Goal: Task Accomplishment & Management: Use online tool/utility

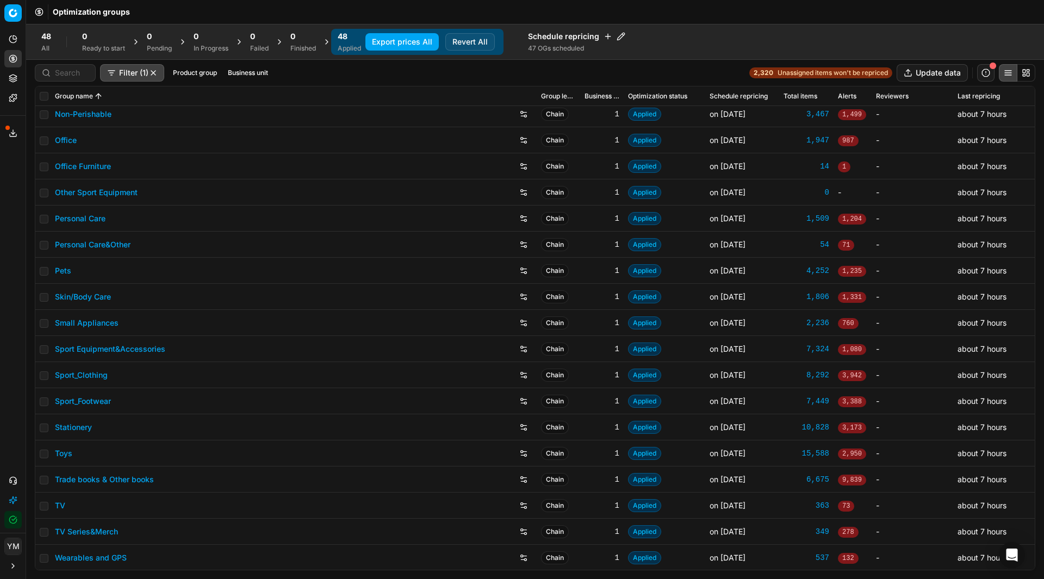
scroll to position [789, 0]
click at [62, 450] on link "Toys" at bounding box center [63, 452] width 17 height 11
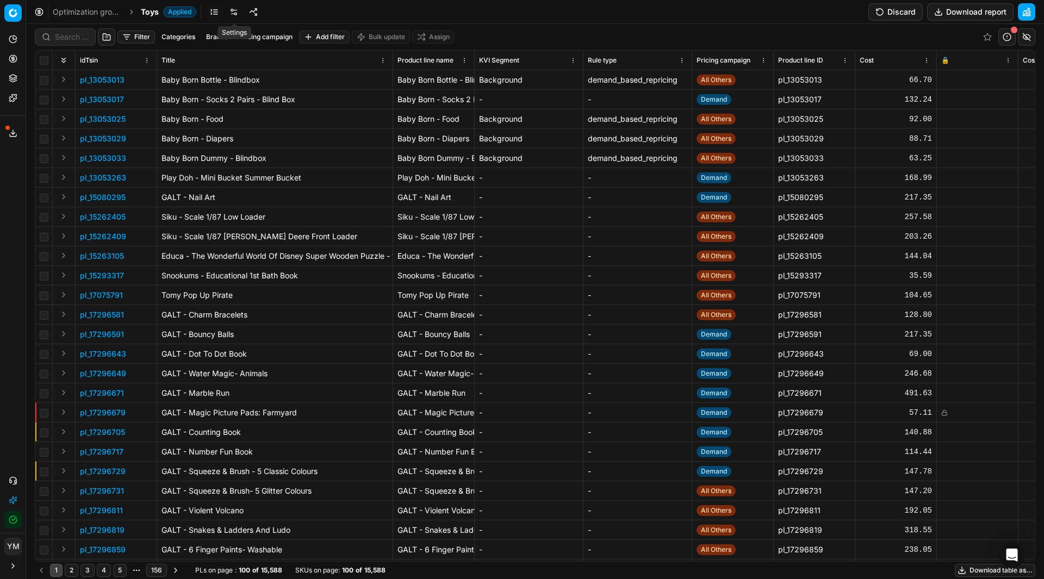
click at [233, 12] on link at bounding box center [233, 11] width 17 height 17
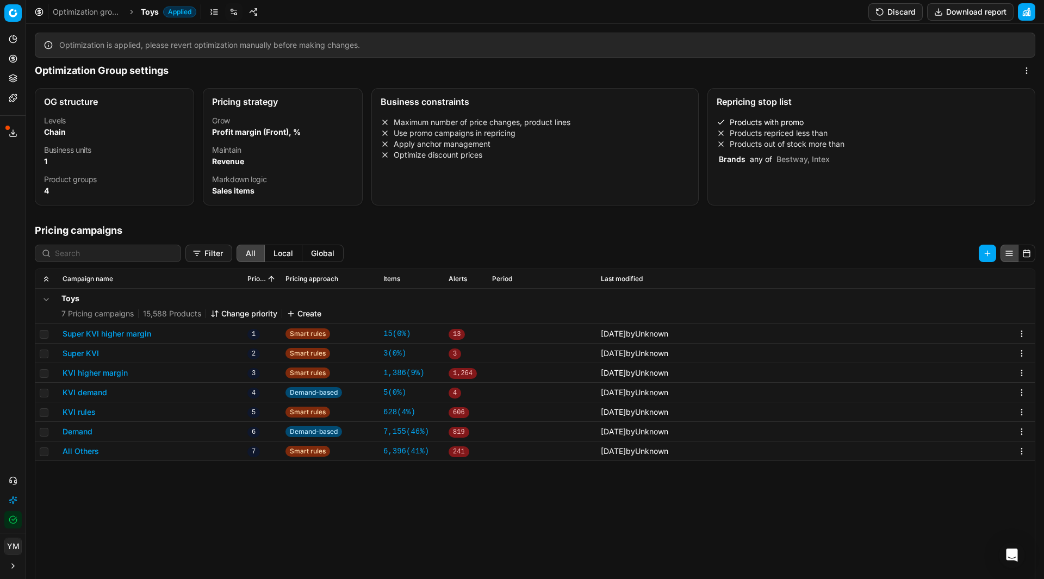
click at [238, 111] on div "Pricing strategy" at bounding box center [282, 101] width 158 height 24
select select "gross_profit_margin"
select select "revenue"
select select "sales_items"
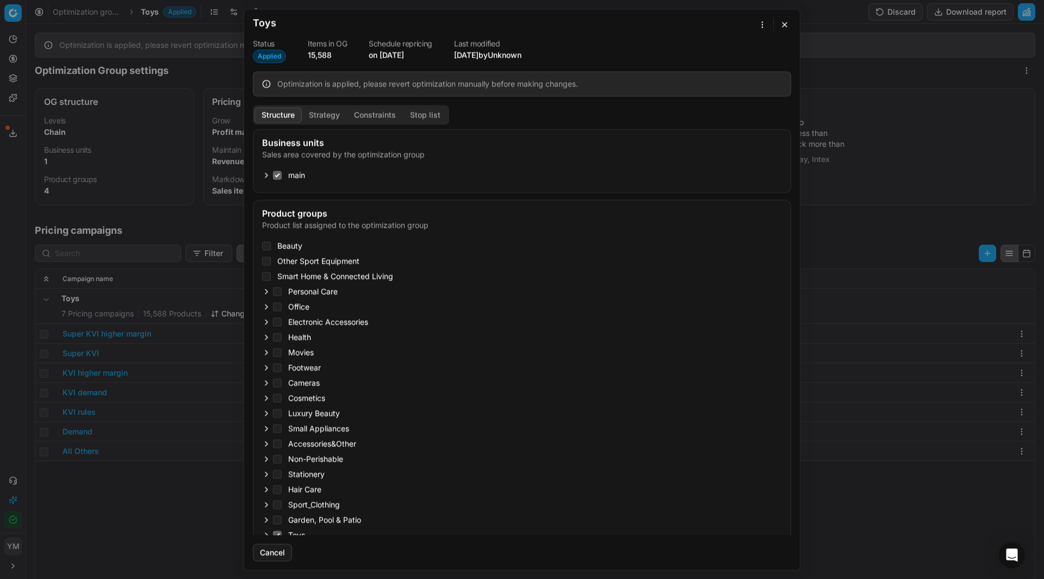
click at [276, 113] on button "Structure" at bounding box center [277, 115] width 47 height 16
click at [323, 111] on button "Strategy" at bounding box center [324, 115] width 45 height 16
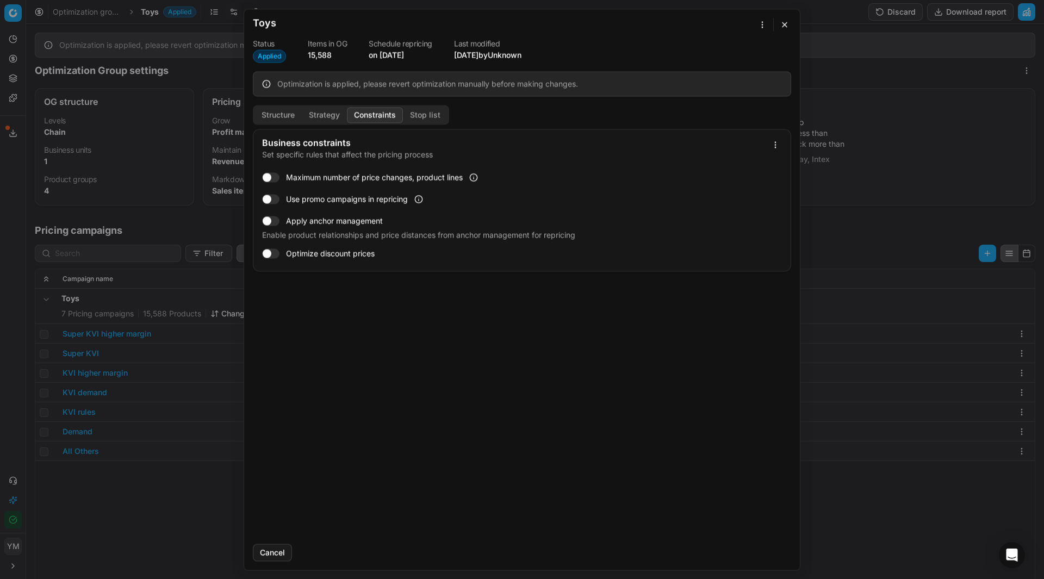
click at [361, 114] on button "Constraints" at bounding box center [375, 115] width 56 height 16
click at [418, 112] on button "Stop list" at bounding box center [425, 115] width 45 height 16
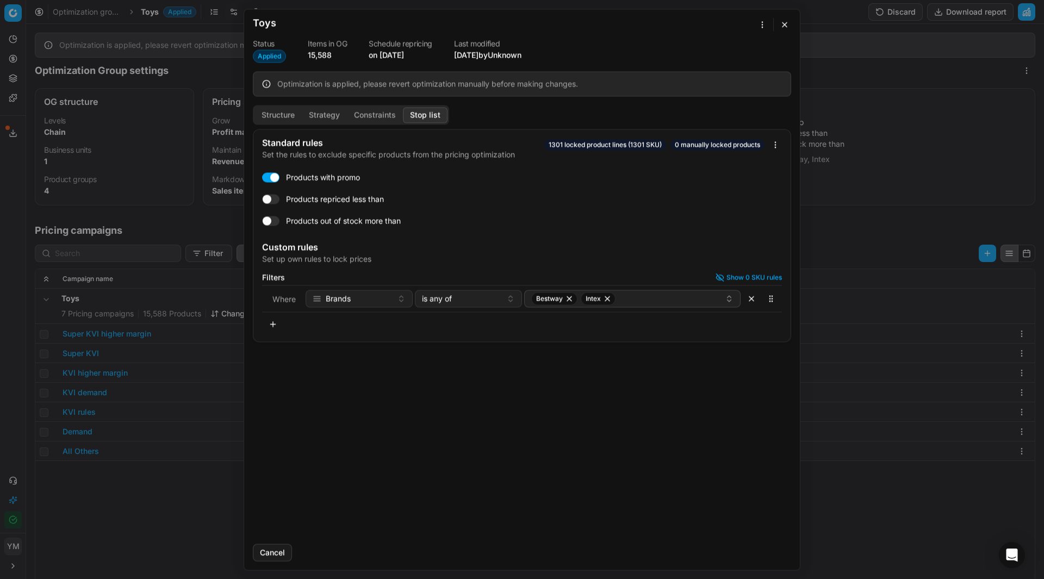
click at [761, 25] on div "Oprimization group is saving... Toys Status Applied Items in OG 15,588 Schedule…" at bounding box center [522, 289] width 1044 height 579
click at [779, 19] on div "Oprimization group is saving... Toys Status Applied Items in OG 15,588 Schedule…" at bounding box center [522, 289] width 1044 height 579
click at [779, 24] on button "button" at bounding box center [784, 24] width 13 height 13
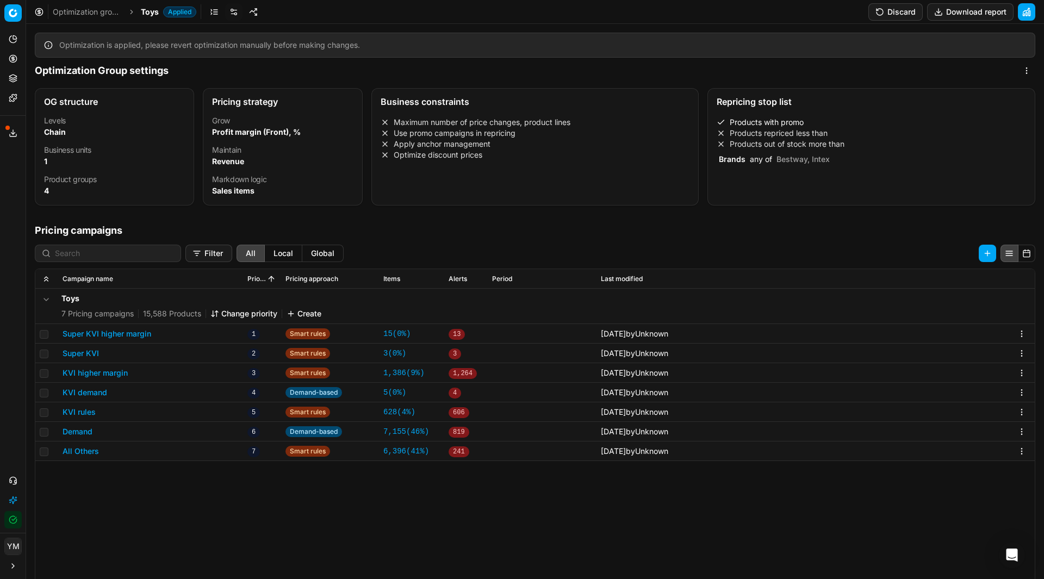
click at [811, 148] on li "Products out of stock more than" at bounding box center [870, 144] width 309 height 11
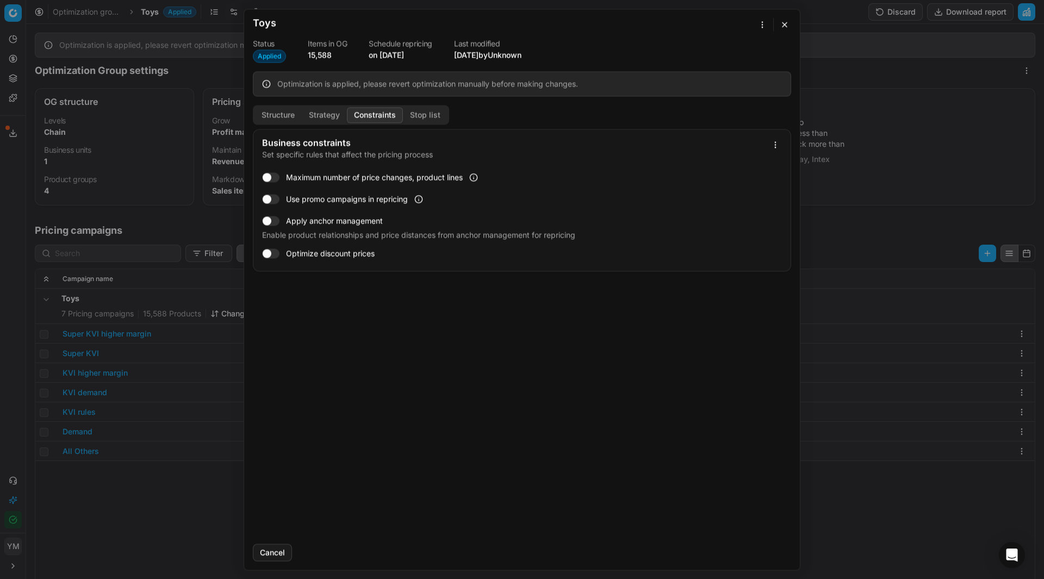
click at [383, 110] on button "Constraints" at bounding box center [375, 115] width 56 height 16
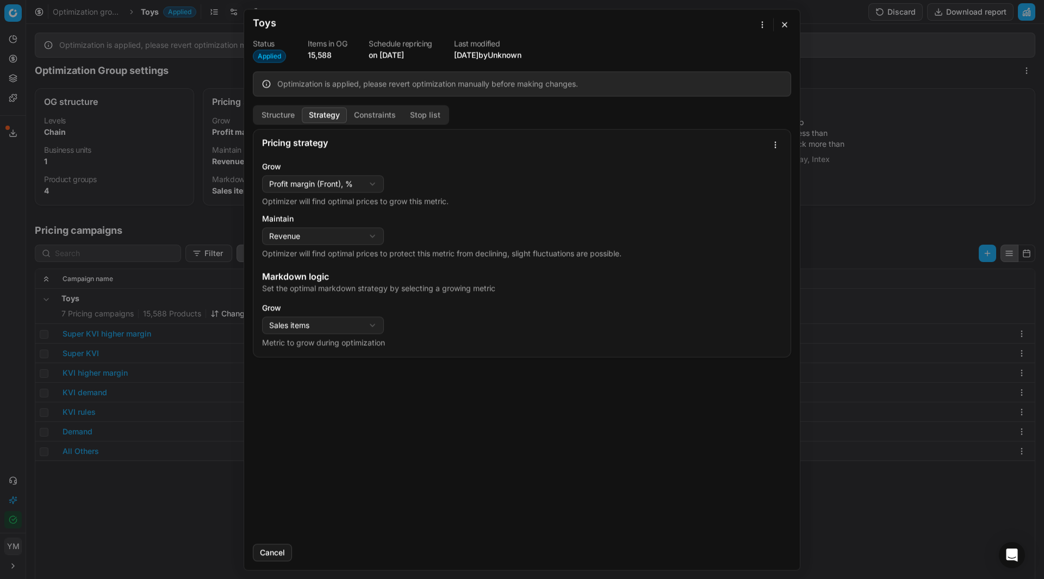
click at [321, 113] on button "Strategy" at bounding box center [324, 115] width 45 height 16
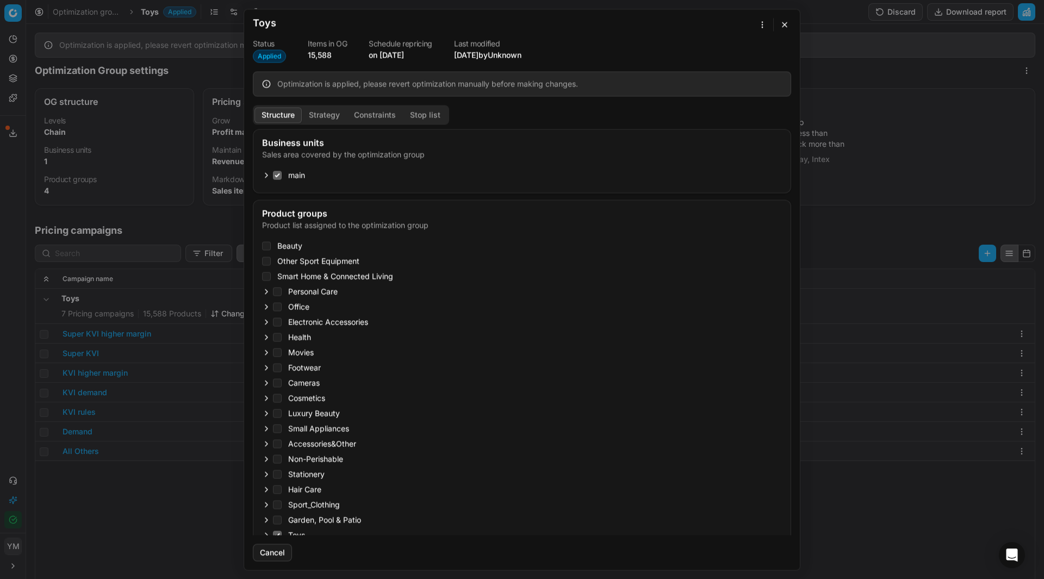
click at [285, 113] on button "Structure" at bounding box center [277, 115] width 47 height 16
click at [779, 22] on button "button" at bounding box center [784, 24] width 13 height 13
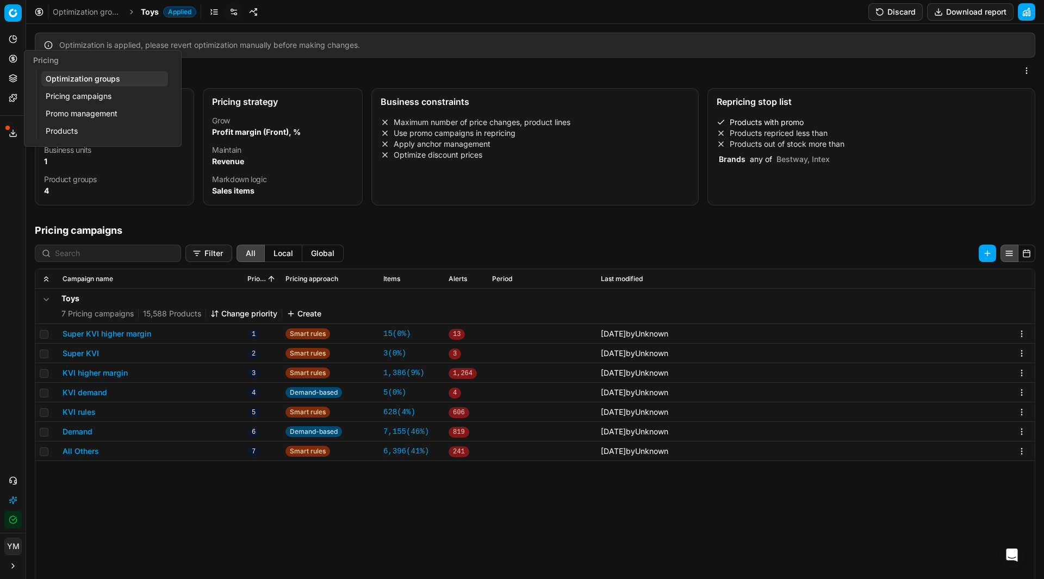
click at [69, 93] on link "Pricing campaigns" at bounding box center [104, 96] width 127 height 15
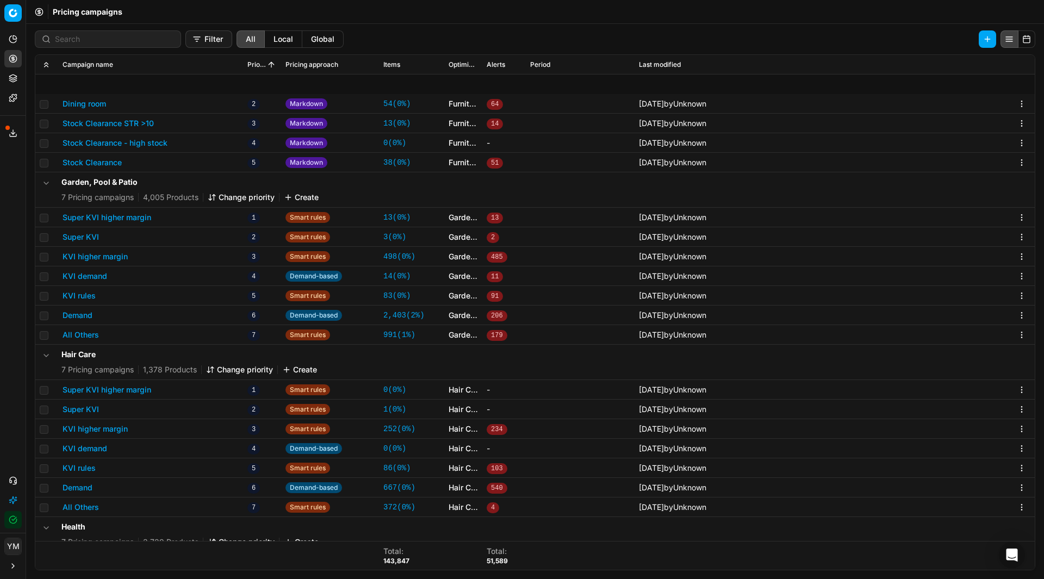
scroll to position [1685, 0]
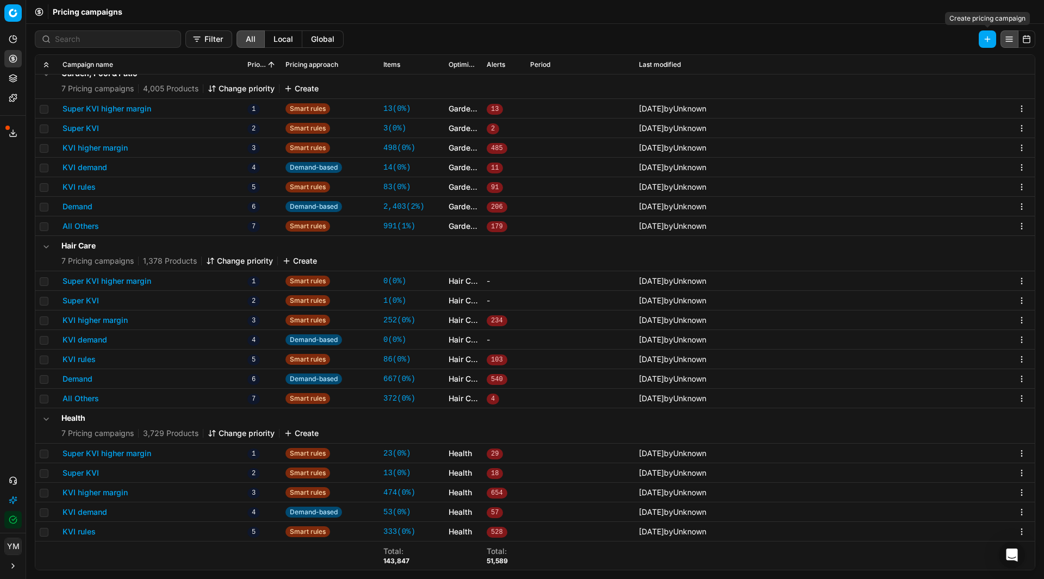
click at [990, 35] on button "button" at bounding box center [986, 38] width 17 height 17
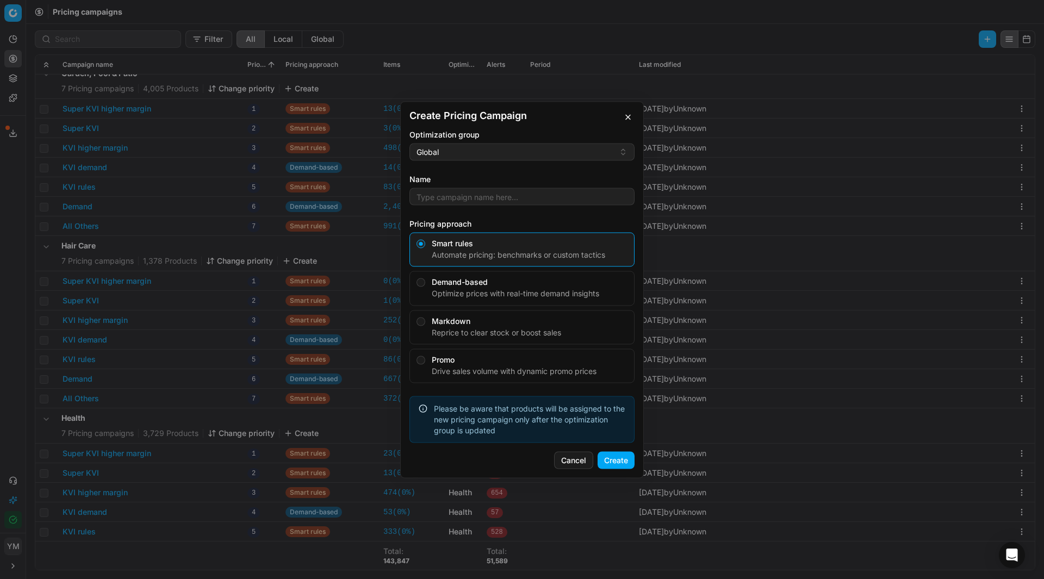
click at [625, 151] on button "Global" at bounding box center [521, 151] width 225 height 17
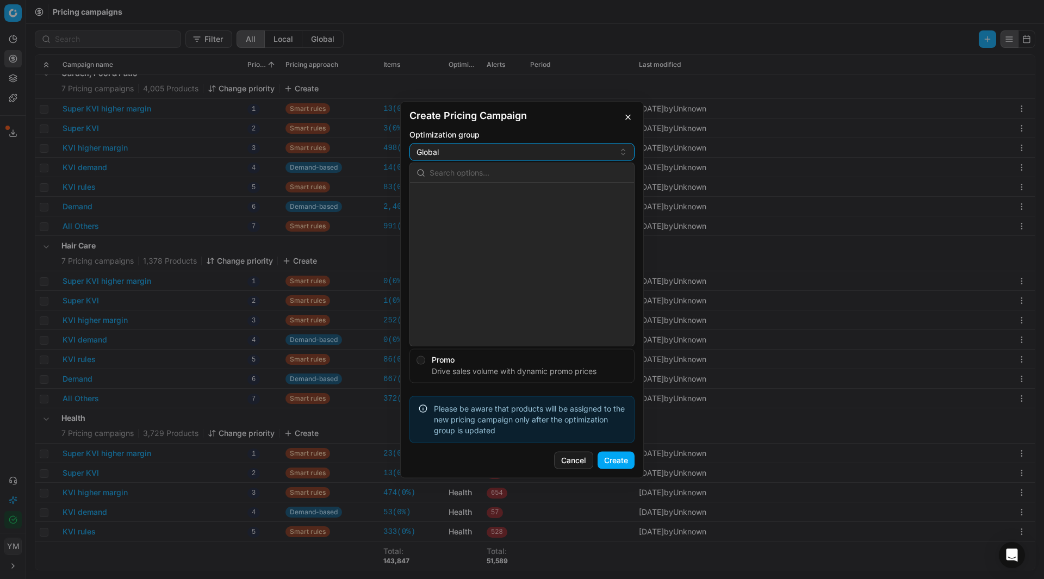
scroll to position [694, 0]
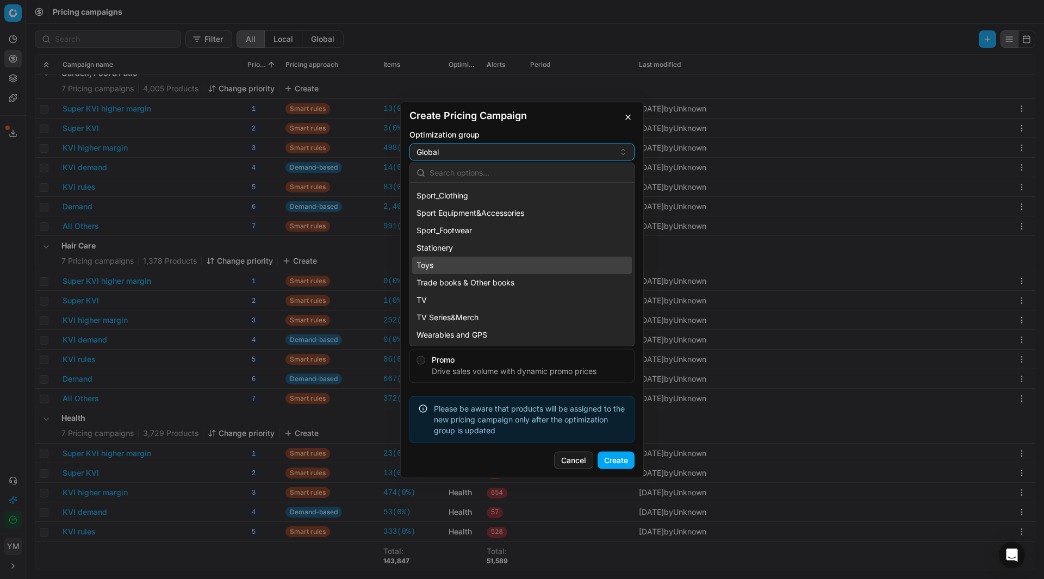
click at [466, 263] on div "Toys" at bounding box center [522, 265] width 220 height 17
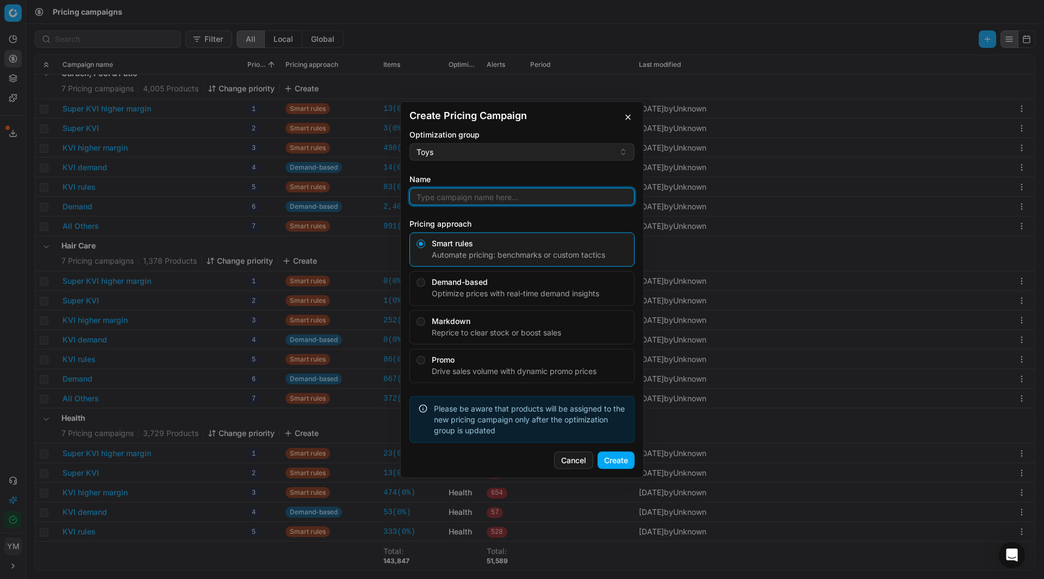
click at [446, 197] on input "Name" at bounding box center [521, 196] width 215 height 16
type input "Lego Margin Rules"
click at [601, 459] on button "Create" at bounding box center [615, 459] width 37 height 17
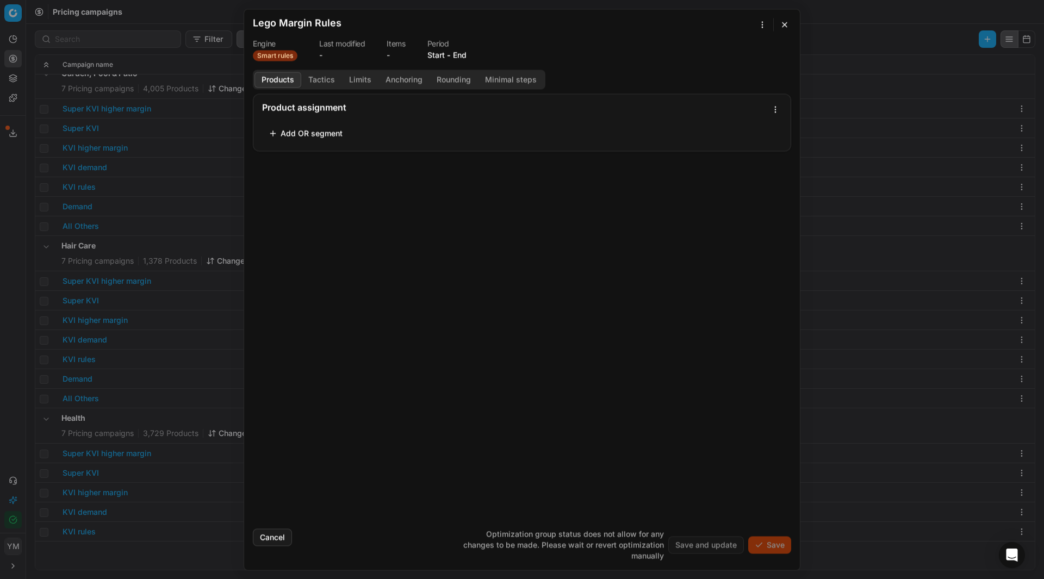
click at [288, 135] on button "Add OR segment" at bounding box center [305, 132] width 87 height 17
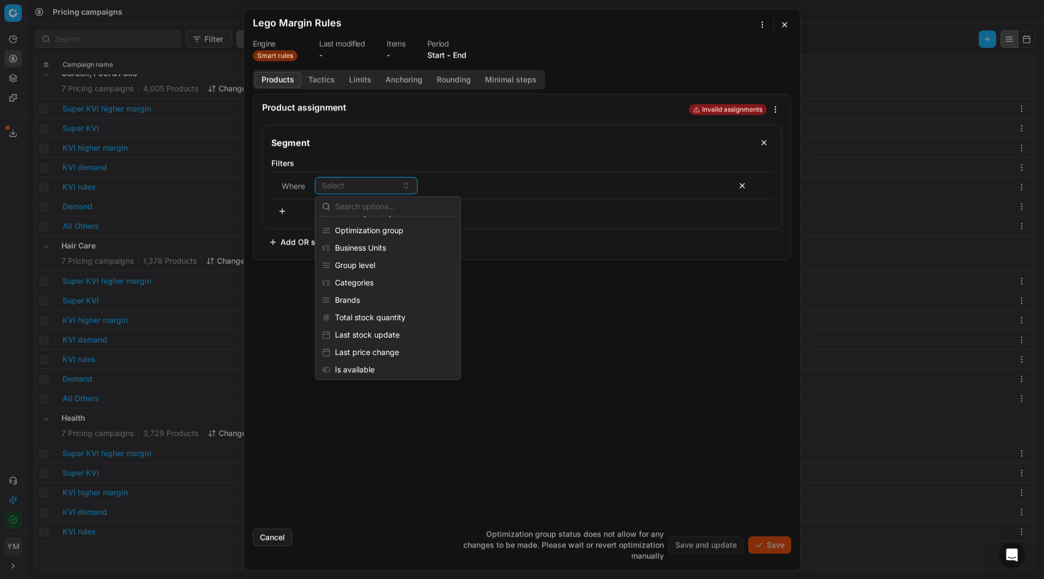
scroll to position [163, 0]
click at [349, 277] on div "Brands" at bounding box center [387, 272] width 141 height 17
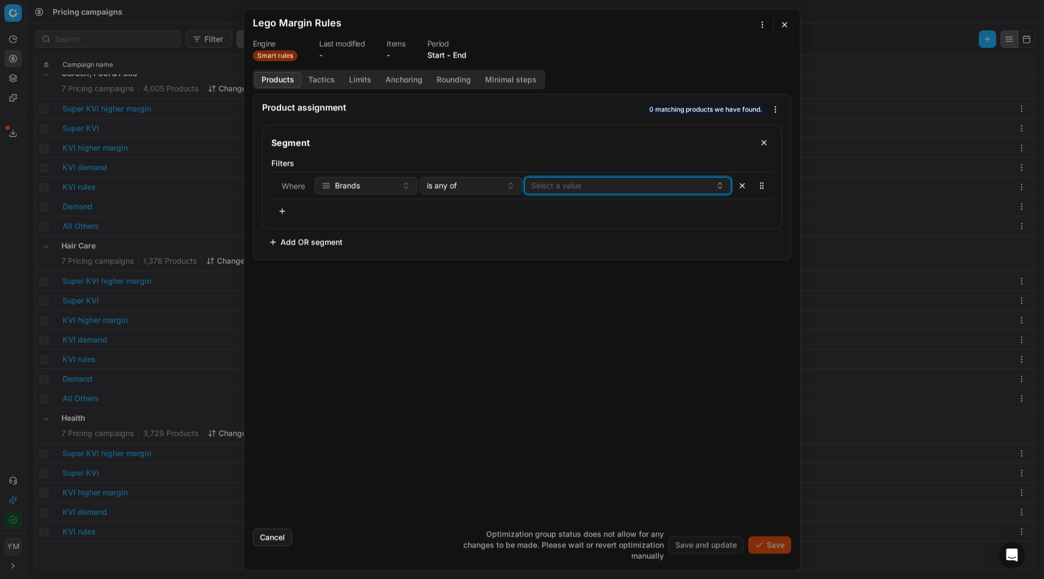
click at [537, 185] on button "Select a value" at bounding box center [627, 185] width 207 height 17
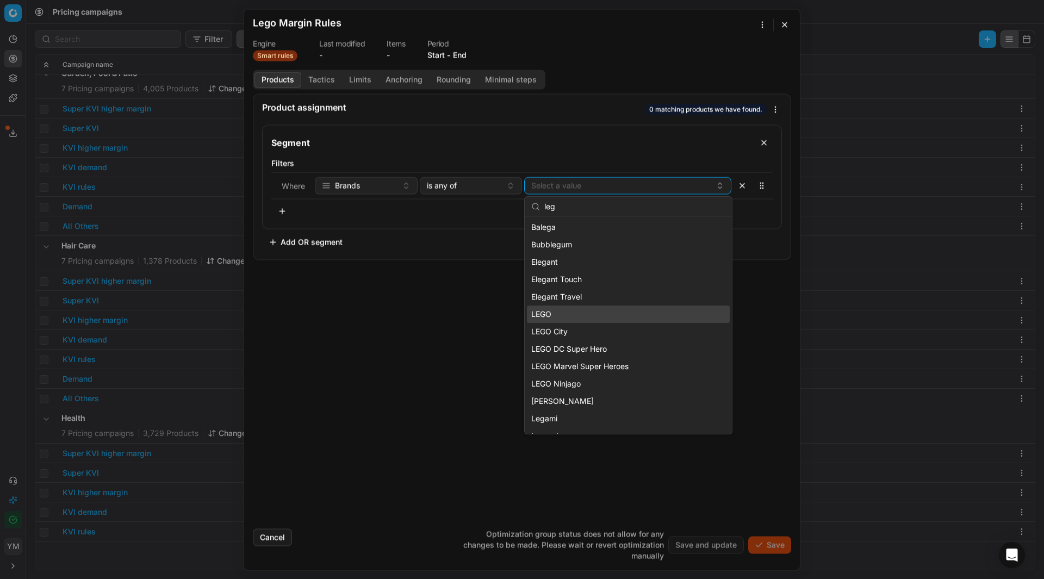
type input "leg"
click at [567, 314] on div "LEGO" at bounding box center [628, 313] width 203 height 17
click at [571, 327] on div "LEGO City" at bounding box center [628, 331] width 203 height 17
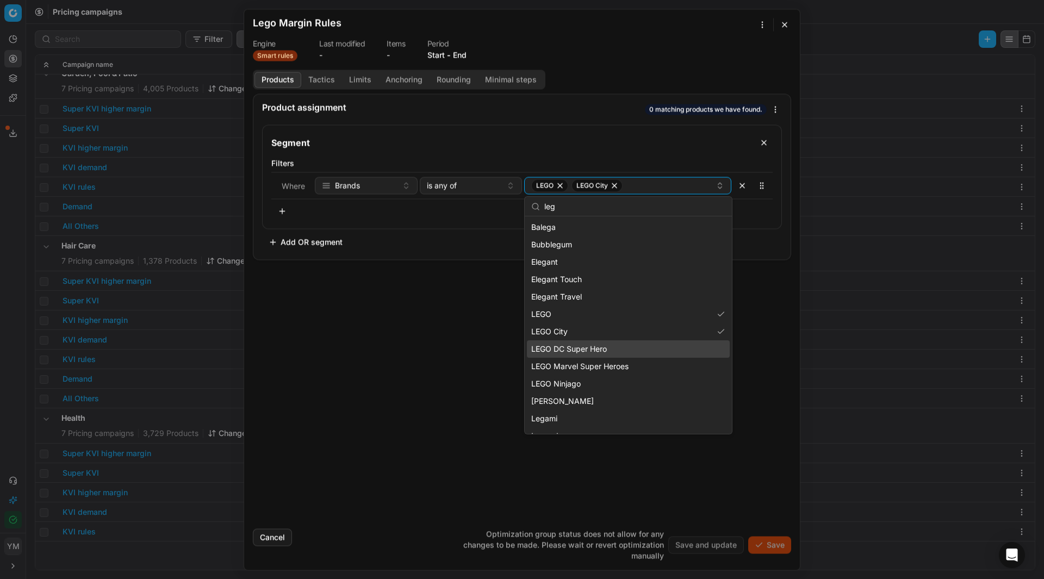
click at [583, 346] on span "LEGO DC Super Hero" at bounding box center [569, 349] width 76 height 11
click at [590, 363] on span "LEGO Marvel Super Heroes" at bounding box center [579, 366] width 97 height 11
click at [591, 379] on div "LEGO Ninjago" at bounding box center [628, 383] width 203 height 17
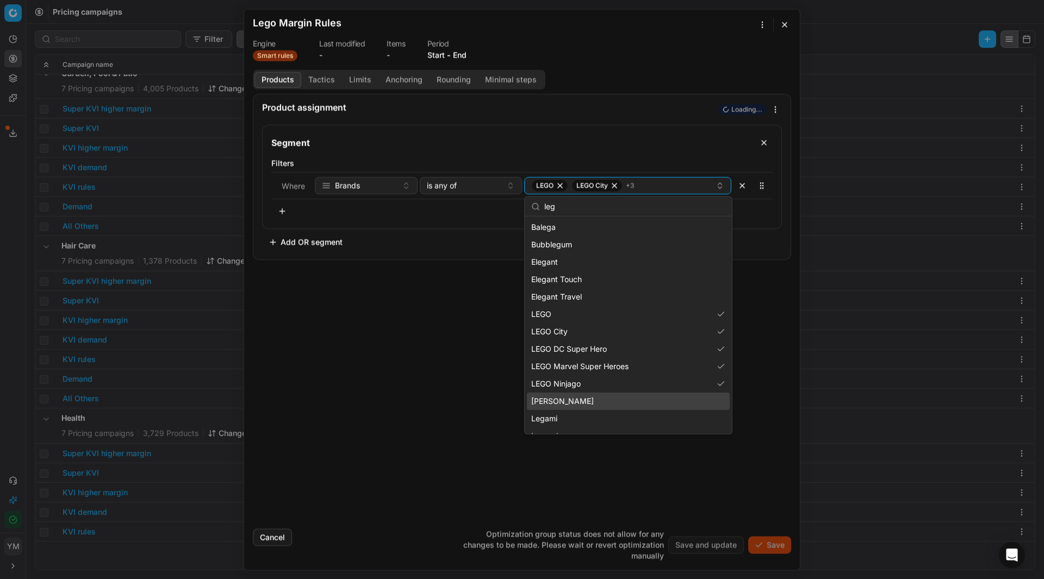
scroll to position [54, 0]
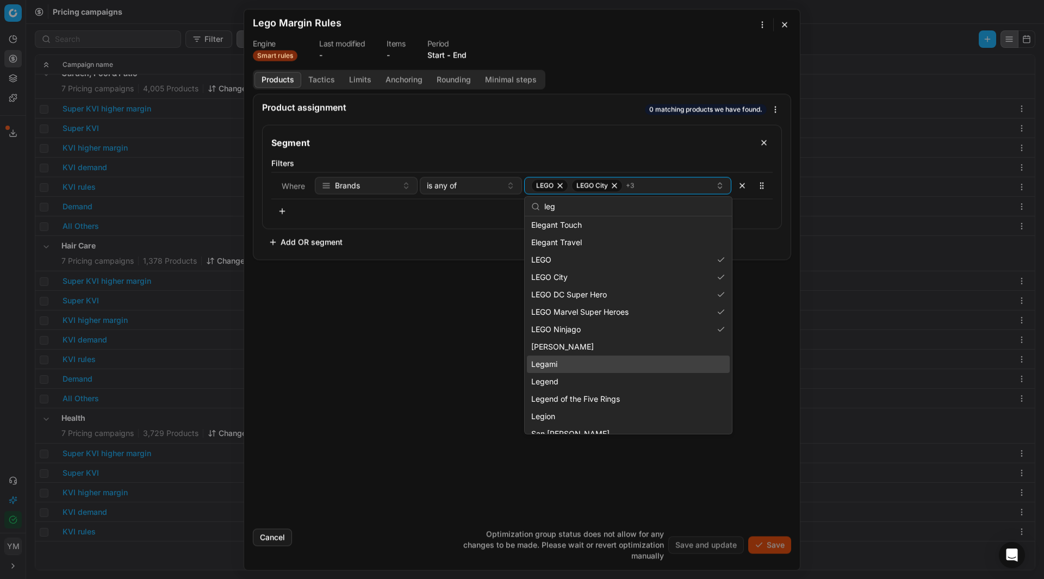
click at [485, 365] on div "Product assignment 0 matching products we have found. Segment Filters Where Bra…" at bounding box center [521, 306] width 555 height 426
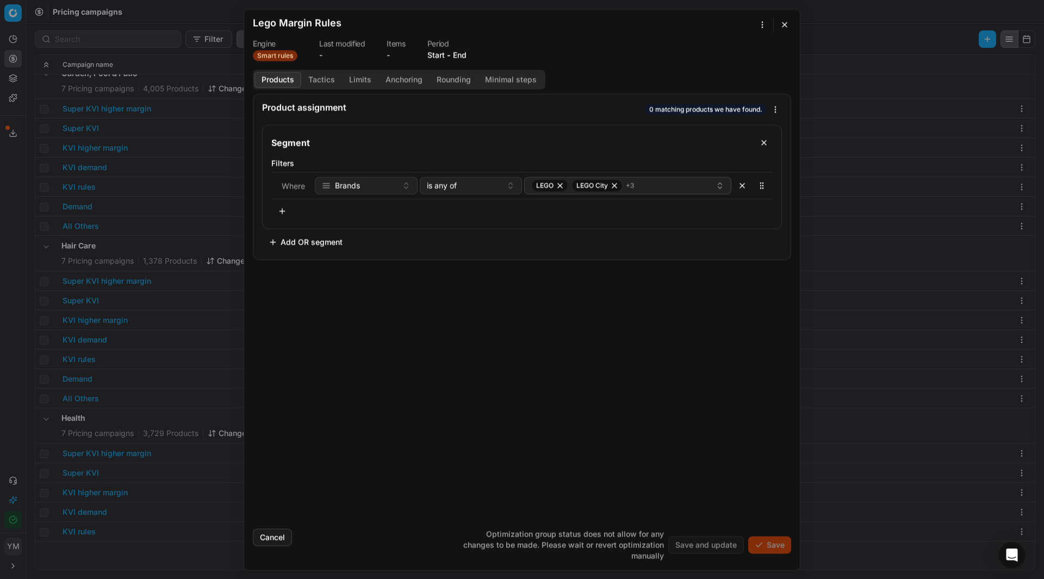
click at [289, 212] on button "button" at bounding box center [282, 210] width 22 height 17
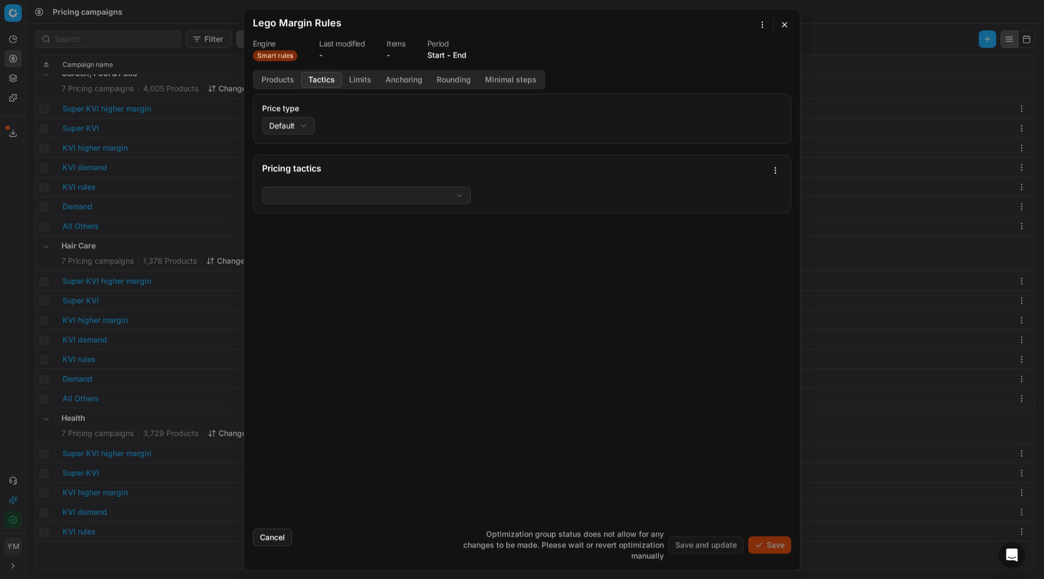
click at [313, 78] on button "Tactics" at bounding box center [321, 80] width 41 height 16
click at [300, 124] on div "We are saving PC settings. Please wait, it should take a few minutes Lego Margi…" at bounding box center [522, 289] width 1044 height 579
select select "regular"
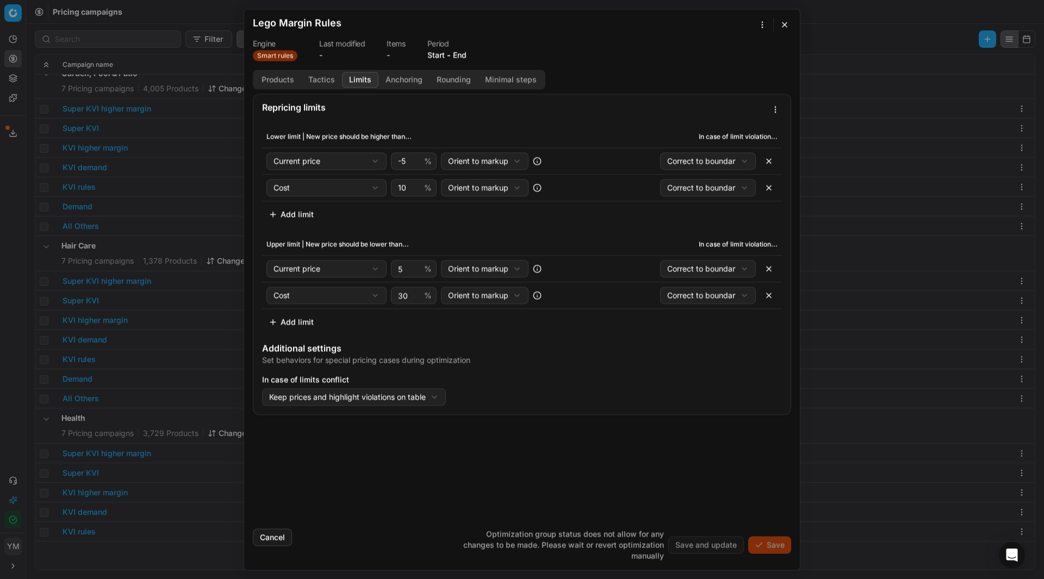
click at [360, 82] on button "Limits" at bounding box center [360, 80] width 36 height 16
click at [519, 163] on div "We are saving PC settings. Please wait, it should take a few minutes Lego Margi…" at bounding box center [522, 289] width 1044 height 579
select select "margin"
click at [416, 159] on input "-4" at bounding box center [409, 161] width 26 height 16
click at [416, 159] on input "-3" at bounding box center [409, 161] width 26 height 16
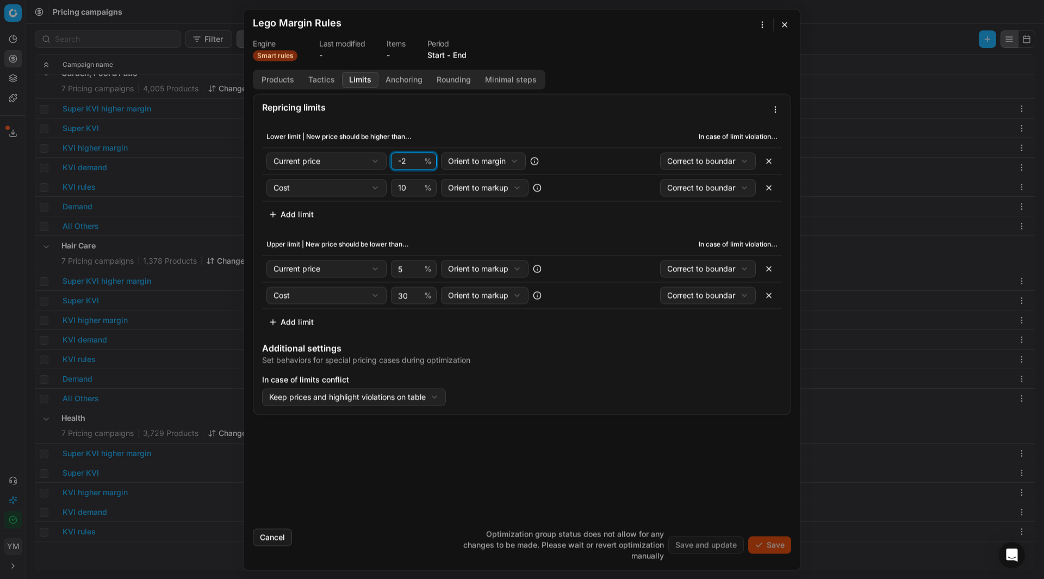
click at [416, 159] on input "-2" at bounding box center [409, 161] width 26 height 16
click at [416, 158] on input "-1" at bounding box center [409, 161] width 26 height 16
click at [416, 158] on input "0" at bounding box center [409, 161] width 26 height 16
click at [416, 158] on input "1" at bounding box center [409, 161] width 26 height 16
click at [416, 158] on input "2" at bounding box center [409, 161] width 26 height 16
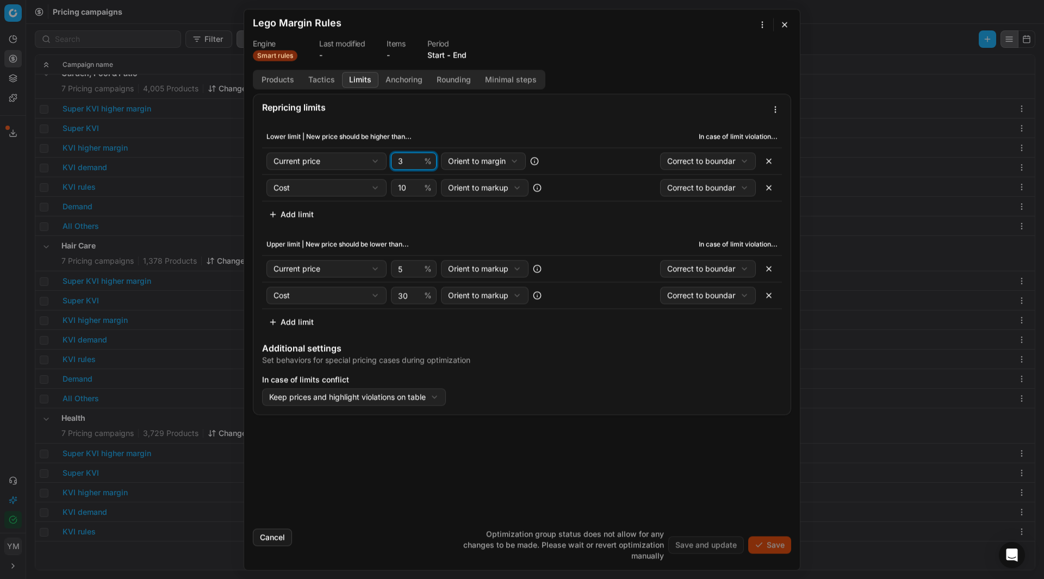
click at [416, 158] on input "3" at bounding box center [409, 161] width 26 height 16
click at [416, 158] on input "4" at bounding box center [409, 161] width 26 height 16
type input "5"
click at [416, 158] on input "5" at bounding box center [409, 161] width 26 height 16
click at [517, 264] on div "We are saving PC settings. Please wait, it should take a few minutes Lego Margi…" at bounding box center [522, 289] width 1044 height 579
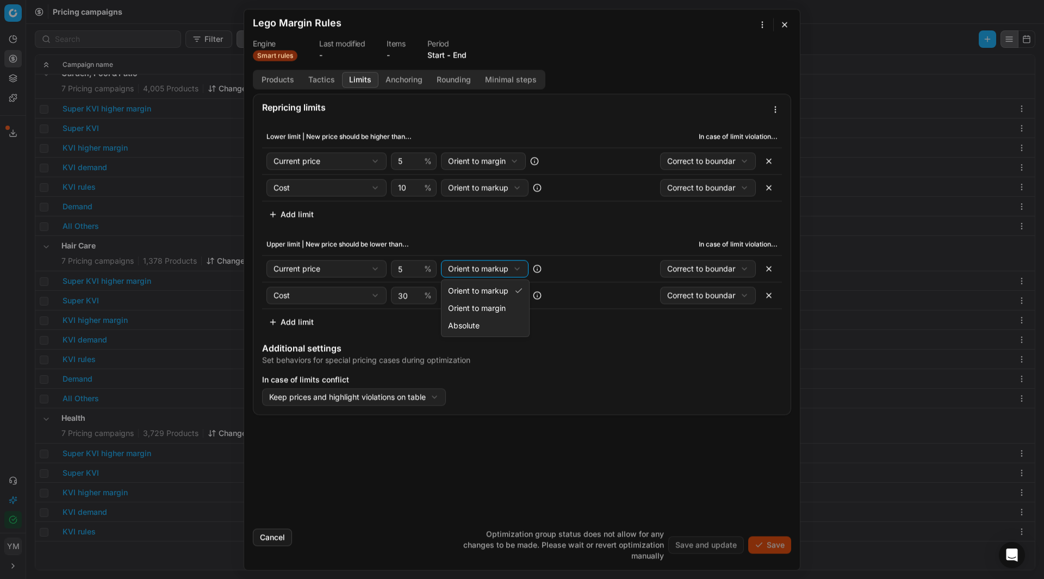
select select "margin"
click at [412, 274] on input "5" at bounding box center [409, 268] width 26 height 16
click at [416, 267] on input "6" at bounding box center [409, 268] width 26 height 16
type input "7"
click at [416, 267] on input "7" at bounding box center [409, 268] width 26 height 16
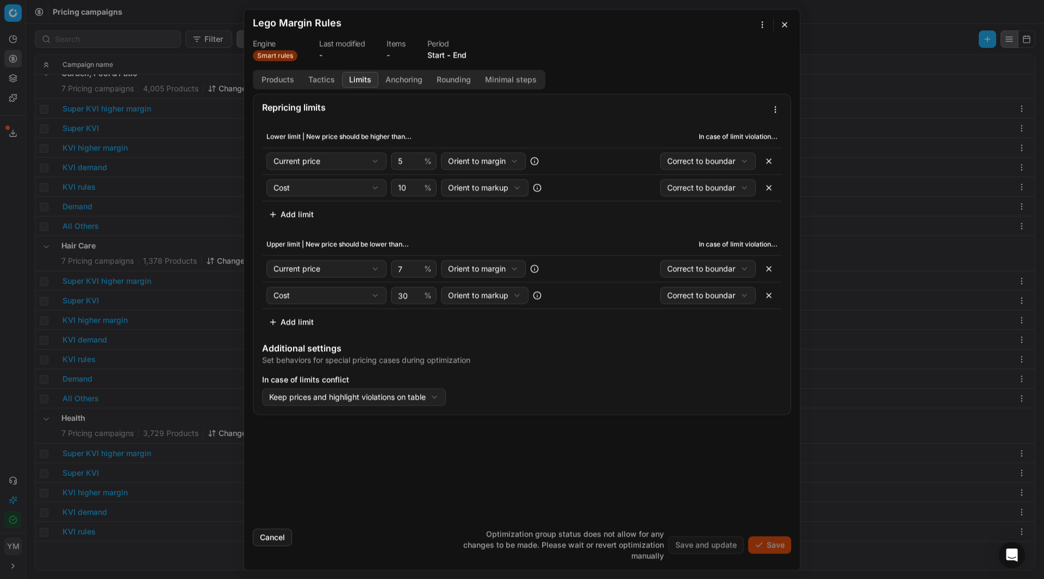
drag, startPoint x: 483, startPoint y: 420, endPoint x: 483, endPoint y: 406, distance: 13.6
click at [483, 419] on div "Repricing limits Lower limit | New price should be higher than... In case of li…" at bounding box center [521, 306] width 555 height 426
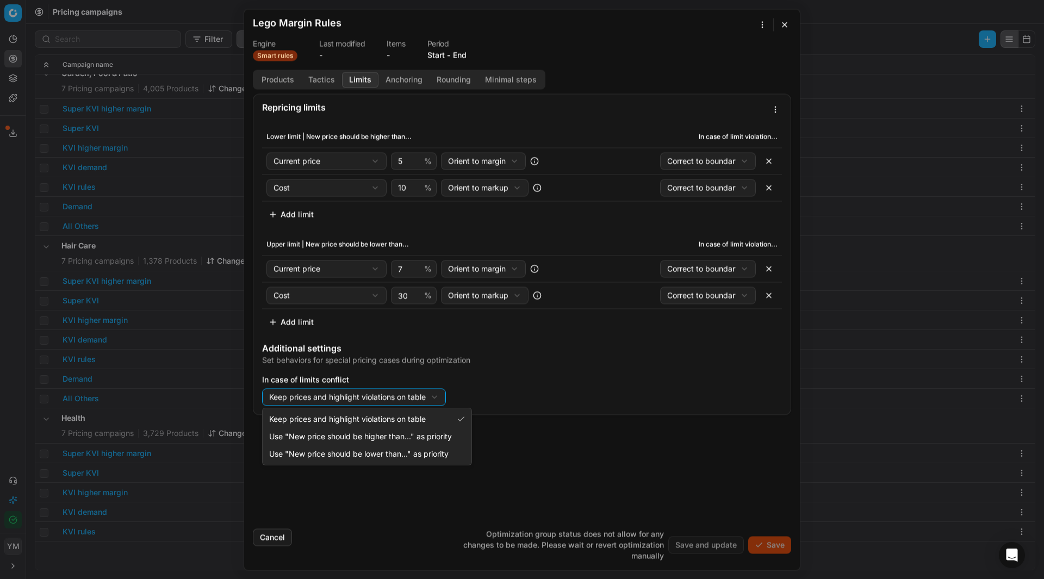
click at [377, 395] on div "We are saving PC settings. Please wait, it should take a few minutes Lego Margi…" at bounding box center [522, 289] width 1044 height 579
click at [349, 477] on div "We are saving PC settings. Please wait, it should take a few minutes Lego Margi…" at bounding box center [522, 289] width 1044 height 579
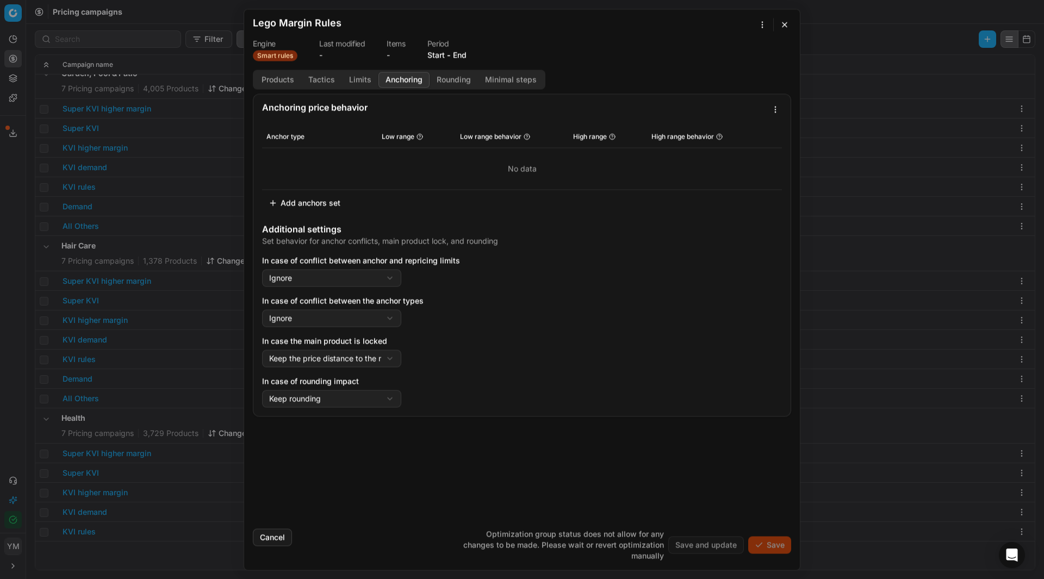
click at [399, 80] on button "Anchoring" at bounding box center [403, 80] width 51 height 16
click at [313, 78] on button "Tactics" at bounding box center [321, 80] width 41 height 16
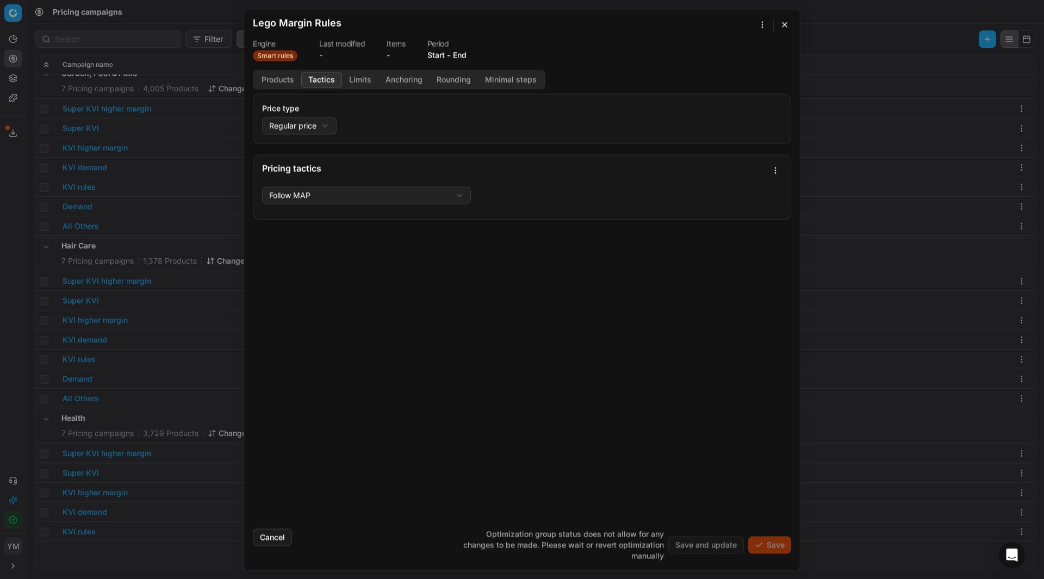
click at [349, 79] on button "Limits" at bounding box center [360, 80] width 36 height 16
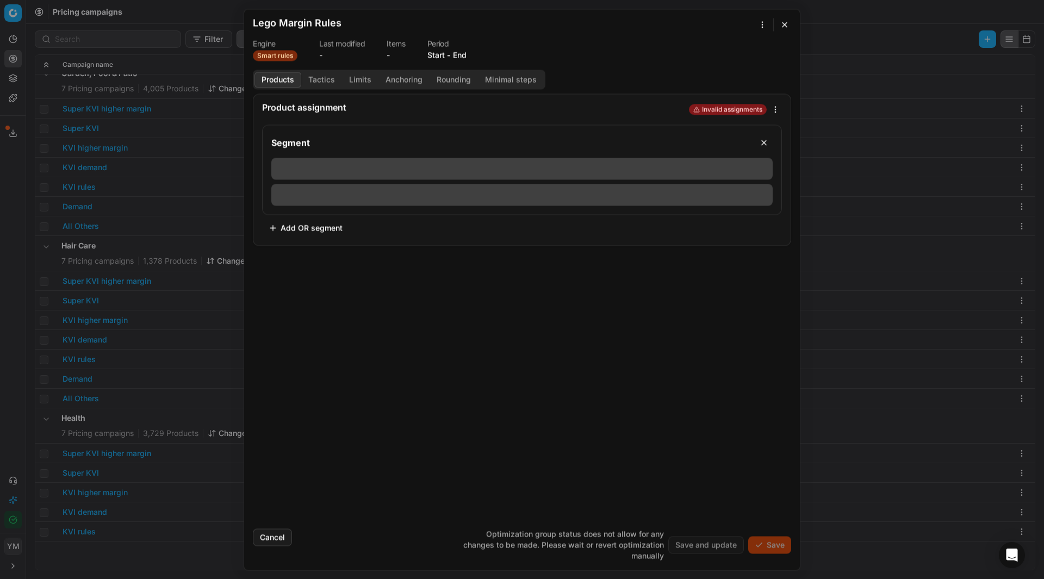
click at [288, 82] on button "Products" at bounding box center [277, 80] width 47 height 16
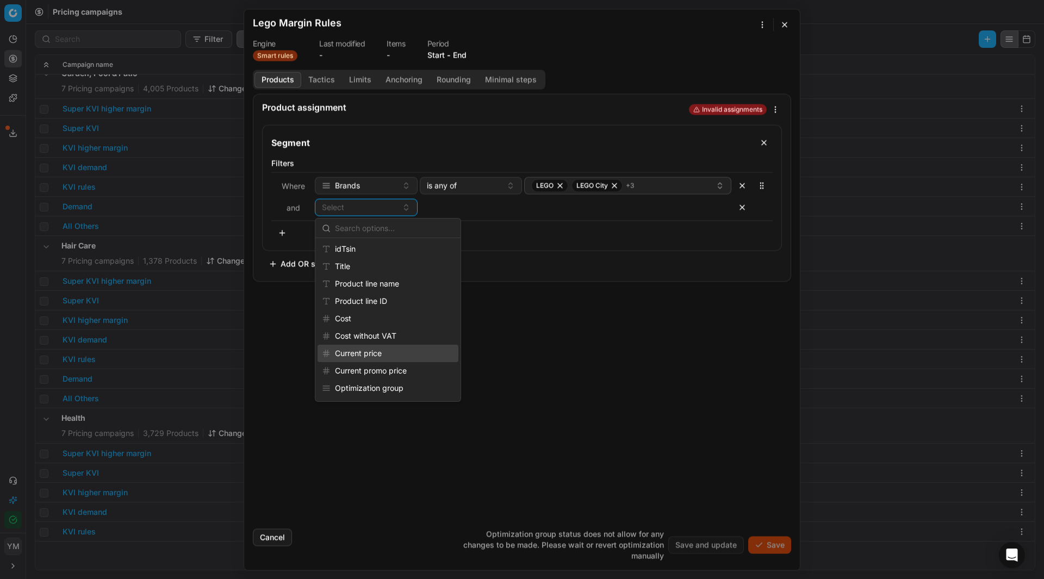
click at [634, 400] on div "Product assignment Invalid assignments Segment Filters Where Brands is any of L…" at bounding box center [521, 306] width 555 height 426
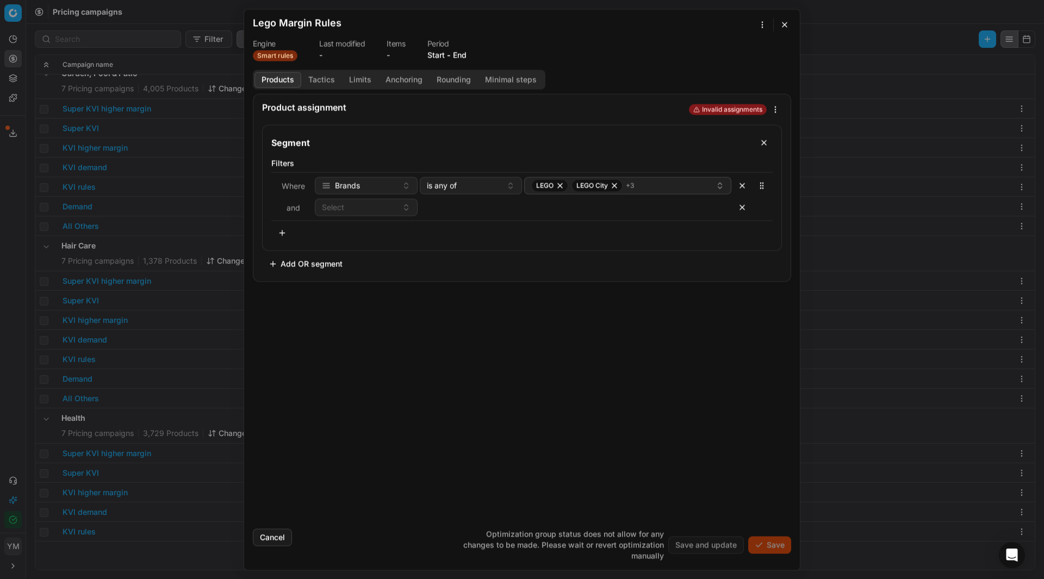
click at [783, 23] on button "button" at bounding box center [784, 24] width 13 height 13
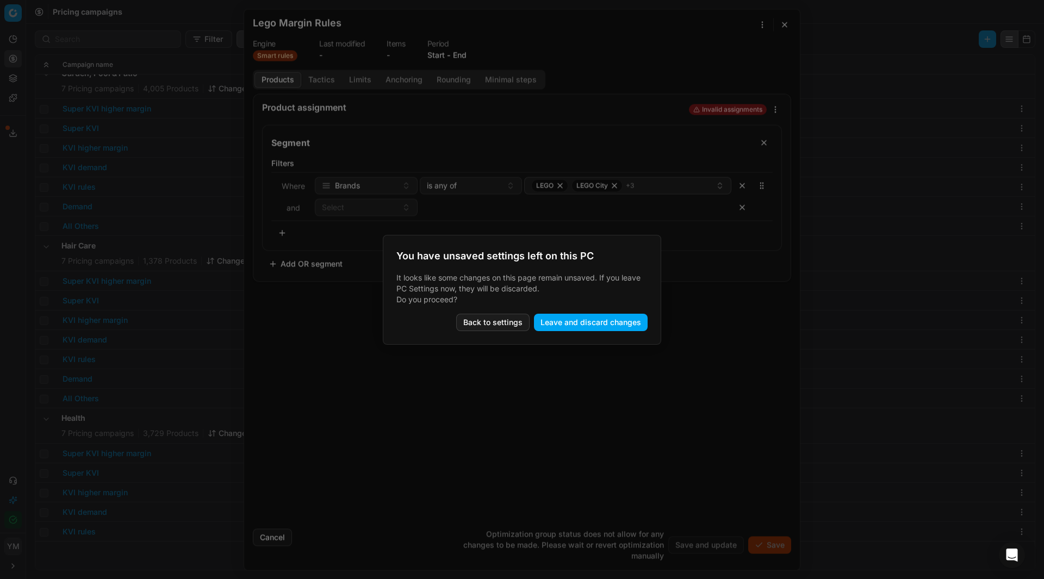
click at [560, 322] on button "Leave and discard changes" at bounding box center [591, 322] width 114 height 17
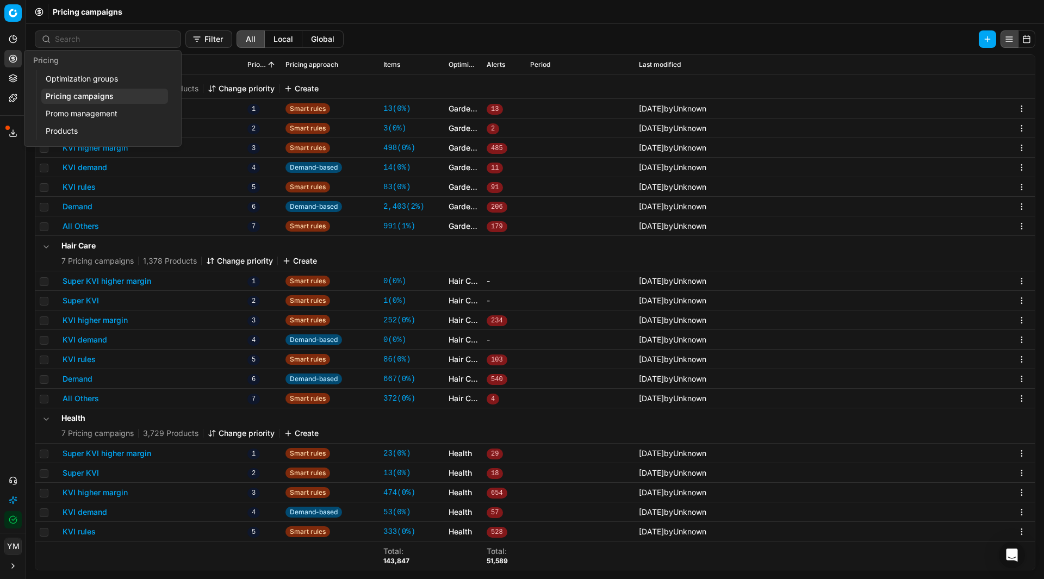
click at [66, 76] on link "Optimization groups" at bounding box center [104, 78] width 127 height 15
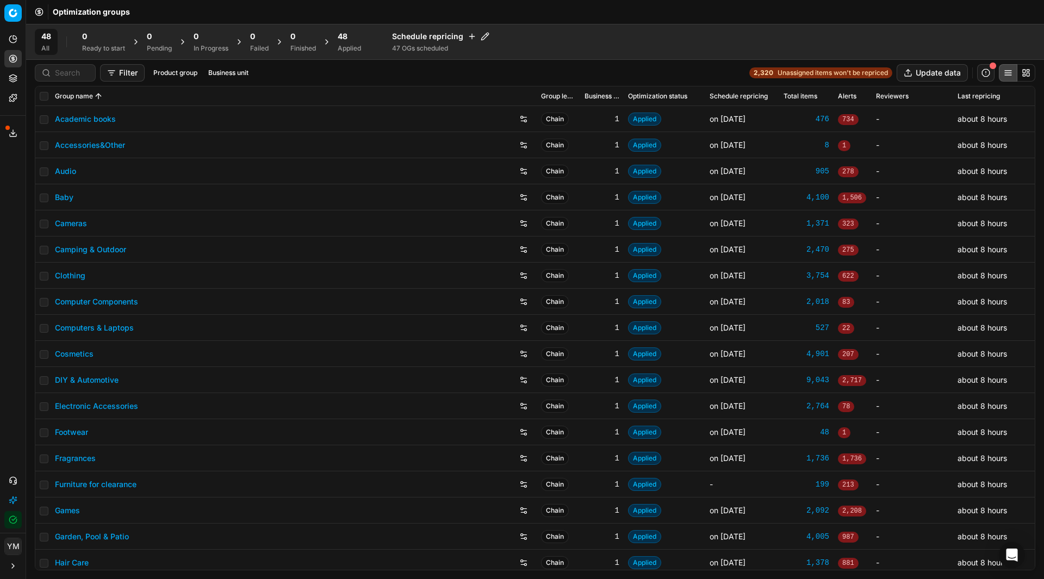
click at [342, 41] on span "48" at bounding box center [343, 36] width 10 height 11
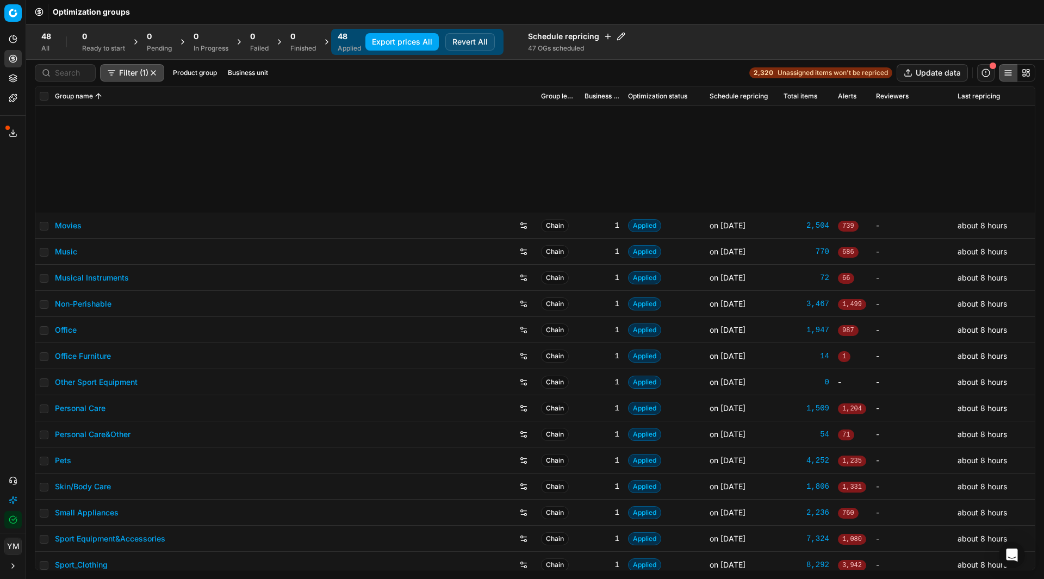
scroll to position [789, 0]
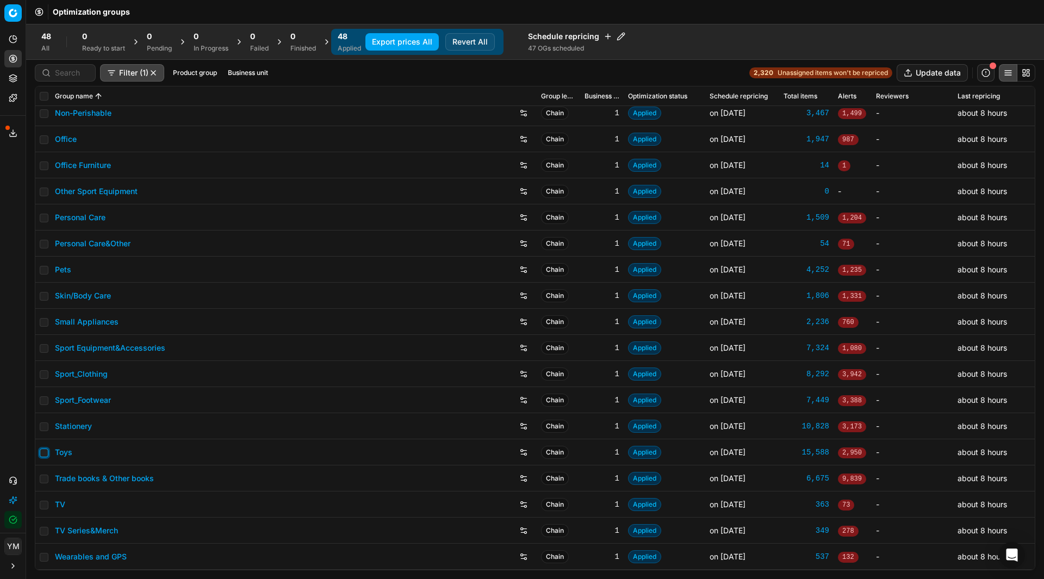
click at [46, 449] on input "checkbox" at bounding box center [44, 452] width 9 height 9
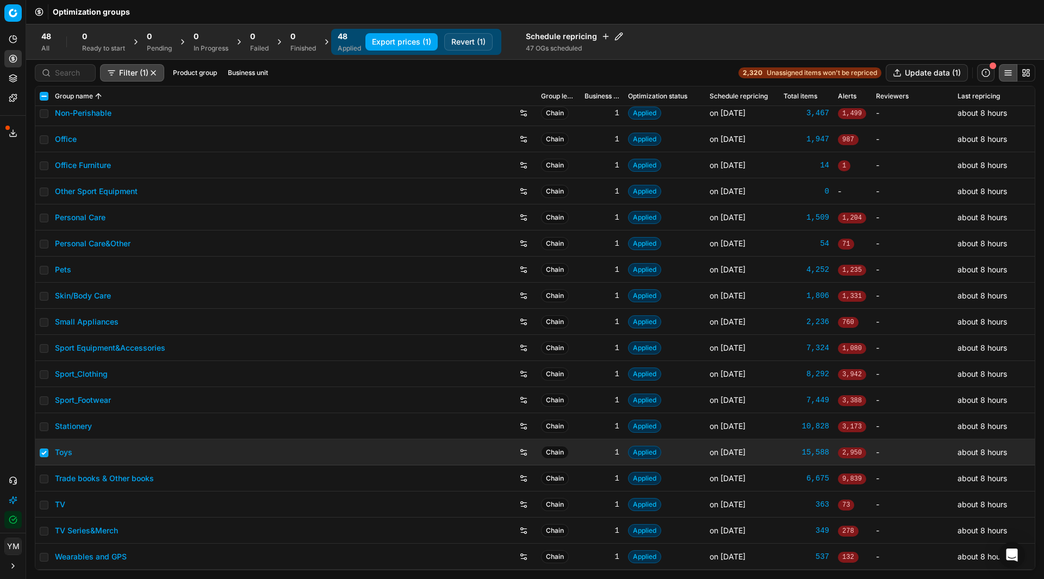
click at [479, 42] on button "Revert (1)" at bounding box center [468, 41] width 48 height 17
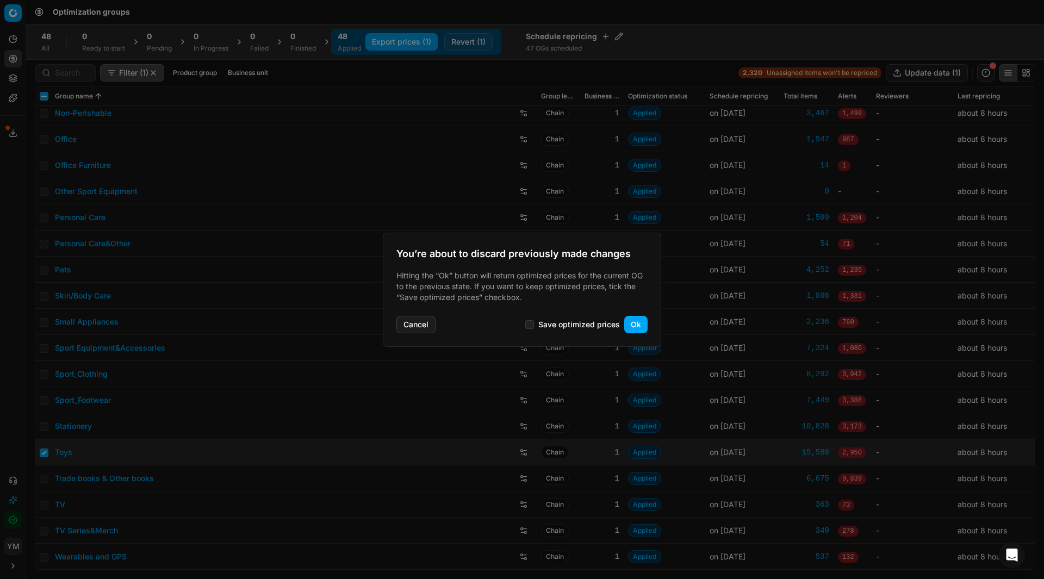
click at [632, 326] on button "Ok" at bounding box center [635, 324] width 23 height 17
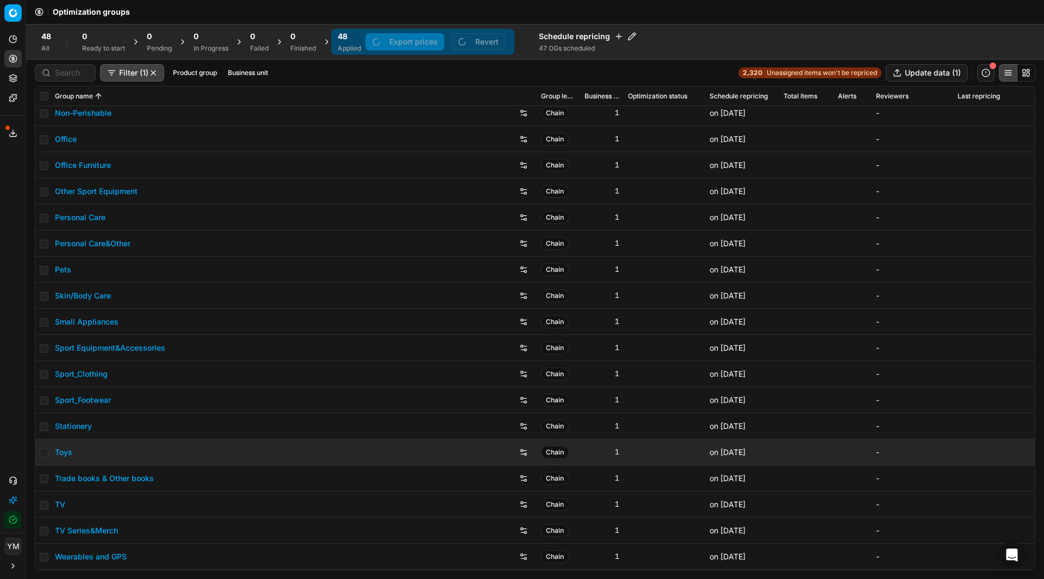
checkbox input "false"
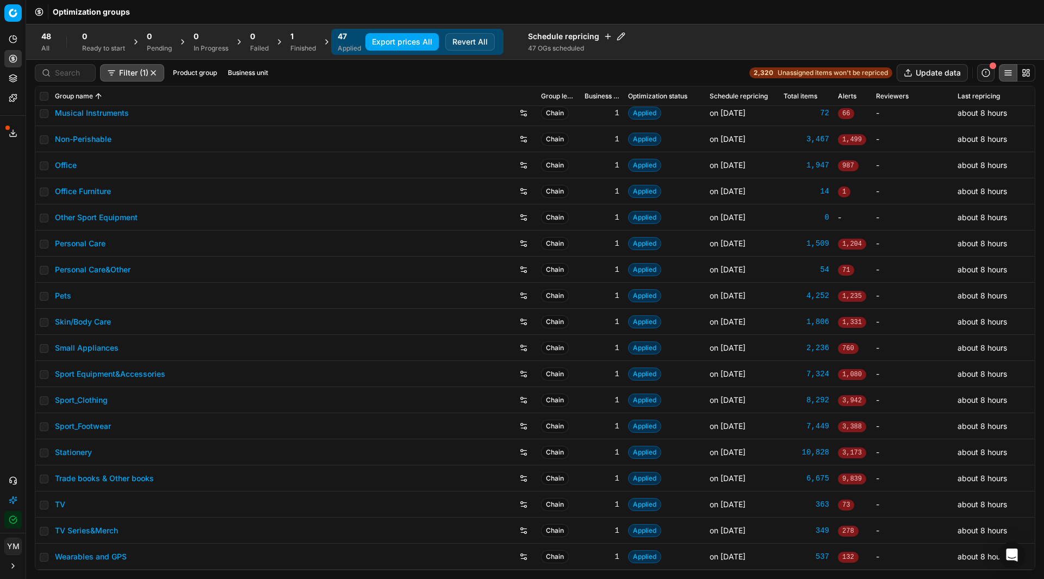
scroll to position [763, 0]
click at [300, 46] on div "Finished" at bounding box center [303, 48] width 26 height 9
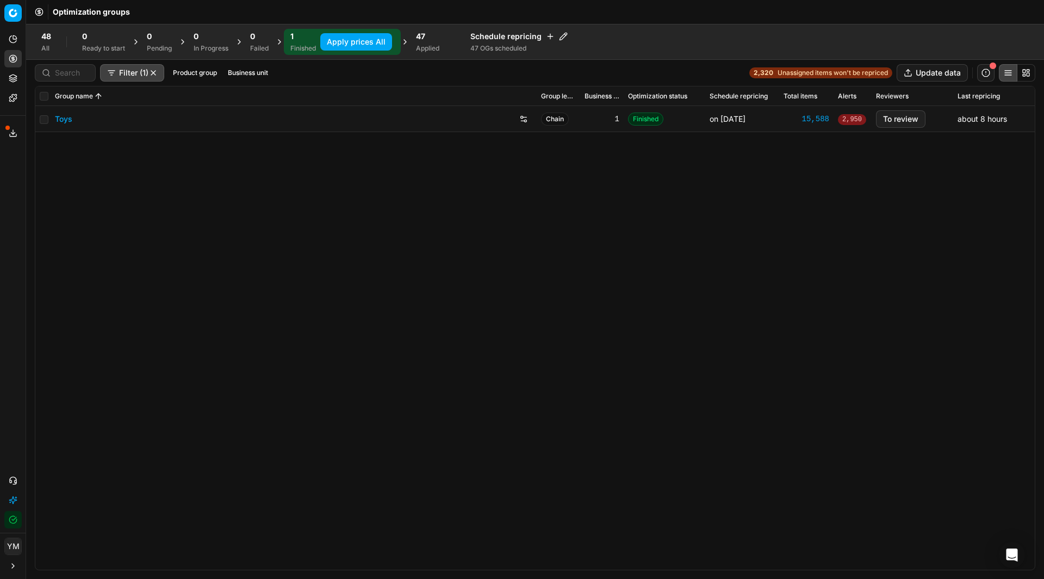
click at [69, 118] on link "Toys" at bounding box center [63, 119] width 17 height 11
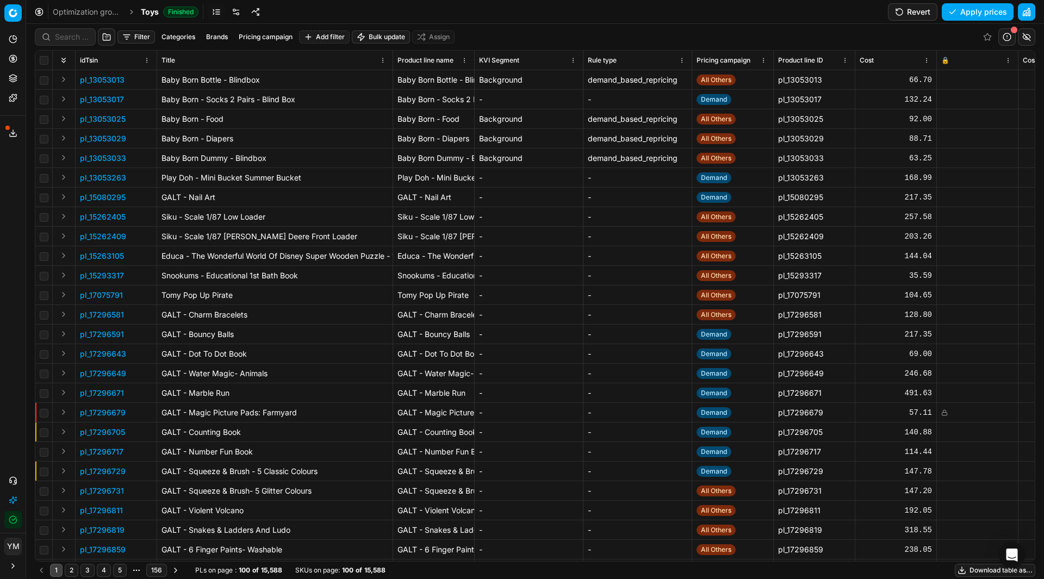
click at [254, 36] on button "Pricing campaign" at bounding box center [265, 36] width 63 height 13
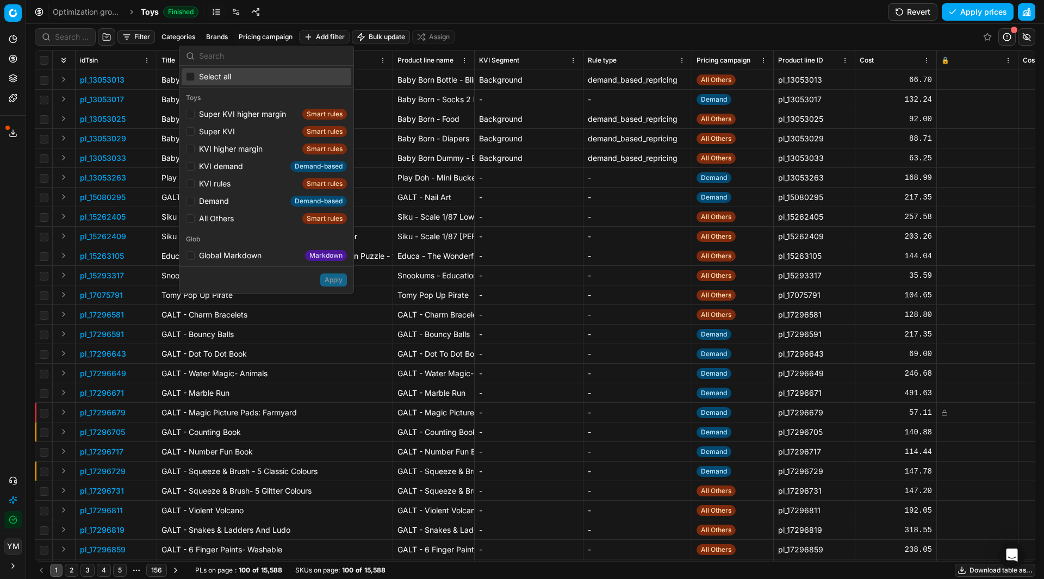
click at [330, 12] on div "Optimization groups Toys Finished Revert Apply prices" at bounding box center [534, 12] width 1017 height 24
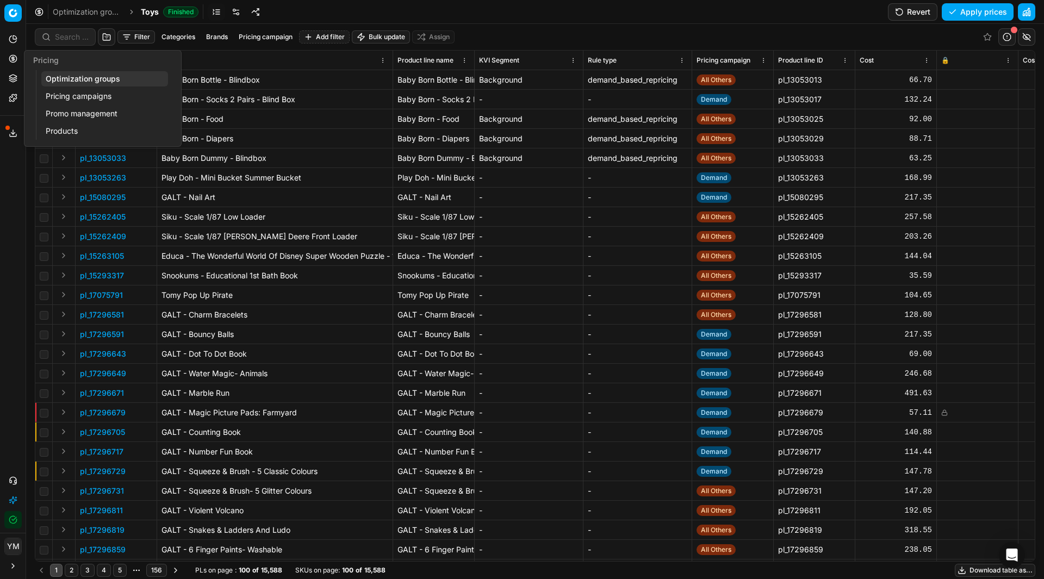
click at [63, 98] on link "Pricing campaigns" at bounding box center [104, 96] width 127 height 15
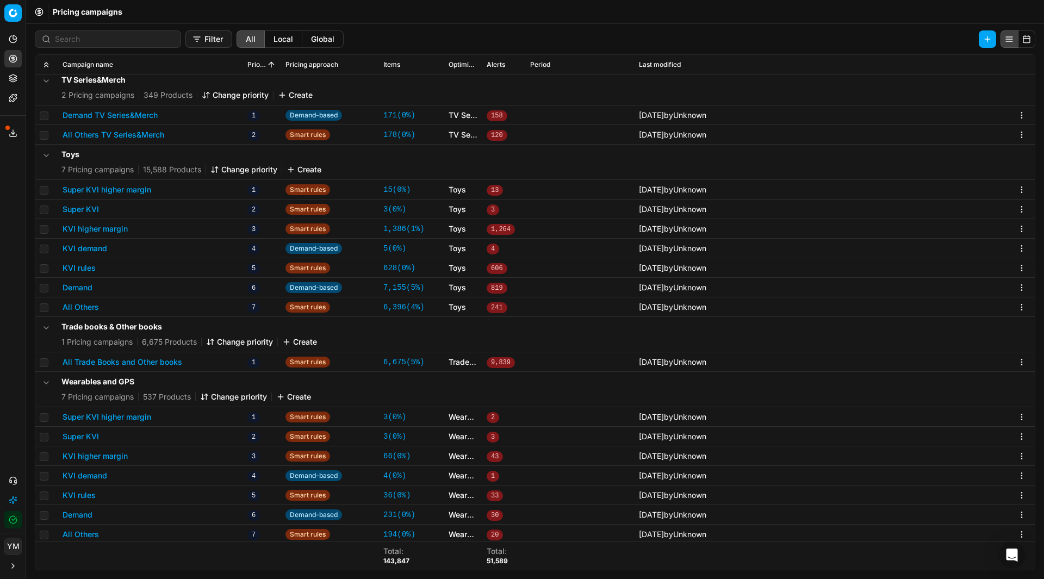
scroll to position [5438, 0]
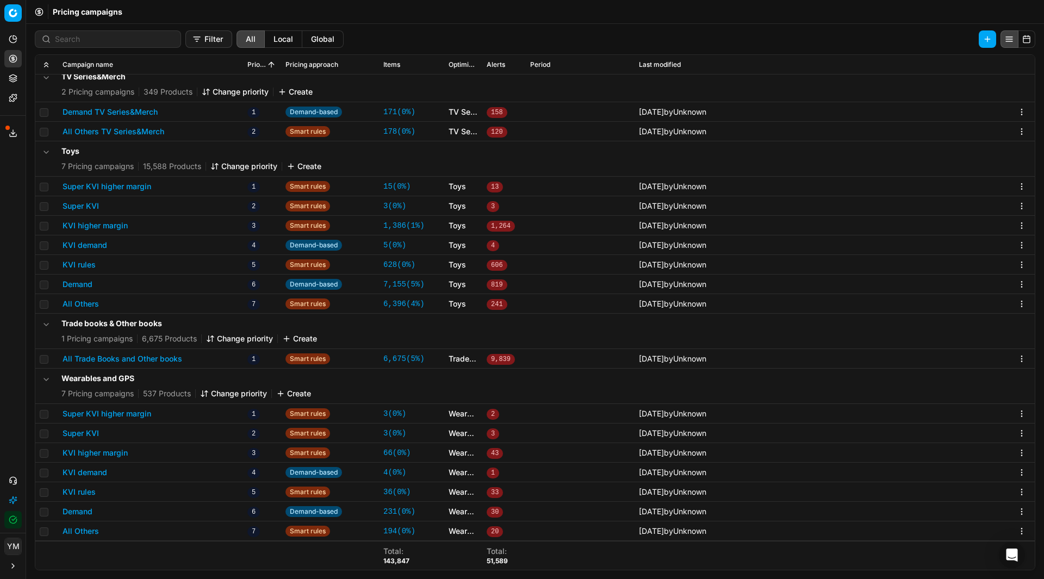
click at [305, 169] on button "Create" at bounding box center [303, 166] width 35 height 11
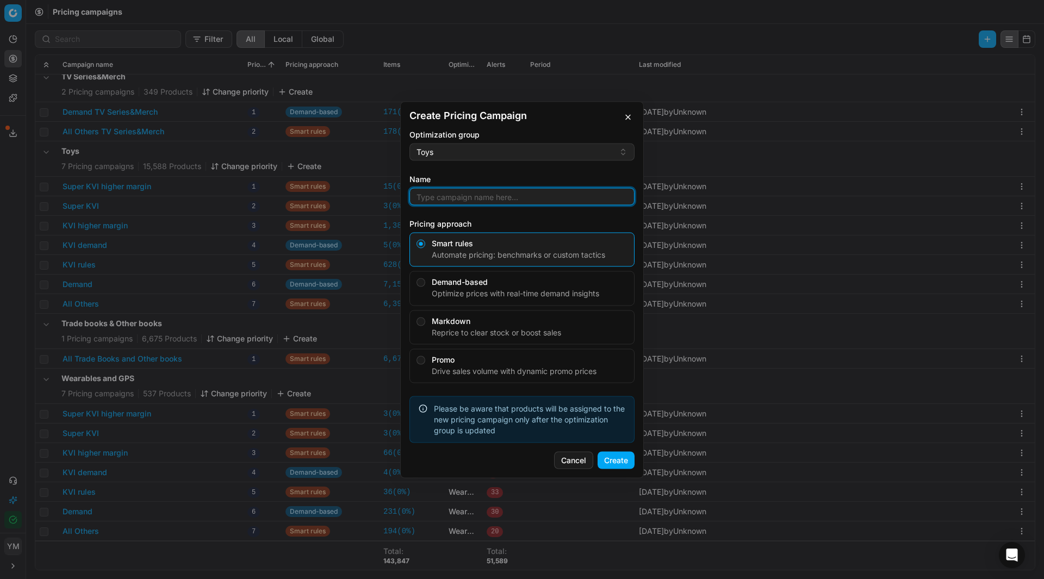
click at [459, 198] on input "Name" at bounding box center [521, 196] width 215 height 16
click at [440, 196] on input "LEGO_Margin Rules" at bounding box center [521, 196] width 215 height 16
type input "LEGO Margin Rules"
click at [610, 458] on button "Create" at bounding box center [615, 459] width 37 height 17
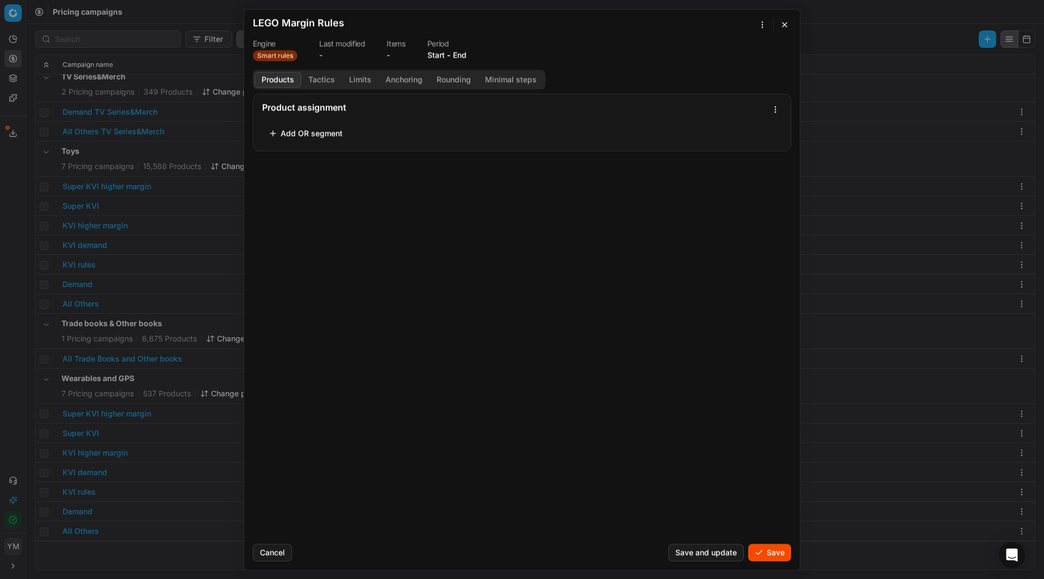
click at [325, 134] on button "Add OR segment" at bounding box center [305, 132] width 87 height 17
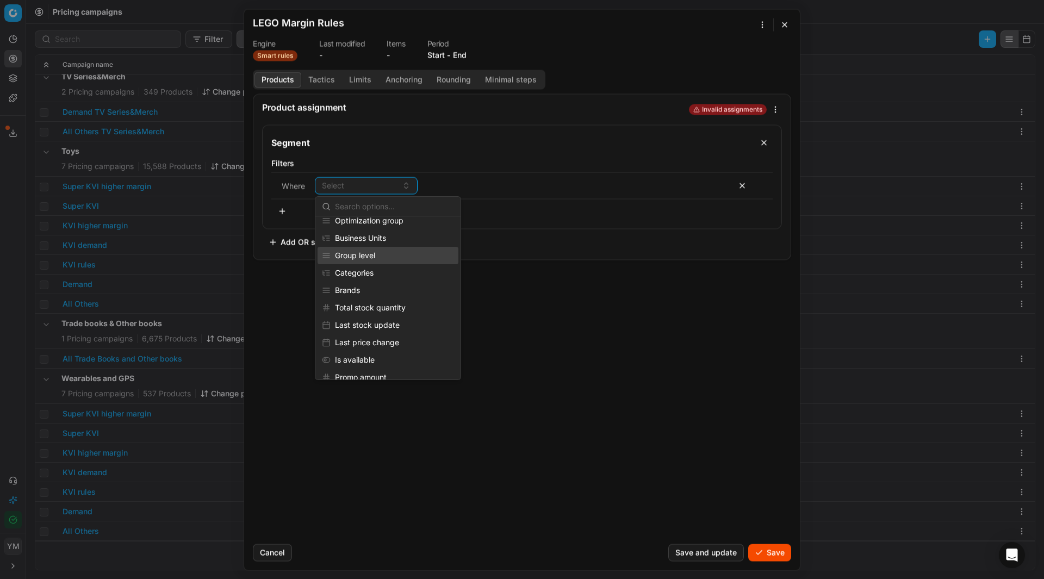
scroll to position [163, 0]
click at [356, 275] on div "Brands" at bounding box center [387, 272] width 141 height 17
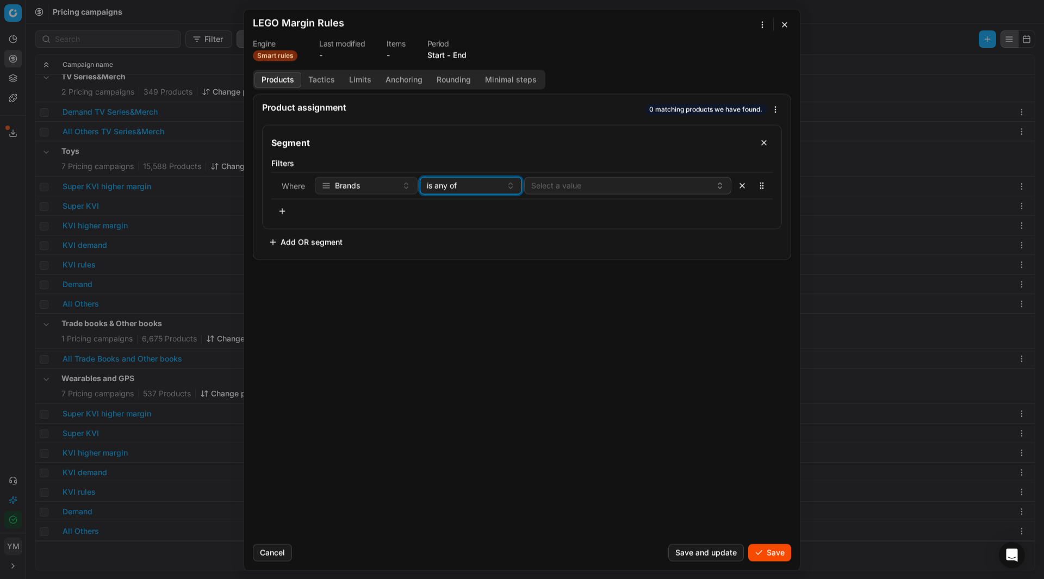
click at [514, 186] on button "is any of" at bounding box center [471, 185] width 103 height 17
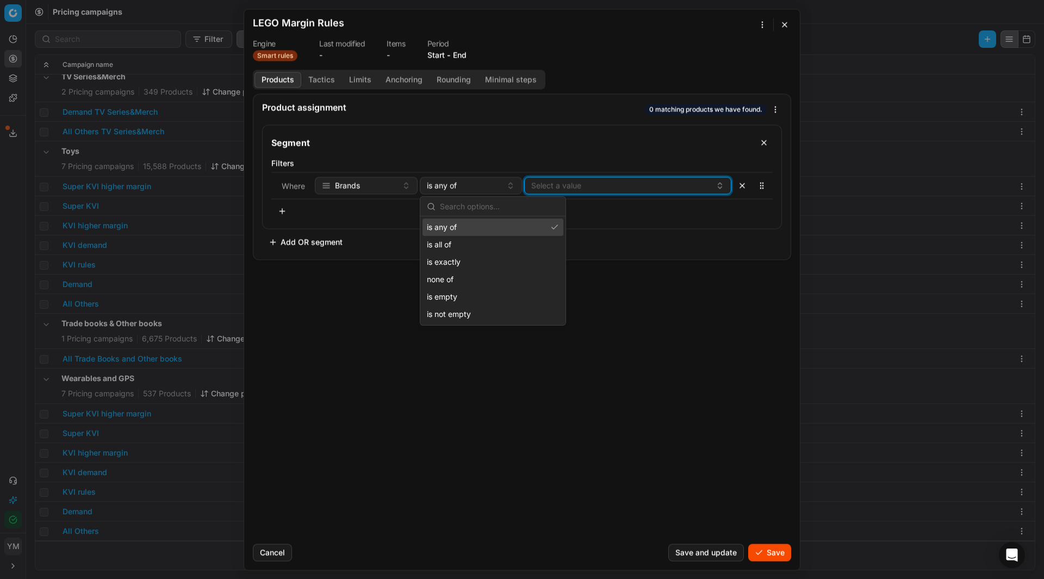
click at [555, 182] on button "Select a value" at bounding box center [627, 185] width 207 height 17
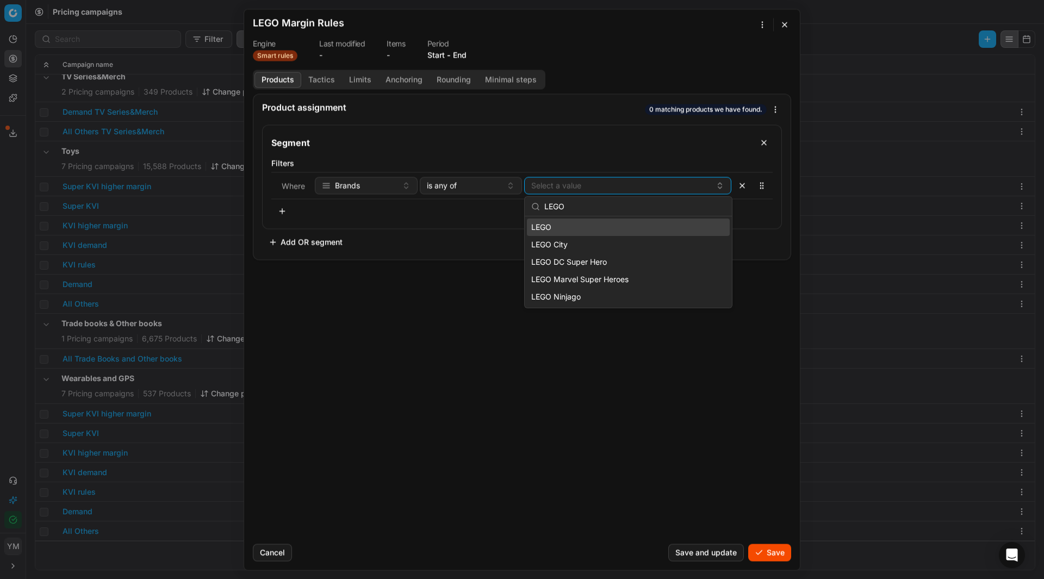
type input "LEGO"
click at [563, 230] on div "LEGO" at bounding box center [628, 226] width 203 height 17
click at [566, 243] on span "LEGO City" at bounding box center [549, 244] width 36 height 11
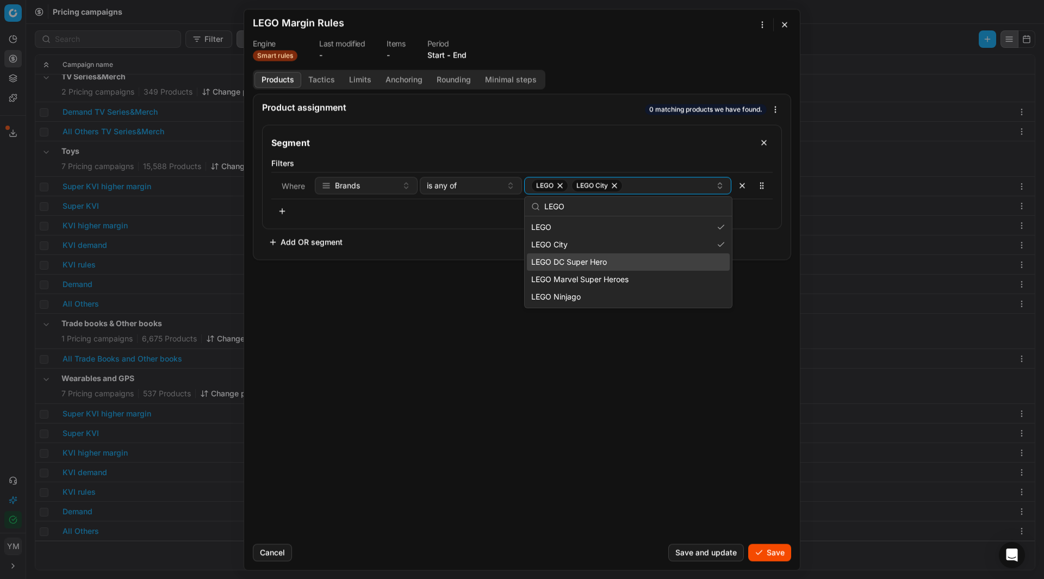
click at [652, 263] on div "LEGO DC Super Hero" at bounding box center [628, 261] width 203 height 17
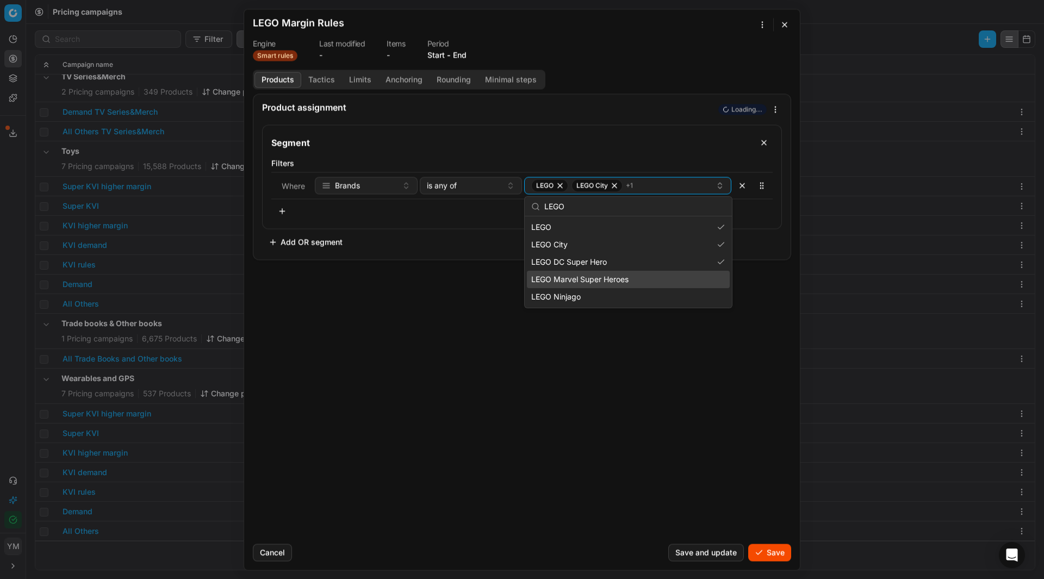
click at [658, 276] on div "LEGO Marvel Super Heroes" at bounding box center [628, 279] width 203 height 17
click at [655, 297] on div "LEGO Ninjago" at bounding box center [628, 296] width 203 height 17
click at [527, 341] on div "Product assignment 0 matching products we have found. Segment Filters Where Bra…" at bounding box center [521, 313] width 555 height 441
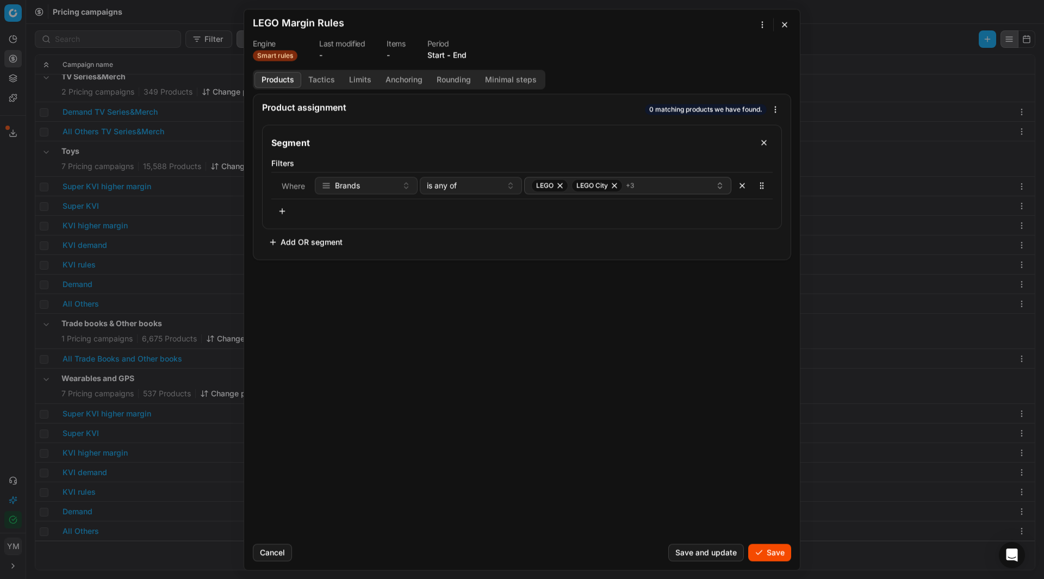
click at [324, 83] on button "Tactics" at bounding box center [321, 80] width 41 height 16
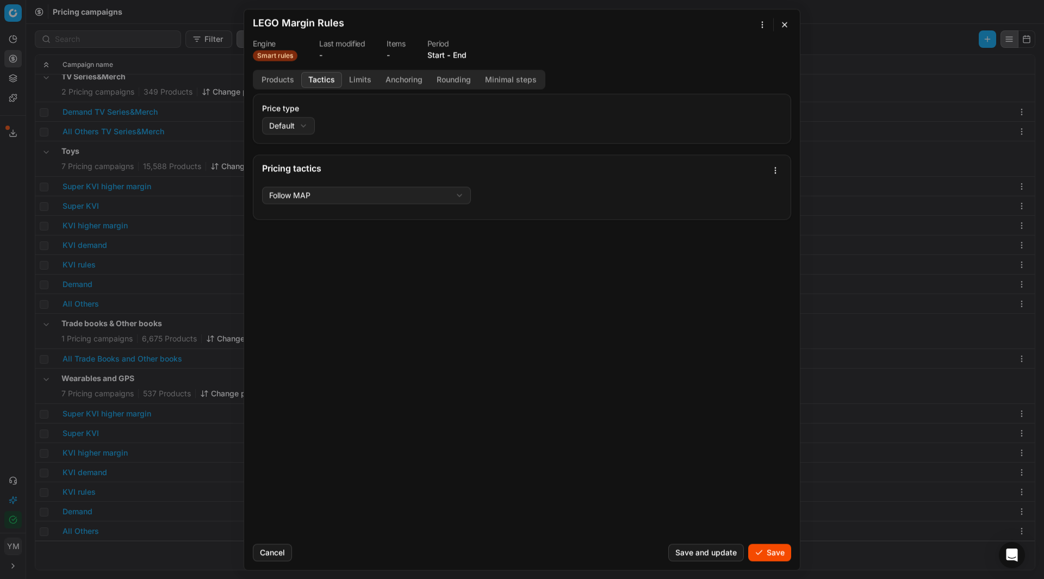
click at [303, 122] on div "We are saving PC settings. Please wait, it should take a few minutes LEGO Margi…" at bounding box center [522, 289] width 1044 height 579
select select "regular"
click at [461, 190] on div "We are saving PC settings. Please wait, it should take a few minutes LEGO Margi…" at bounding box center [522, 289] width 1044 height 579
click at [363, 76] on div "We are saving PC settings. Please wait, it should take a few minutes LEGO Margi…" at bounding box center [522, 289] width 1044 height 579
click at [363, 76] on button "Limits" at bounding box center [360, 80] width 36 height 16
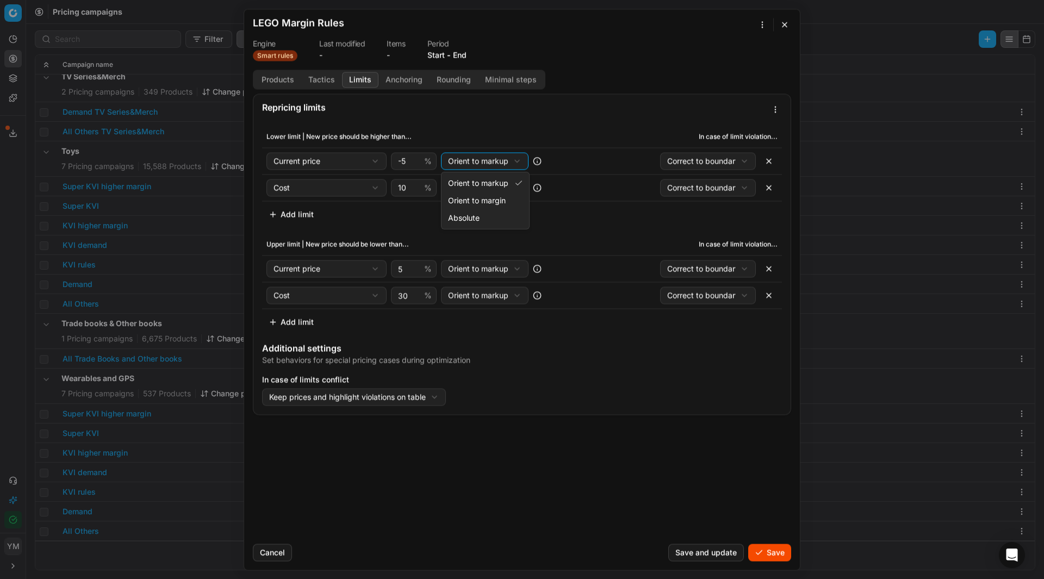
click at [484, 162] on div "We are saving PC settings. Please wait, it should take a few minutes LEGO Margi…" at bounding box center [522, 289] width 1044 height 579
select select "margin"
click at [416, 158] on input "-4" at bounding box center [409, 161] width 26 height 16
click at [416, 158] on input "-3" at bounding box center [409, 161] width 26 height 16
click at [416, 158] on input "-2" at bounding box center [409, 161] width 26 height 16
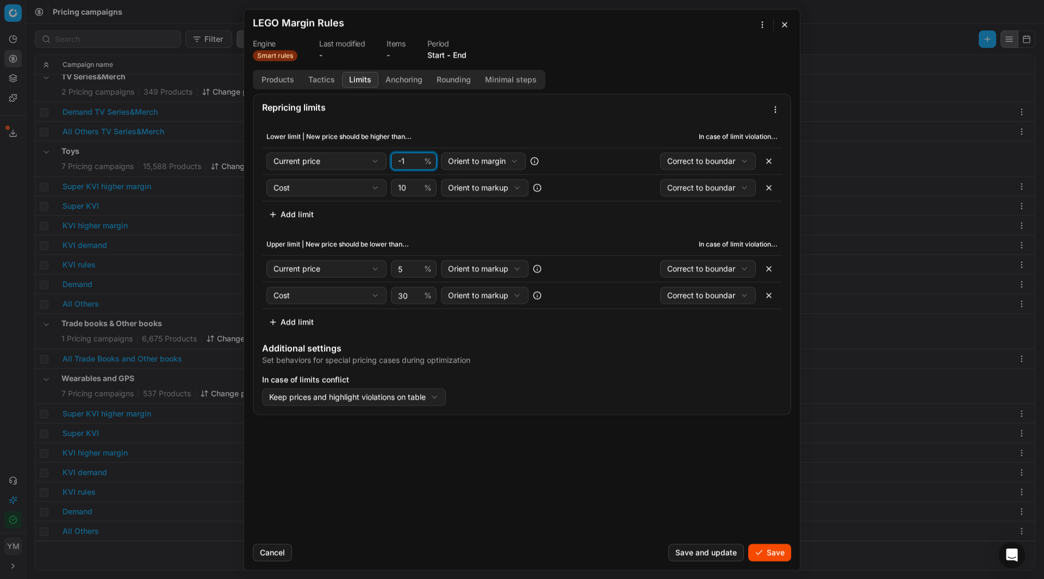
click at [416, 158] on input "-1" at bounding box center [409, 161] width 26 height 16
click at [416, 158] on input "1" at bounding box center [409, 161] width 26 height 16
click at [416, 158] on input "2" at bounding box center [409, 161] width 26 height 16
click at [416, 158] on input "3" at bounding box center [409, 161] width 26 height 16
click at [416, 158] on input "4" at bounding box center [409, 161] width 26 height 16
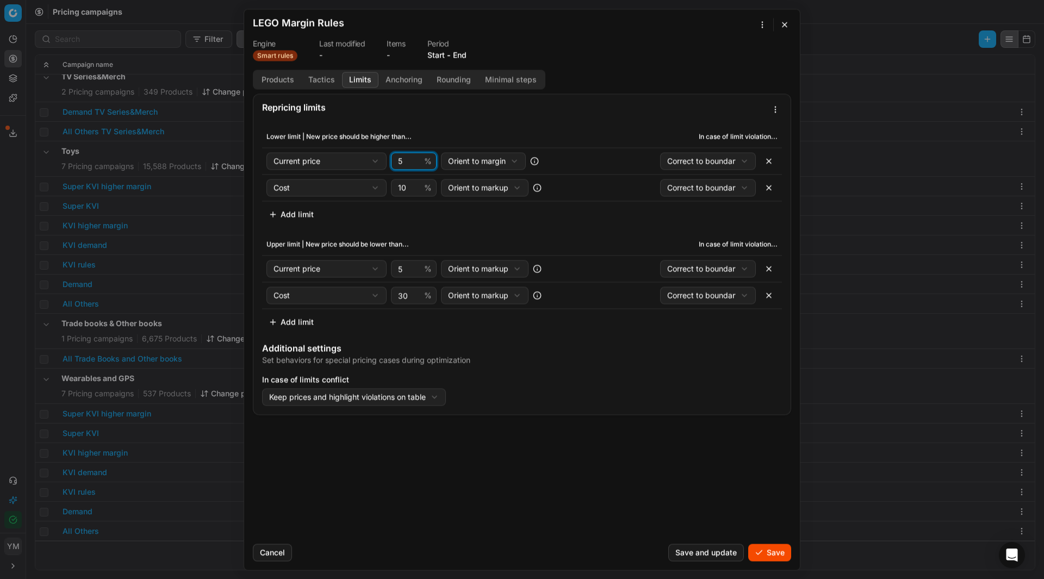
type input "5"
click at [416, 158] on input "5" at bounding box center [409, 161] width 26 height 16
click at [414, 266] on input "6" at bounding box center [409, 268] width 26 height 16
type input "7"
click at [414, 266] on input "7" at bounding box center [409, 268] width 26 height 16
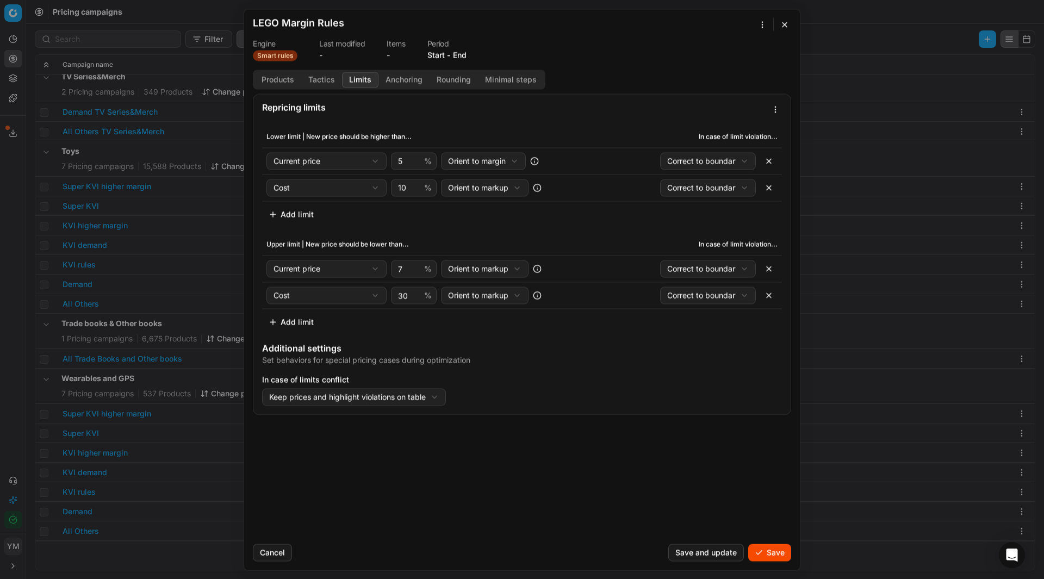
click at [522, 266] on div "We are saving PC settings. Please wait, it should take a few minutes LEGO Margi…" at bounding box center [522, 289] width 1044 height 579
select select "margin"
click at [408, 82] on button "Anchoring" at bounding box center [403, 80] width 51 height 16
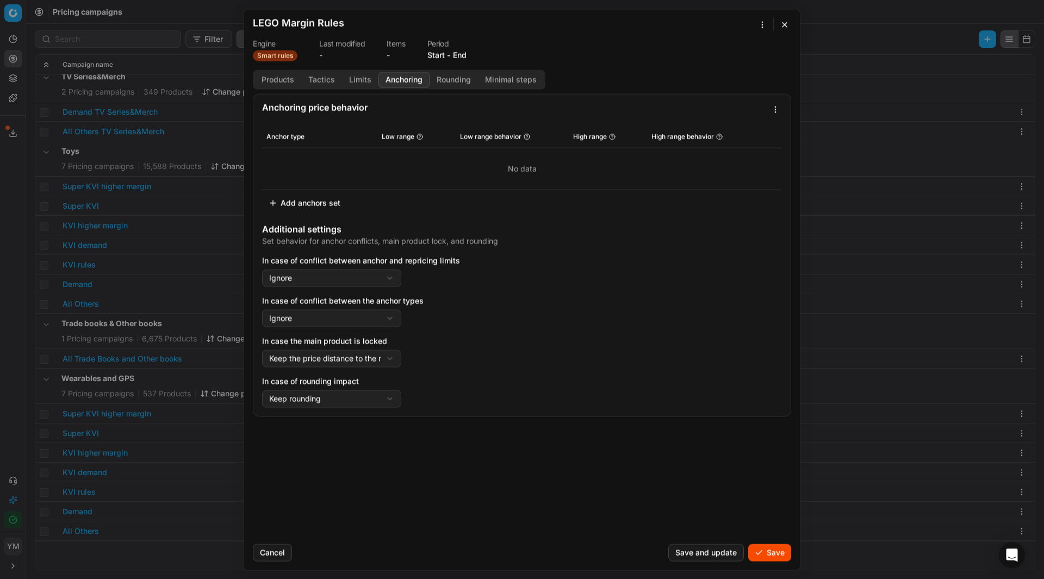
click at [470, 79] on button "Rounding" at bounding box center [453, 80] width 48 height 16
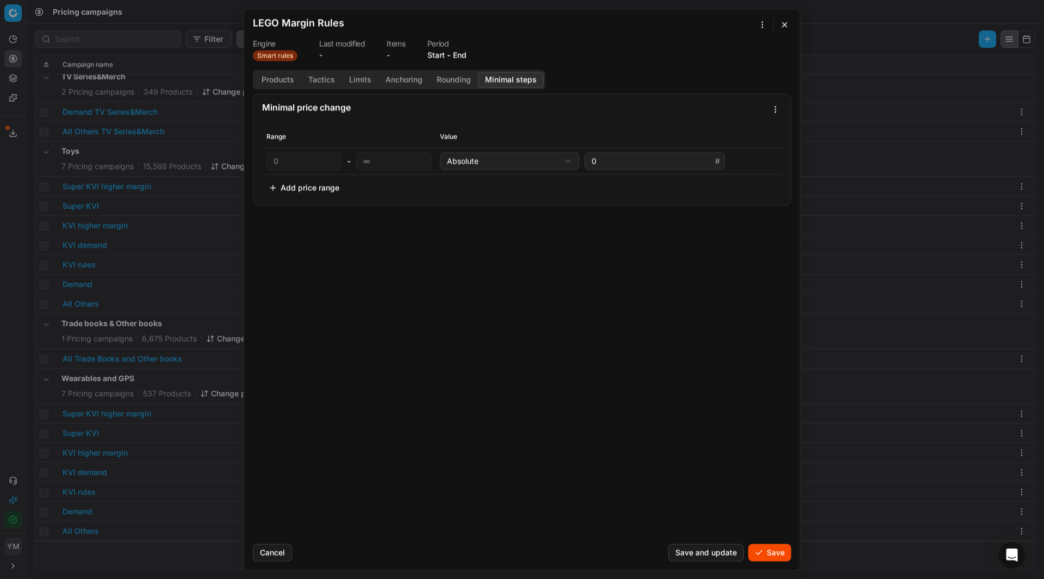
click at [498, 77] on button "Minimal steps" at bounding box center [511, 80] width 66 height 16
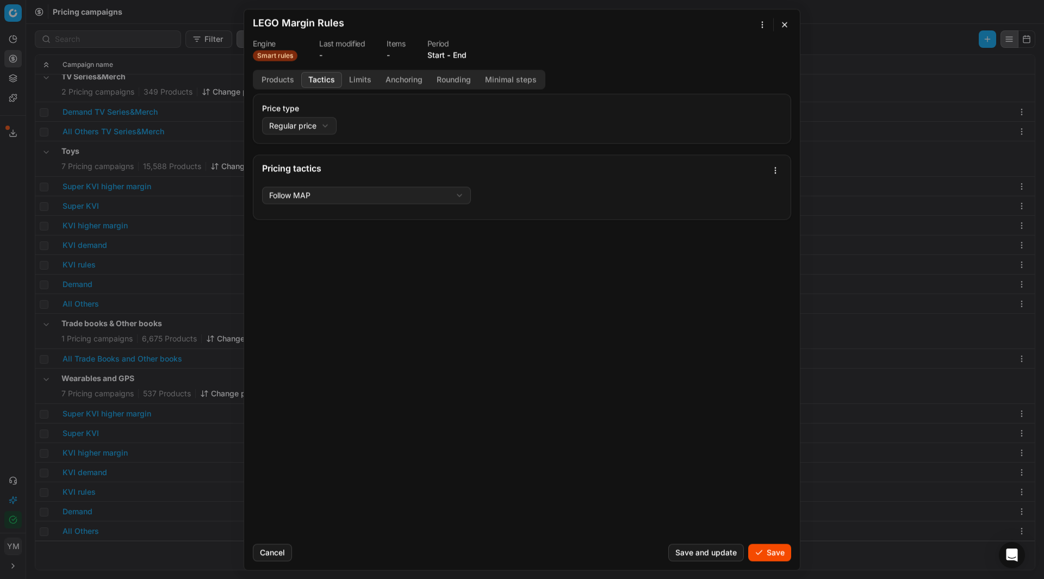
click at [322, 76] on button "Tactics" at bounding box center [321, 80] width 41 height 16
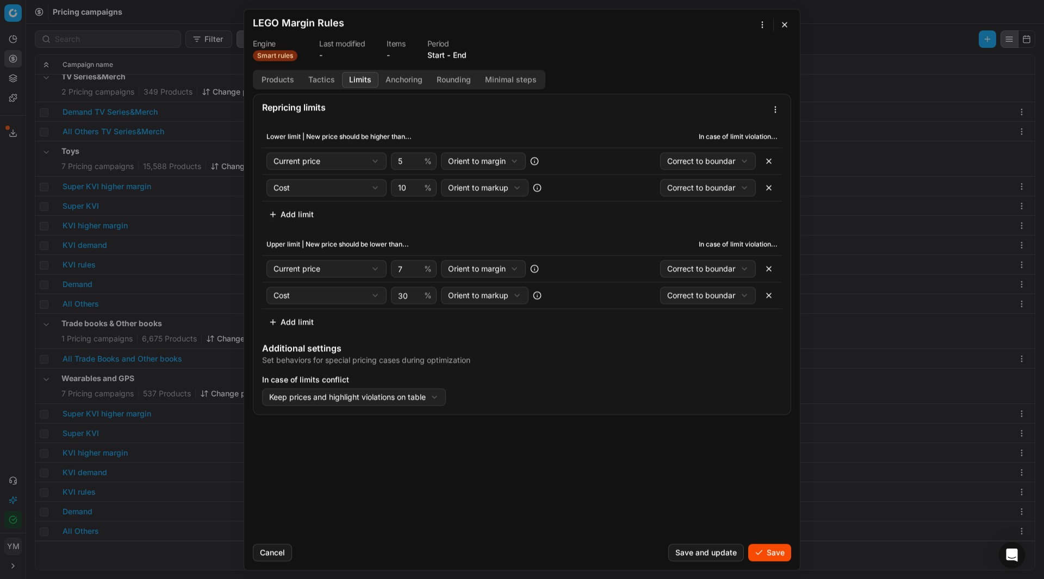
click at [359, 79] on button "Limits" at bounding box center [360, 80] width 36 height 16
click at [717, 138] on th "In case of limit violation..." at bounding box center [673, 137] width 216 height 22
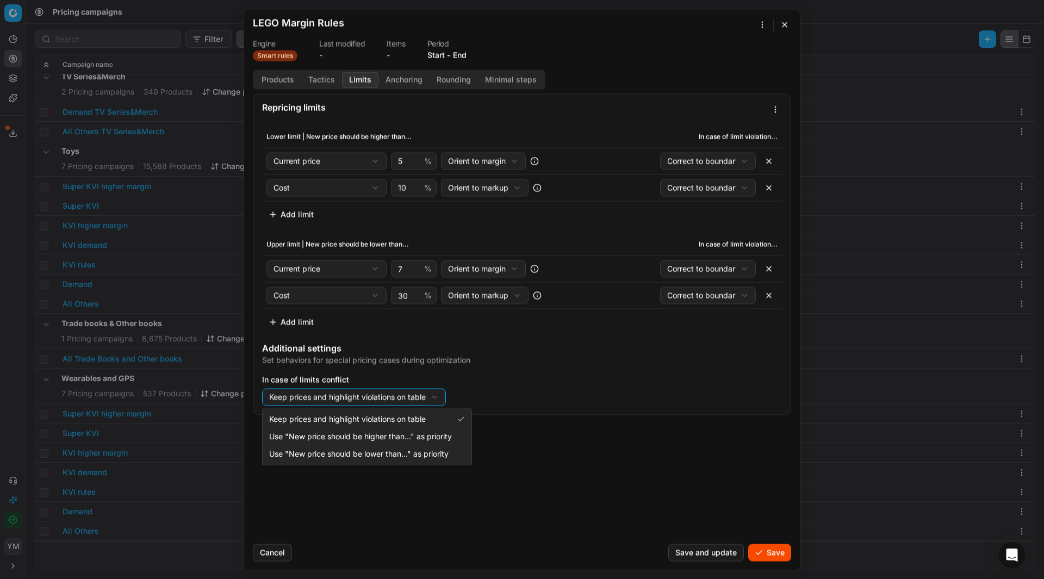
click at [340, 391] on div "We are saving PC settings. Please wait, it should take a few minutes LEGO Margi…" at bounding box center [522, 289] width 1044 height 579
select select "lower"
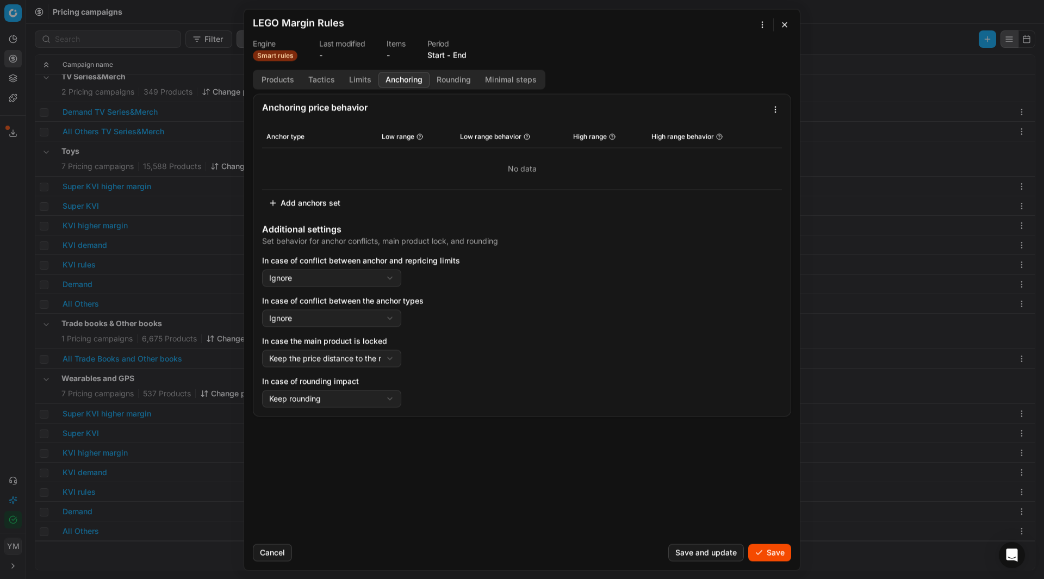
click at [397, 82] on button "Anchoring" at bounding box center [403, 80] width 51 height 16
click at [305, 204] on button "Add anchors set" at bounding box center [304, 202] width 85 height 17
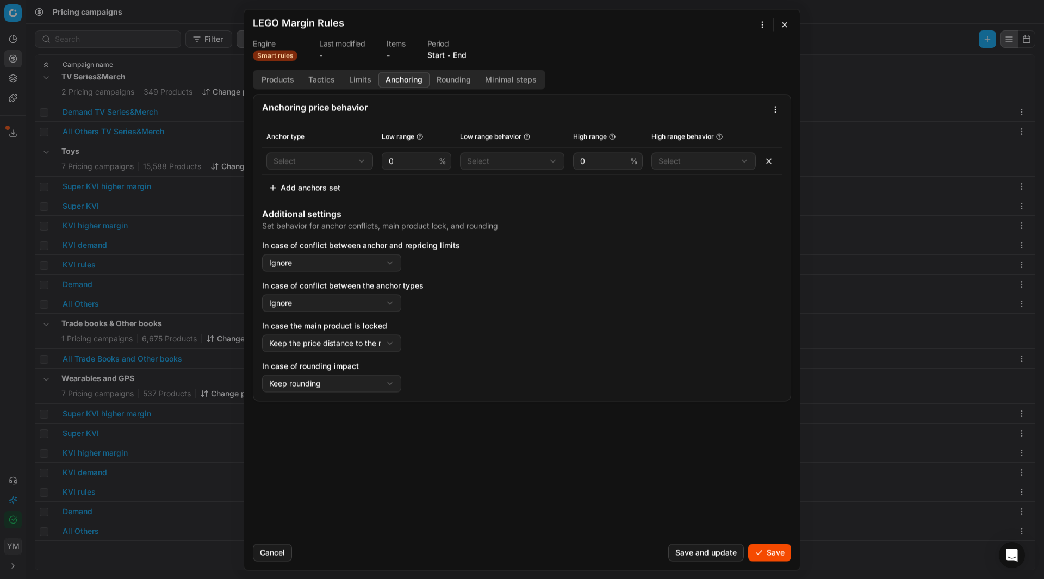
click at [331, 161] on div "We are saving PC settings. Please wait, it should take a few minutes LEGO Margi…" at bounding box center [522, 289] width 1044 height 579
click at [397, 195] on div "We are saving PC settings. Please wait, it should take a few minutes LEGO Margi…" at bounding box center [522, 289] width 1044 height 579
click at [772, 160] on button "button" at bounding box center [768, 160] width 17 height 17
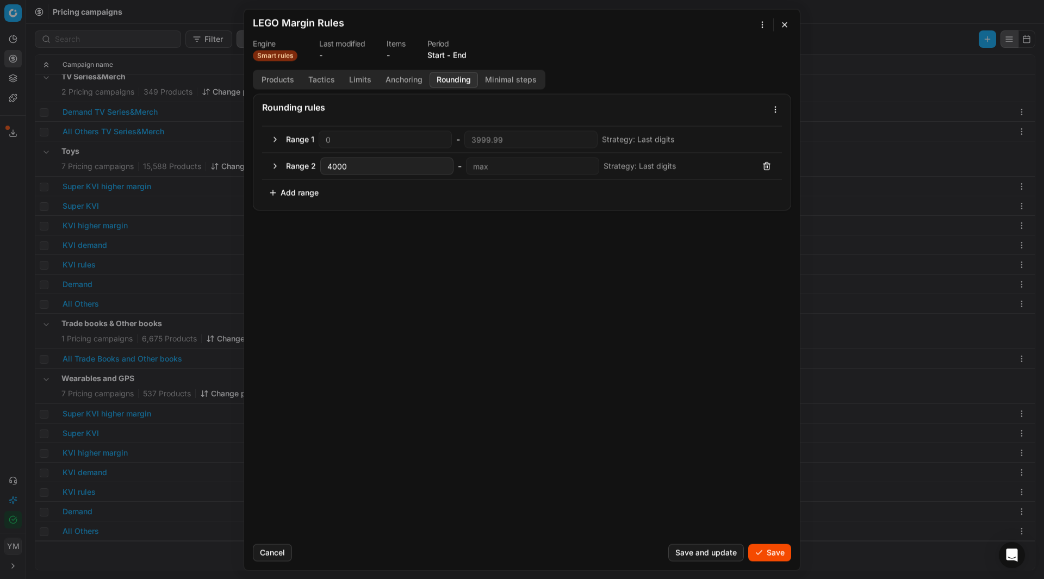
click at [449, 83] on button "Rounding" at bounding box center [453, 80] width 48 height 16
click at [505, 84] on button "Minimal steps" at bounding box center [511, 80] width 66 height 16
click at [288, 187] on button "Add price range" at bounding box center [304, 187] width 84 height 17
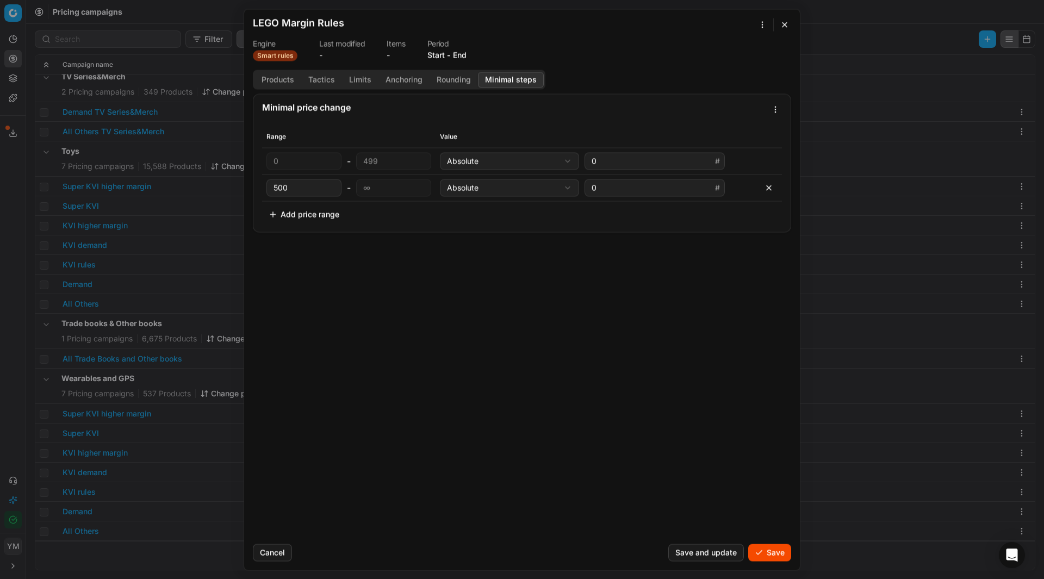
click at [768, 183] on button "button" at bounding box center [768, 187] width 17 height 17
type input "∞"
click at [538, 164] on div "We are saving PC settings. Please wait, it should take a few minutes LEGO Margi…" at bounding box center [522, 289] width 1044 height 579
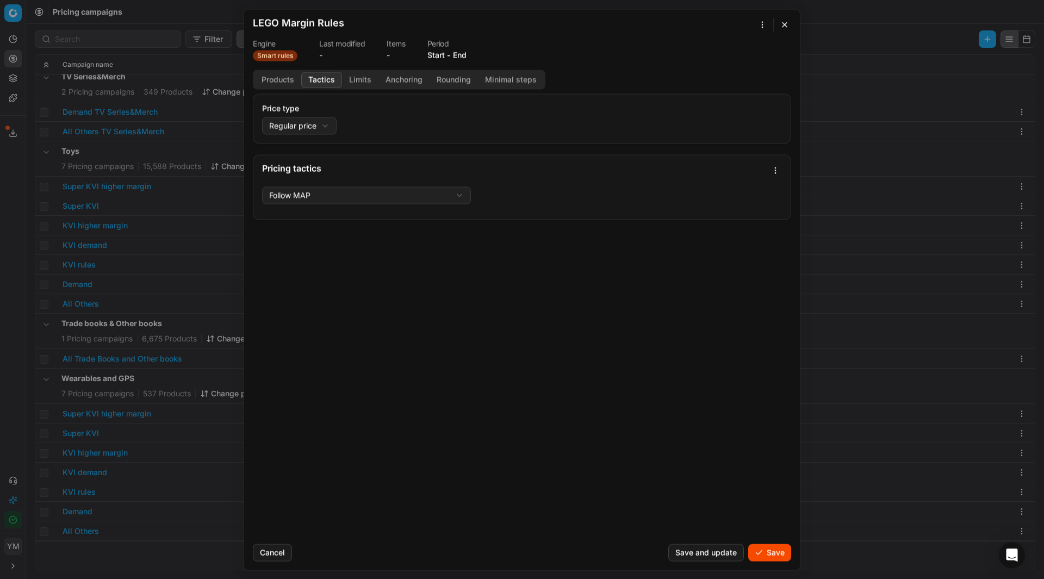
click at [330, 80] on button "Tactics" at bounding box center [321, 80] width 41 height 16
click at [353, 78] on button "Limits" at bounding box center [360, 80] width 36 height 16
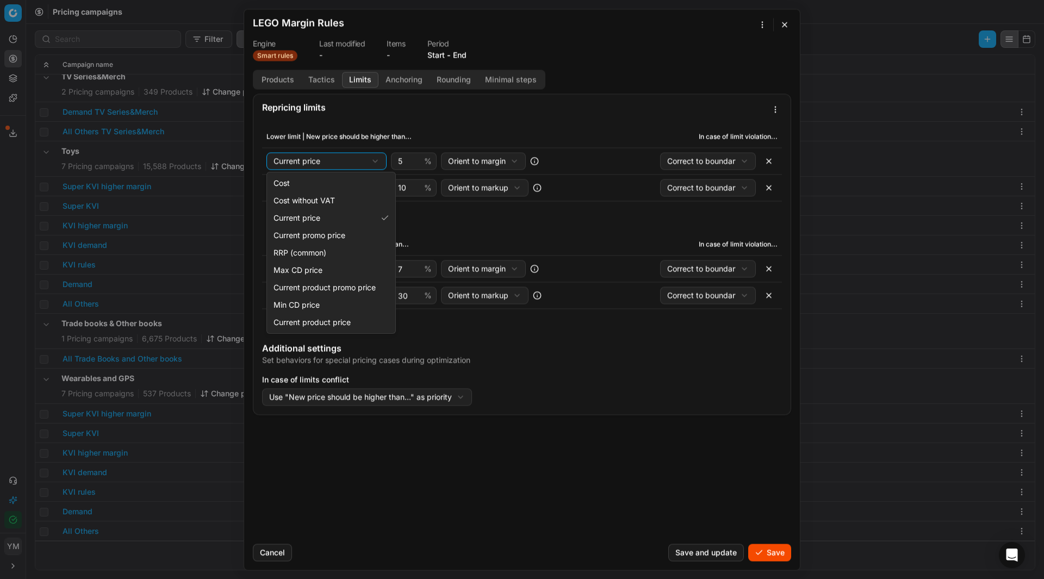
click at [378, 161] on div "We are saving PC settings. Please wait, it should take a few minutes LEGO Margi…" at bounding box center [522, 289] width 1044 height 579
click at [378, 160] on div "We are saving PC settings. Please wait, it should take a few minutes LEGO Margi…" at bounding box center [522, 289] width 1044 height 579
click at [735, 157] on div "We are saving PC settings. Please wait, it should take a few minutes LEGO Margi…" at bounding box center [522, 289] width 1044 height 579
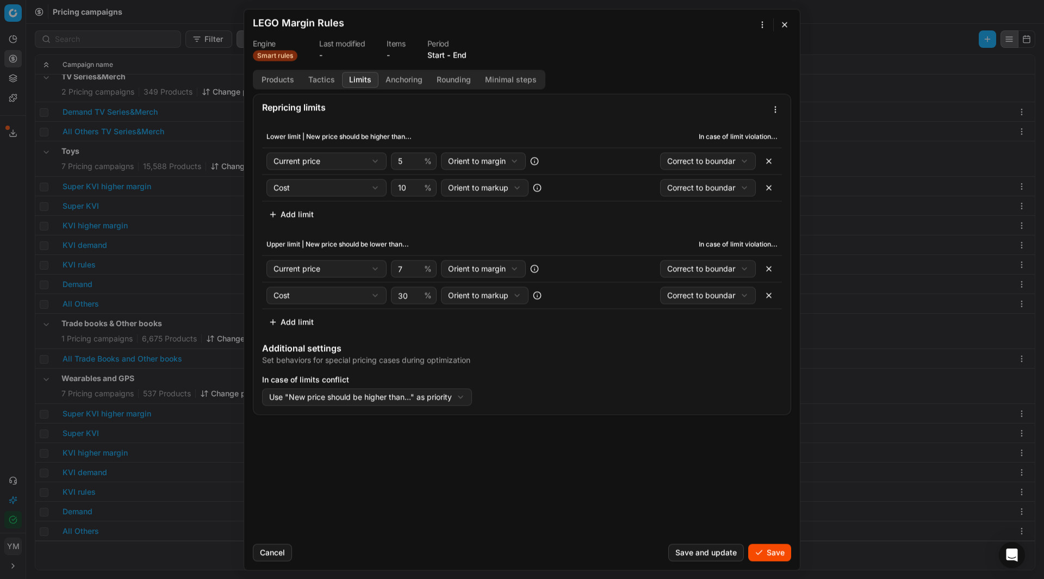
click at [738, 157] on div "We are saving PC settings. Please wait, it should take a few minutes LEGO Margi…" at bounding box center [522, 289] width 1044 height 579
click at [740, 157] on div "We are saving PC settings. Please wait, it should take a few minutes LEGO Margi…" at bounding box center [522, 289] width 1044 height 579
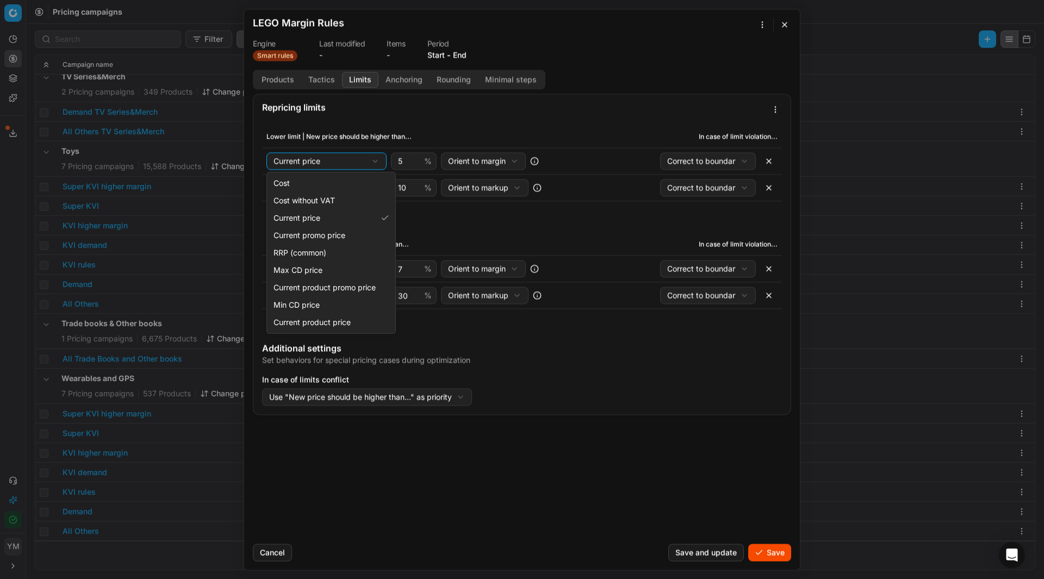
click at [374, 161] on div "We are saving PC settings. Please wait, it should take a few minutes LEGO Margi…" at bounding box center [522, 289] width 1044 height 579
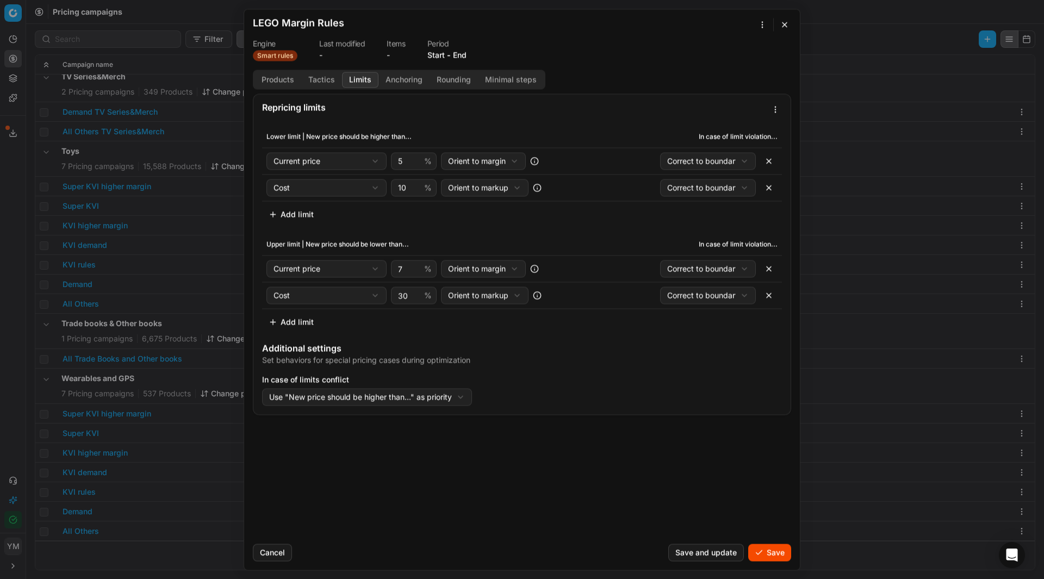
click at [370, 160] on div "We are saving PC settings. Please wait, it should take a few minutes LEGO Margi…" at bounding box center [522, 289] width 1044 height 579
click at [269, 556] on button "Cancel" at bounding box center [272, 552] width 39 height 17
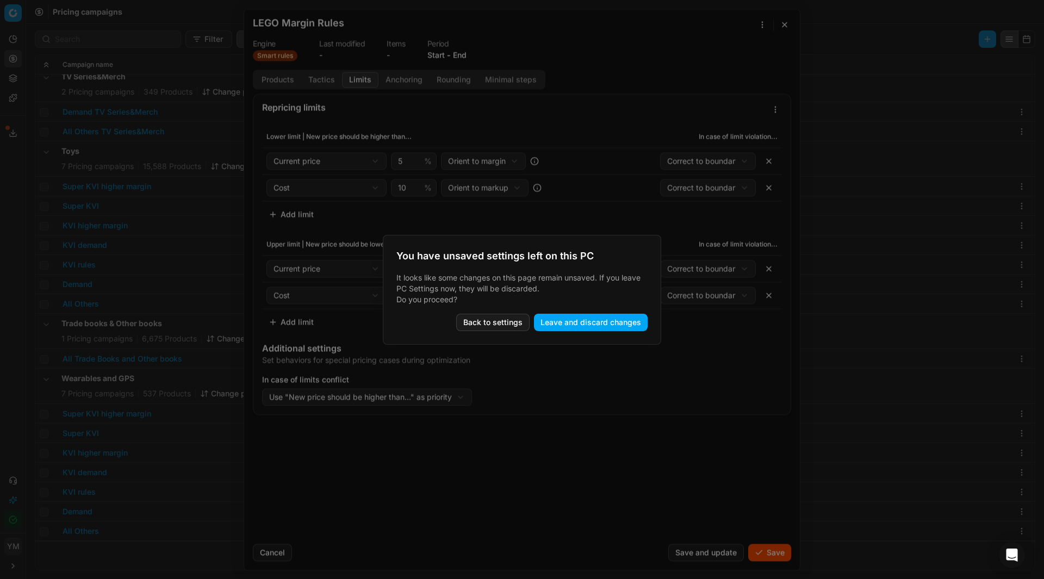
click at [576, 325] on button "Leave and discard changes" at bounding box center [591, 322] width 114 height 17
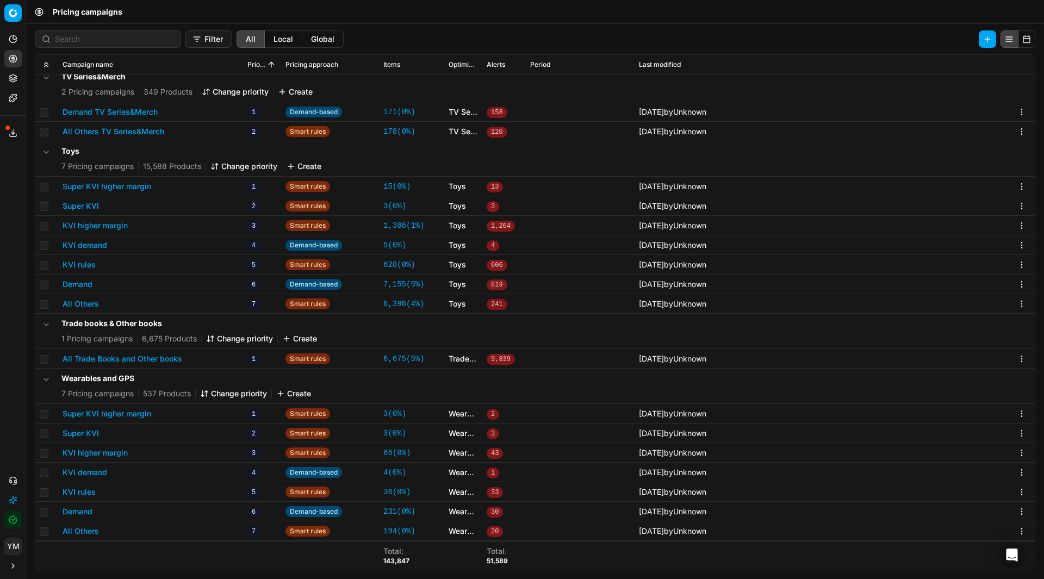
click at [310, 167] on button "Create" at bounding box center [303, 166] width 35 height 11
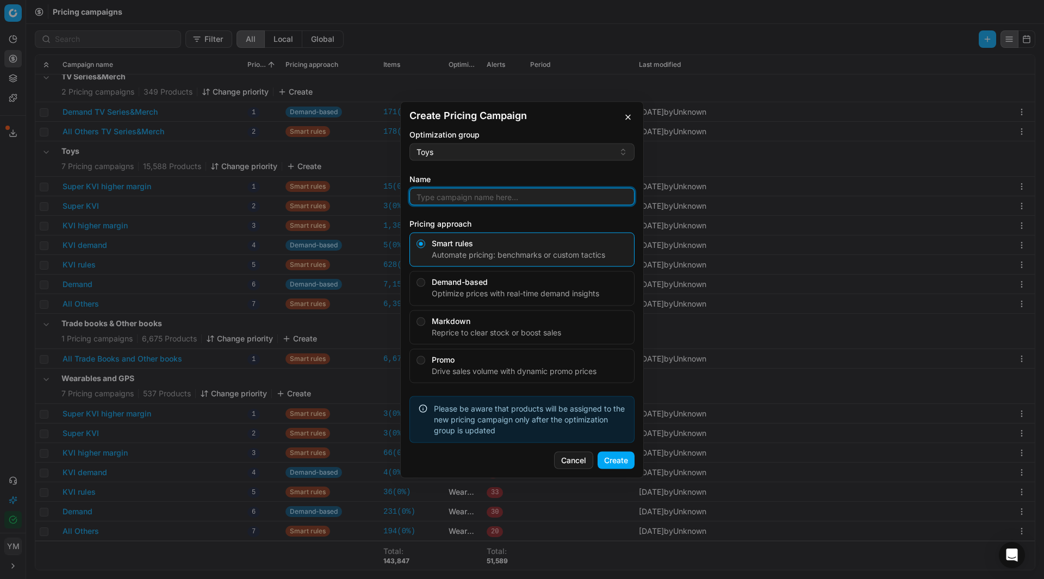
click at [451, 195] on input "Name" at bounding box center [521, 196] width 215 height 16
type input "LEGO Margin Rules"
click at [614, 462] on button "Create" at bounding box center [615, 459] width 37 height 17
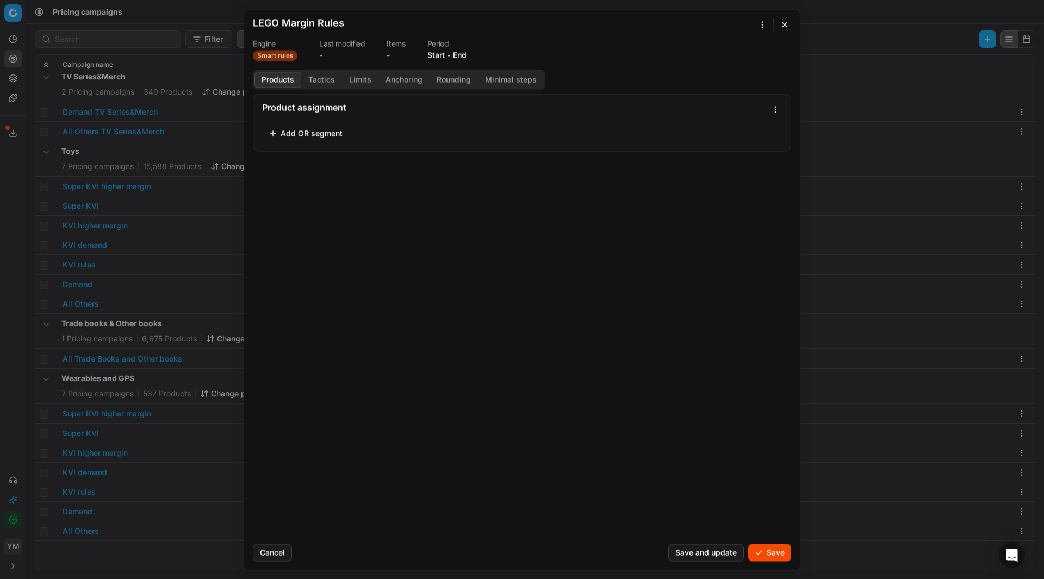
click at [273, 134] on button "Add OR segment" at bounding box center [305, 132] width 87 height 17
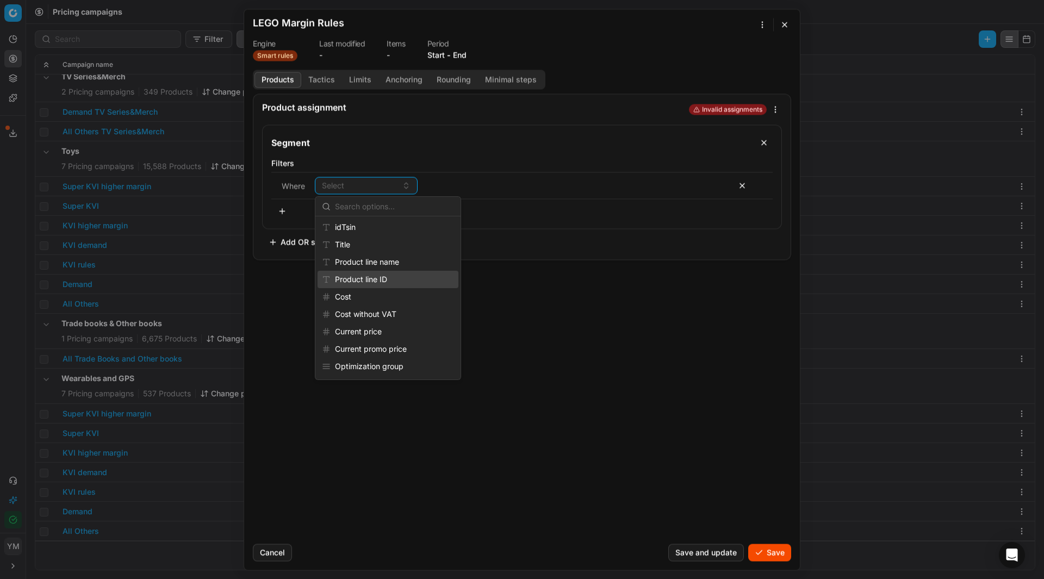
scroll to position [109, 0]
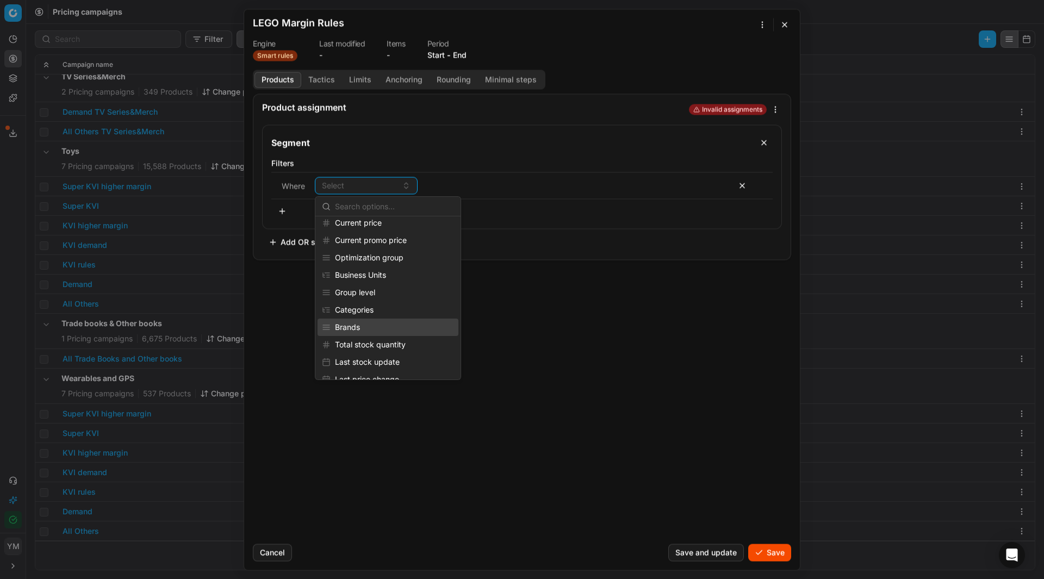
click at [369, 321] on div "Brands" at bounding box center [387, 327] width 141 height 17
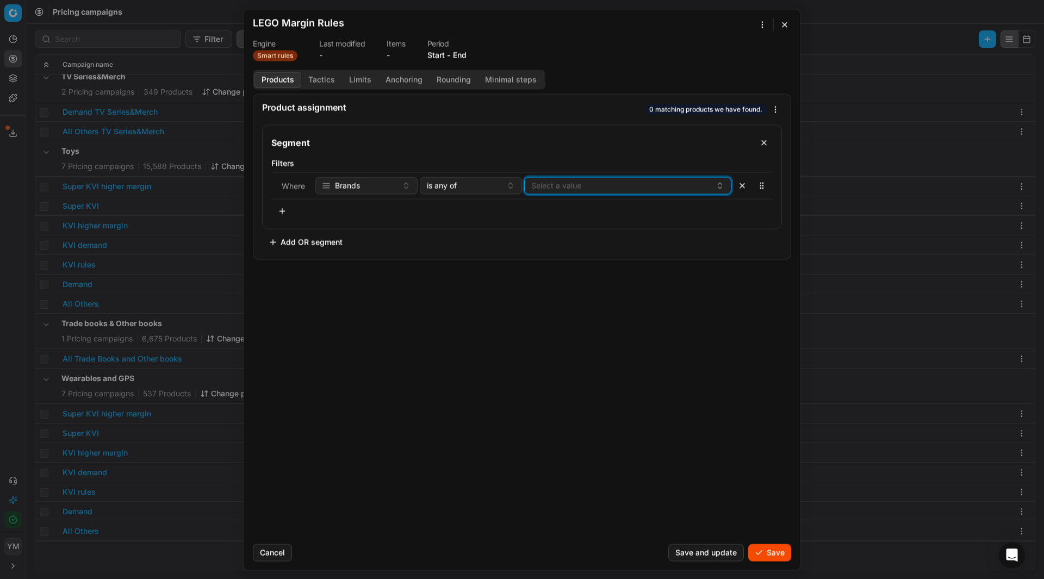
click at [631, 184] on button "Select a value" at bounding box center [627, 185] width 207 height 17
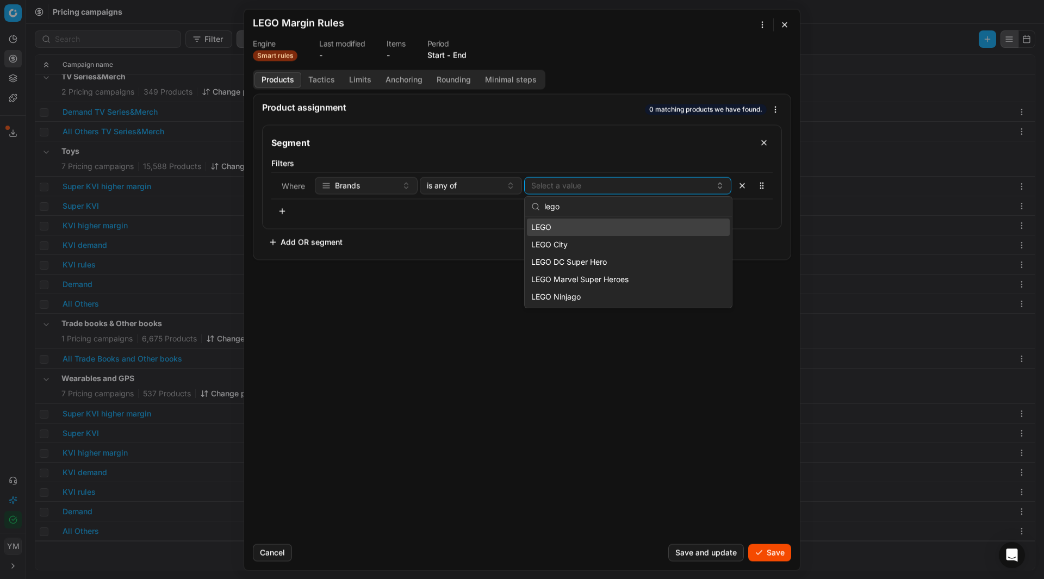
type input "lego"
click at [603, 229] on div "LEGO" at bounding box center [628, 226] width 203 height 17
click at [607, 255] on div "LEGO DC Super Hero" at bounding box center [628, 261] width 203 height 17
click at [608, 242] on div "LEGO City" at bounding box center [628, 244] width 203 height 17
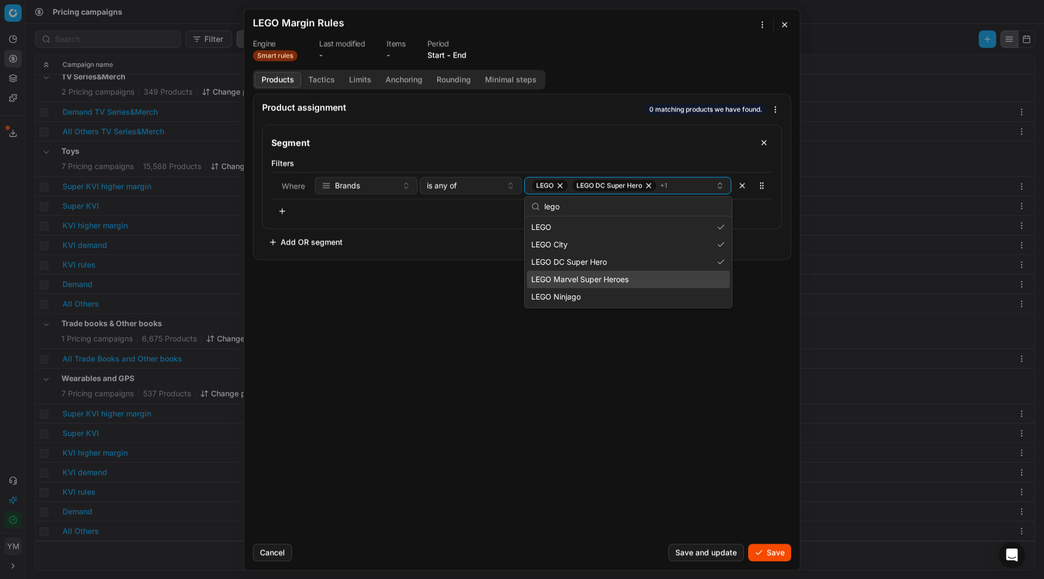
click at [622, 278] on span "LEGO Marvel Super Heroes" at bounding box center [579, 279] width 97 height 11
click at [625, 294] on div "LEGO Ninjago" at bounding box center [628, 296] width 203 height 17
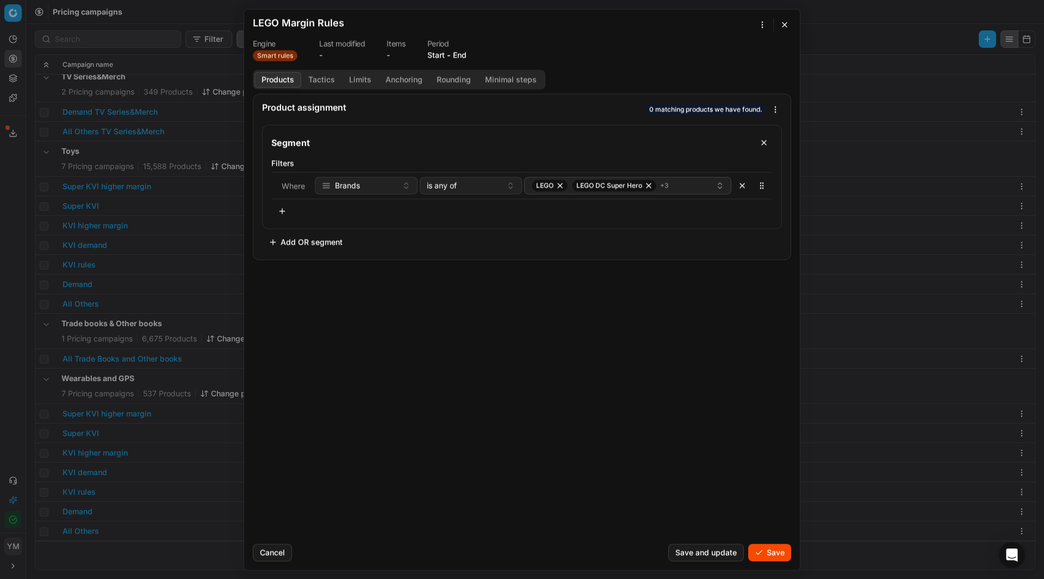
click at [645, 330] on div "Product assignment 0 matching products we have found. Segment Filters Where Bra…" at bounding box center [521, 313] width 555 height 441
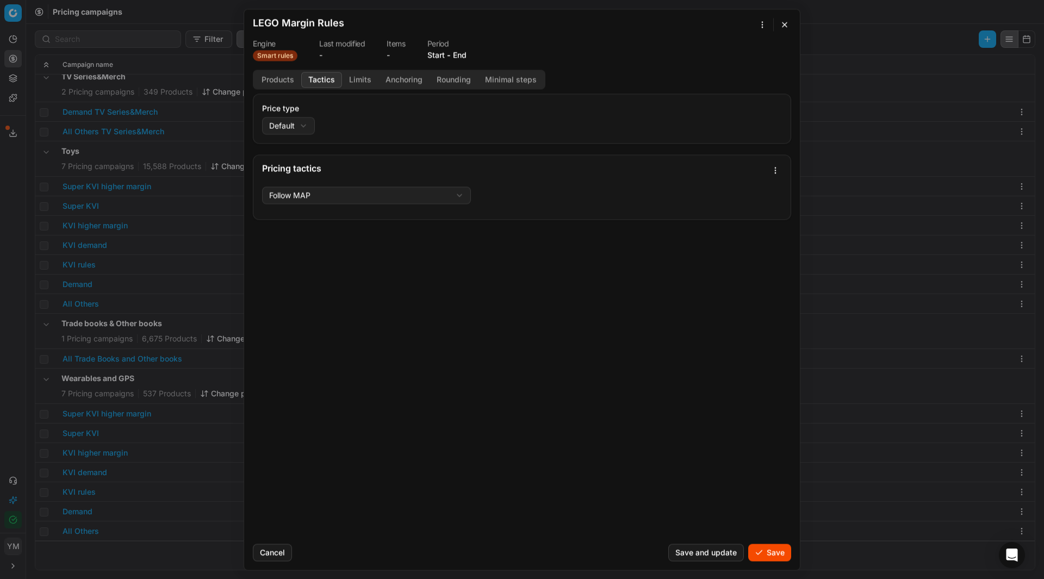
click at [321, 80] on button "Tactics" at bounding box center [321, 80] width 41 height 16
click at [307, 126] on div "We are saving PC settings. Please wait, it should take a few minutes LEGO Margi…" at bounding box center [522, 289] width 1044 height 579
select select "regular"
click at [359, 82] on button "Limits" at bounding box center [360, 80] width 36 height 16
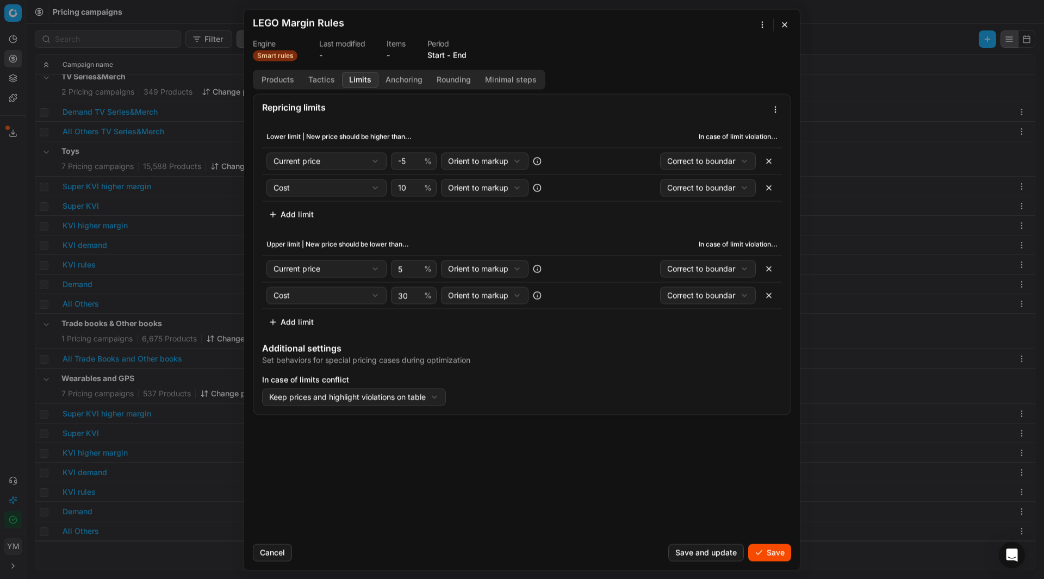
click at [521, 165] on div "We are saving PC settings. Please wait, it should take a few minutes LEGO Margi…" at bounding box center [522, 289] width 1044 height 579
select select "margin"
drag, startPoint x: 411, startPoint y: 160, endPoint x: 398, endPoint y: 162, distance: 13.8
click at [398, 162] on input "-8" at bounding box center [409, 161] width 26 height 16
click at [413, 155] on input "-8" at bounding box center [409, 161] width 26 height 16
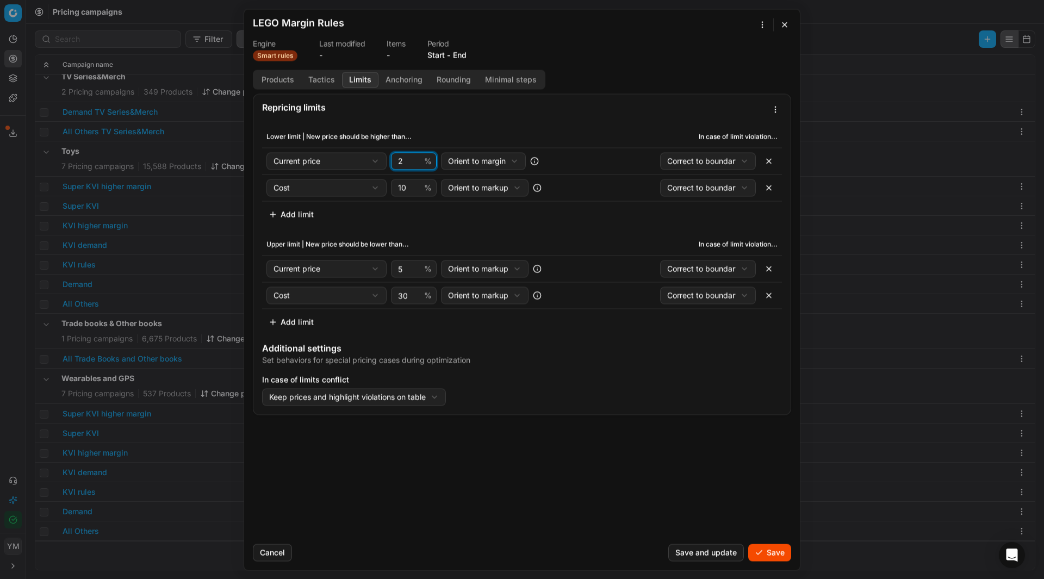
click at [417, 159] on input "2" at bounding box center [409, 161] width 26 height 16
click at [417, 159] on input "3" at bounding box center [409, 161] width 26 height 16
click at [417, 159] on input "4" at bounding box center [409, 161] width 26 height 16
click at [417, 159] on input "5" at bounding box center [409, 161] width 26 height 16
click at [417, 159] on input "6" at bounding box center [409, 161] width 26 height 16
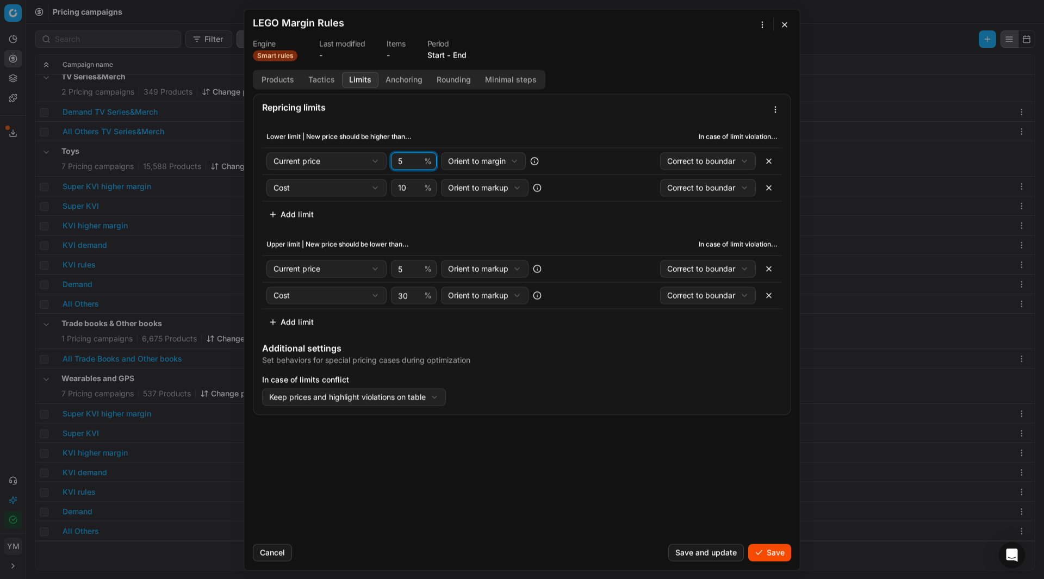
type input "5"
click at [416, 164] on input "5" at bounding box center [409, 161] width 26 height 16
click at [488, 270] on div "We are saving PC settings. Please wait, it should take a few minutes LEGO Margi…" at bounding box center [522, 289] width 1044 height 579
select select "margin"
click at [410, 269] on input "5" at bounding box center [409, 268] width 26 height 16
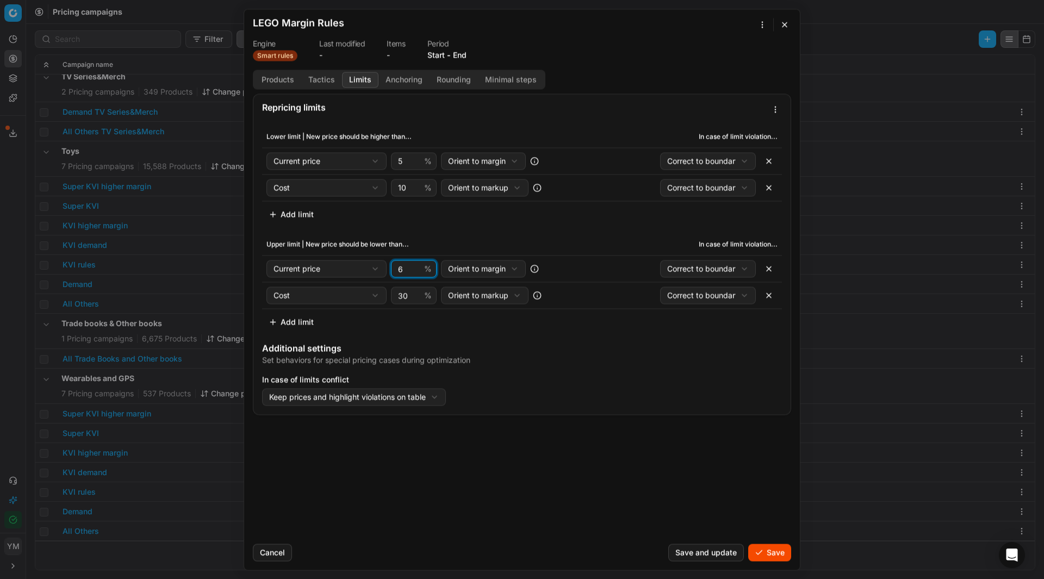
click at [417, 267] on input "6" at bounding box center [409, 268] width 26 height 16
type input "7"
click at [417, 267] on input "7" at bounding box center [409, 268] width 26 height 16
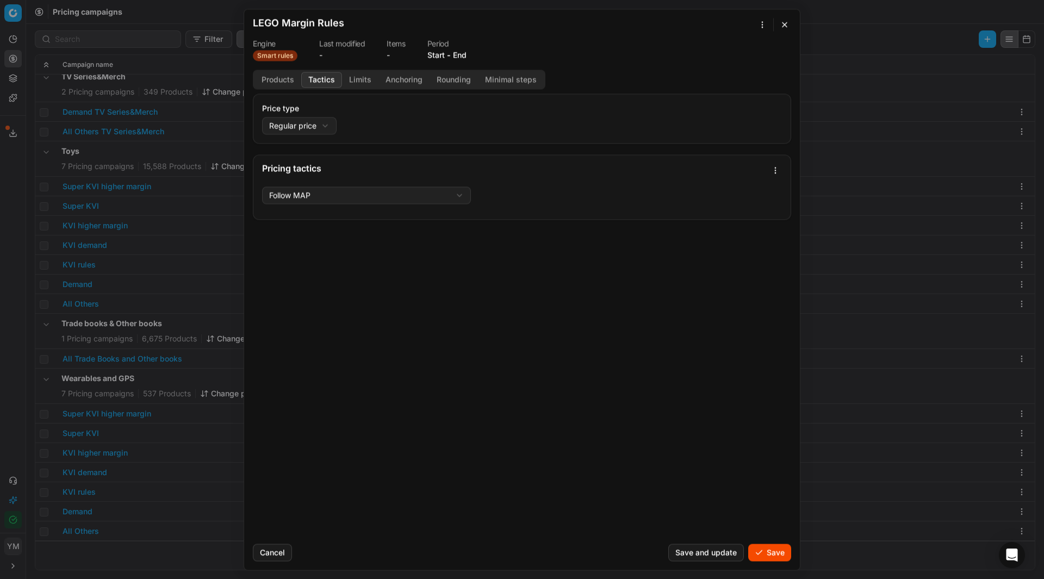
click at [321, 79] on button "Tactics" at bounding box center [321, 80] width 41 height 16
click at [324, 128] on div "We are saving PC settings. Please wait, it should take a few minutes LEGO Margi…" at bounding box center [522, 289] width 1044 height 579
click at [378, 239] on div "We are saving PC settings. Please wait, it should take a few minutes LEGO Margi…" at bounding box center [522, 289] width 1044 height 579
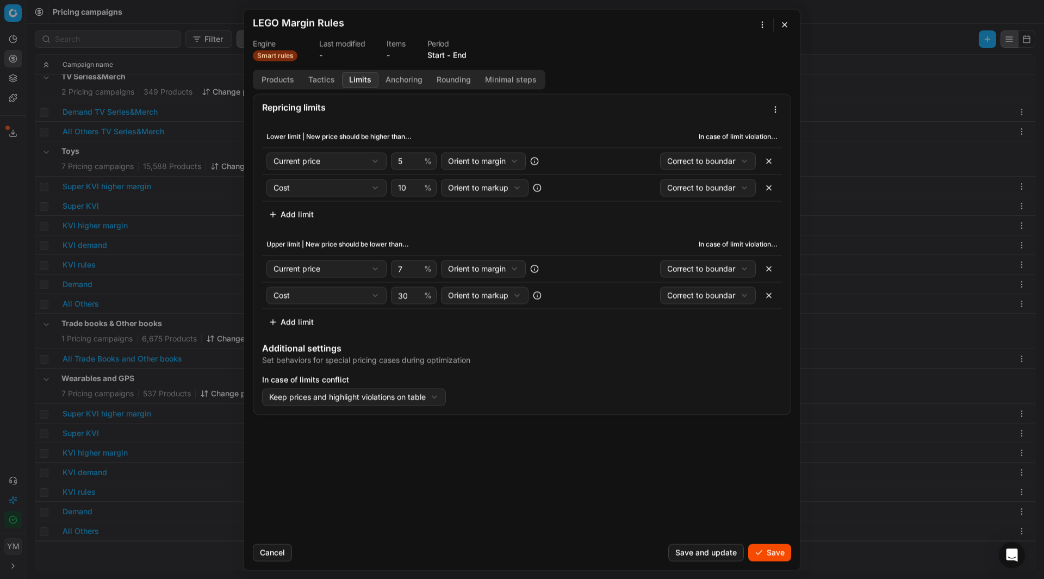
click at [355, 80] on button "Limits" at bounding box center [360, 80] width 36 height 16
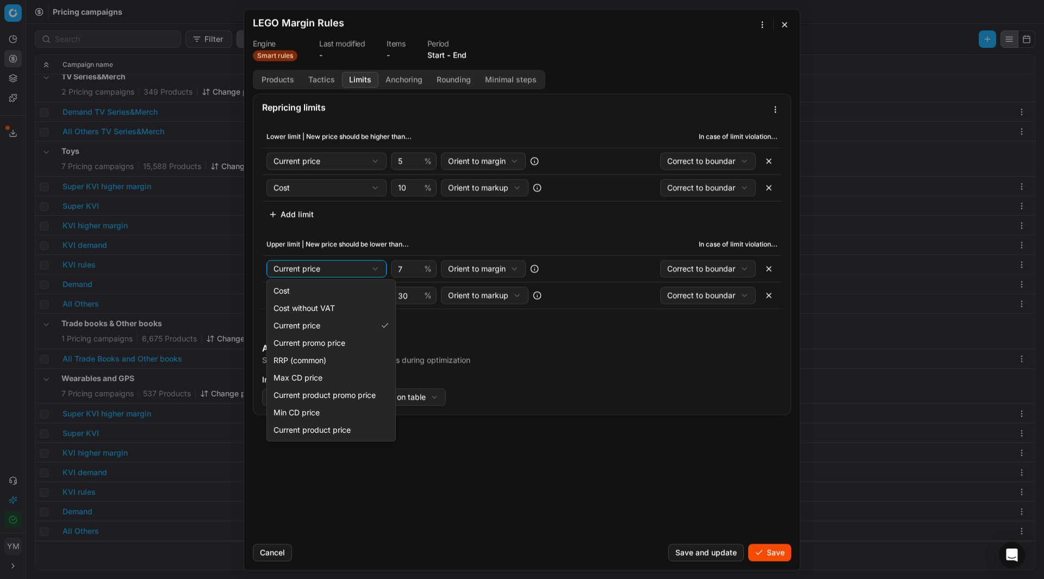
click at [378, 269] on div "We are saving PC settings. Please wait, it should take a few minutes LEGO Margi…" at bounding box center [522, 289] width 1044 height 579
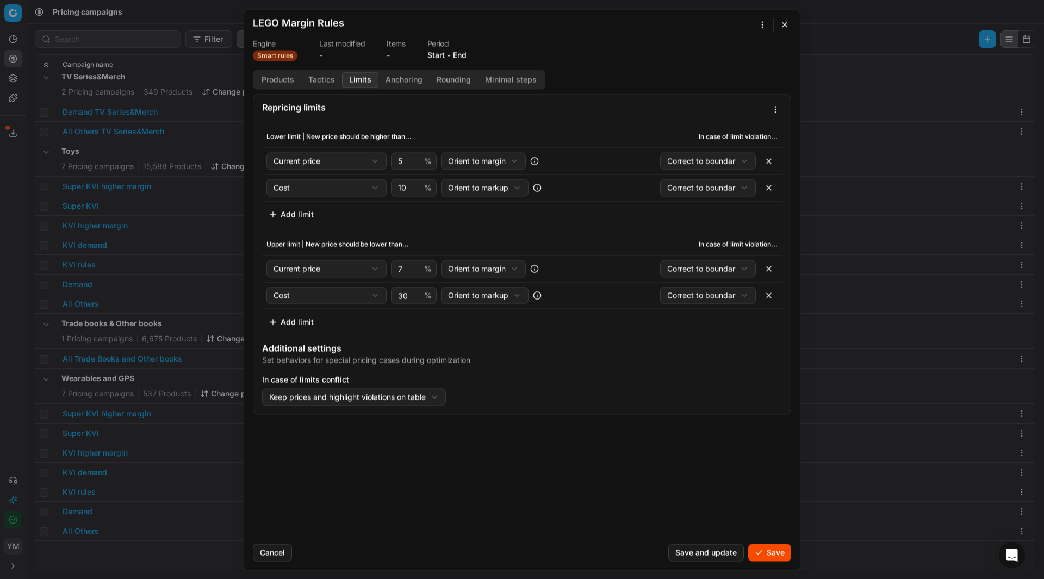
click at [323, 495] on div "We are saving PC settings. Please wait, it should take a few minutes LEGO Margi…" at bounding box center [522, 289] width 1044 height 579
click at [278, 214] on button "Add limit" at bounding box center [291, 213] width 58 height 17
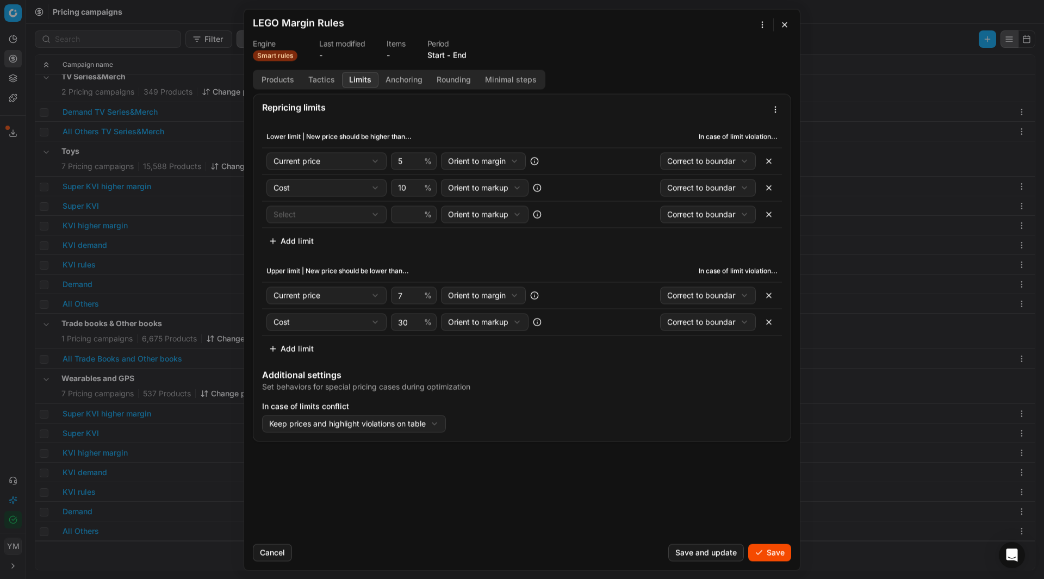
click at [381, 216] on div "We are saving PC settings. Please wait, it should take a few minutes LEGO Margi…" at bounding box center [522, 289] width 1044 height 579
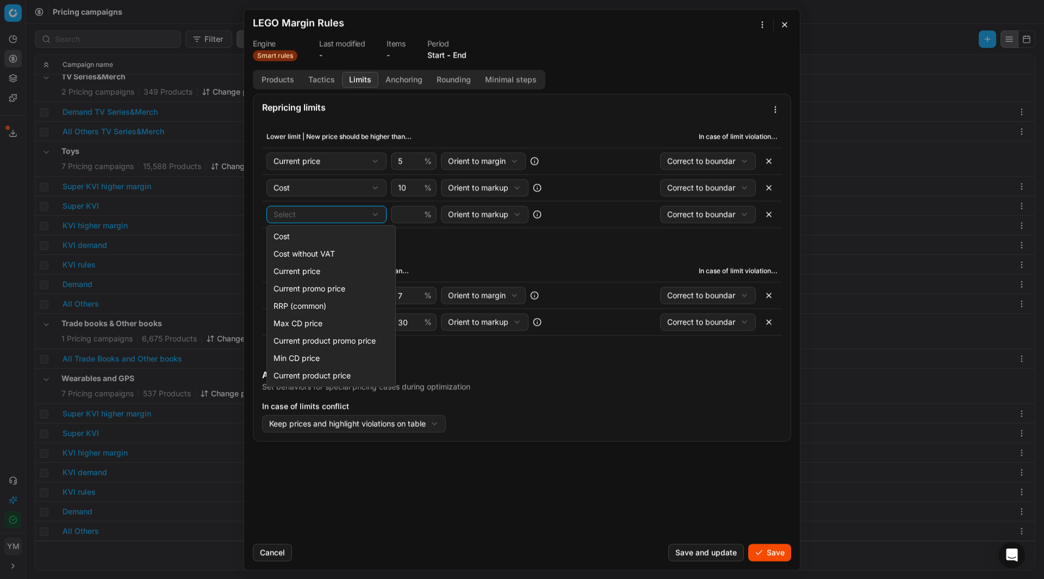
select select "esp"
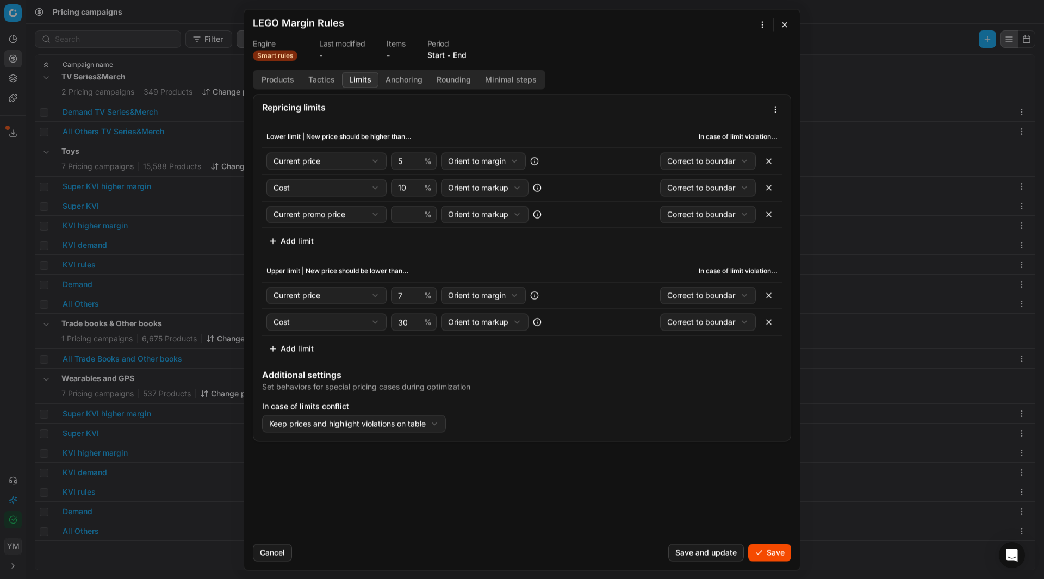
click at [299, 243] on button "Add limit" at bounding box center [291, 240] width 58 height 17
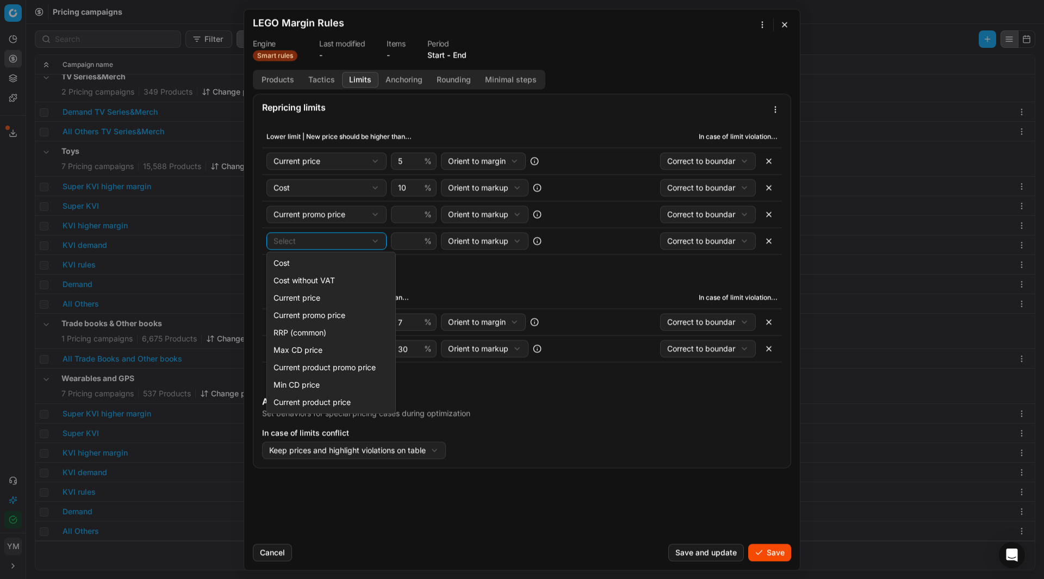
click at [373, 240] on div "We are saving PC settings. Please wait, it should take a few minutes LEGO Margi…" at bounding box center [522, 289] width 1044 height 579
select select "current_product_promo_price"
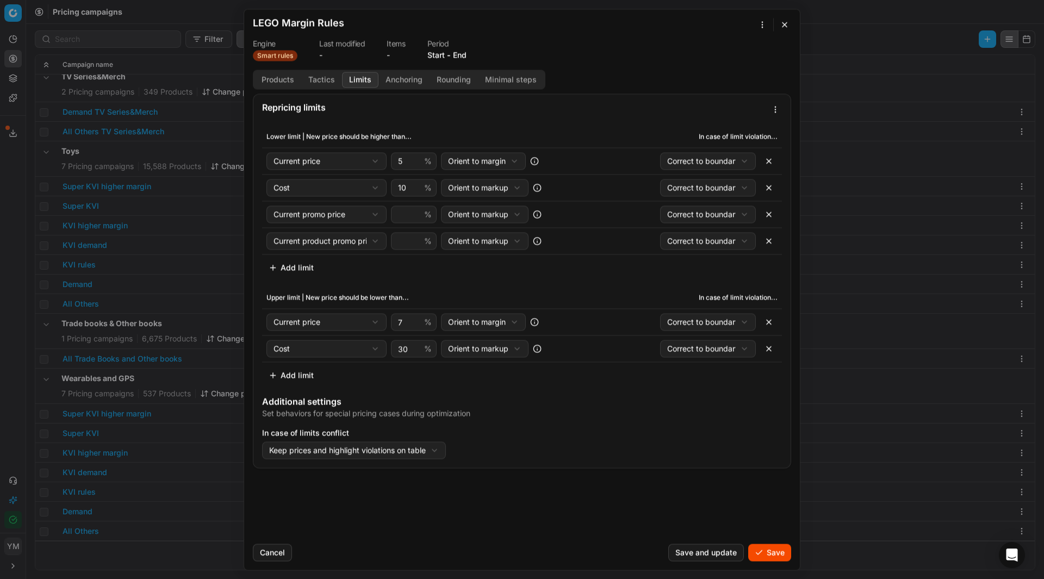
click at [299, 267] on button "Add limit" at bounding box center [291, 267] width 58 height 17
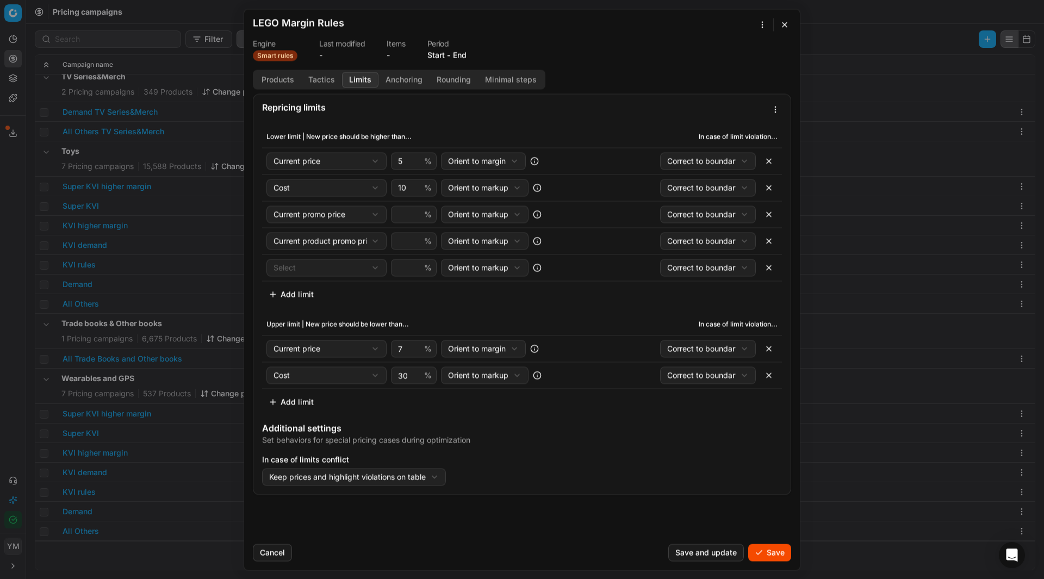
click at [351, 270] on div "We are saving PC settings. Please wait, it should take a few minutes LEGO Margi…" at bounding box center [522, 289] width 1044 height 579
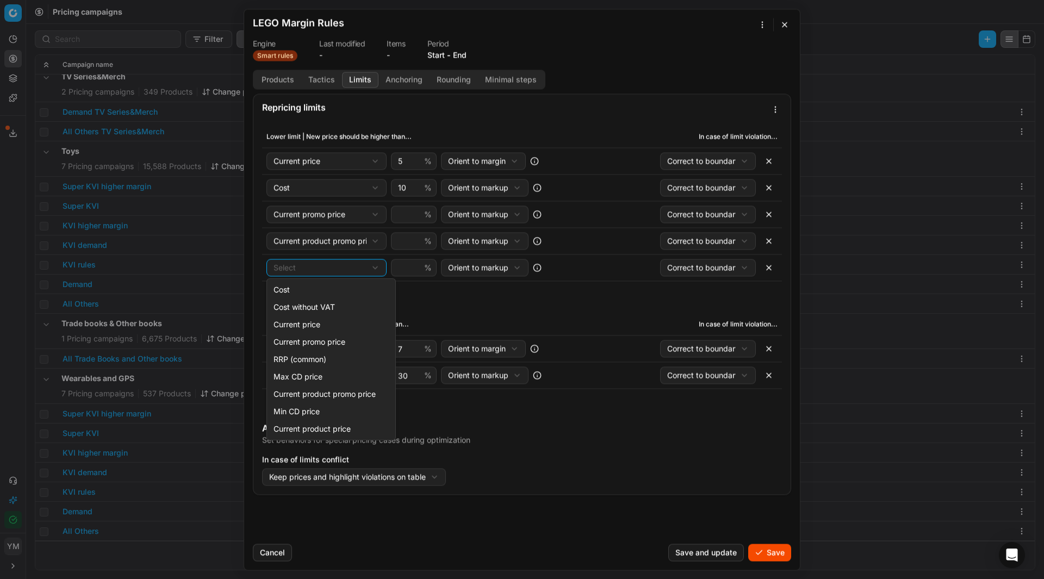
select select "current_product_price"
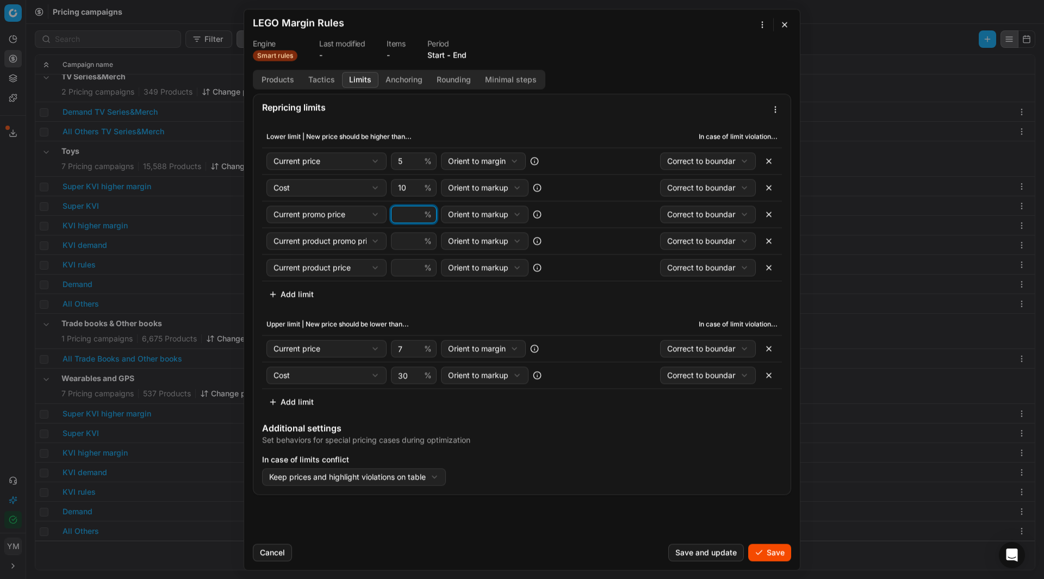
click at [403, 216] on input "number" at bounding box center [409, 214] width 26 height 16
type input "5"
click at [407, 241] on input "number" at bounding box center [409, 241] width 26 height 16
type input "5"
click at [410, 265] on input "number" at bounding box center [409, 267] width 26 height 16
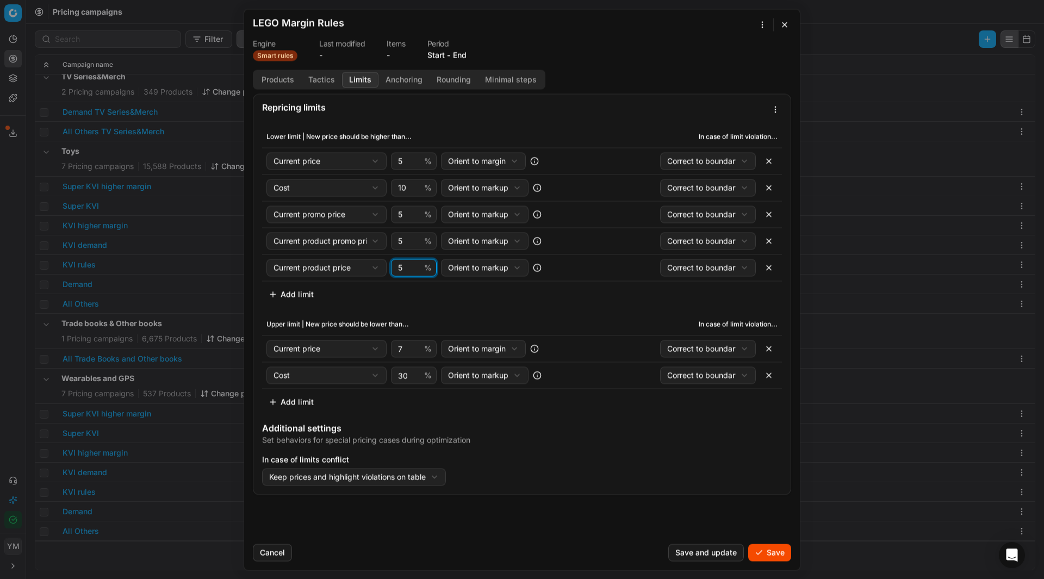
type input "5"
click at [281, 402] on button "Add limit" at bounding box center [291, 401] width 58 height 17
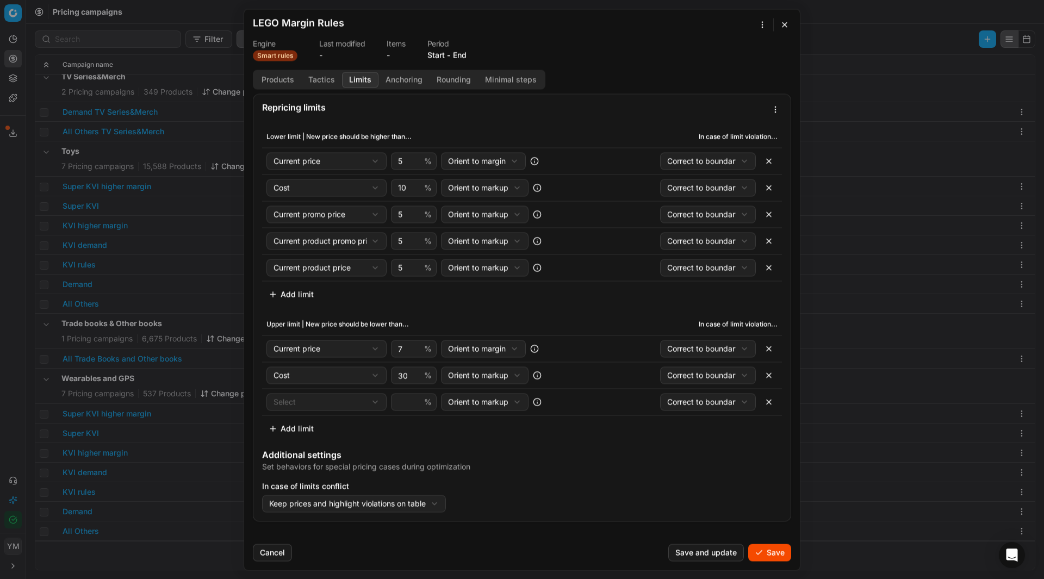
click at [307, 399] on div "We are saving PC settings. Please wait, it should take a few minutes LEGO Margi…" at bounding box center [522, 289] width 1044 height 579
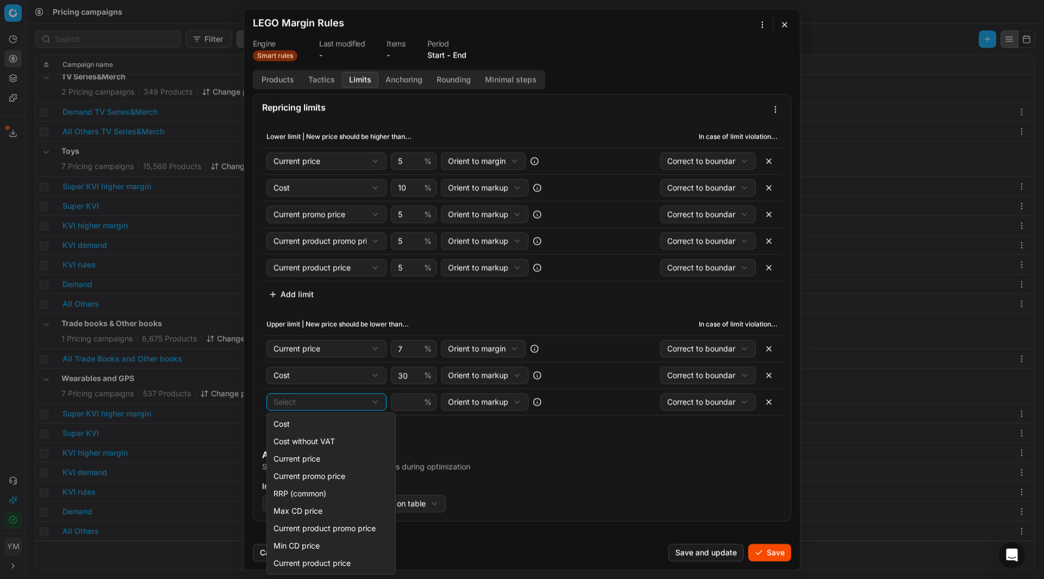
select select "esp"
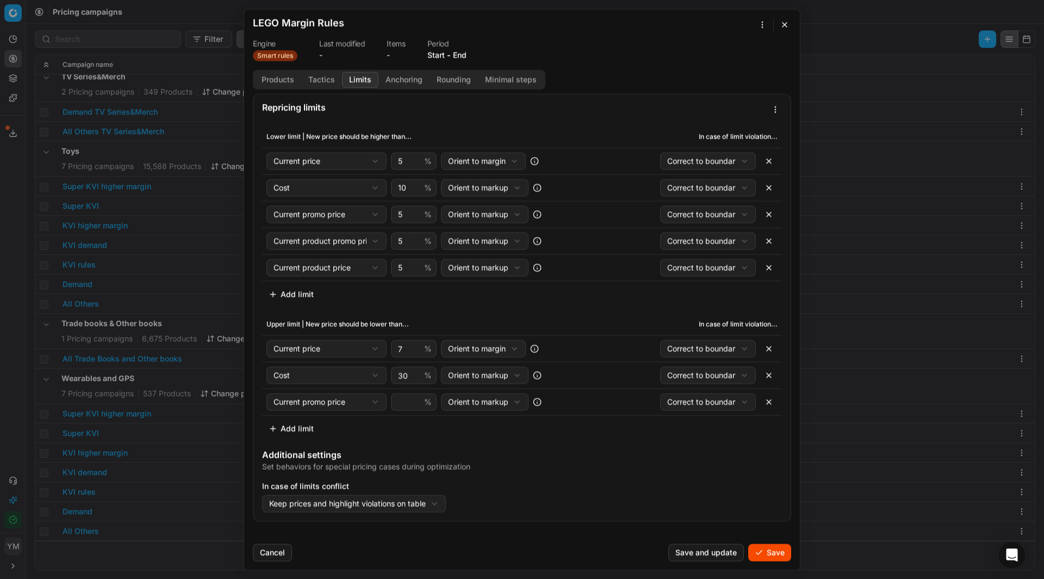
click at [294, 430] on button "Add limit" at bounding box center [291, 428] width 58 height 17
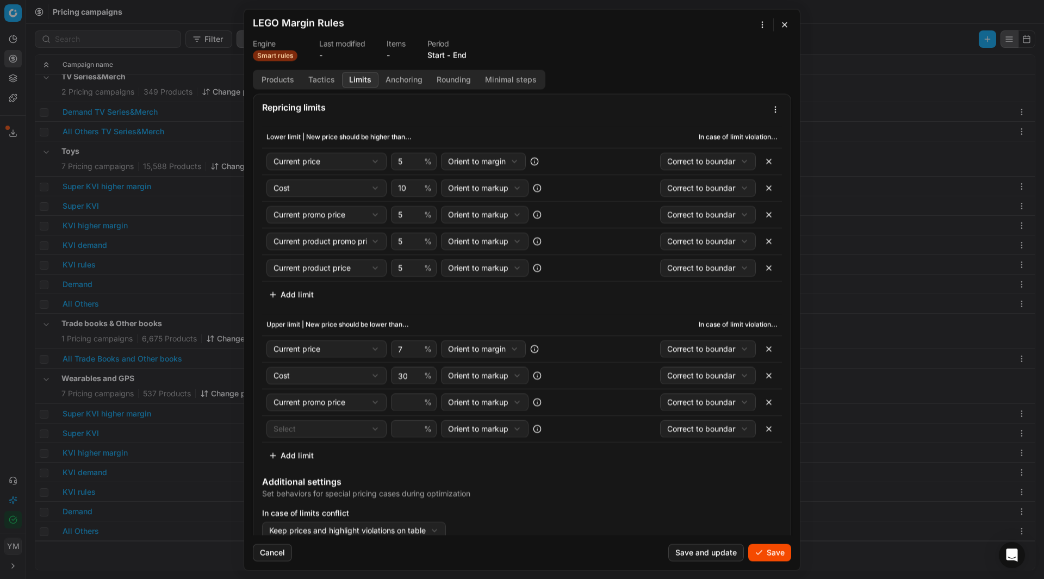
click at [306, 434] on div "We are saving PC settings. Please wait, it should take a few minutes LEGO Margi…" at bounding box center [522, 289] width 1044 height 579
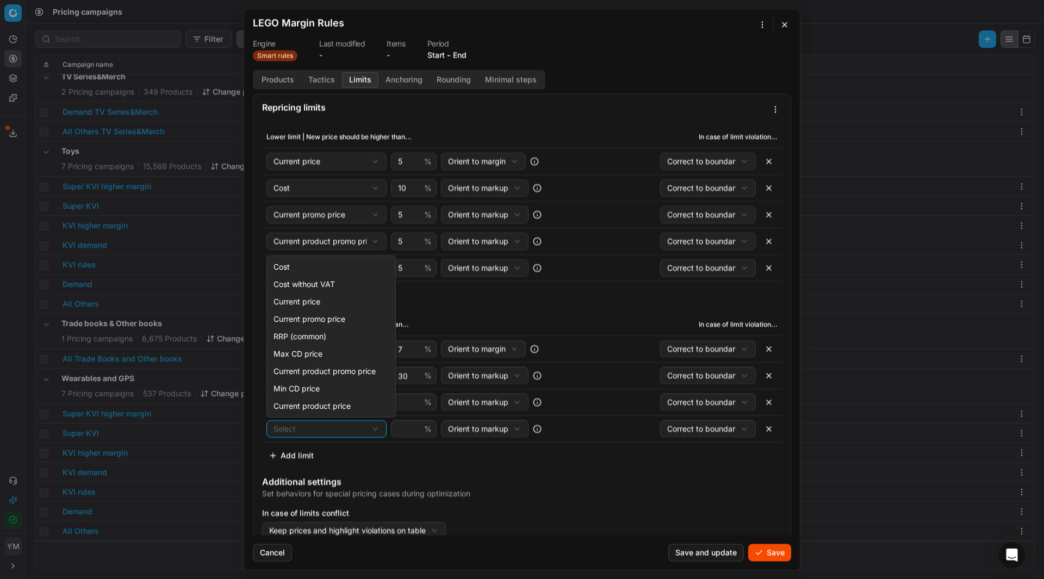
select select "current_product_promo_price"
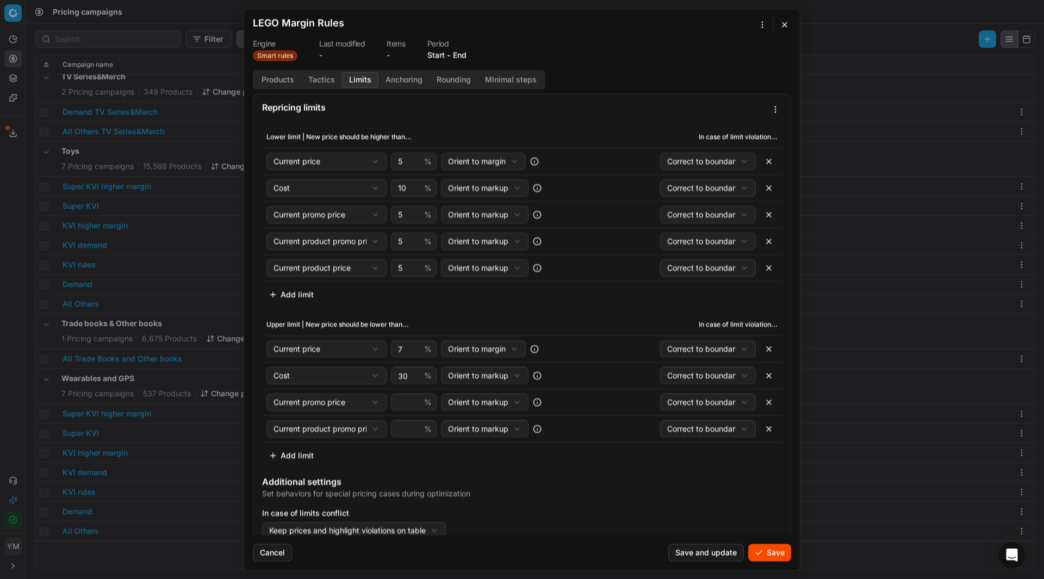
click at [285, 453] on button "Add limit" at bounding box center [291, 454] width 58 height 17
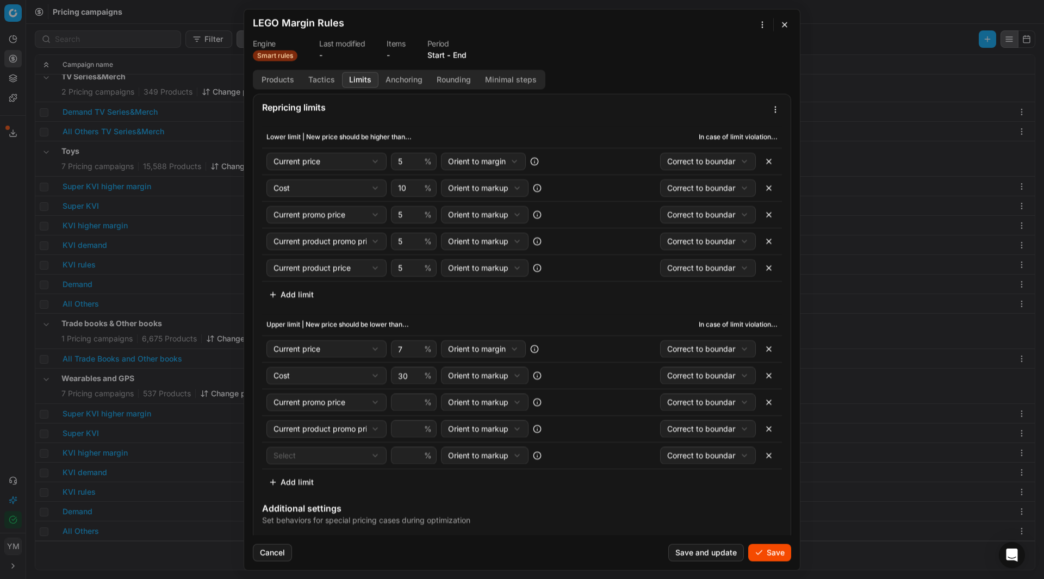
click at [314, 450] on div "We are saving PC settings. Please wait, it should take a few minutes LEGO Margi…" at bounding box center [522, 289] width 1044 height 579
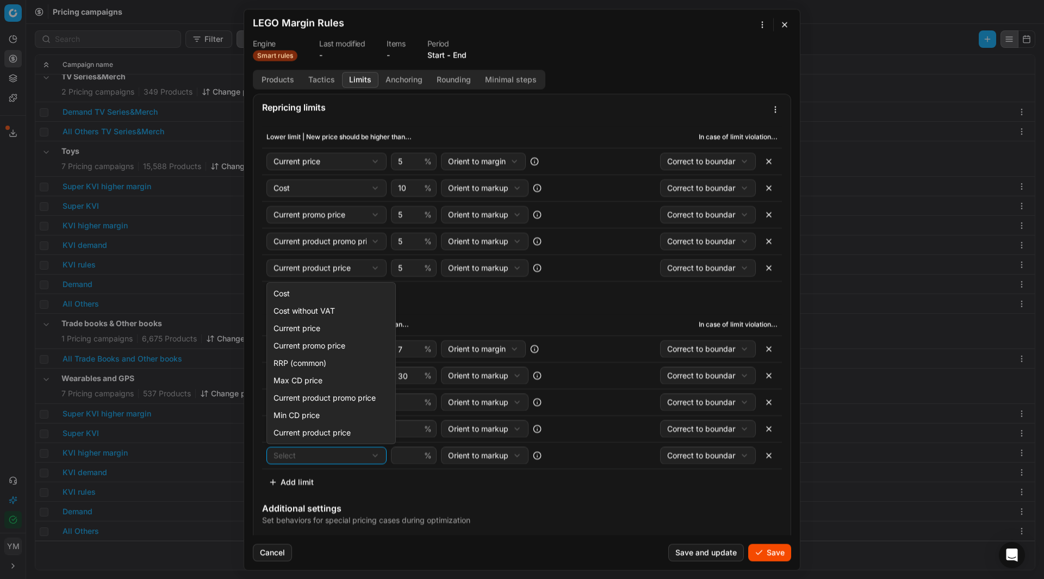
select select "current_product_price"
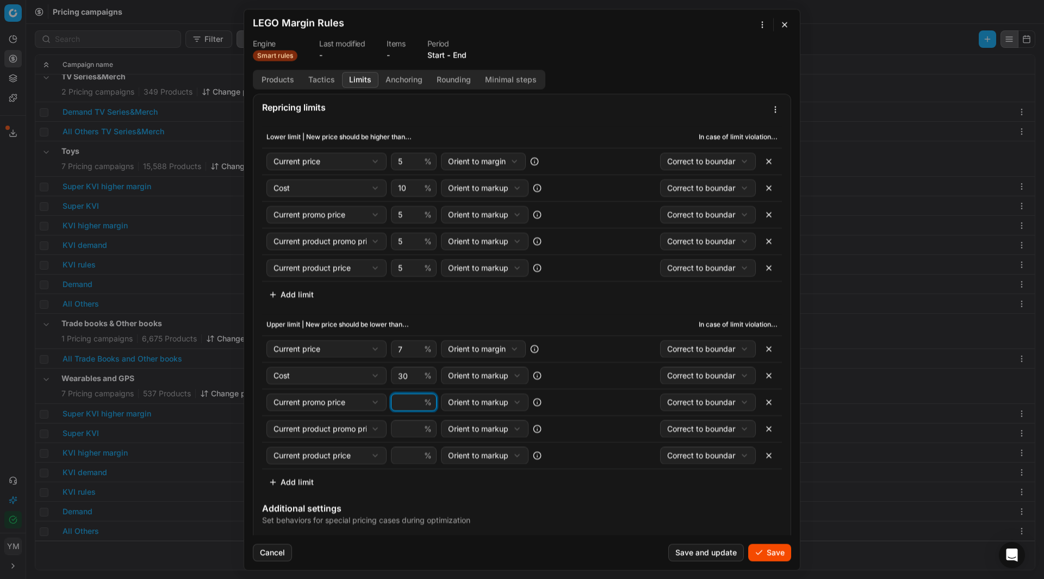
click at [405, 404] on input "number" at bounding box center [409, 402] width 26 height 16
type input "7"
click at [399, 423] on input "number" at bounding box center [409, 428] width 26 height 16
type input "7"
click at [399, 454] on input "number" at bounding box center [409, 455] width 26 height 16
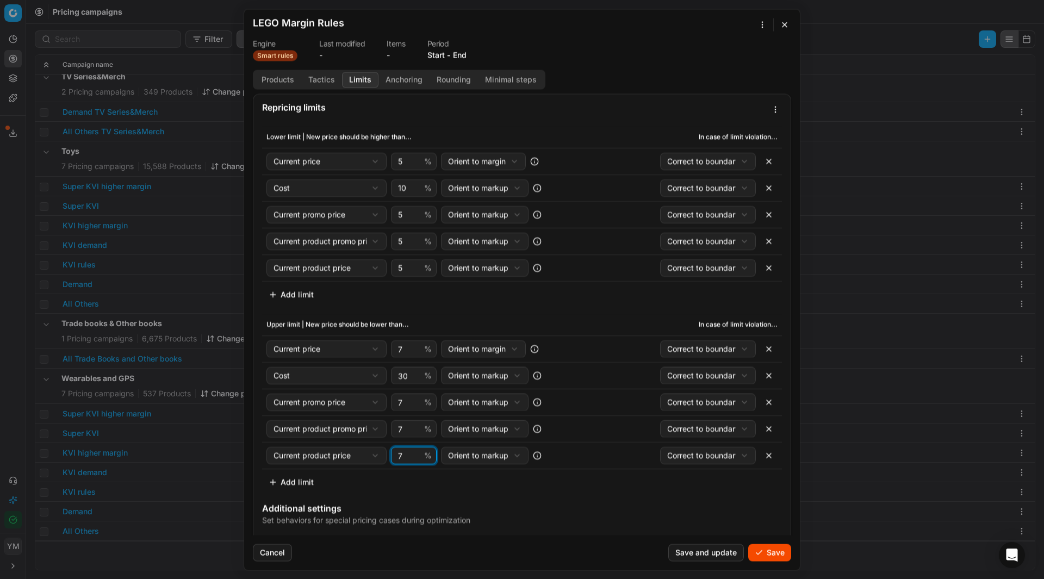
type input "7"
click at [573, 485] on div "Upper limit | New price should be lower than... In case of limit violation... C…" at bounding box center [522, 402] width 520 height 177
click at [504, 213] on div "We are saving PC settings. Please wait, it should take a few minutes LEGO Margi…" at bounding box center [522, 289] width 1044 height 579
select select "margin"
click at [501, 238] on div "We are saving PC settings. Please wait, it should take a few minutes LEGO Margi…" at bounding box center [522, 289] width 1044 height 579
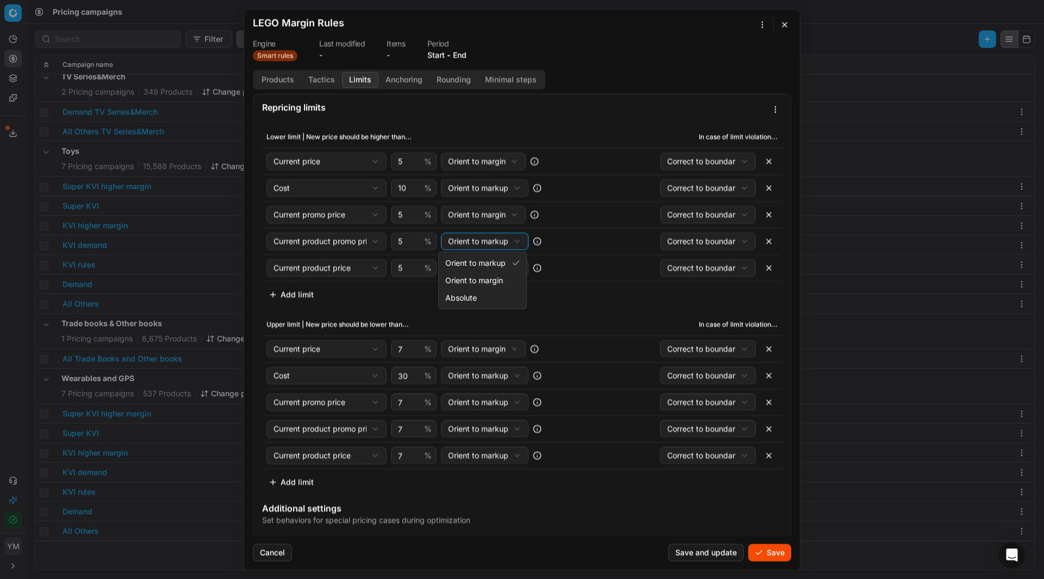
select select "margin"
click at [499, 273] on div "We are saving PC settings. Please wait, it should take a few minutes LEGO Margi…" at bounding box center [522, 289] width 1044 height 579
select select "margin"
click at [494, 405] on div "We are saving PC settings. Please wait, it should take a few minutes LEGO Margi…" at bounding box center [522, 289] width 1044 height 579
select select "margin"
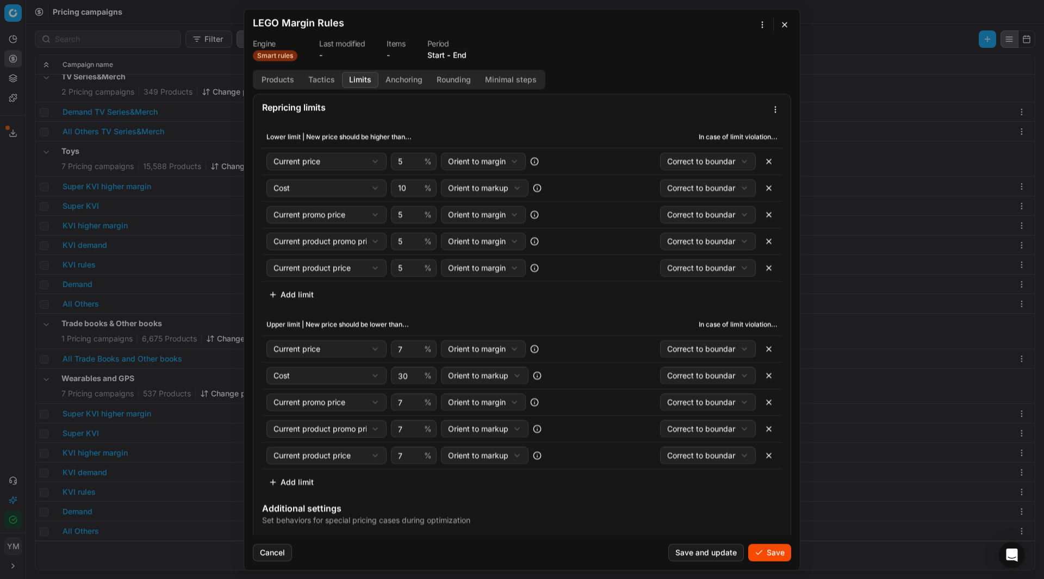
click at [499, 428] on div "We are saving PC settings. Please wait, it should take a few minutes LEGO Margi…" at bounding box center [522, 289] width 1044 height 579
select select "margin"
click at [491, 458] on div "We are saving PC settings. Please wait, it should take a few minutes LEGO Margi…" at bounding box center [522, 289] width 1044 height 579
select select "margin"
click at [700, 64] on form "We are saving PC settings. Please wait, it should take a few minutes LEGO Margi…" at bounding box center [521, 289] width 555 height 560
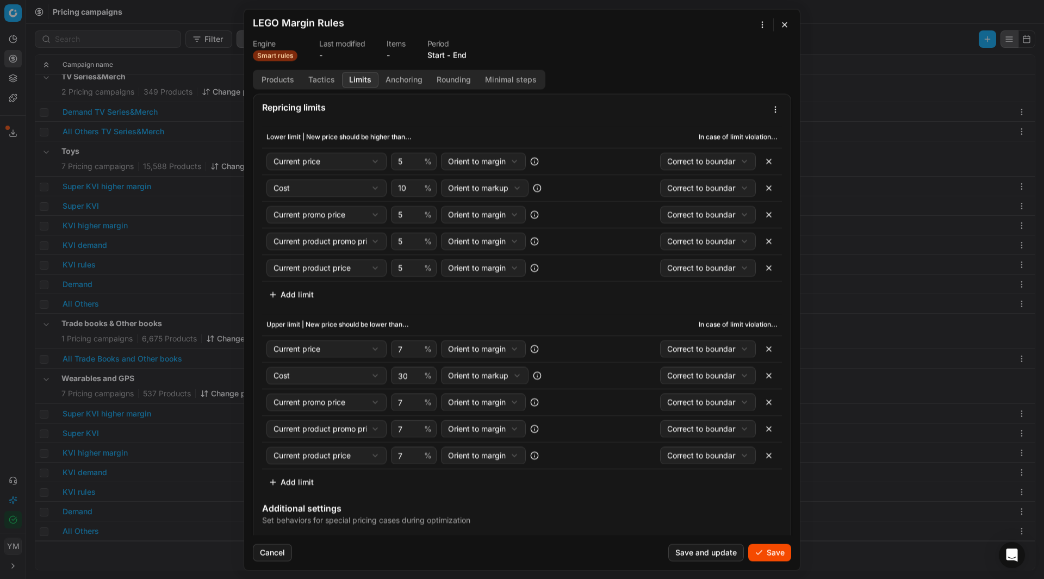
scroll to position [40, 0]
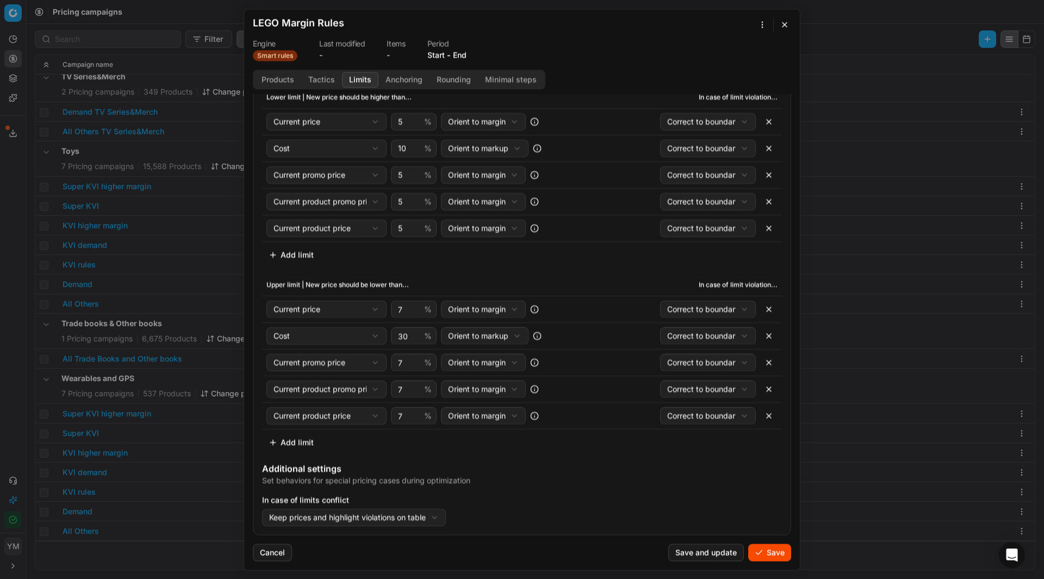
click at [766, 553] on button "Save" at bounding box center [769, 552] width 43 height 17
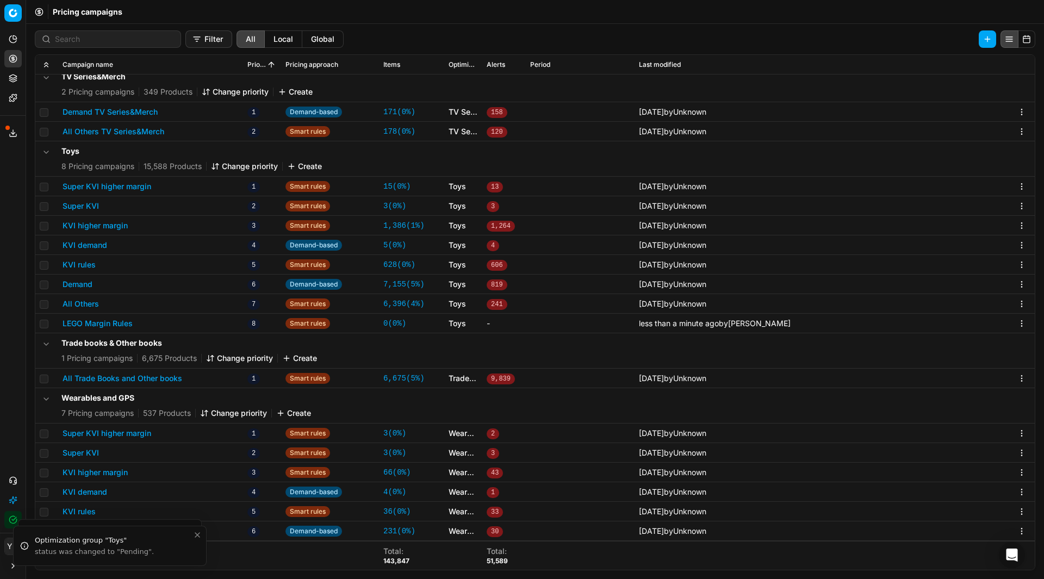
click at [117, 187] on button "Super KVI higher margin" at bounding box center [107, 186] width 89 height 11
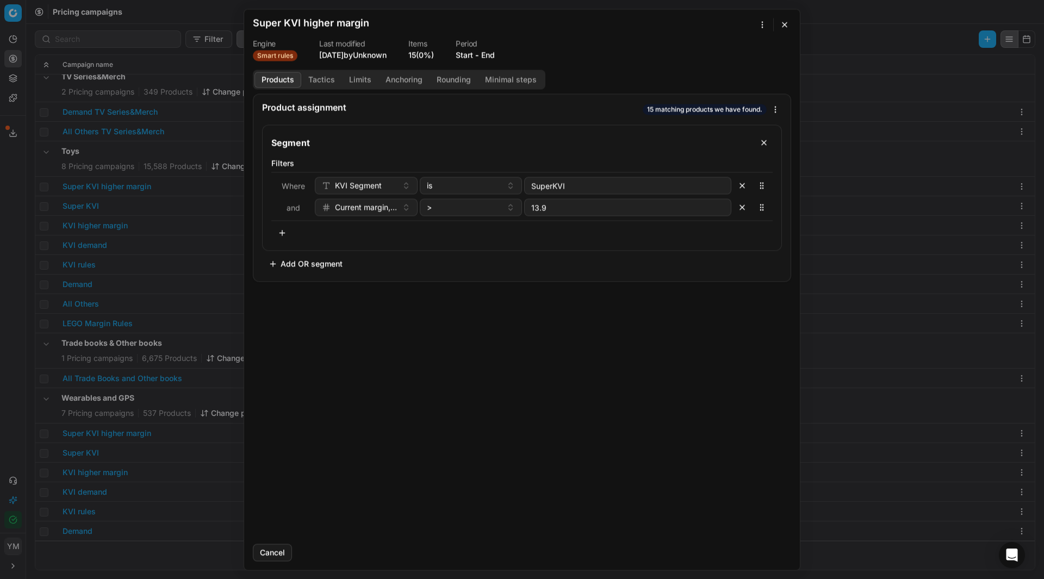
click at [323, 83] on button "Tactics" at bounding box center [321, 80] width 41 height 16
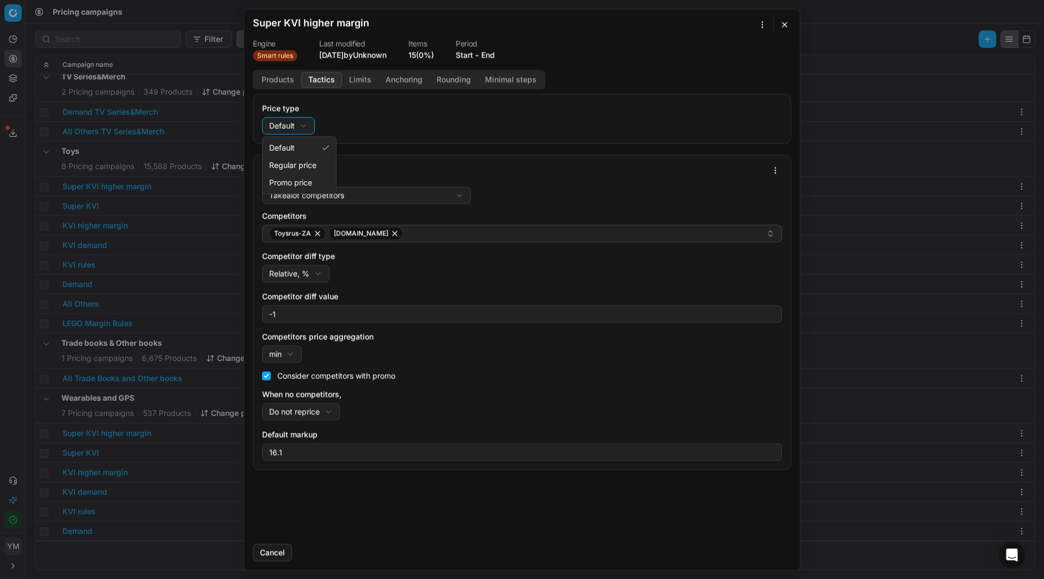
click at [307, 127] on div "We are saving PC settings. Please wait, it should take a few minutes Super KVI …" at bounding box center [522, 289] width 1044 height 579
click at [780, 27] on button "button" at bounding box center [784, 24] width 13 height 13
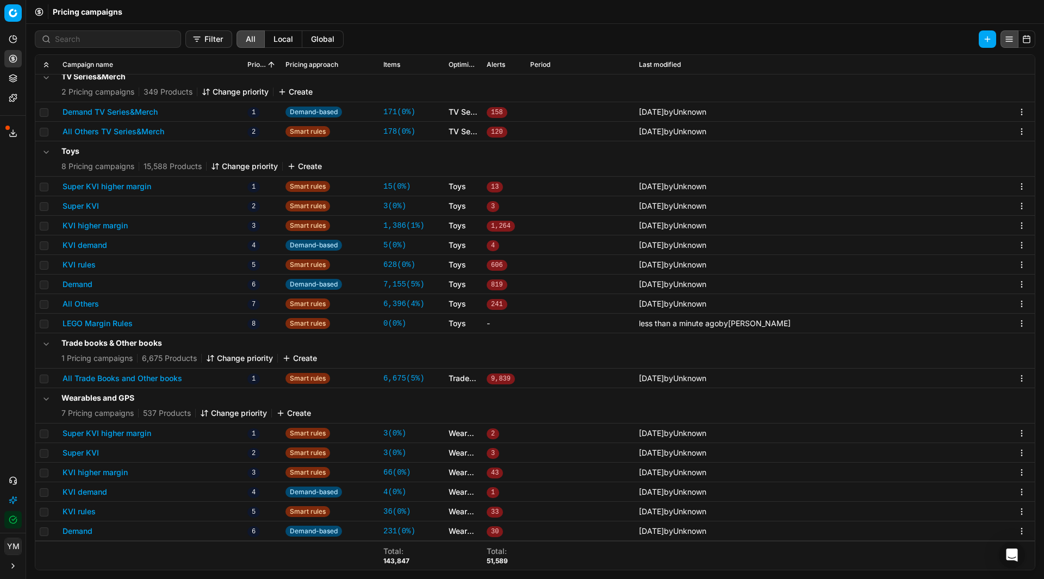
click at [83, 304] on button "All Others" at bounding box center [81, 303] width 36 height 11
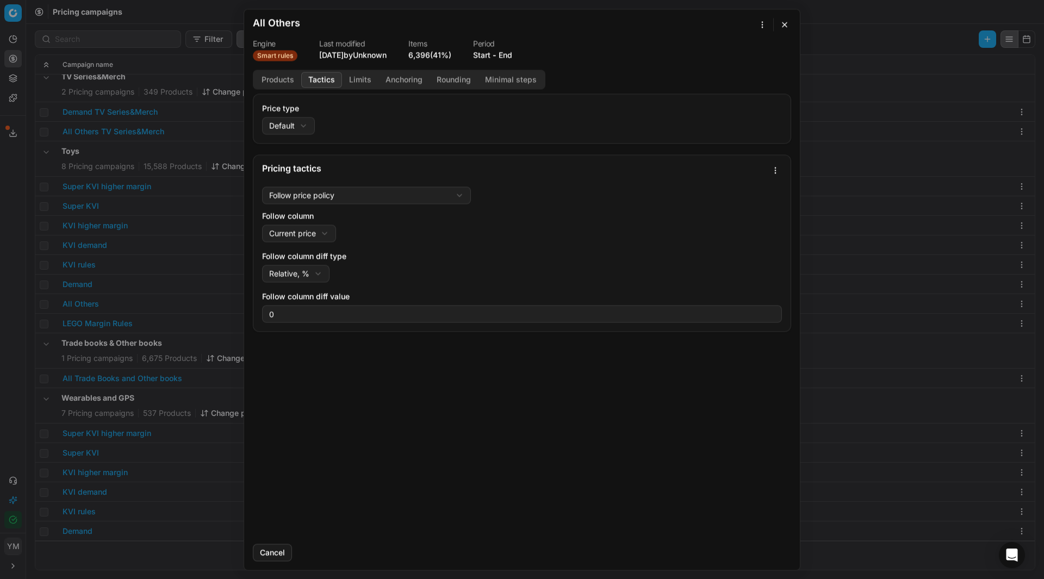
click at [320, 83] on button "Tactics" at bounding box center [321, 80] width 41 height 16
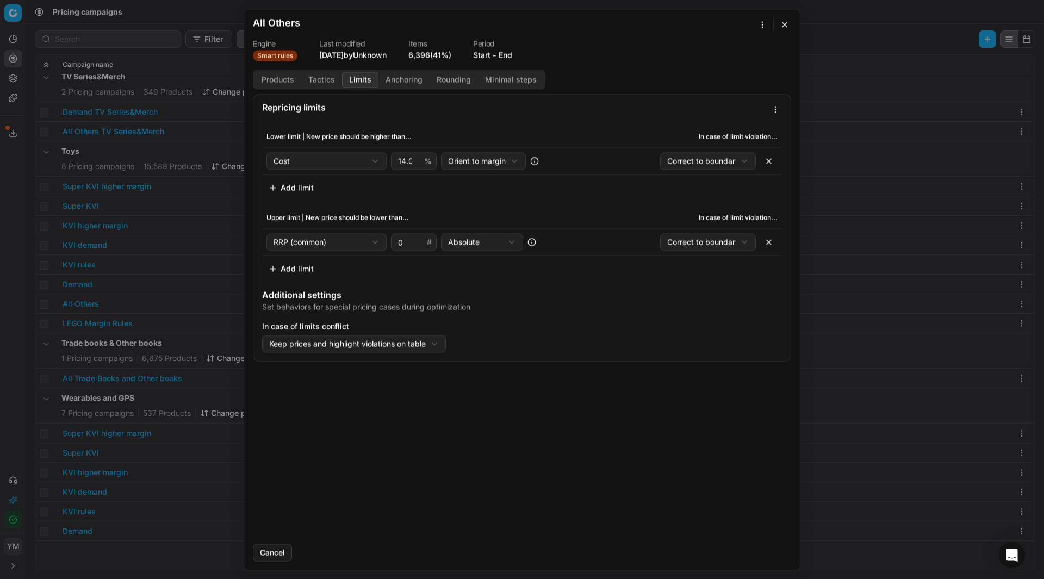
click at [353, 84] on button "Limits" at bounding box center [360, 80] width 36 height 16
click at [784, 26] on button "button" at bounding box center [784, 24] width 13 height 13
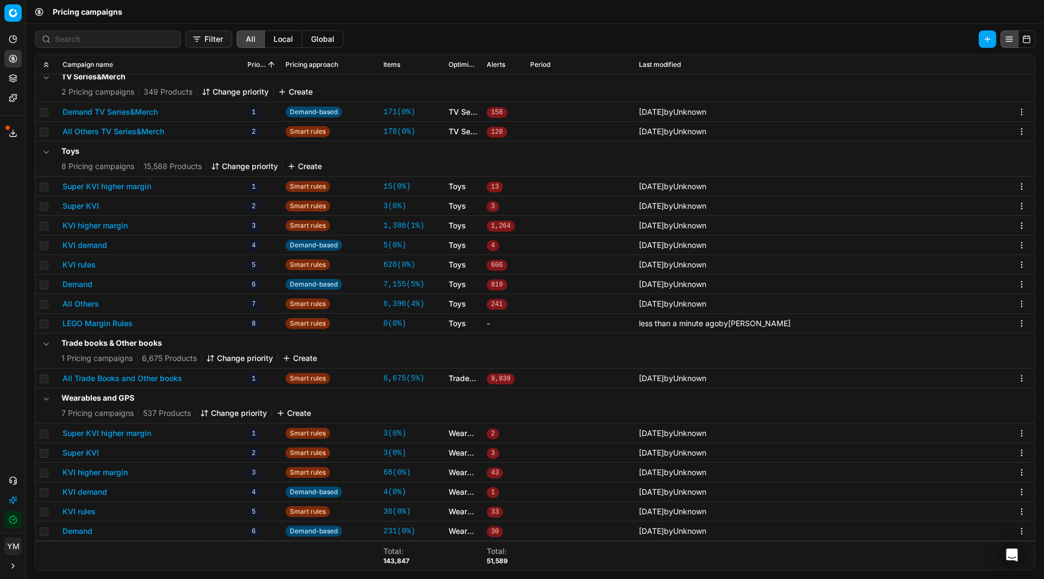
click at [95, 326] on button "LEGO Margin Rules" at bounding box center [98, 323] width 70 height 11
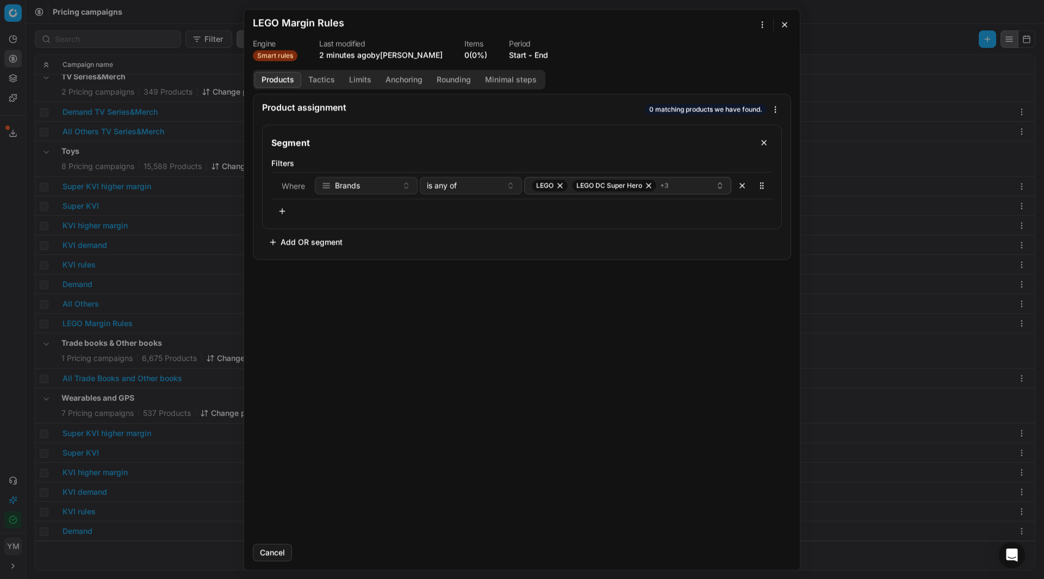
click at [327, 77] on button "Tactics" at bounding box center [321, 80] width 41 height 16
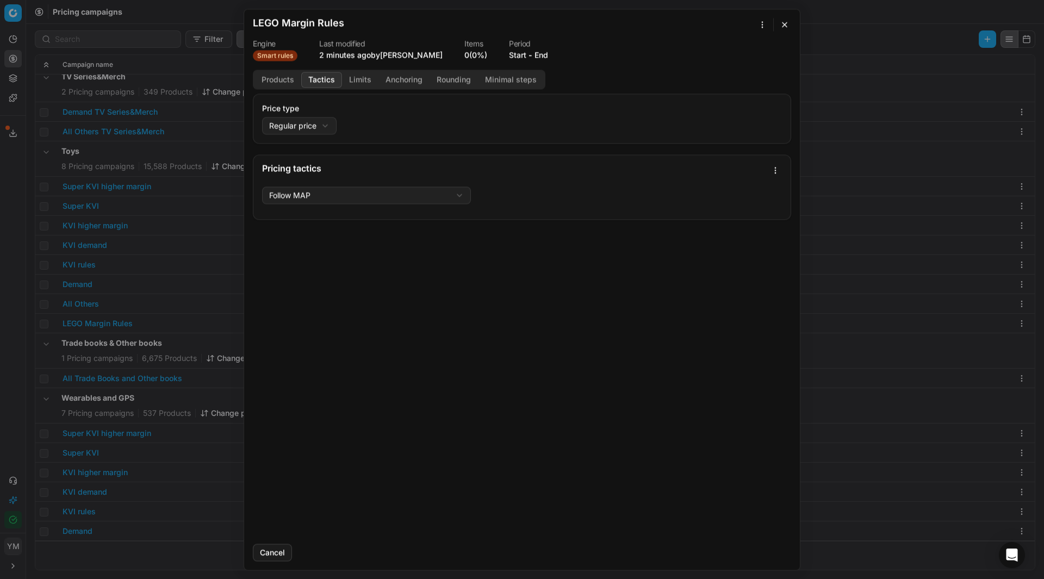
click at [358, 78] on button "Limits" at bounding box center [360, 80] width 36 height 16
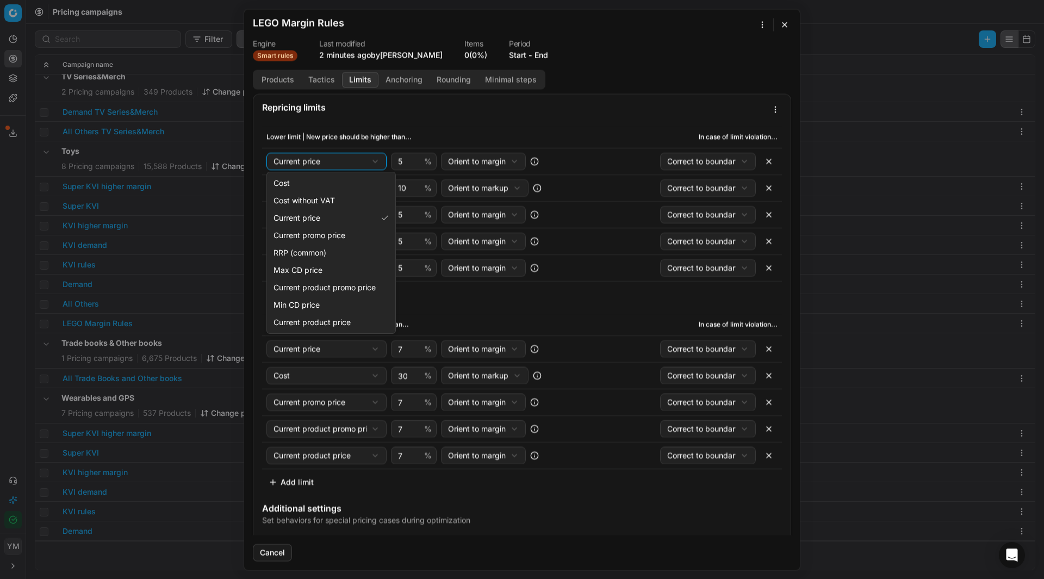
click at [376, 164] on div "We are saving PC settings. Please wait, it should take a few minutes LEGO Margi…" at bounding box center [522, 289] width 1044 height 579
select select "cost"
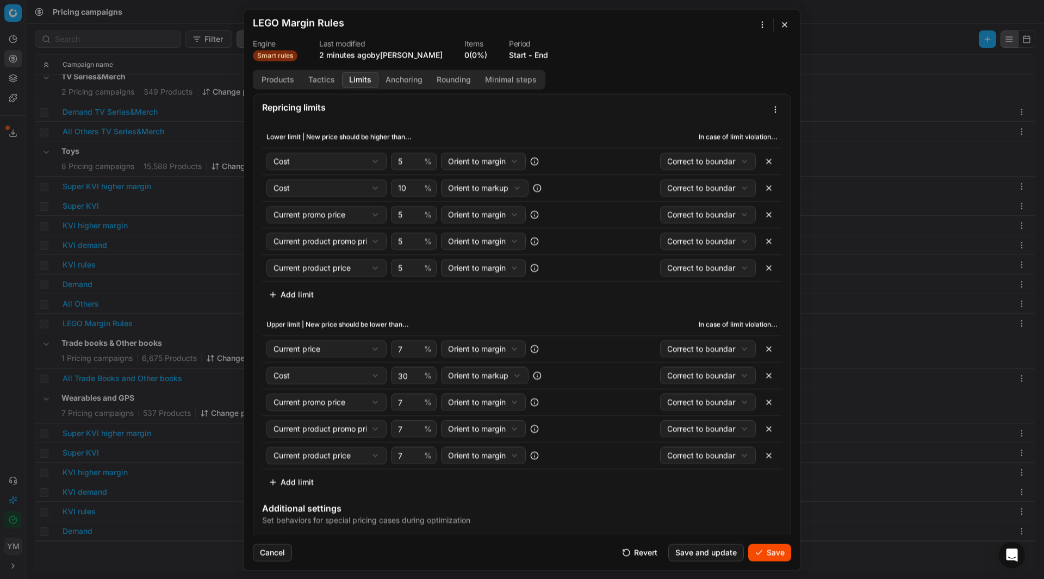
click at [760, 212] on button "button" at bounding box center [768, 213] width 17 height 17
select select "current_product_promo_price"
select select "current_product_price"
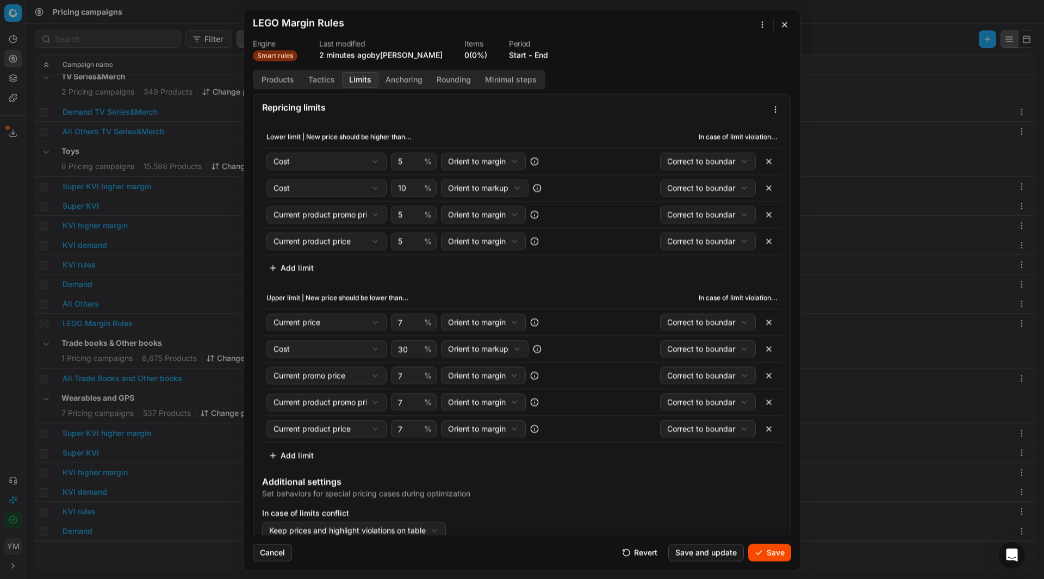
click at [761, 214] on button "button" at bounding box center [768, 213] width 17 height 17
select select "current_product_price"
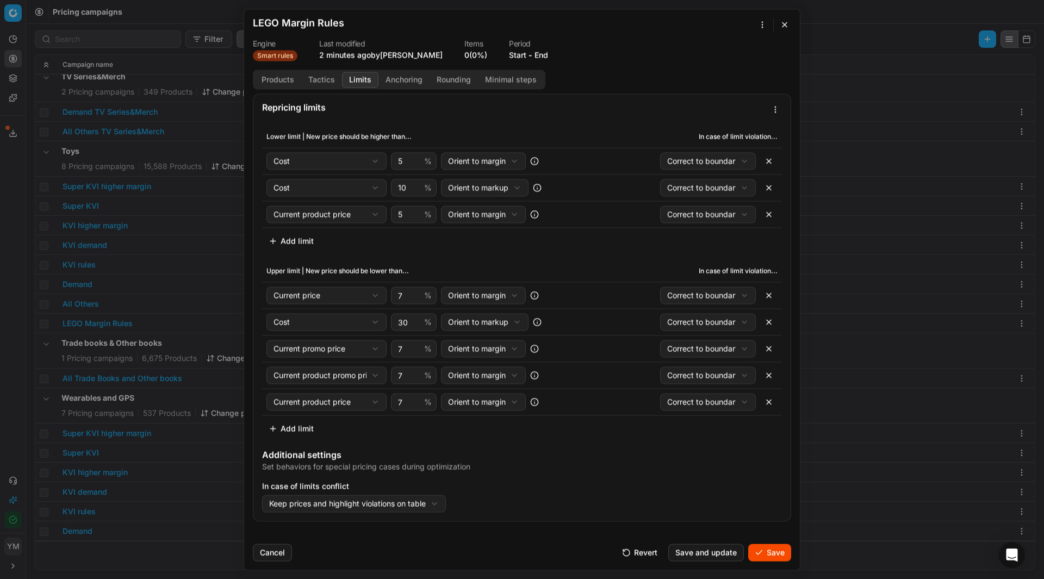
click at [766, 214] on button "button" at bounding box center [768, 213] width 17 height 17
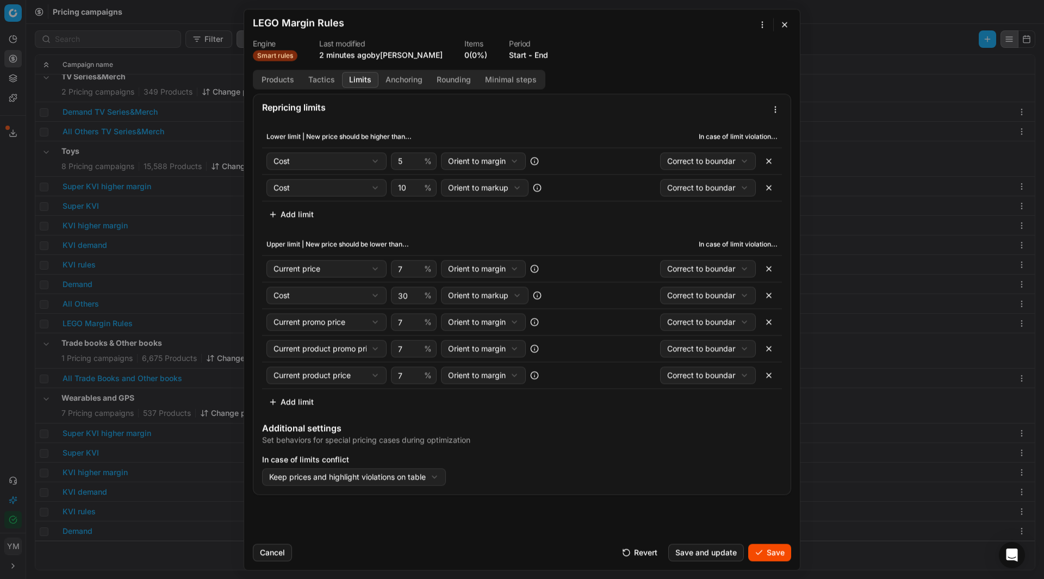
click at [374, 272] on div "We are saving PC settings. Please wait, it should take a few minutes LEGO Margi…" at bounding box center [522, 289] width 1044 height 579
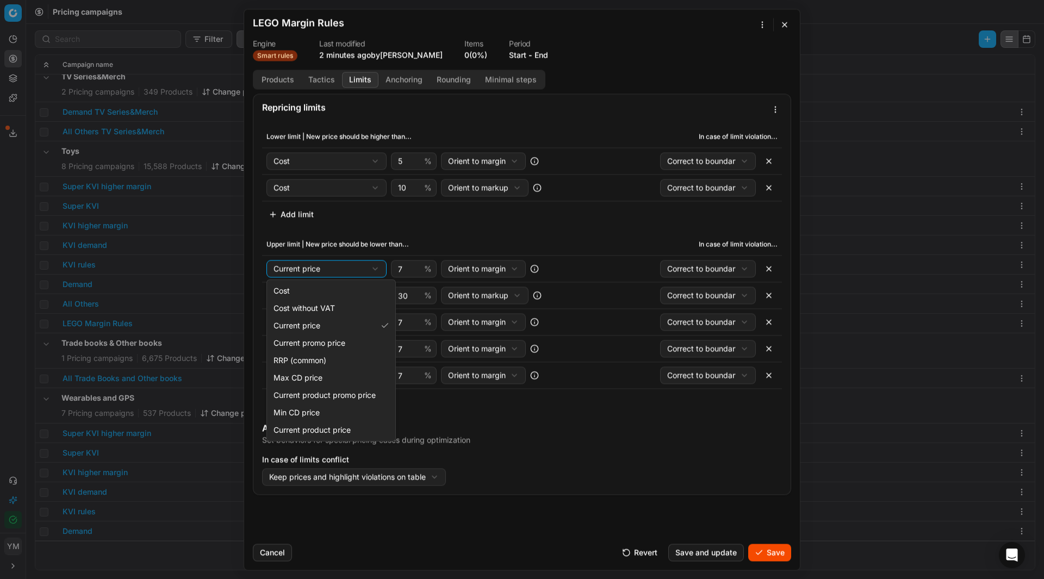
select select "cost"
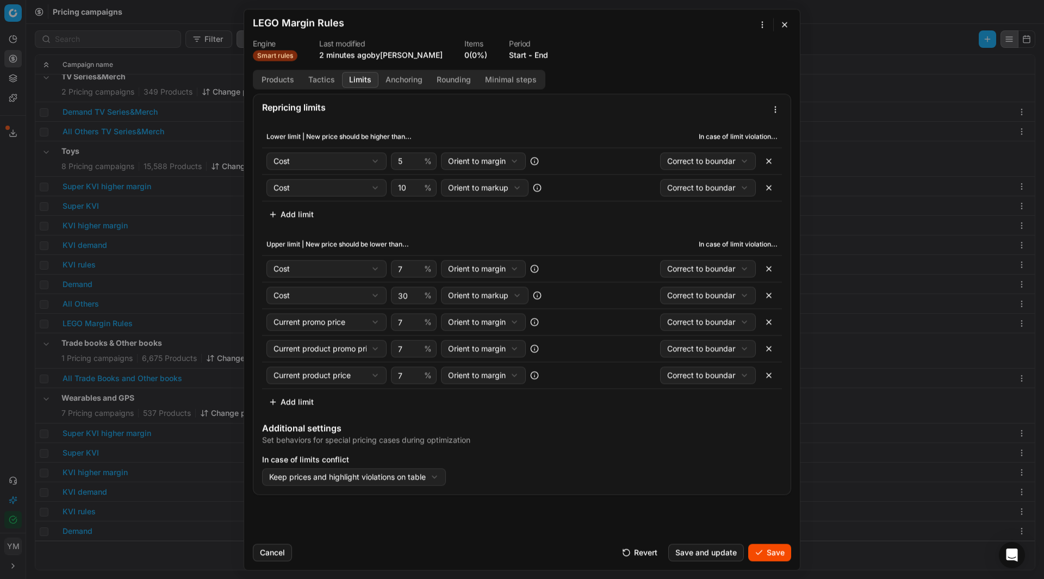
click at [770, 319] on button "button" at bounding box center [768, 321] width 17 height 17
select select "current_product_promo_price"
select select "current_product_price"
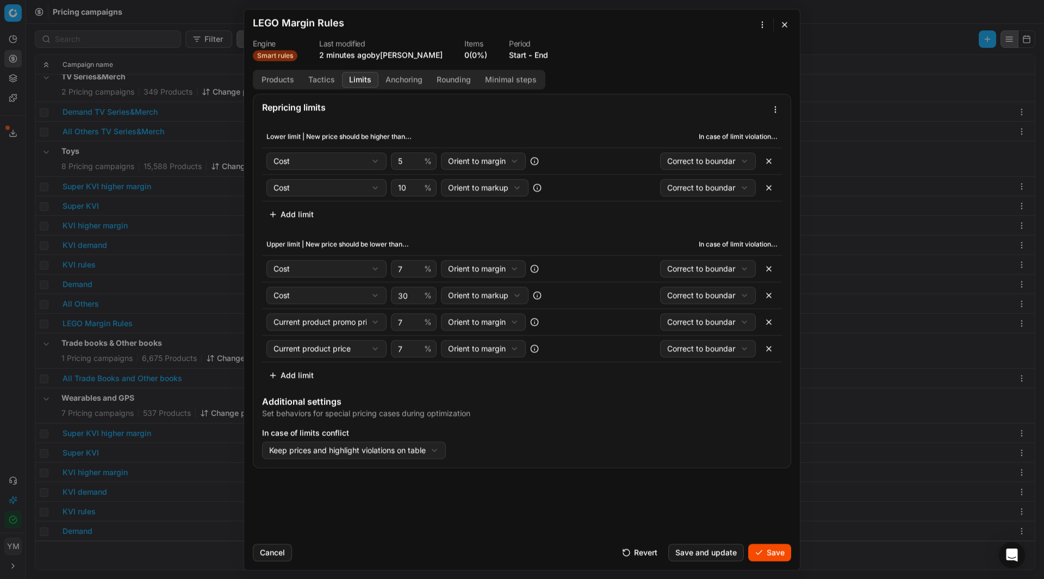
click at [770, 322] on button "button" at bounding box center [768, 321] width 17 height 17
select select "current_product_price"
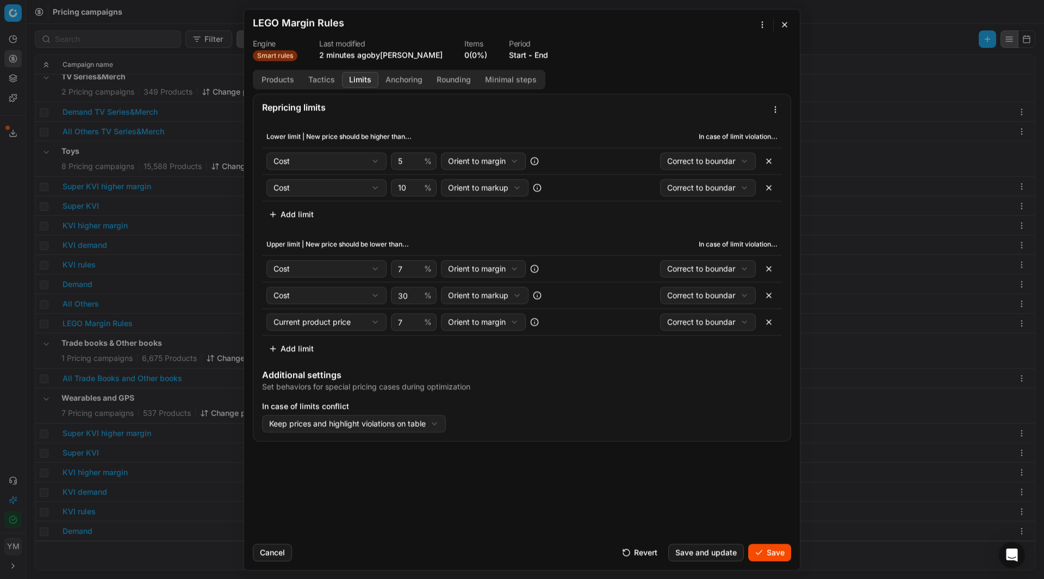
click at [769, 326] on button "button" at bounding box center [768, 321] width 17 height 17
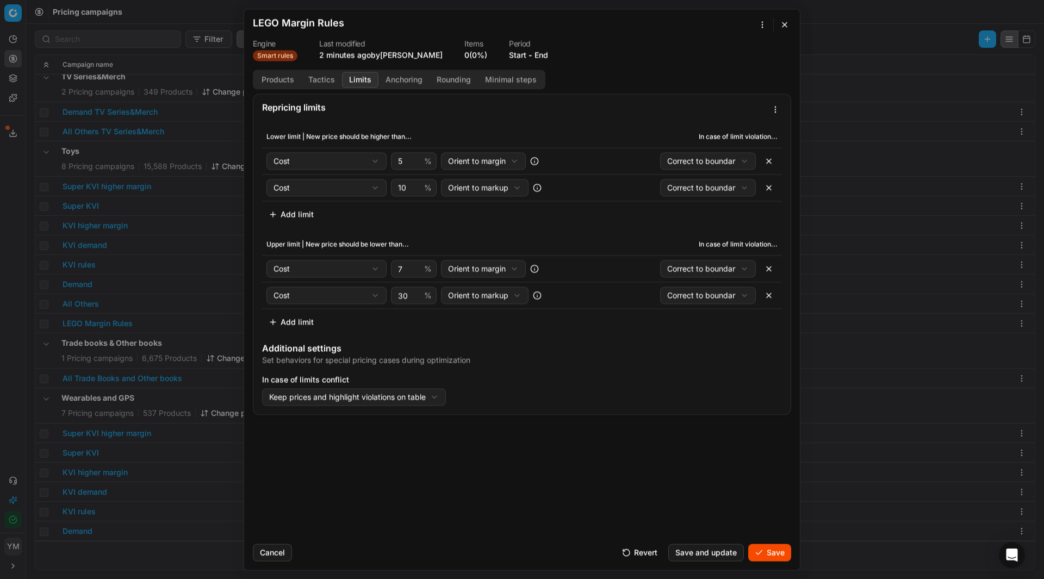
click at [773, 553] on button "Save" at bounding box center [769, 552] width 43 height 17
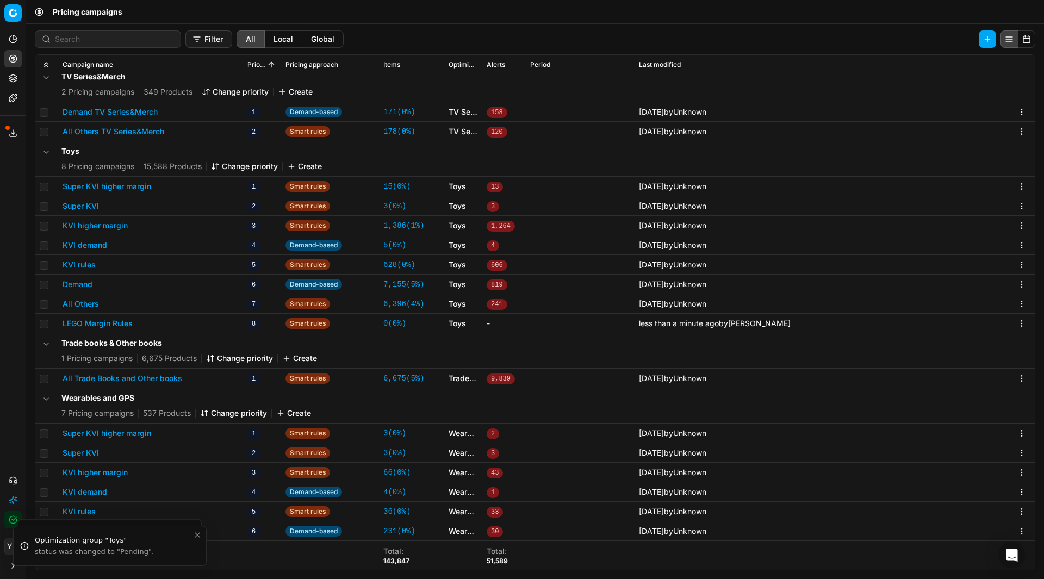
click at [90, 320] on button "LEGO Margin Rules" at bounding box center [98, 323] width 70 height 11
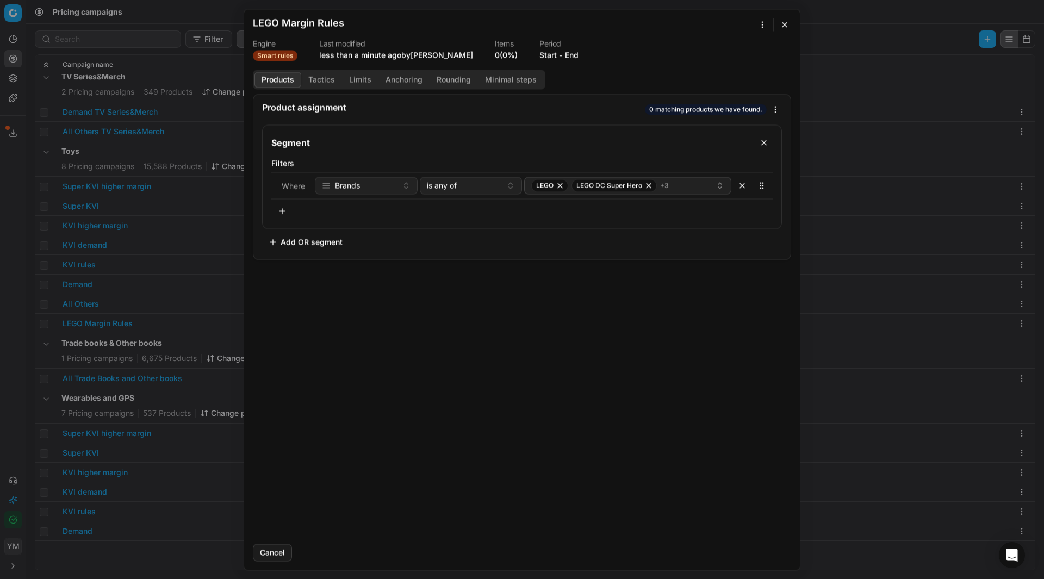
click at [789, 24] on button "button" at bounding box center [784, 24] width 13 height 13
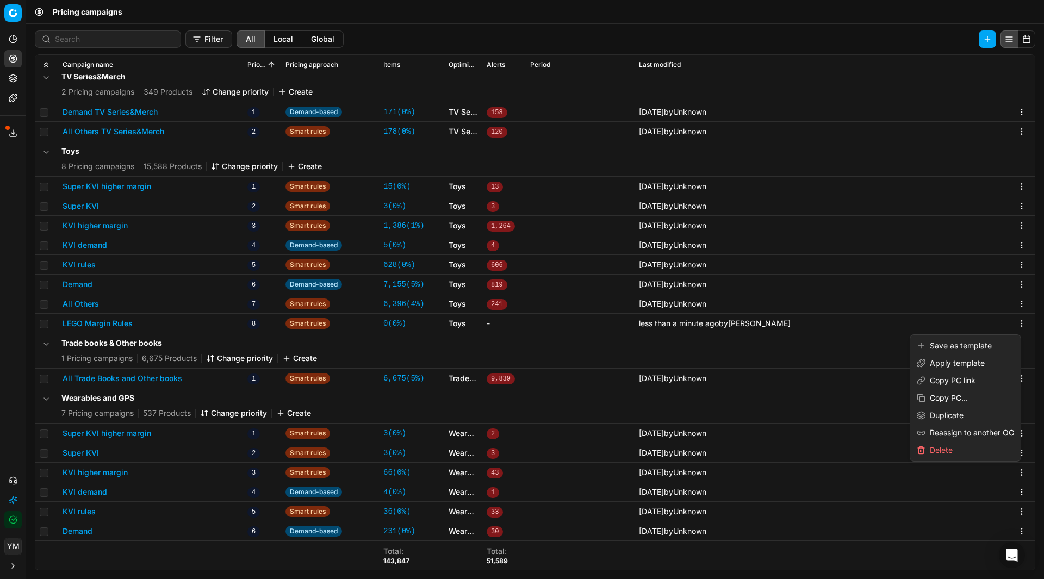
click at [1011, 321] on html "Pricing platform Analytics Pricing Product portfolio Templates Export service 2…" at bounding box center [522, 289] width 1044 height 579
click at [244, 168] on html "Pricing platform Analytics Pricing Product portfolio Templates Export service 2…" at bounding box center [522, 289] width 1044 height 579
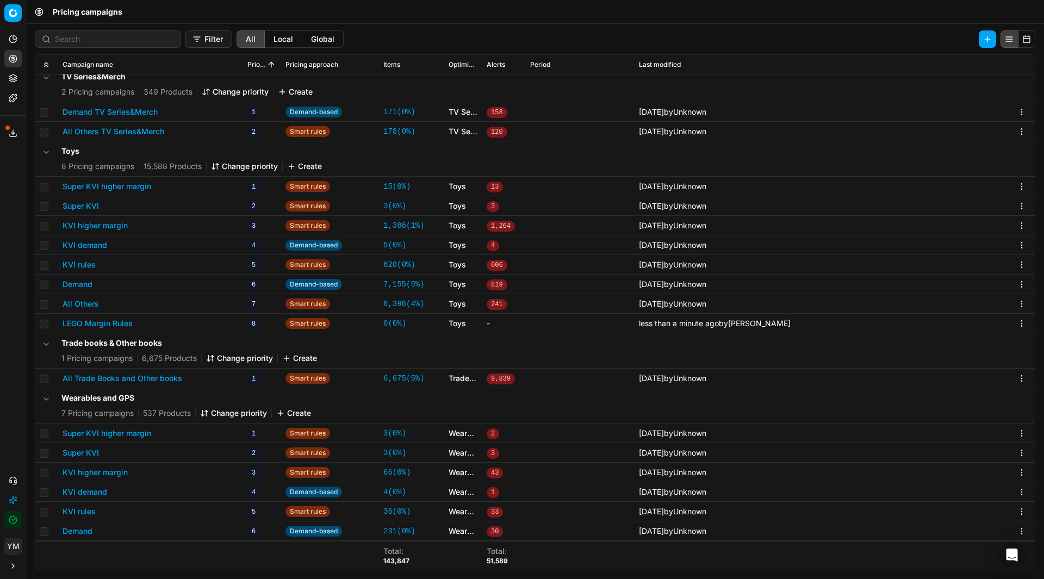
click at [244, 168] on button "Change priority" at bounding box center [244, 166] width 67 height 11
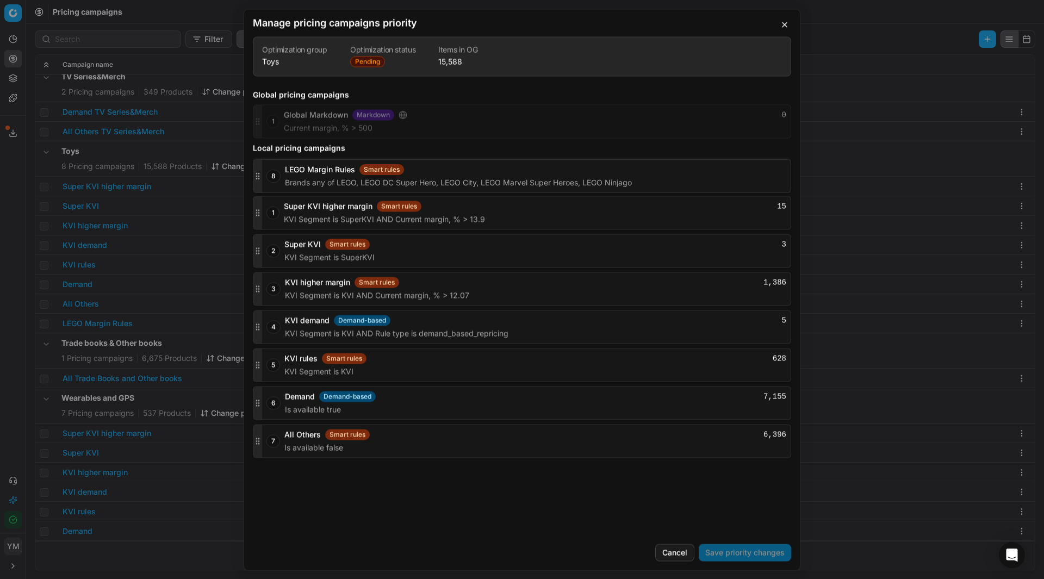
drag, startPoint x: 256, startPoint y: 438, endPoint x: 259, endPoint y: 173, distance: 264.7
click at [259, 173] on icon "button" at bounding box center [257, 174] width 9 height 9
click at [745, 551] on button "Save priority changes" at bounding box center [744, 552] width 92 height 17
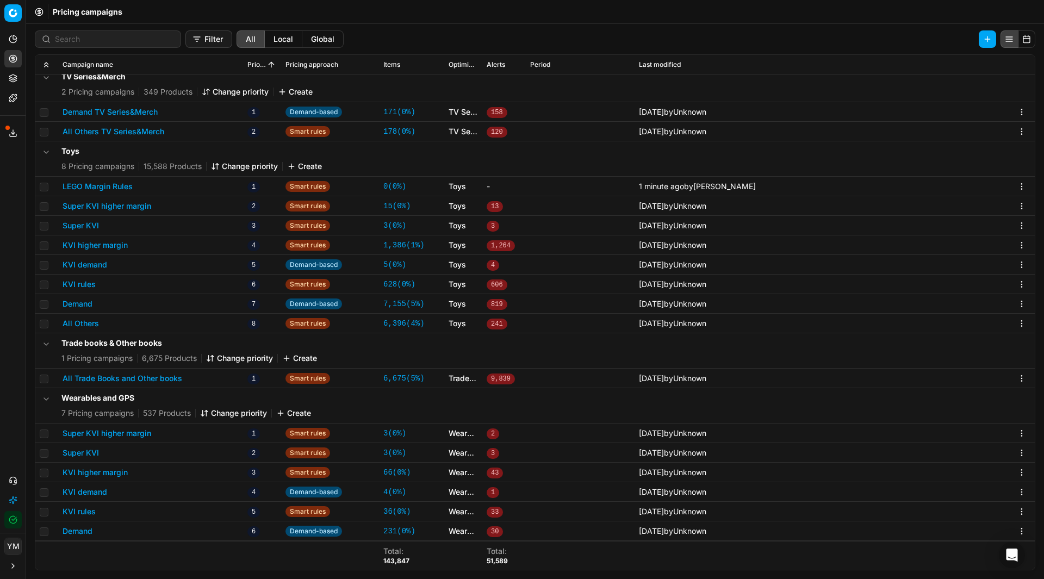
click at [107, 186] on button "LEGO Margin Rules" at bounding box center [98, 186] width 70 height 11
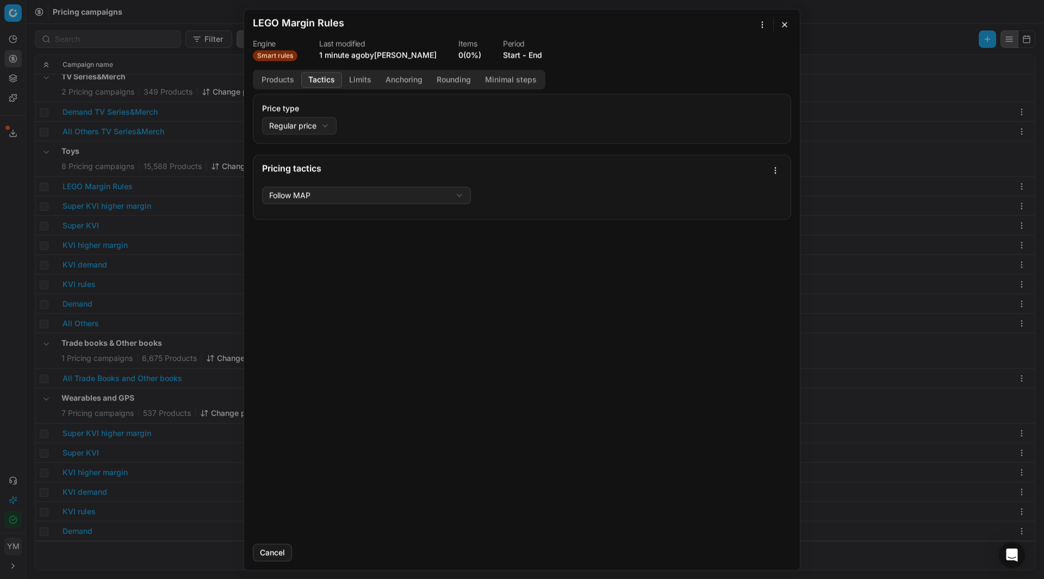
click at [325, 80] on button "Tactics" at bounding box center [321, 80] width 41 height 16
click at [352, 82] on button "Limits" at bounding box center [360, 80] width 36 height 16
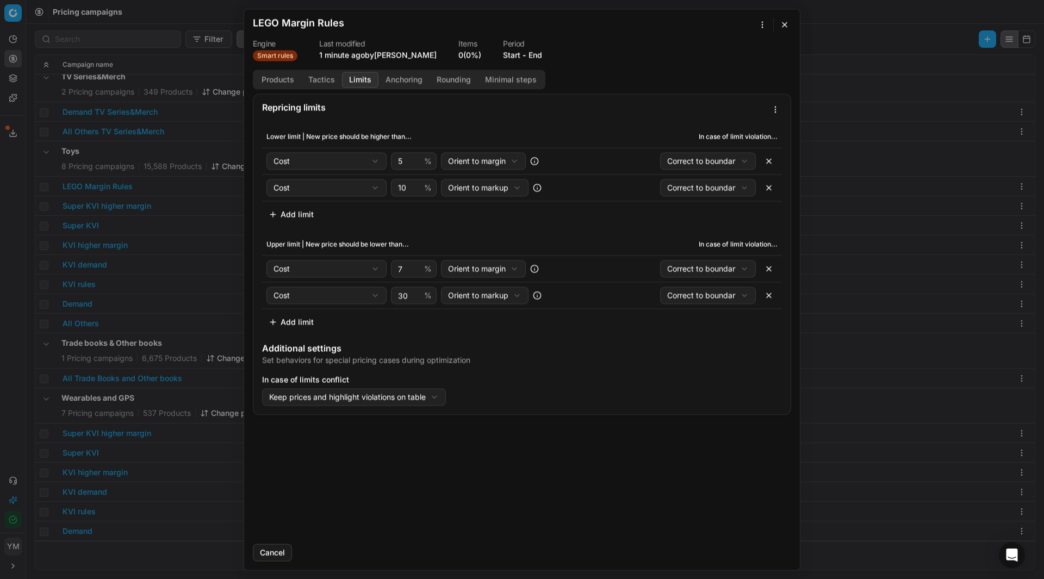
click at [770, 299] on button "button" at bounding box center [768, 294] width 17 height 17
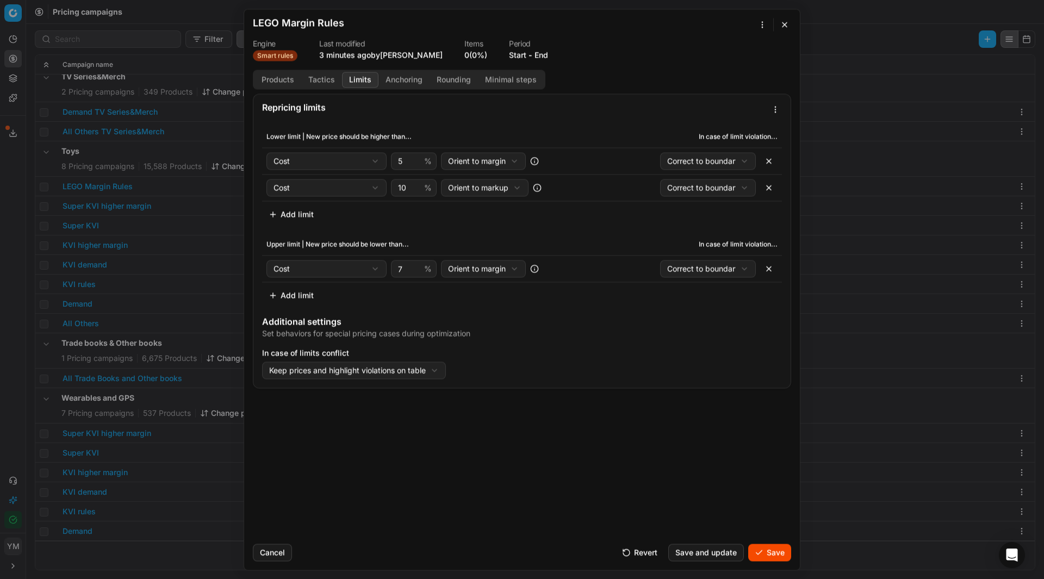
click at [766, 185] on button "button" at bounding box center [768, 187] width 17 height 17
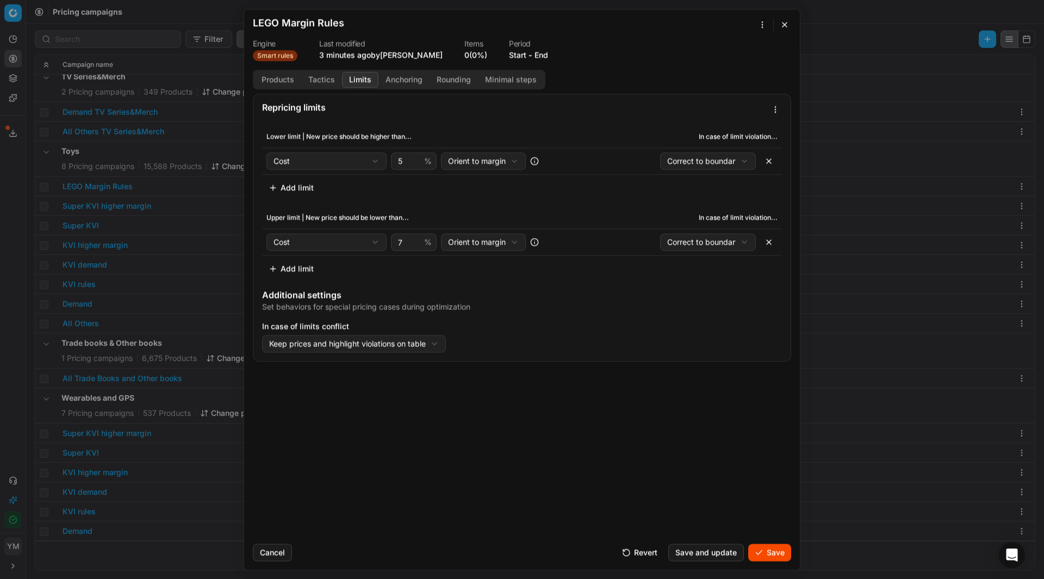
click at [763, 547] on button "Save" at bounding box center [769, 552] width 43 height 17
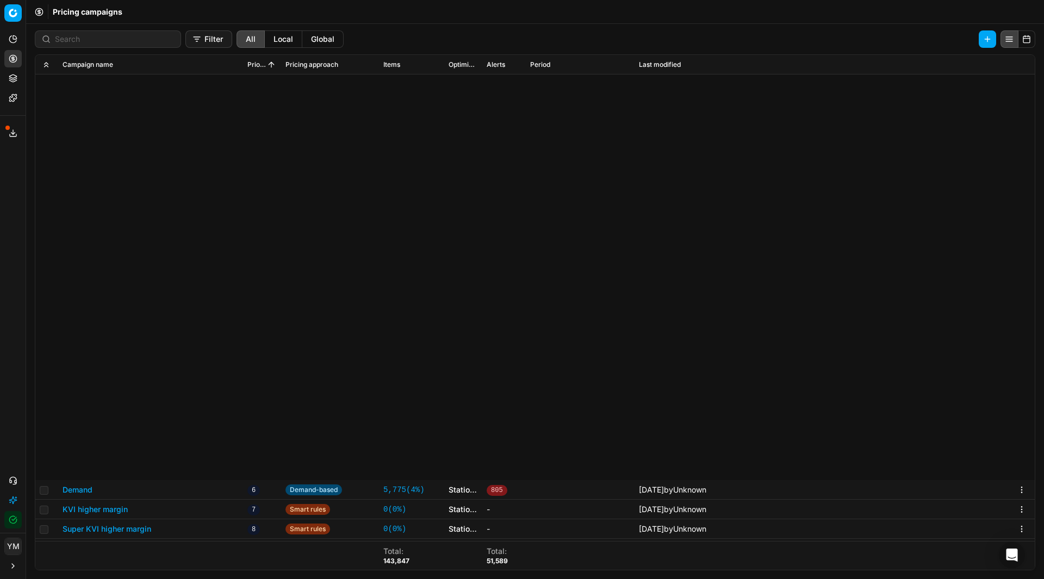
scroll to position [5275, 0]
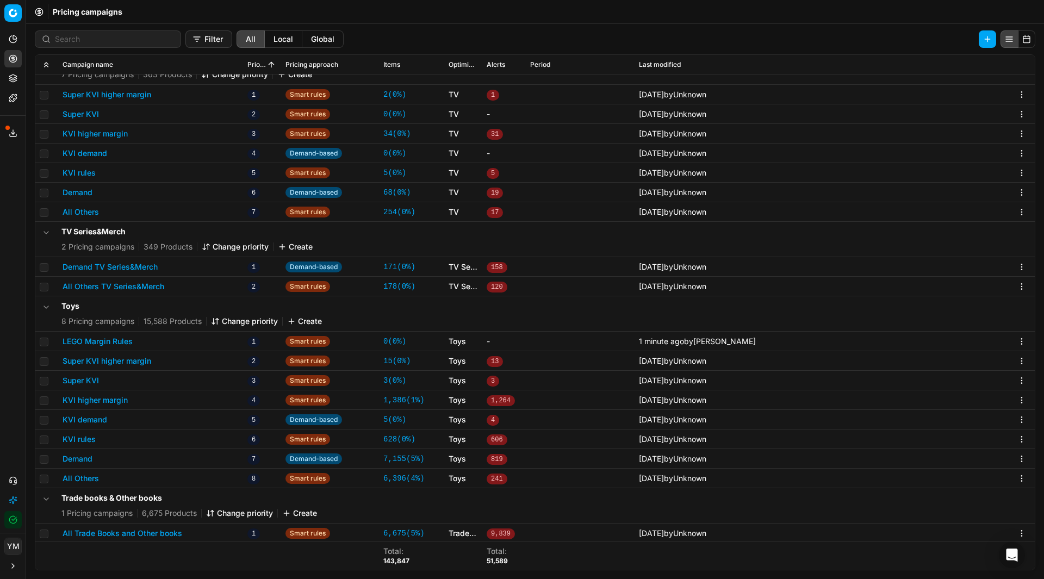
click at [110, 339] on button "LEGO Margin Rules" at bounding box center [98, 341] width 70 height 11
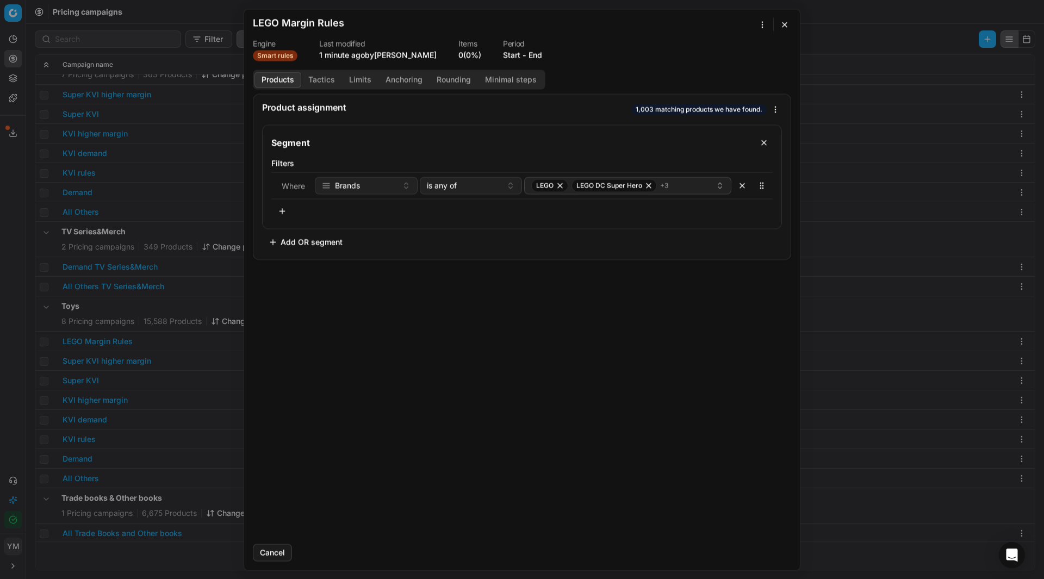
click at [331, 79] on button "Tactics" at bounding box center [321, 80] width 41 height 16
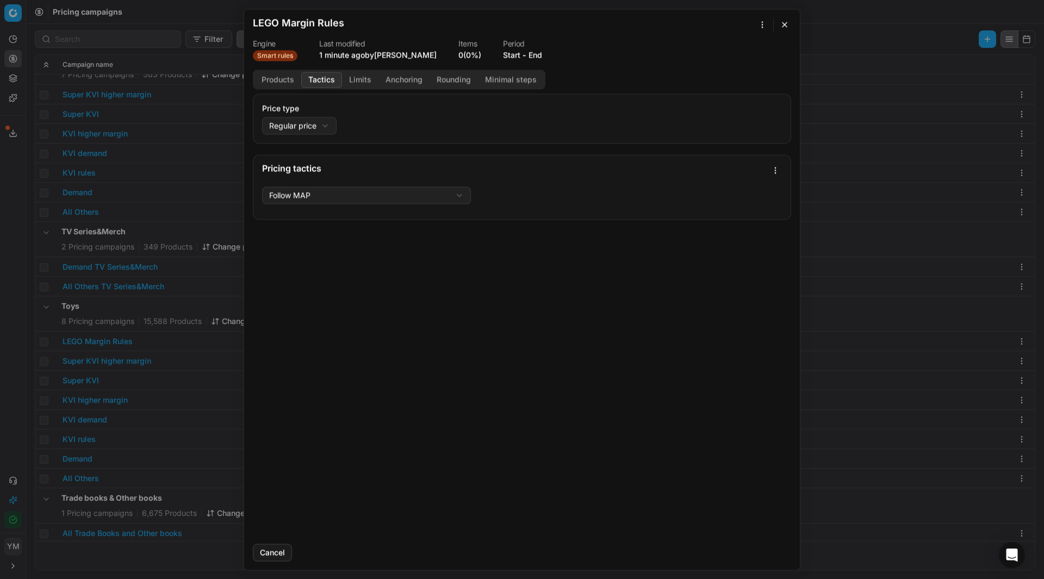
click at [366, 82] on button "Limits" at bounding box center [360, 80] width 36 height 16
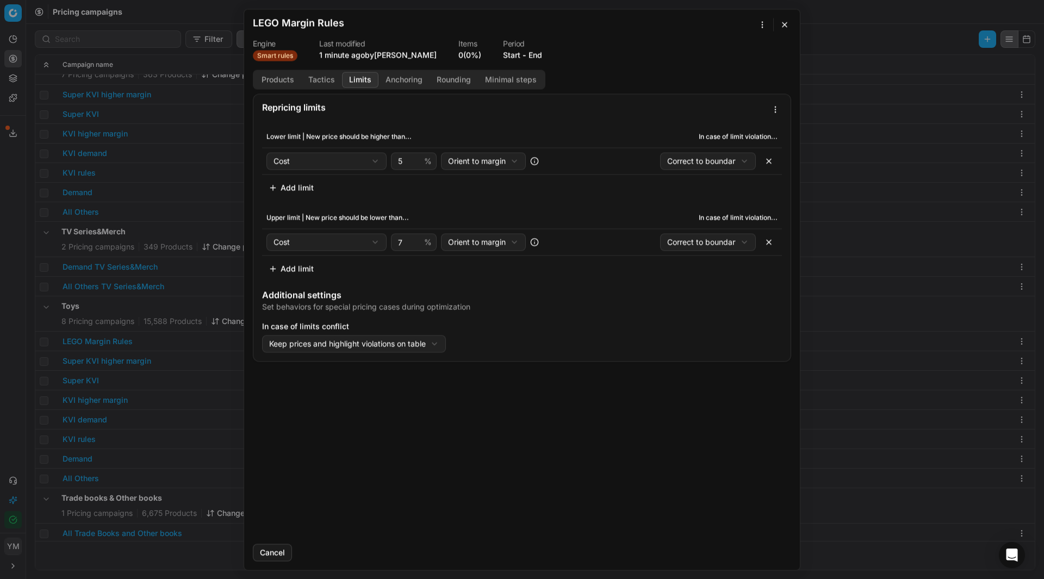
click at [783, 25] on button "button" at bounding box center [784, 24] width 13 height 13
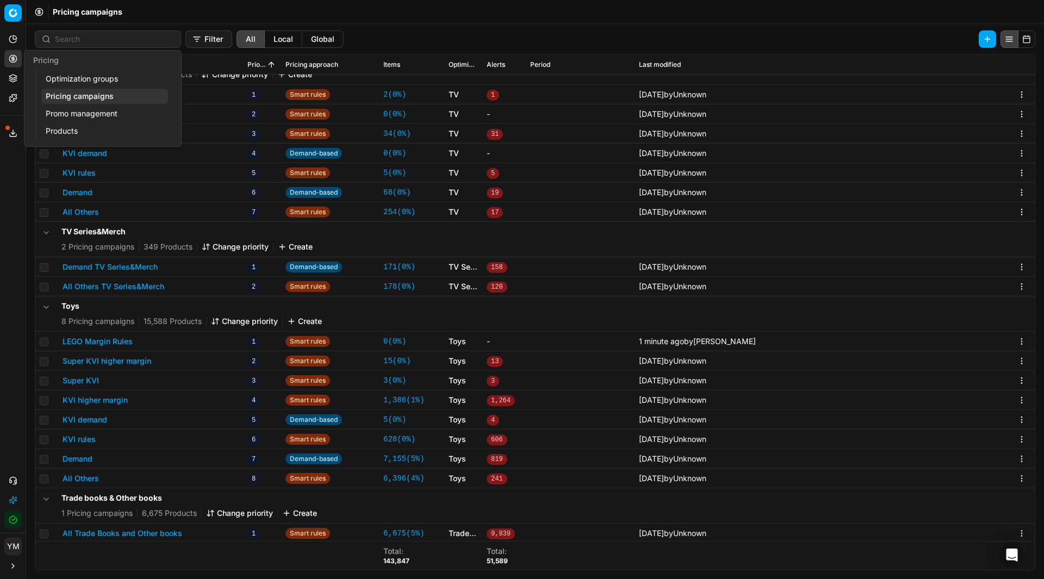
click at [78, 78] on link "Optimization groups" at bounding box center [104, 78] width 127 height 15
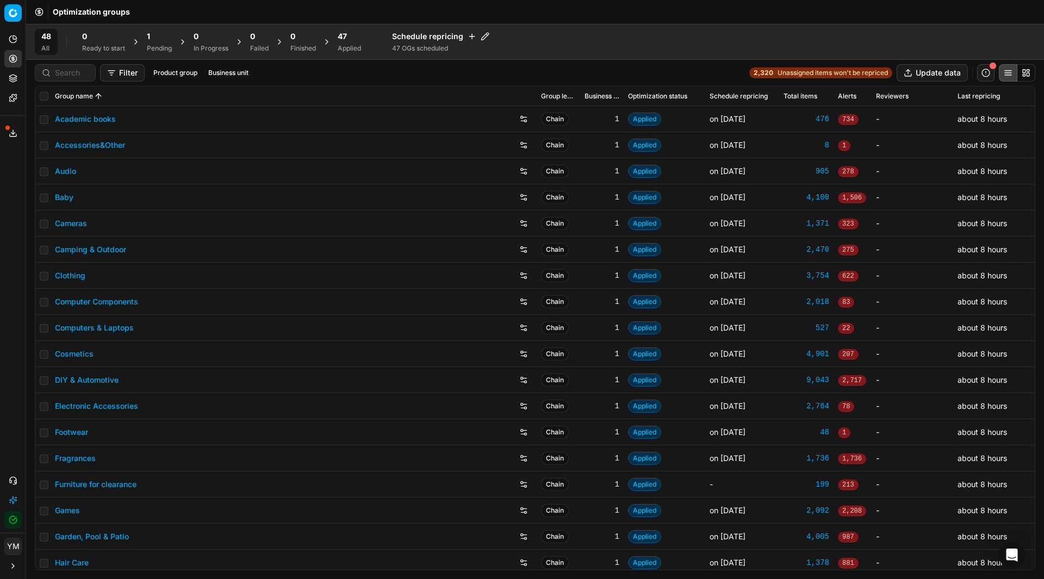
click at [156, 36] on div "1" at bounding box center [159, 36] width 25 height 11
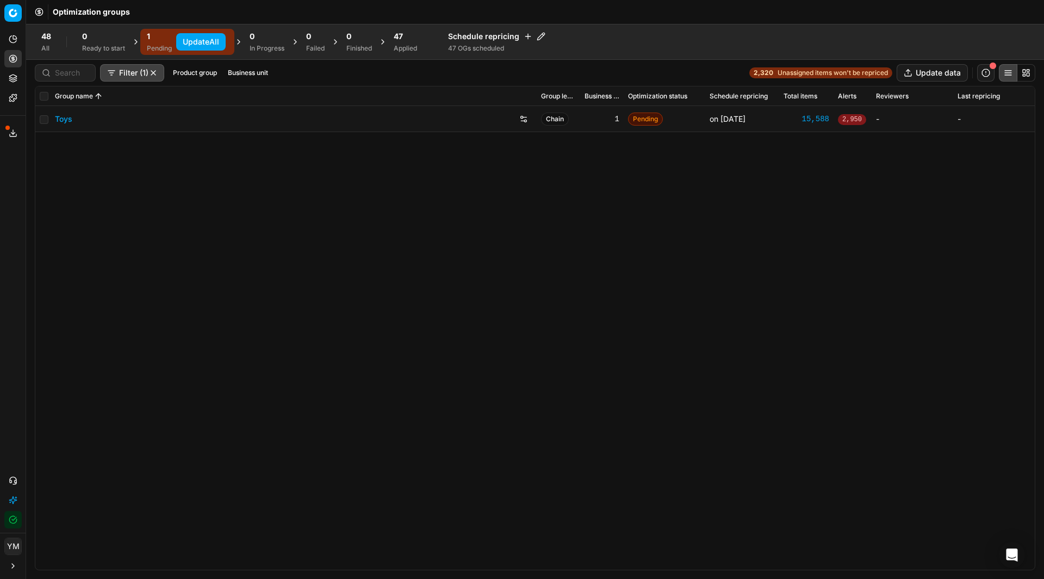
click at [195, 38] on button "Update All" at bounding box center [200, 41] width 49 height 17
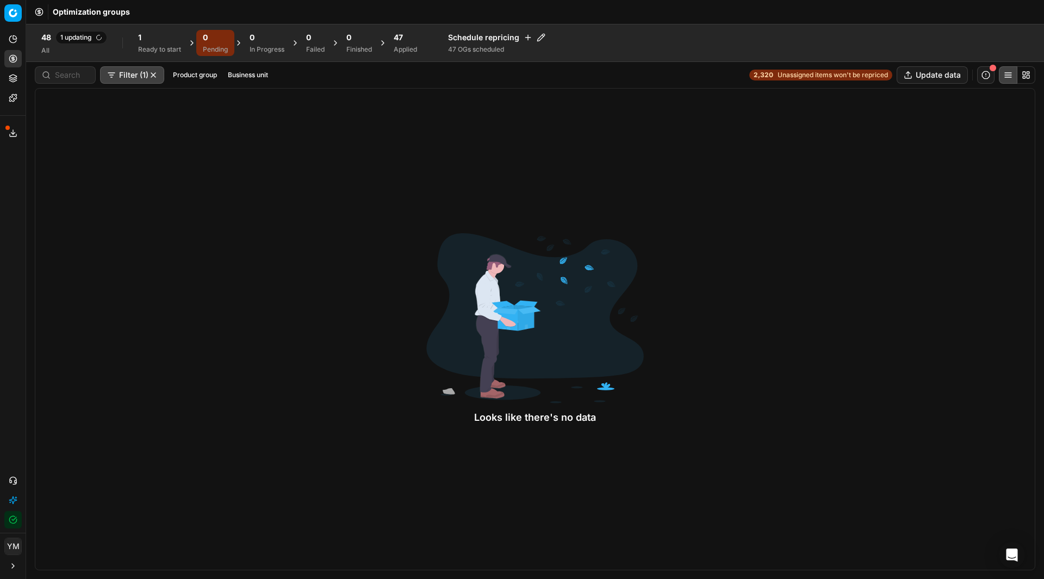
click at [156, 46] on div "Ready to start" at bounding box center [159, 49] width 43 height 9
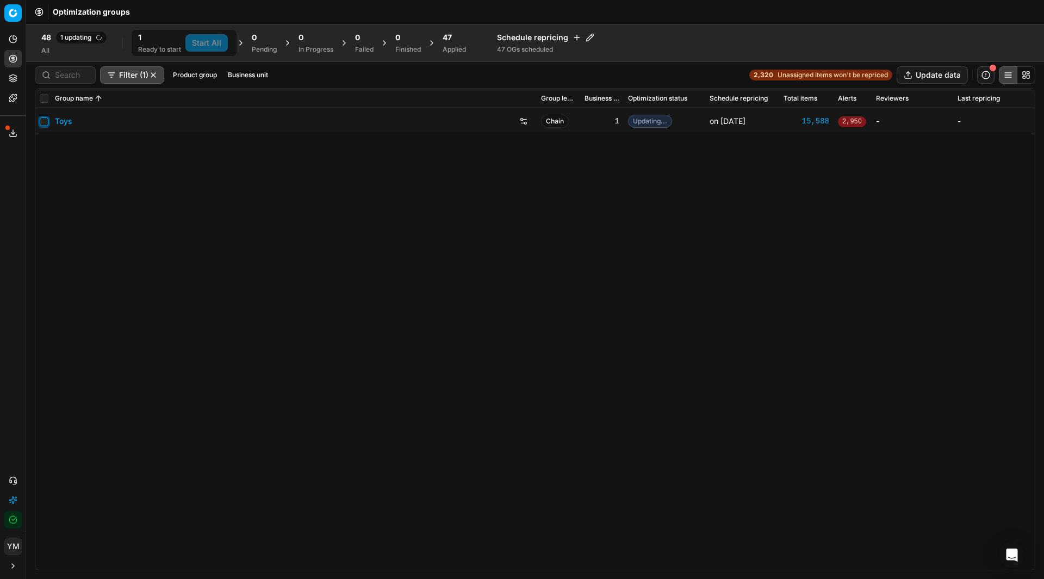
click at [44, 120] on input "checkbox" at bounding box center [44, 121] width 9 height 9
checkbox input "true"
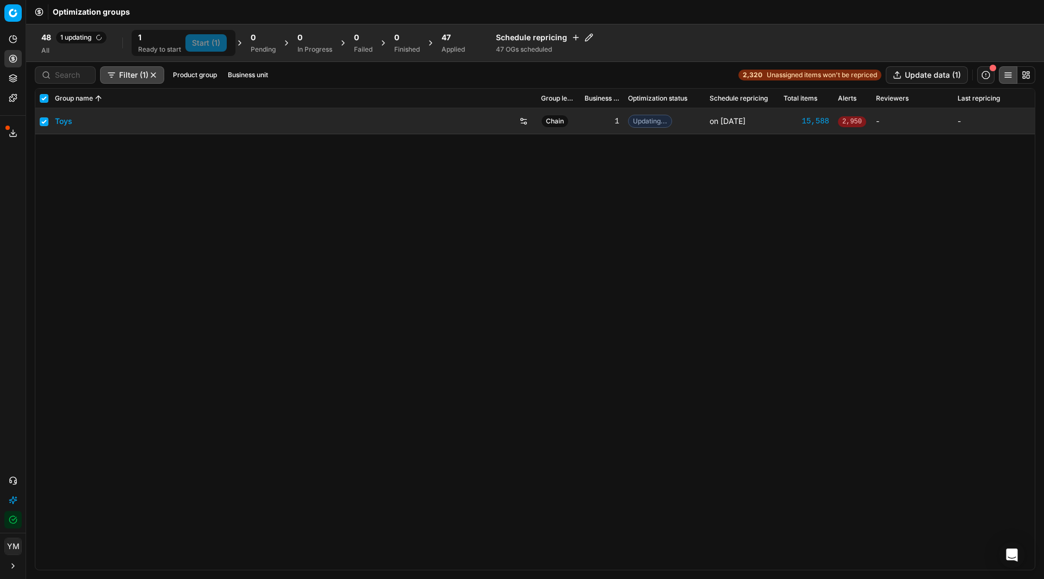
click at [198, 224] on div "Toys Chain 1 Updating... on [DATE] 15,588 2,950 - -" at bounding box center [534, 338] width 999 height 461
click at [43, 121] on input "checkbox" at bounding box center [44, 121] width 9 height 9
checkbox input "false"
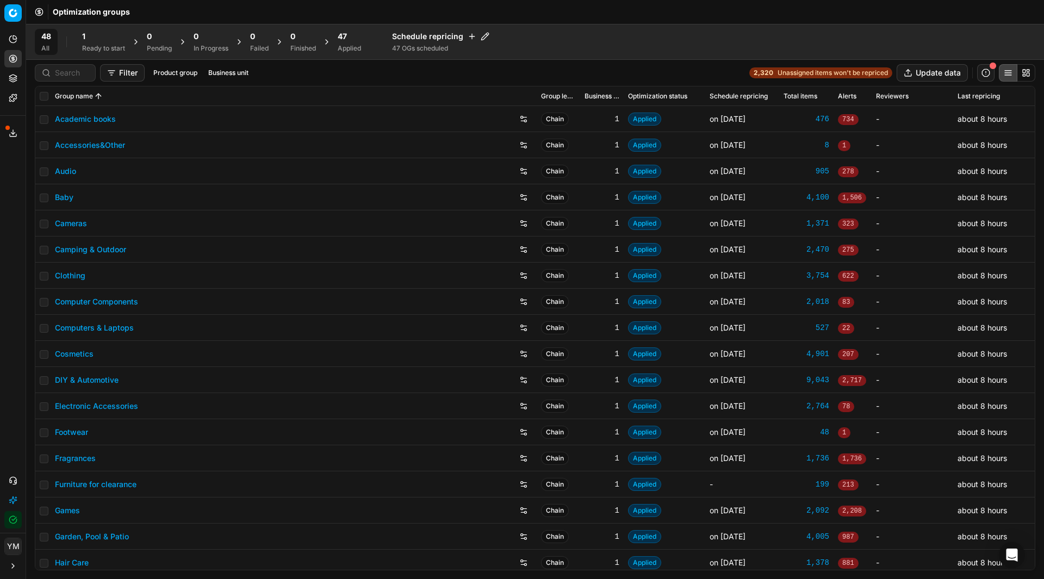
click at [93, 43] on div "1 Ready to start" at bounding box center [103, 42] width 43 height 22
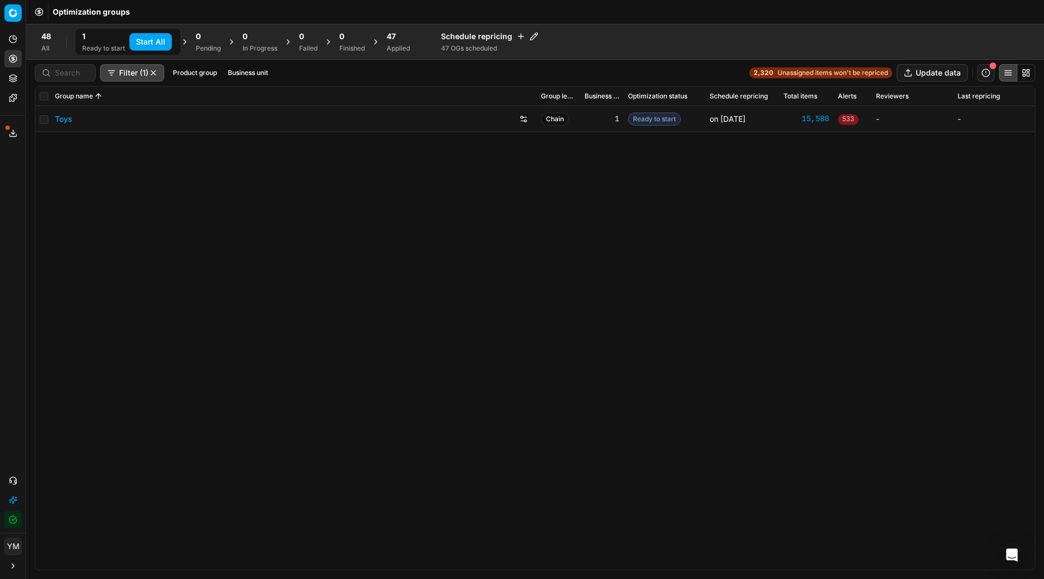
click at [147, 42] on button "Start All" at bounding box center [150, 41] width 42 height 17
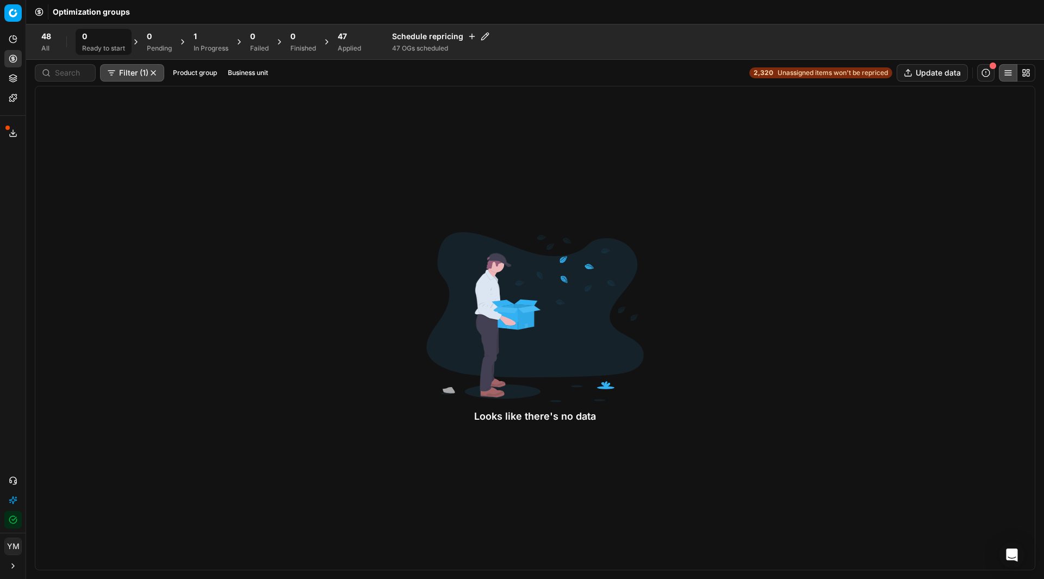
click at [208, 46] on div "In Progress" at bounding box center [210, 48] width 35 height 9
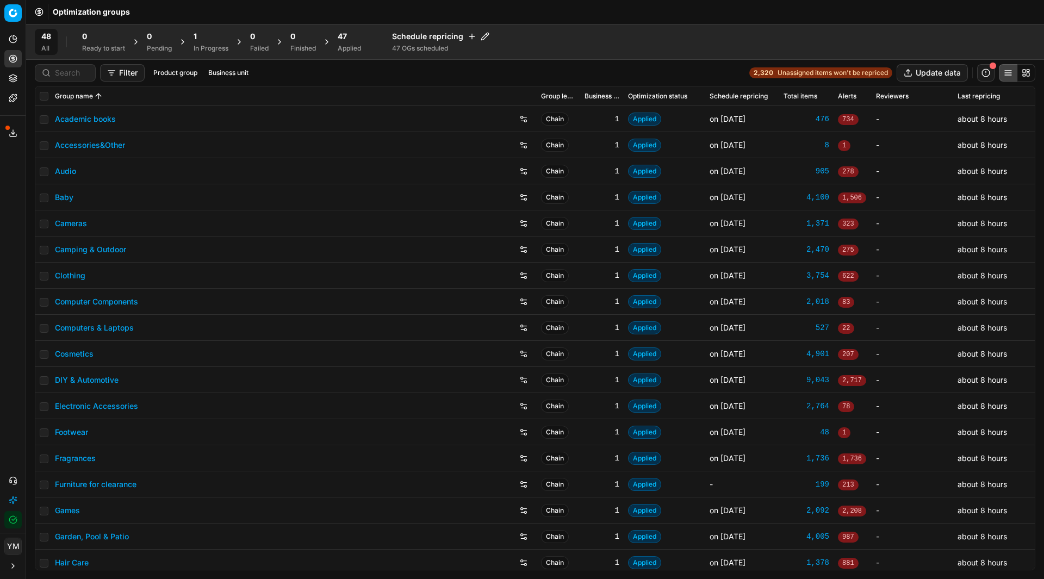
click at [201, 45] on div "In Progress" at bounding box center [210, 48] width 35 height 9
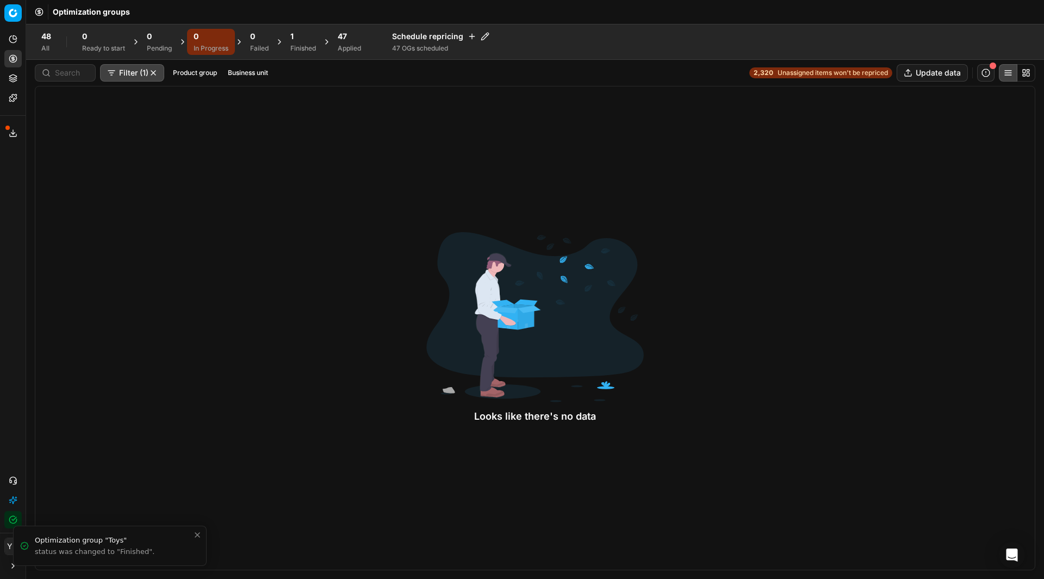
click at [295, 49] on div "Finished" at bounding box center [303, 48] width 26 height 9
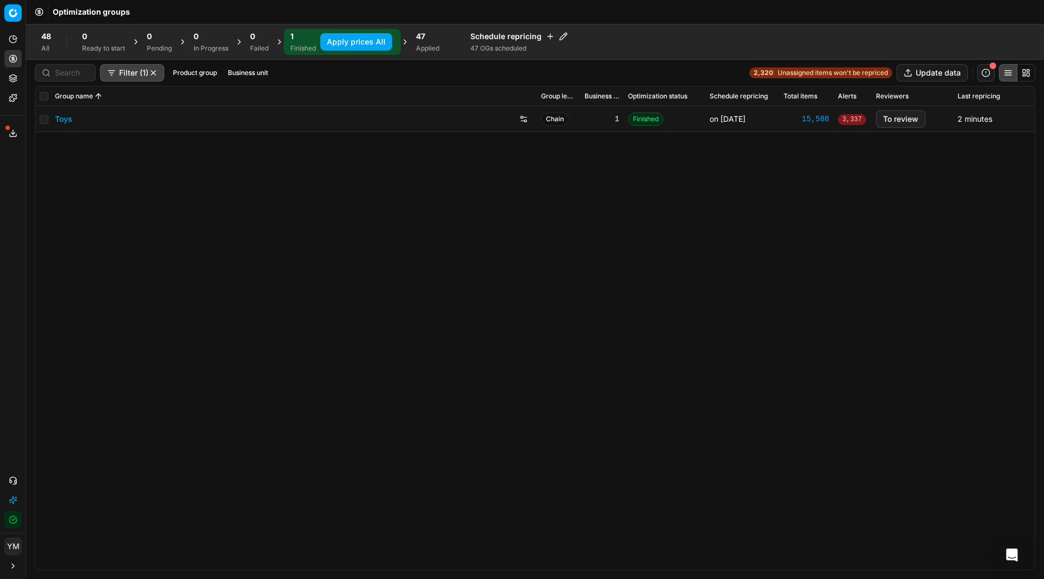
click at [65, 123] on link "Toys" at bounding box center [63, 119] width 17 height 11
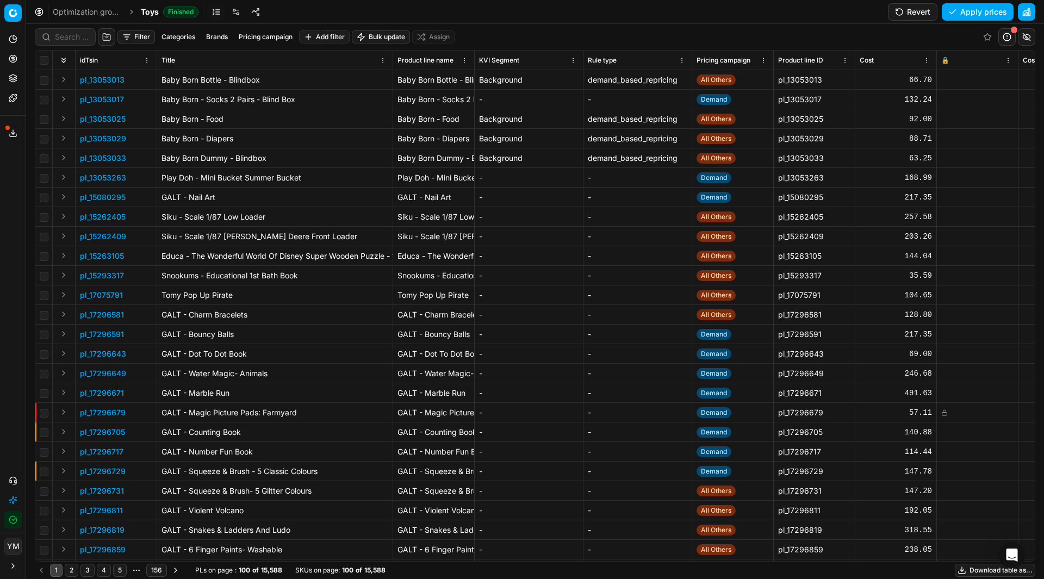
click at [765, 60] on html "Pricing platform Analytics Pricing Product portfolio Templates Export service 2…" at bounding box center [522, 289] width 1044 height 579
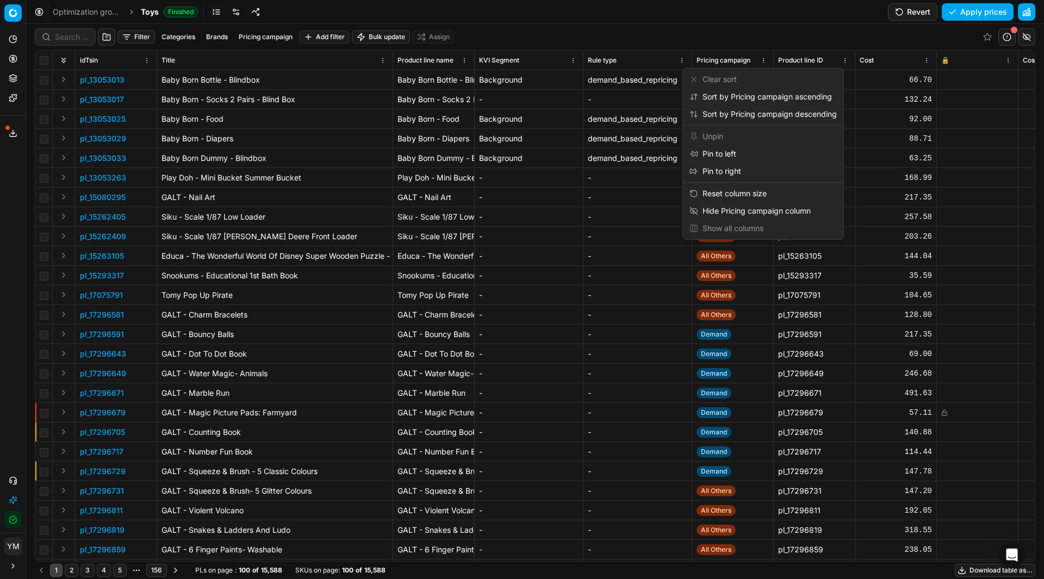
click at [736, 53] on html "Pricing platform Analytics Pricing Product portfolio Templates Export service 2…" at bounding box center [522, 289] width 1044 height 579
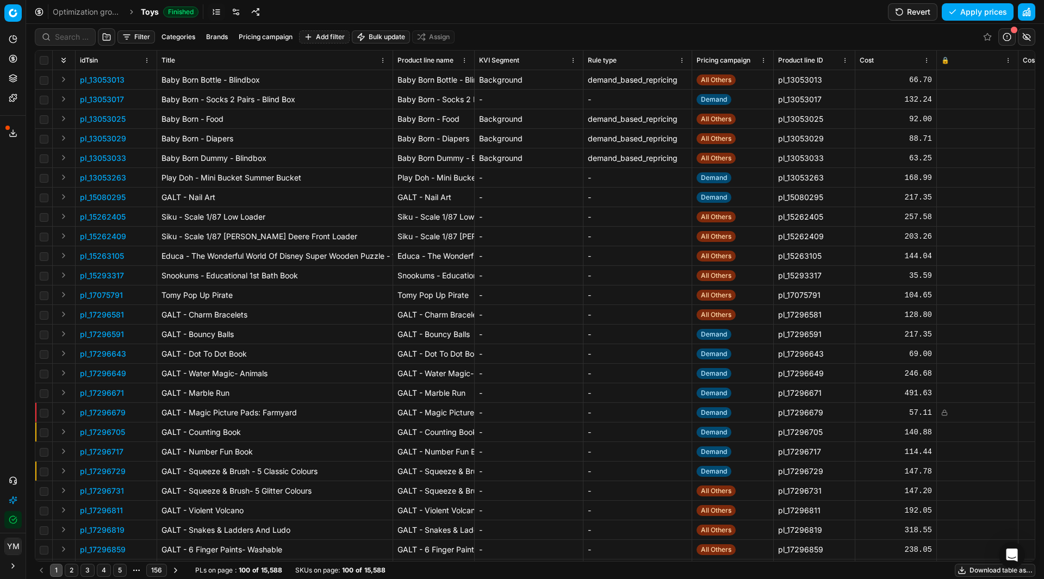
click at [132, 36] on button "Filter" at bounding box center [136, 36] width 38 height 13
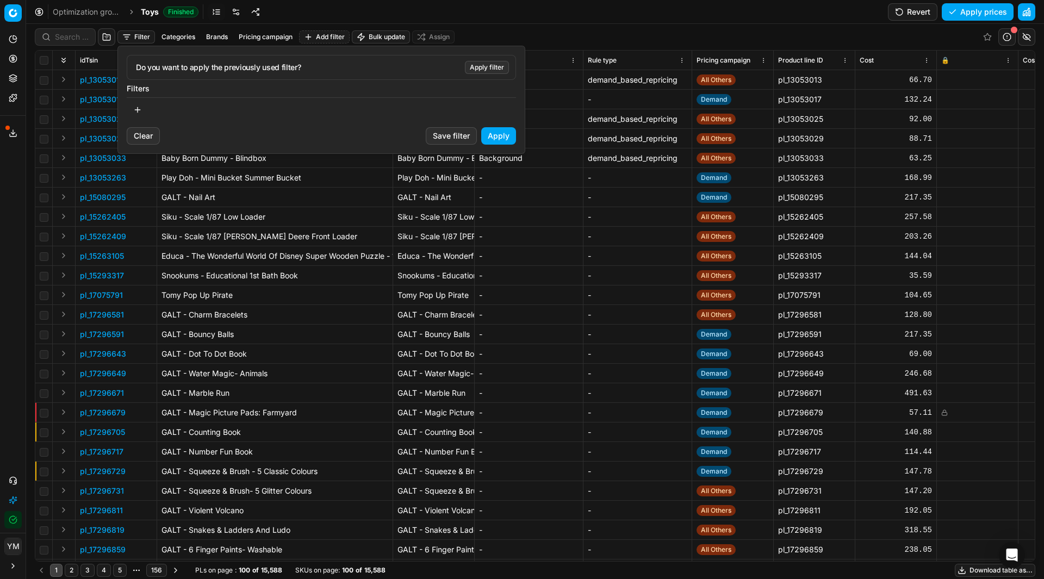
click at [140, 108] on button "button" at bounding box center [138, 109] width 22 height 17
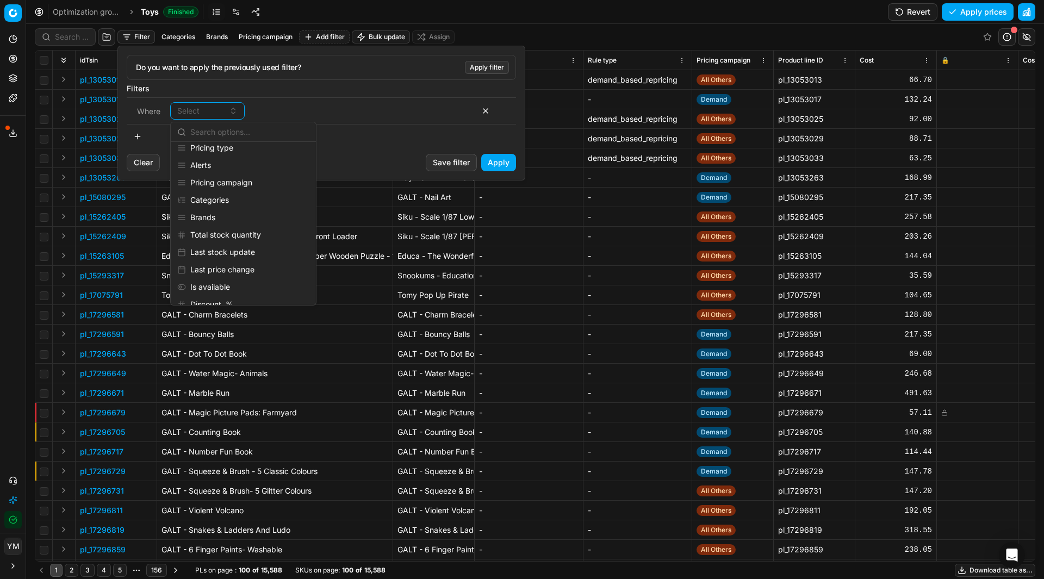
scroll to position [326, 0]
click at [227, 178] on div "Pricing campaign" at bounding box center [243, 174] width 141 height 17
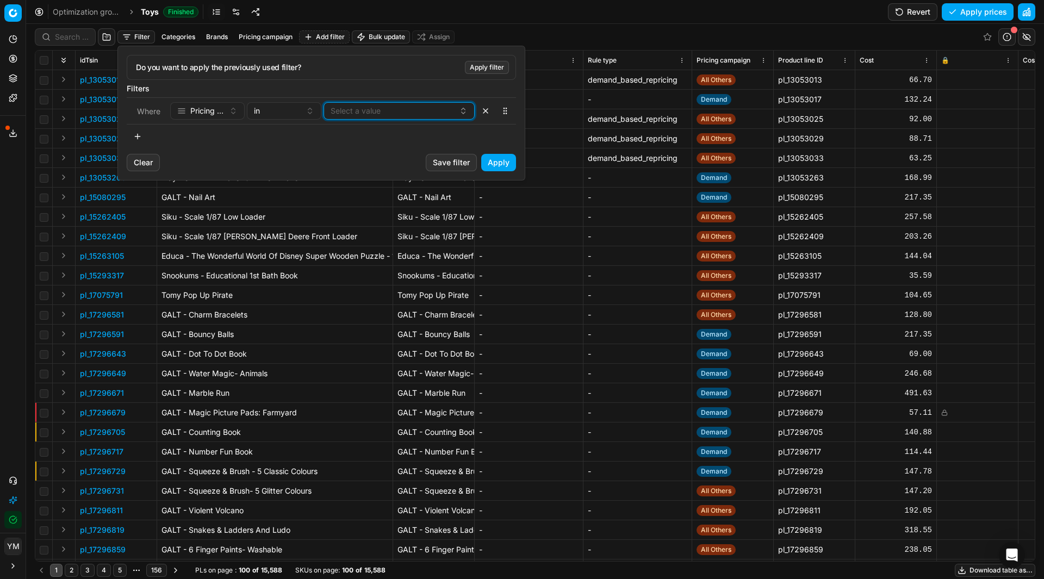
click at [342, 112] on button "Select a value" at bounding box center [398, 110] width 151 height 17
type input "Leg"
click at [364, 152] on span "LEGO Margin Rules" at bounding box center [364, 152] width 68 height 11
click at [494, 160] on button "Apply" at bounding box center [498, 162] width 35 height 17
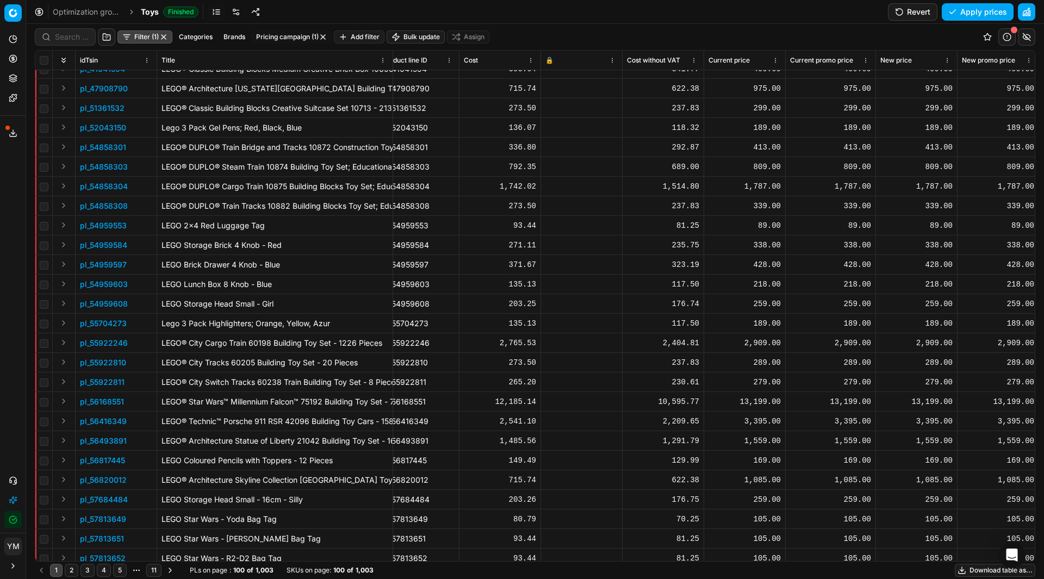
scroll to position [0, 396]
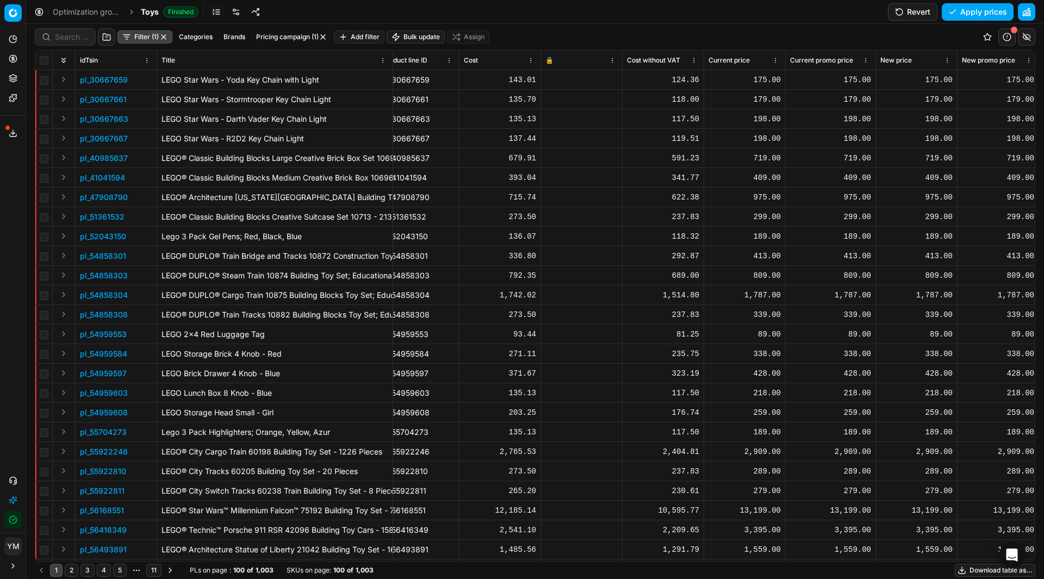
click at [159, 40] on button "Filter (1)" at bounding box center [144, 36] width 55 height 13
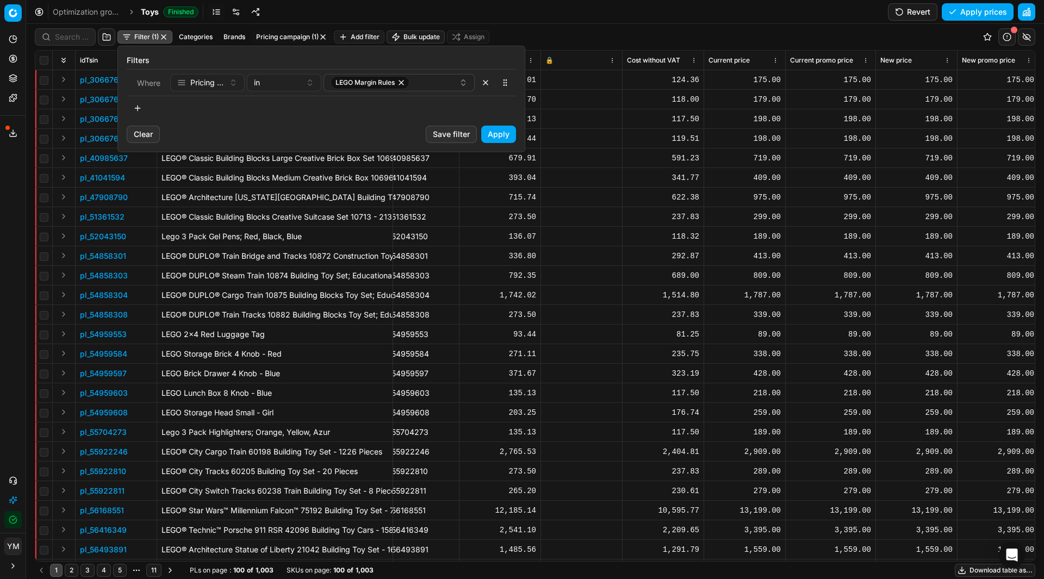
click at [138, 109] on button "button" at bounding box center [138, 107] width 22 height 17
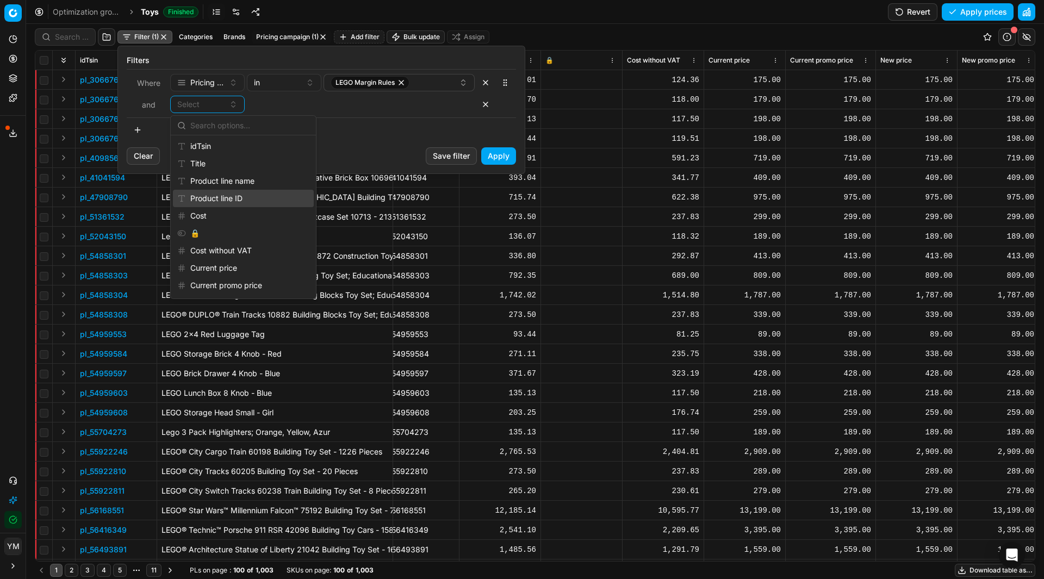
click at [229, 196] on div "Product line ID" at bounding box center [243, 198] width 141 height 17
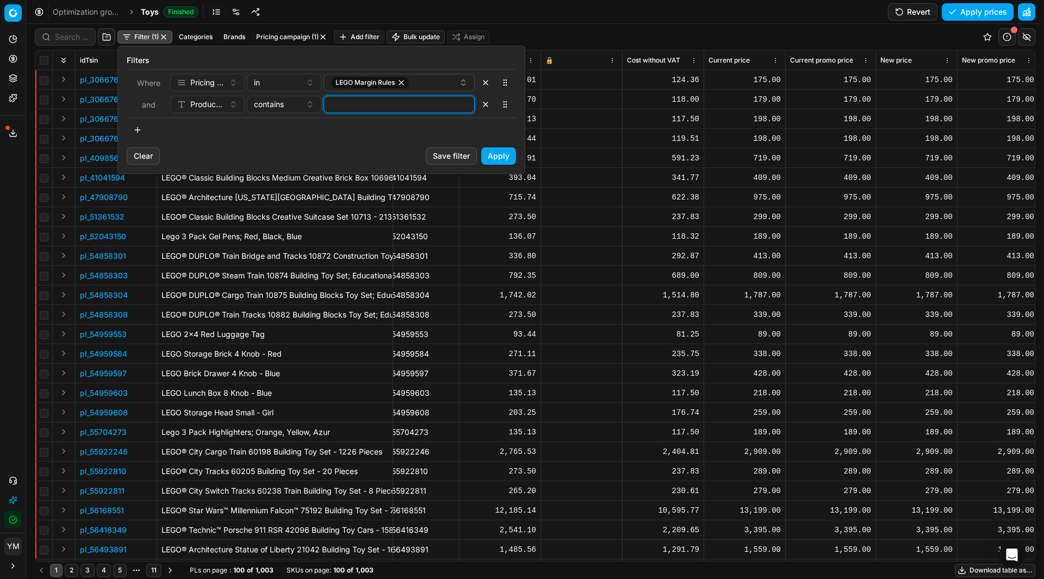
click at [339, 107] on input at bounding box center [398, 104] width 141 height 16
type input "96832455"
click at [498, 157] on button "Apply" at bounding box center [498, 155] width 35 height 17
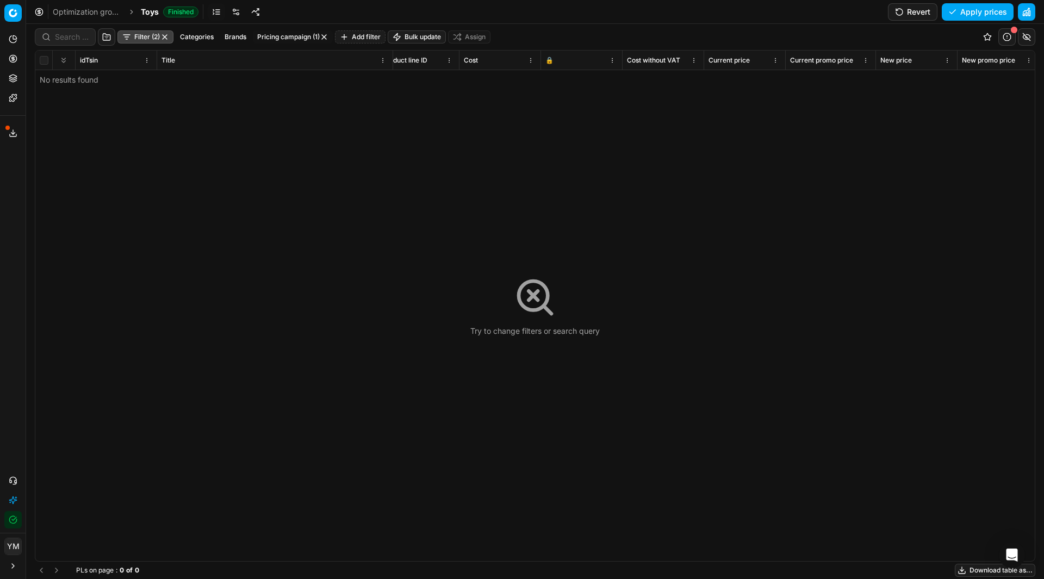
click at [143, 38] on button "Filter (2)" at bounding box center [145, 36] width 56 height 13
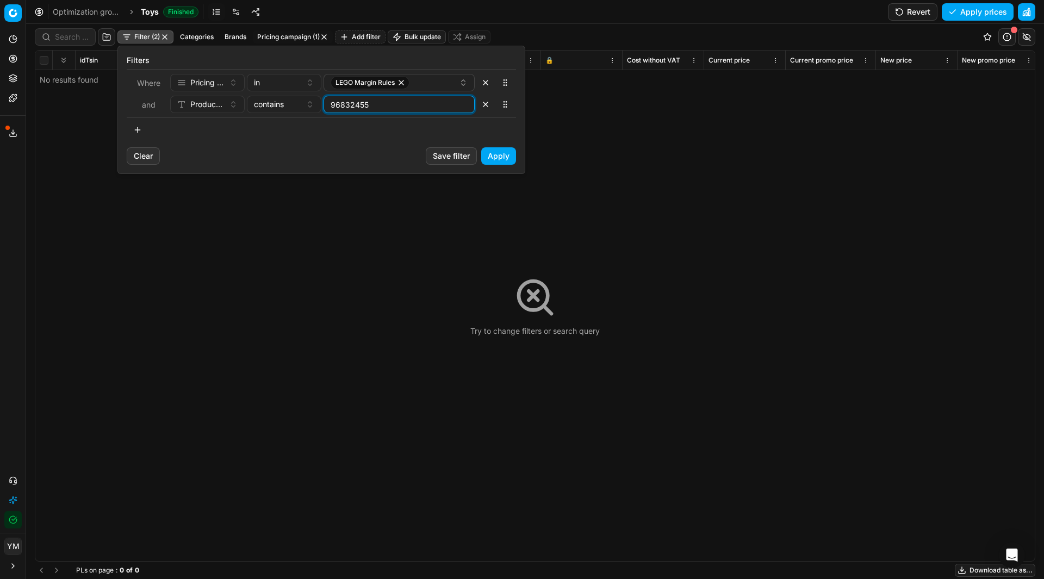
drag, startPoint x: 374, startPoint y: 103, endPoint x: 303, endPoint y: 103, distance: 71.2
click at [304, 103] on div "Product line ID contains 96832455" at bounding box center [322, 104] width 304 height 17
type input "94735508"
click at [495, 158] on button "Apply" at bounding box center [498, 155] width 35 height 17
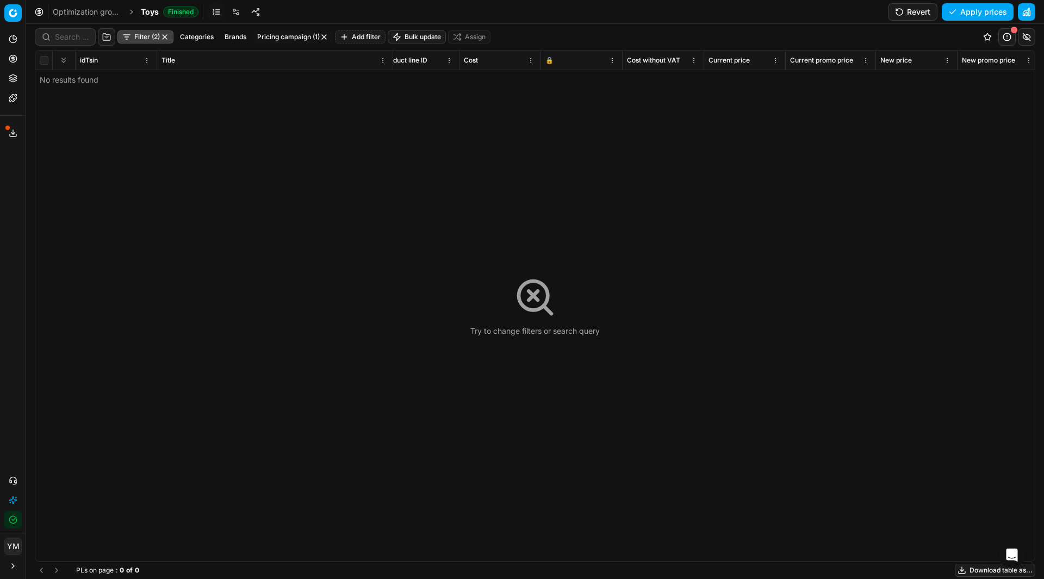
click at [150, 38] on button "Filter (2)" at bounding box center [145, 36] width 56 height 13
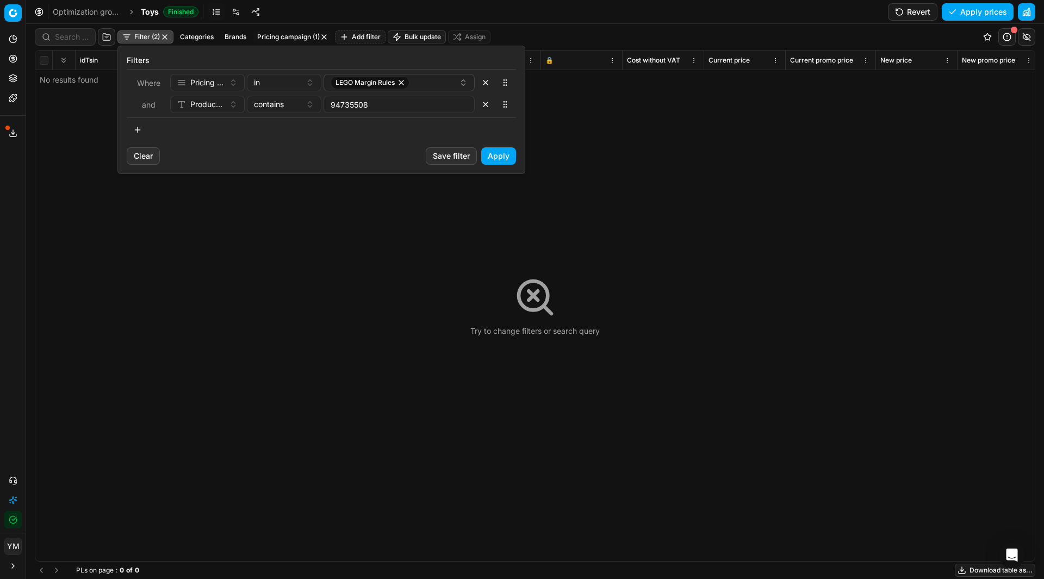
click at [479, 110] on button "button" at bounding box center [485, 104] width 17 height 17
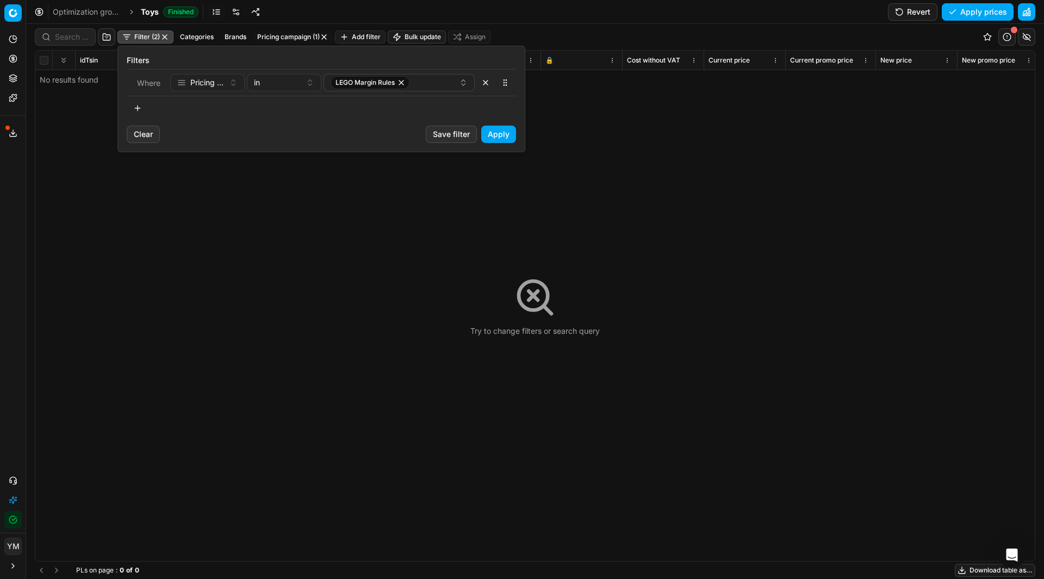
click at [503, 134] on button "Apply" at bounding box center [498, 134] width 35 height 17
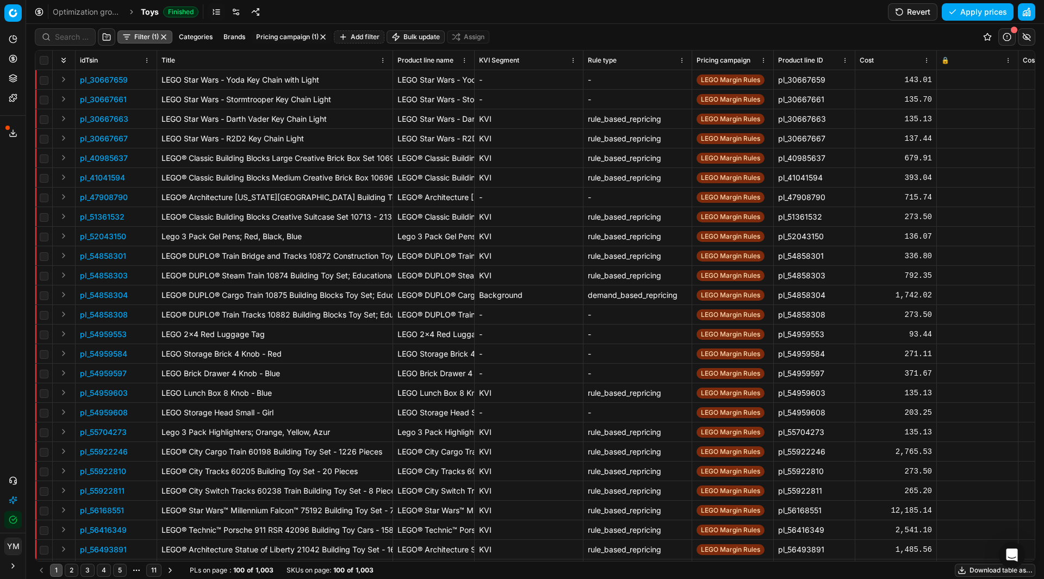
click at [138, 39] on button "Filter (1)" at bounding box center [144, 36] width 55 height 13
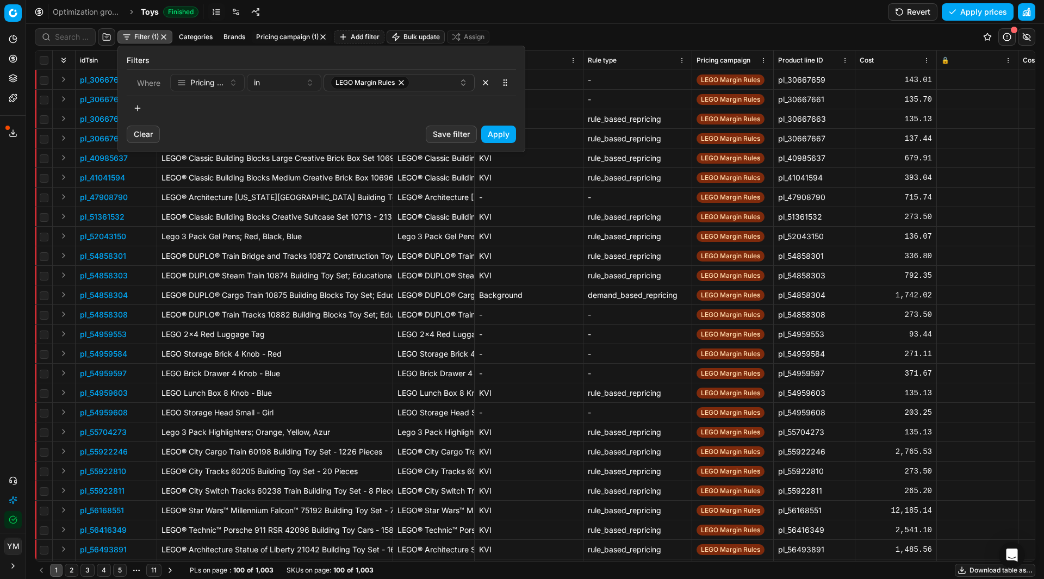
click at [135, 108] on button "button" at bounding box center [138, 107] width 22 height 17
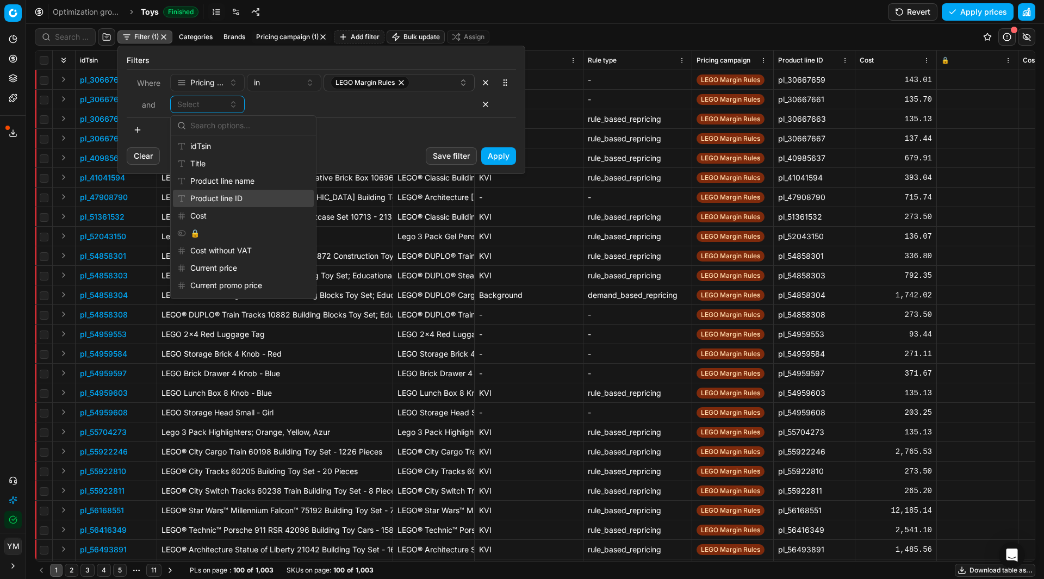
click at [223, 197] on div "Product line ID" at bounding box center [243, 198] width 141 height 17
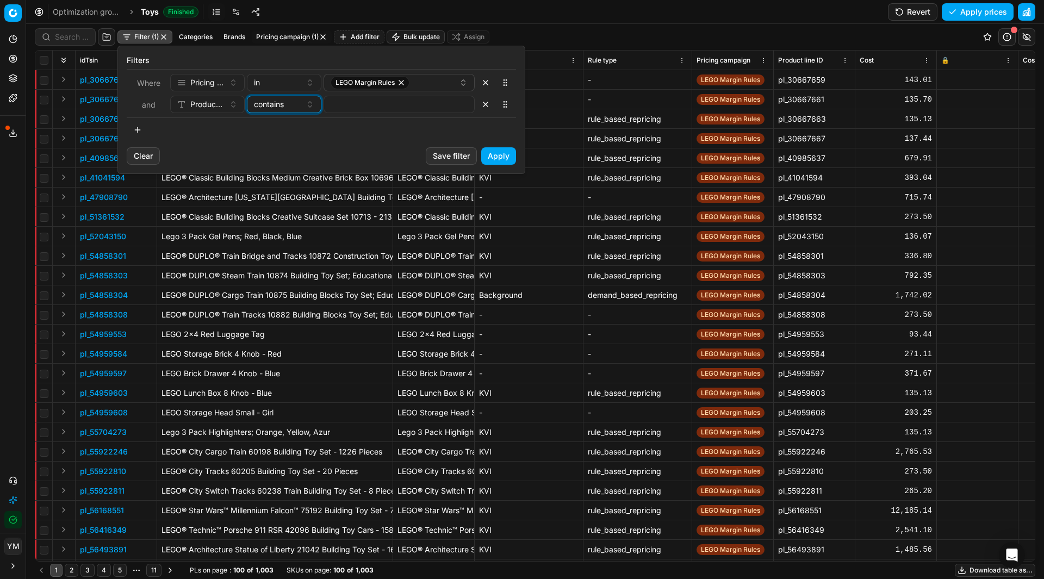
click at [291, 104] on div "contains" at bounding box center [277, 104] width 47 height 11
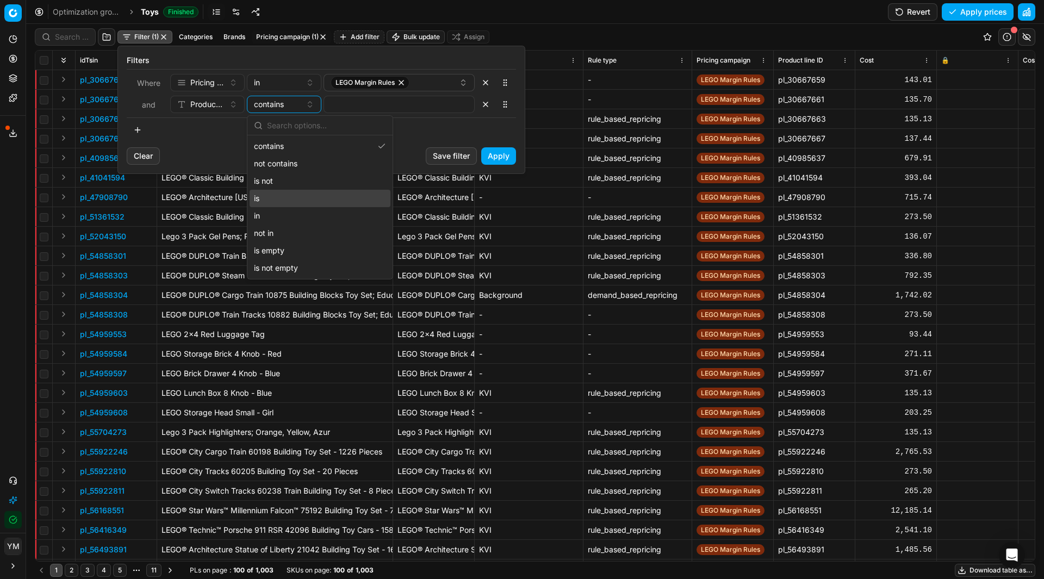
click at [285, 202] on div "is" at bounding box center [319, 198] width 141 height 17
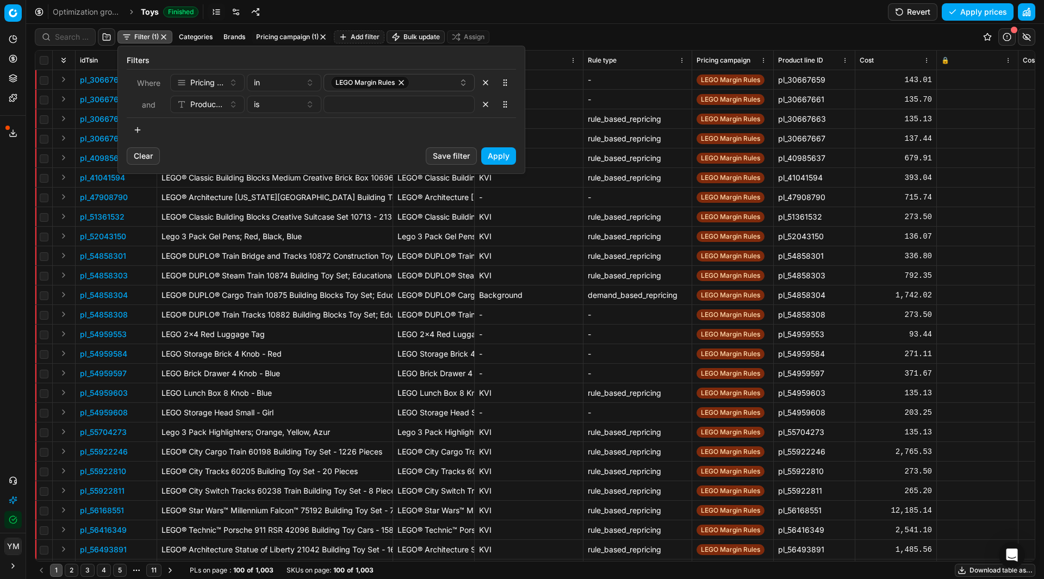
click at [354, 105] on input at bounding box center [398, 104] width 141 height 16
type input "94735508"
click at [492, 155] on button "Apply" at bounding box center [498, 155] width 35 height 17
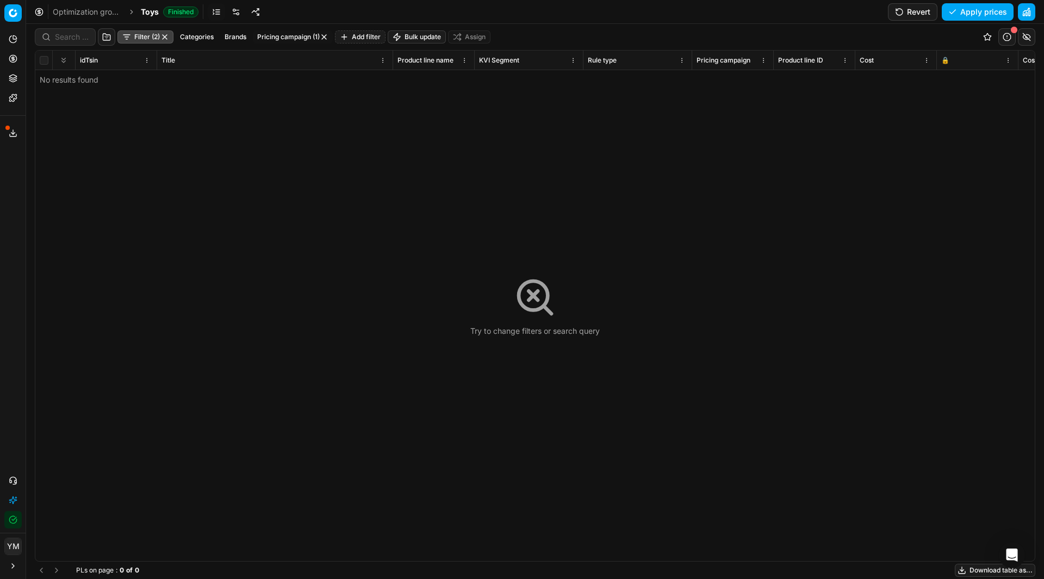
click at [162, 37] on button "button" at bounding box center [164, 37] width 9 height 9
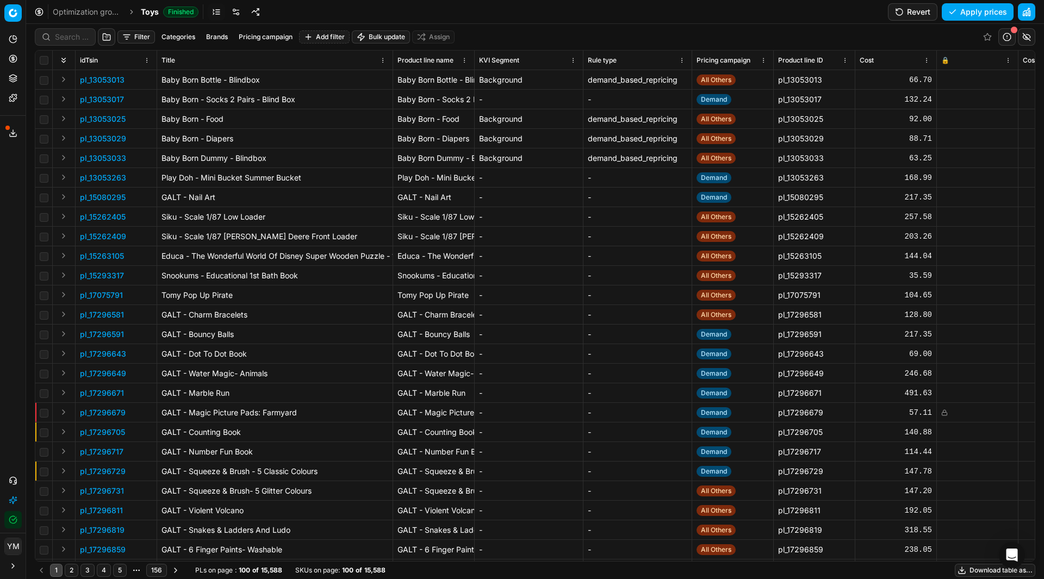
click at [140, 38] on button "Filter" at bounding box center [136, 36] width 38 height 13
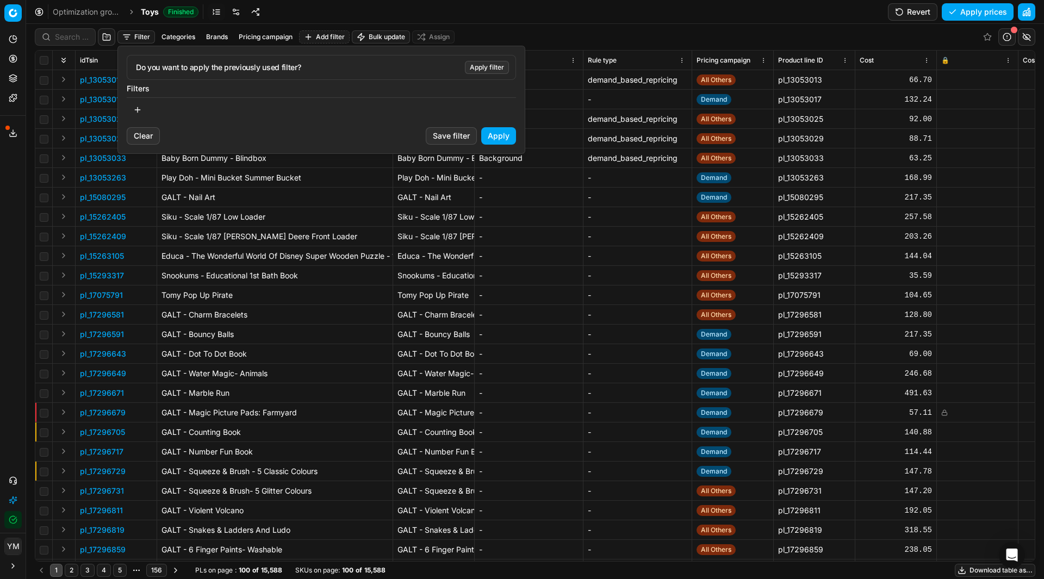
click at [136, 110] on button "button" at bounding box center [138, 109] width 22 height 17
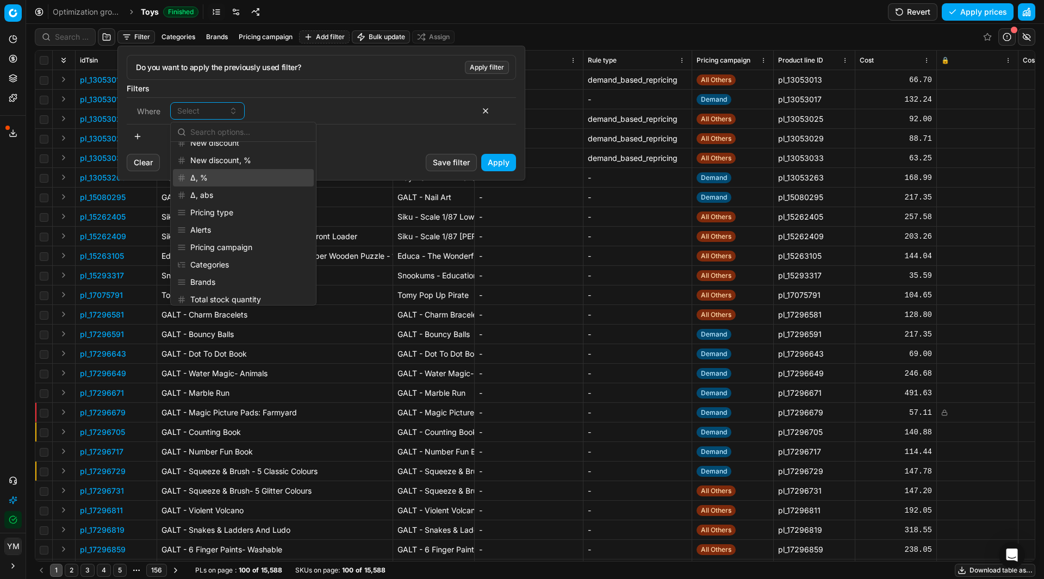
scroll to position [272, 0]
click at [231, 226] on div "Pricing campaign" at bounding box center [243, 228] width 141 height 17
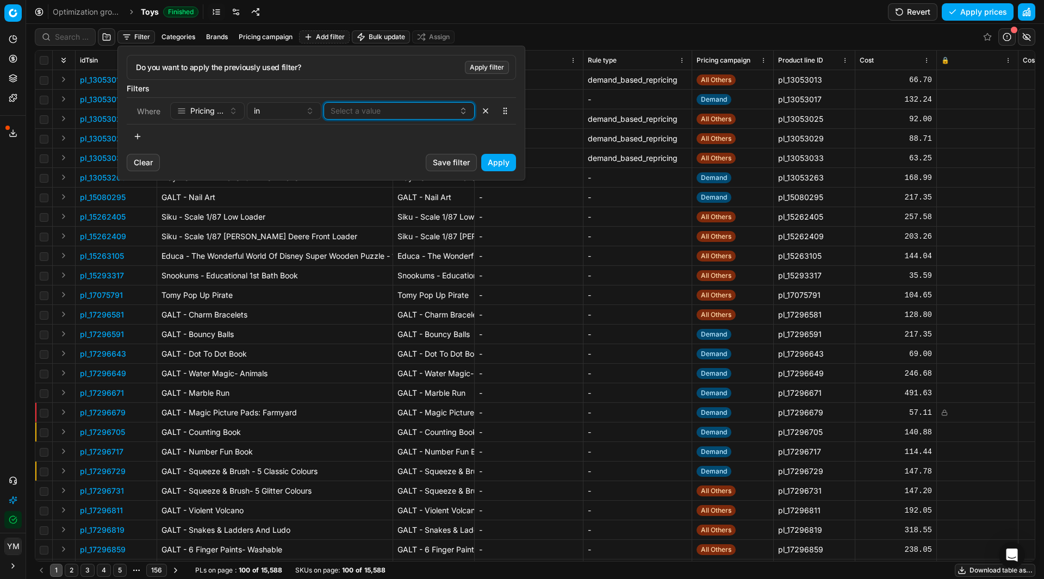
click at [380, 115] on button "Select a value" at bounding box center [398, 110] width 151 height 17
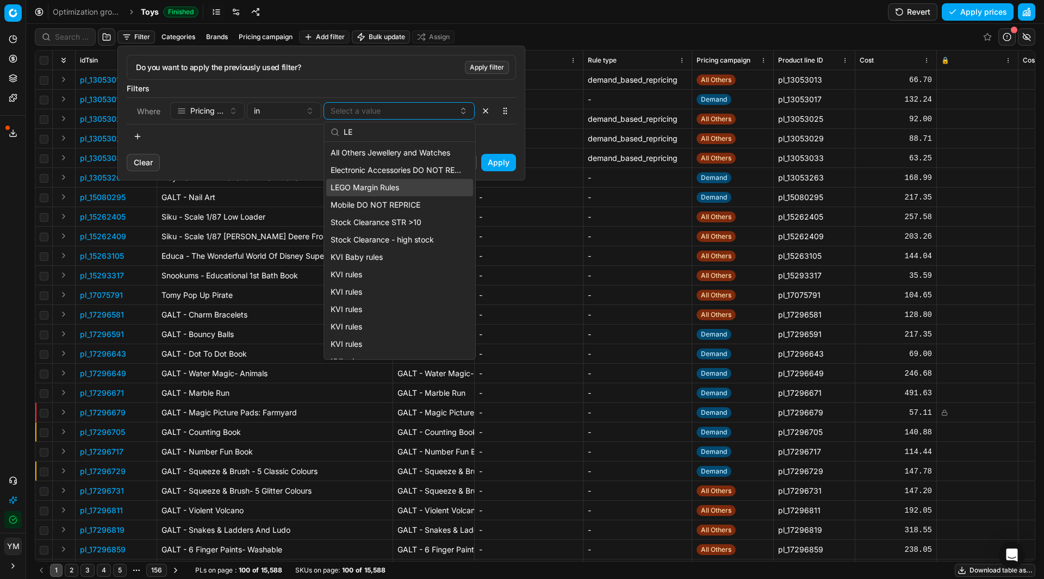
type input "LE"
click at [420, 184] on div "LEGO Margin Rules" at bounding box center [399, 187] width 147 height 17
click at [491, 138] on div at bounding box center [321, 136] width 389 height 17
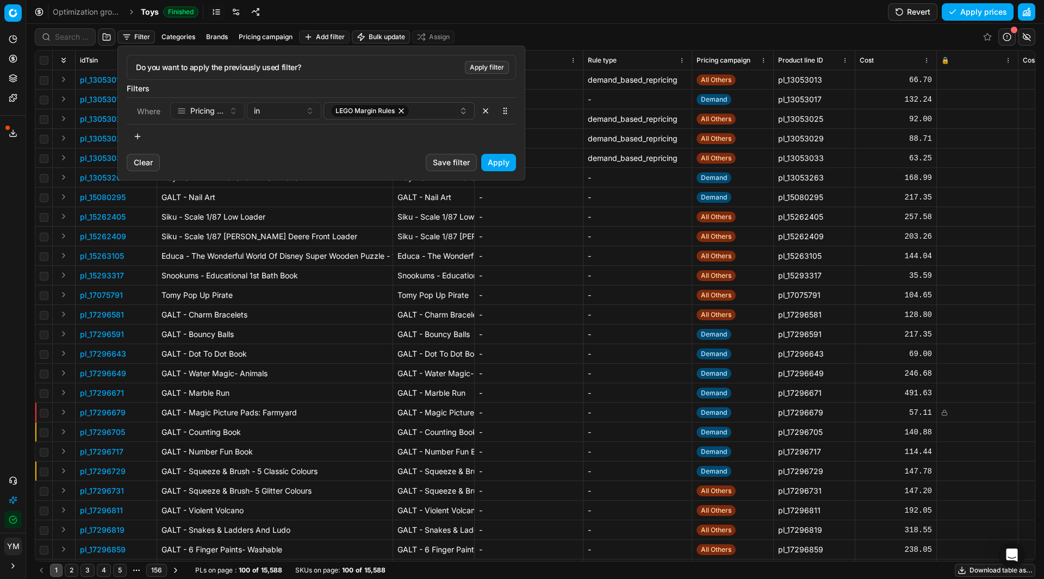
click at [497, 158] on button "Apply" at bounding box center [498, 162] width 35 height 17
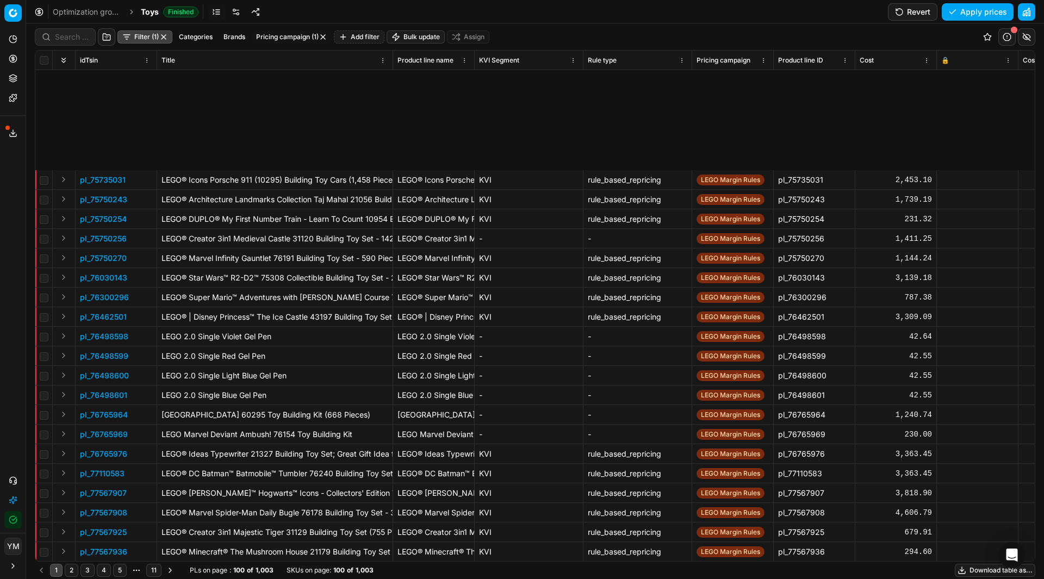
scroll to position [1474, 0]
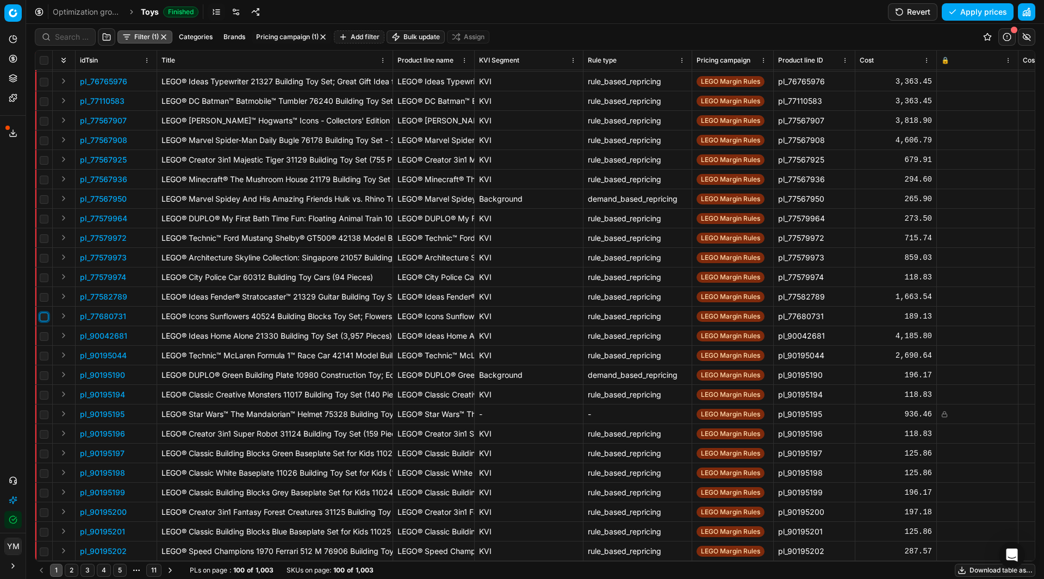
click at [46, 313] on input "checkbox" at bounding box center [44, 317] width 9 height 9
checkbox input "true"
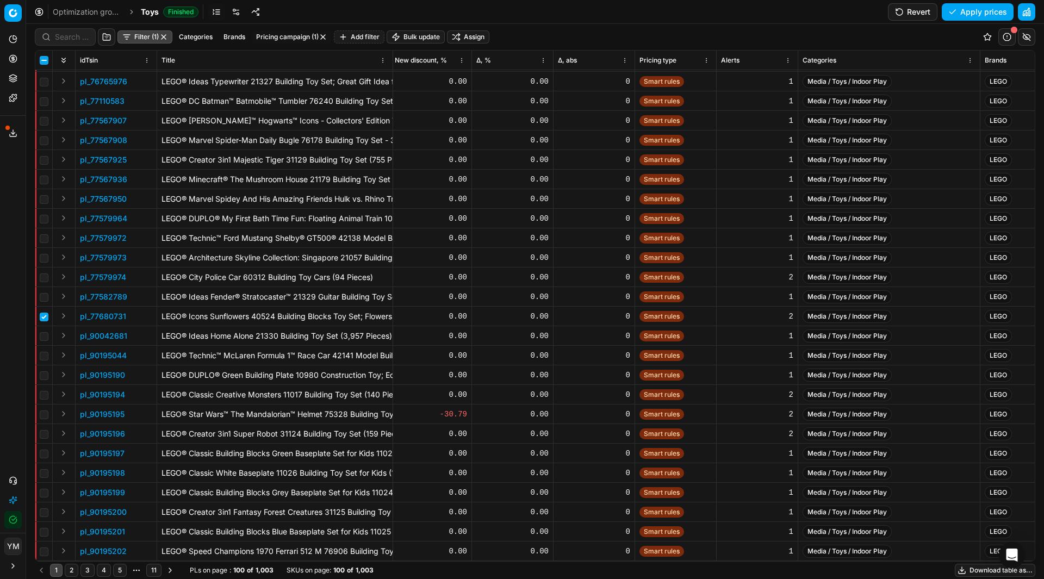
scroll to position [1474, 1333]
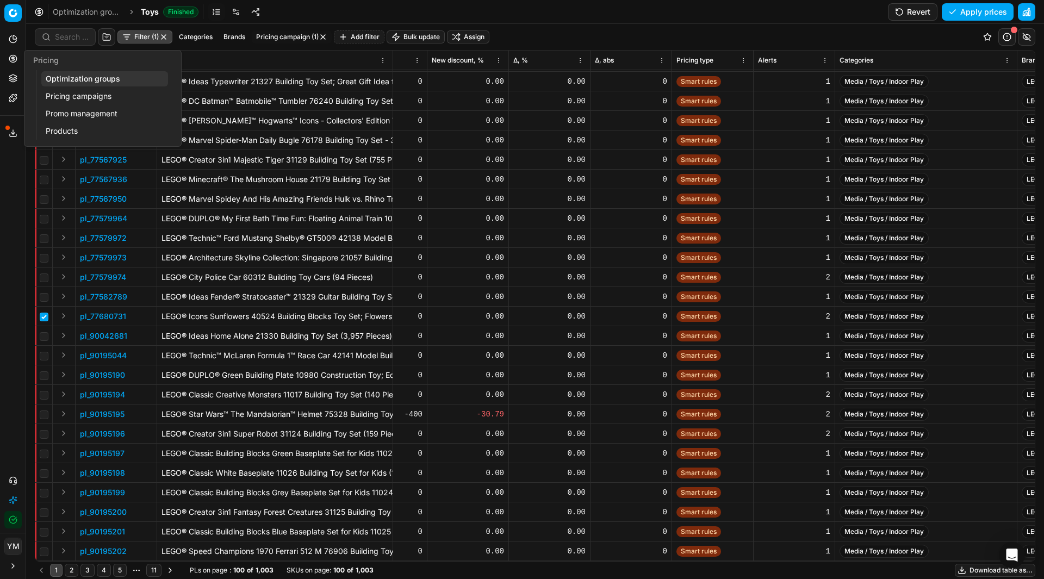
click at [74, 92] on link "Pricing campaigns" at bounding box center [104, 96] width 127 height 15
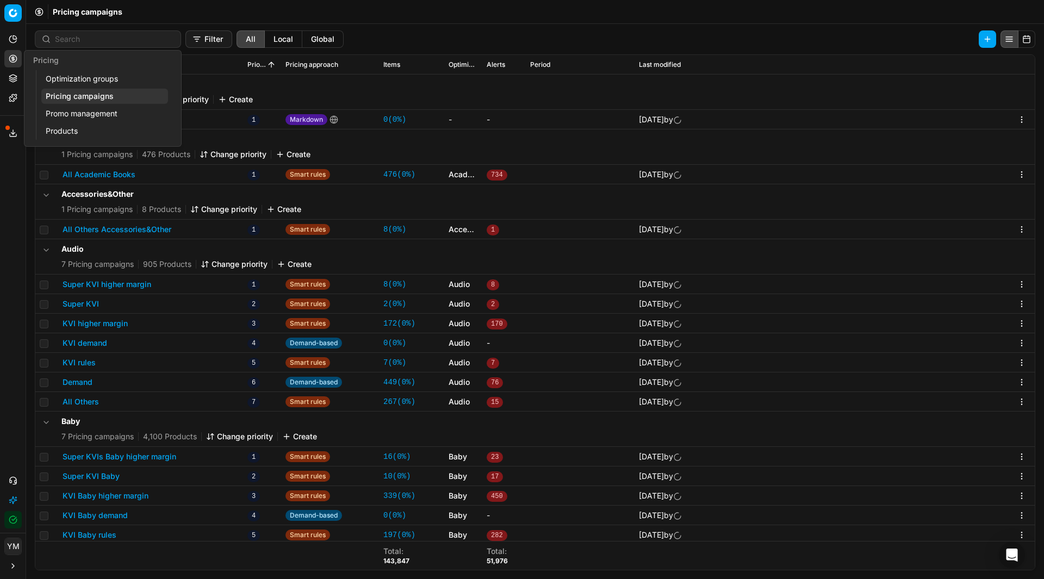
click at [61, 78] on link "Optimization groups" at bounding box center [104, 78] width 127 height 15
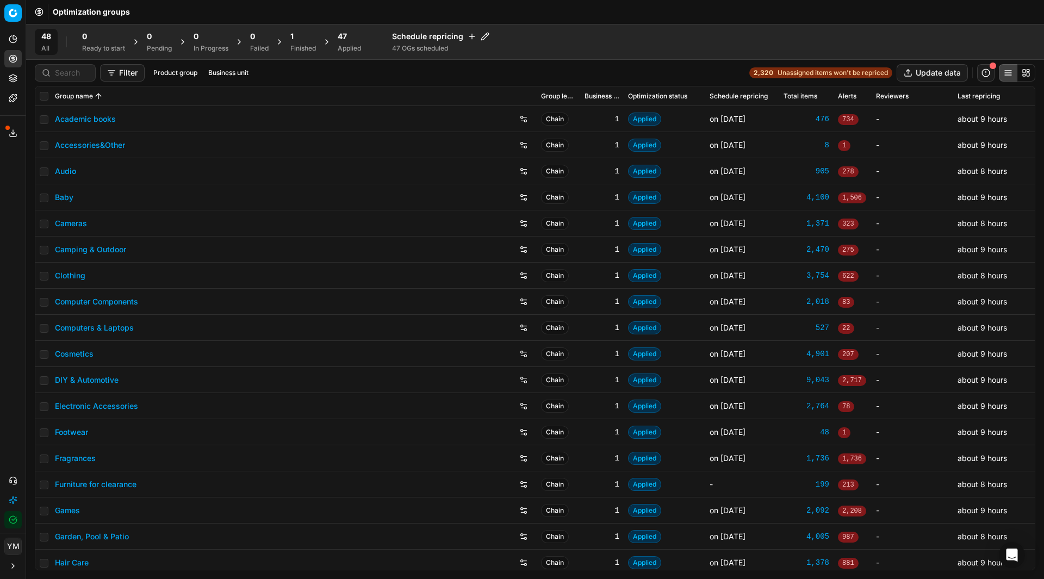
click at [302, 32] on div "1" at bounding box center [303, 36] width 26 height 11
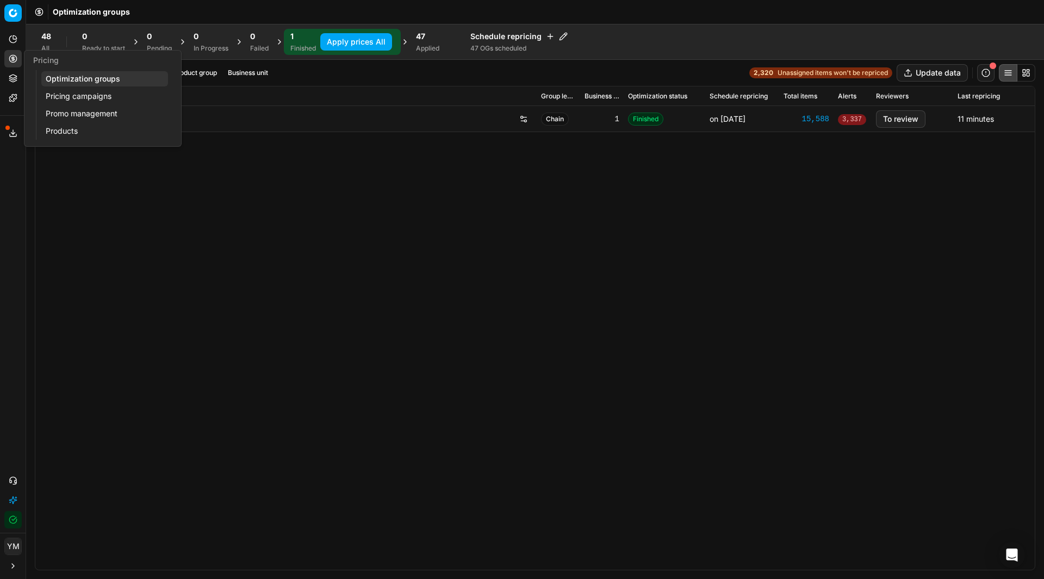
click at [60, 96] on link "Pricing campaigns" at bounding box center [104, 96] width 127 height 15
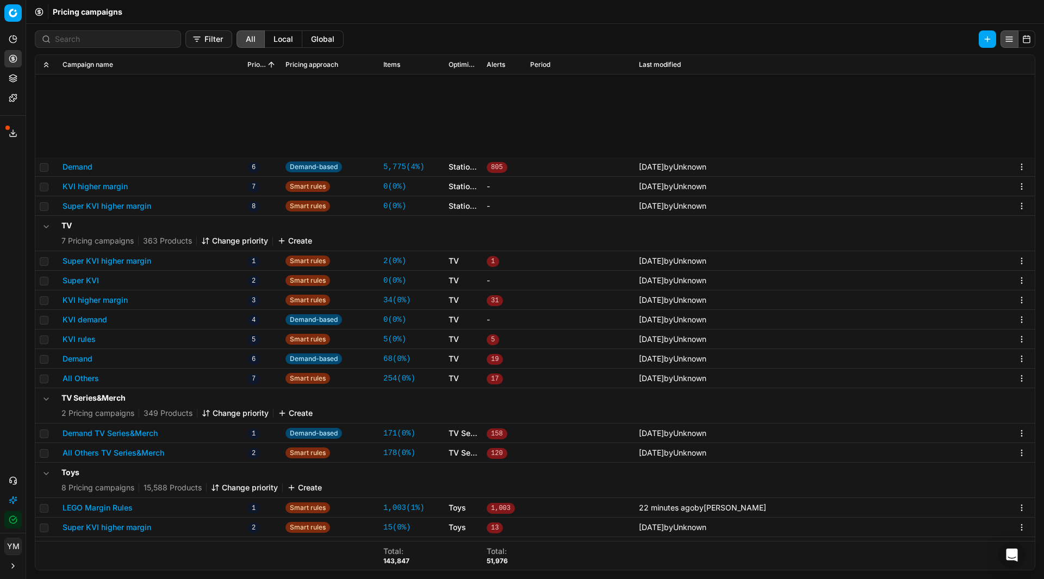
scroll to position [5272, 0]
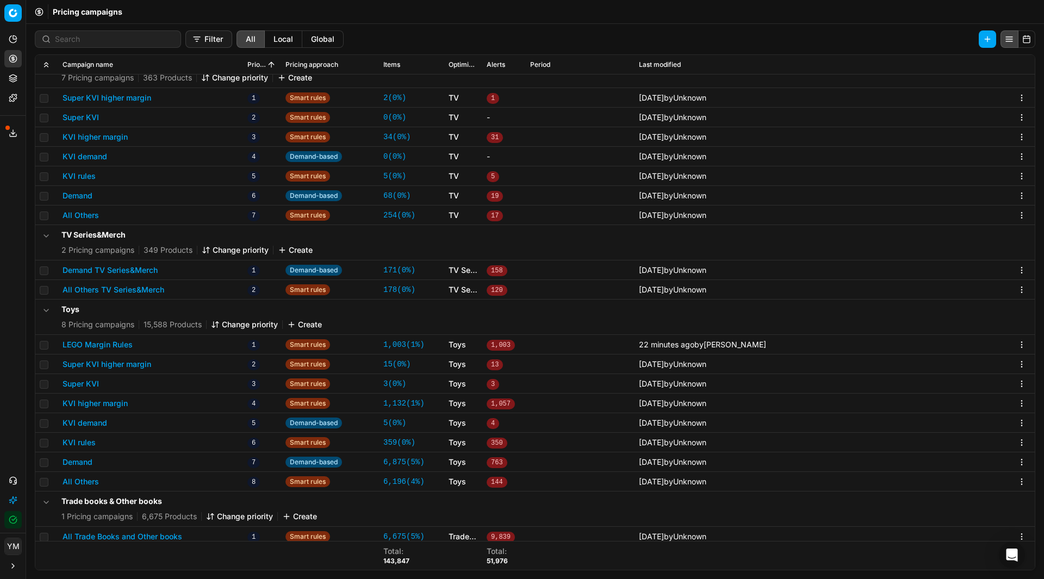
click at [260, 324] on button "Change priority" at bounding box center [244, 324] width 67 height 11
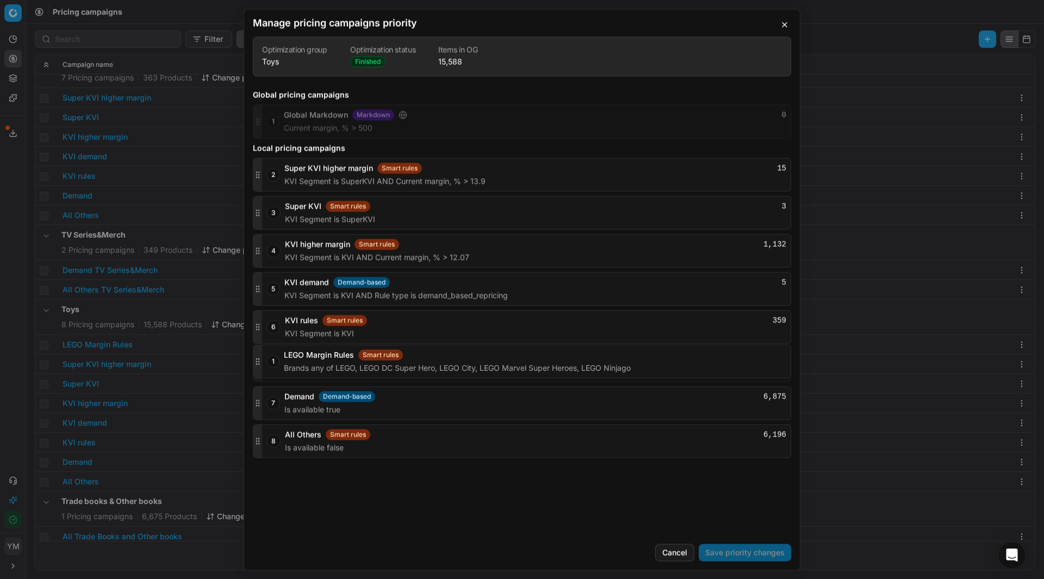
drag, startPoint x: 259, startPoint y: 173, endPoint x: 293, endPoint y: 360, distance: 190.0
click at [739, 552] on button "Save priority changes" at bounding box center [744, 552] width 92 height 17
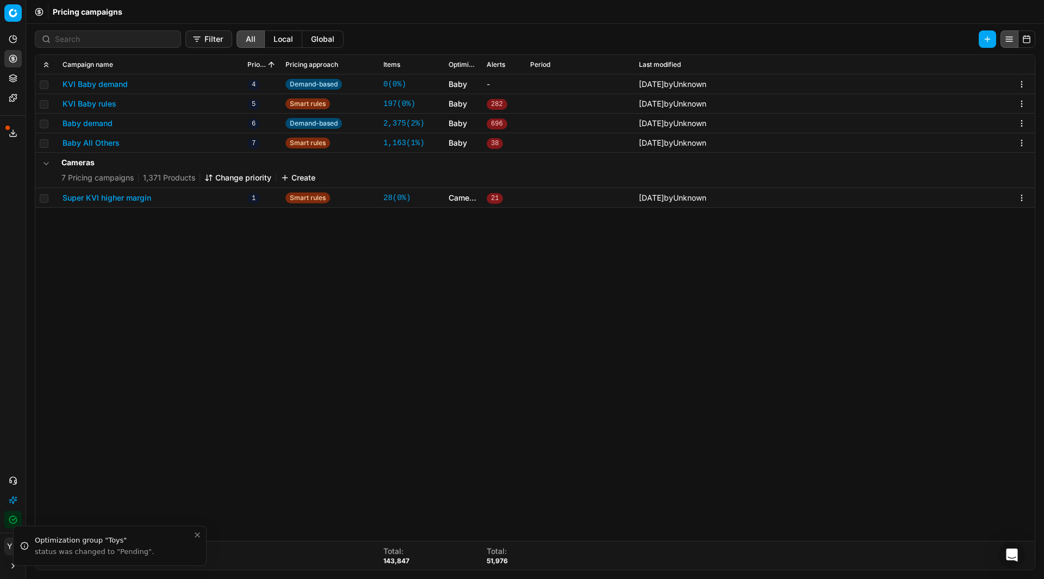
scroll to position [0, 0]
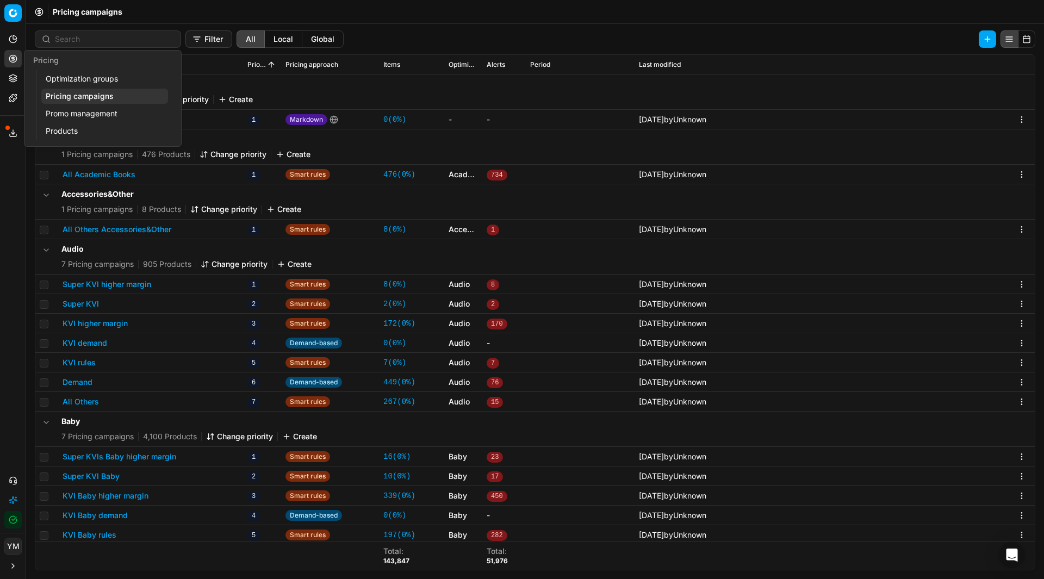
click at [57, 78] on link "Optimization groups" at bounding box center [104, 78] width 127 height 15
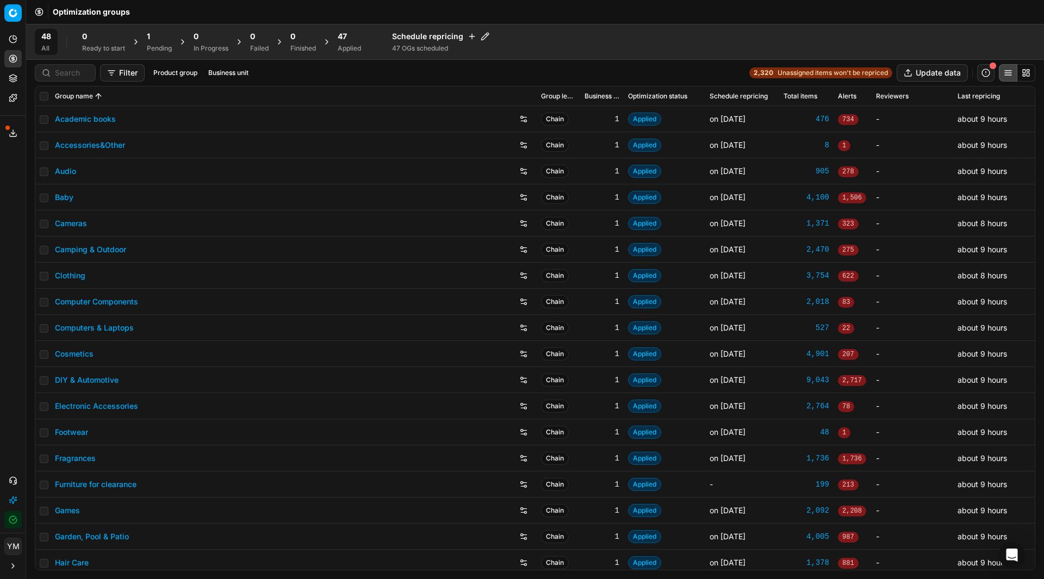
click at [157, 41] on div "1" at bounding box center [159, 36] width 25 height 11
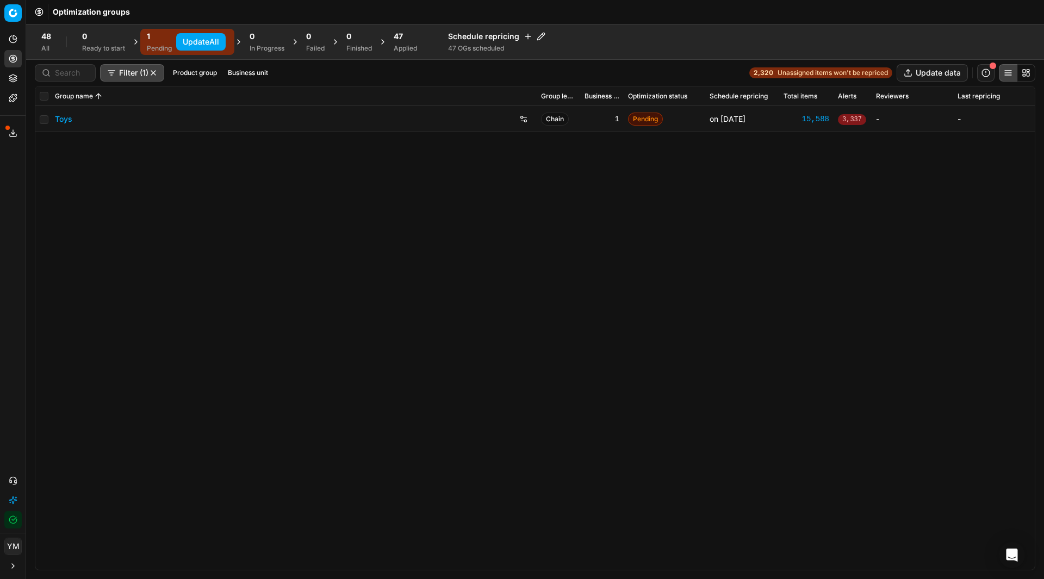
click at [197, 45] on button "Update All" at bounding box center [200, 41] width 49 height 17
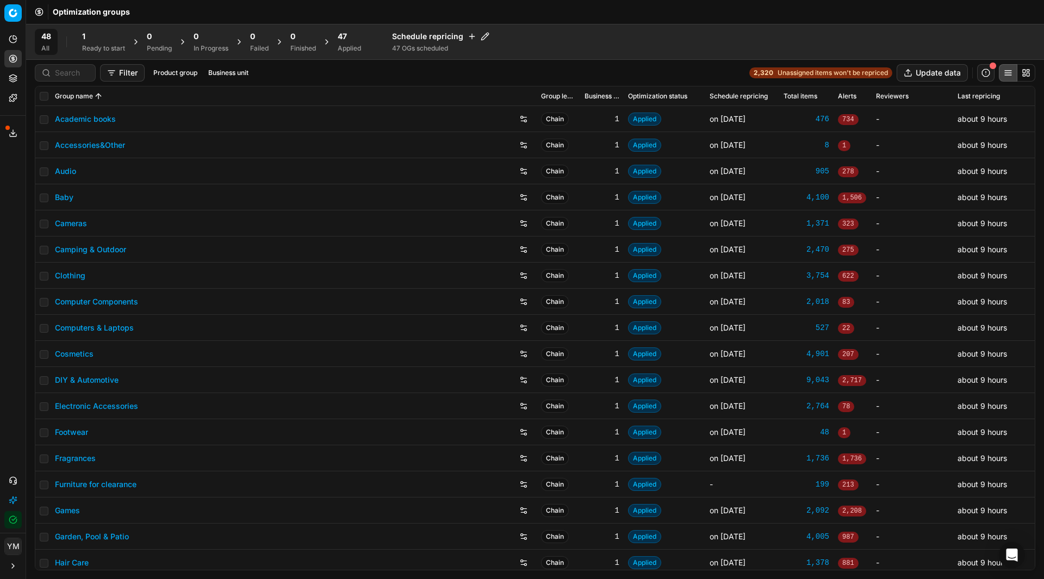
click at [88, 47] on div "Ready to start" at bounding box center [103, 48] width 43 height 9
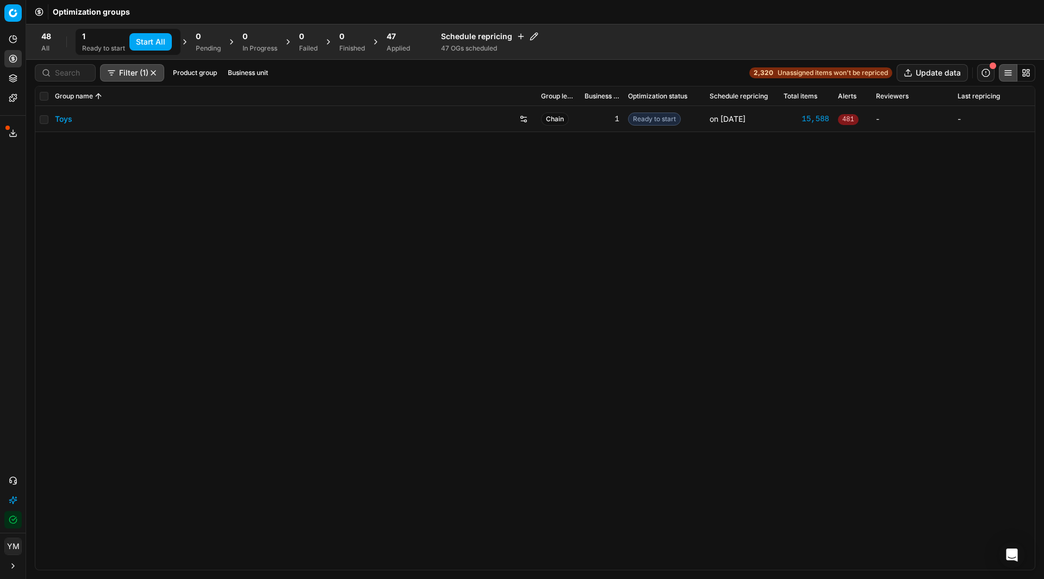
click at [143, 45] on button "Start All" at bounding box center [150, 41] width 42 height 17
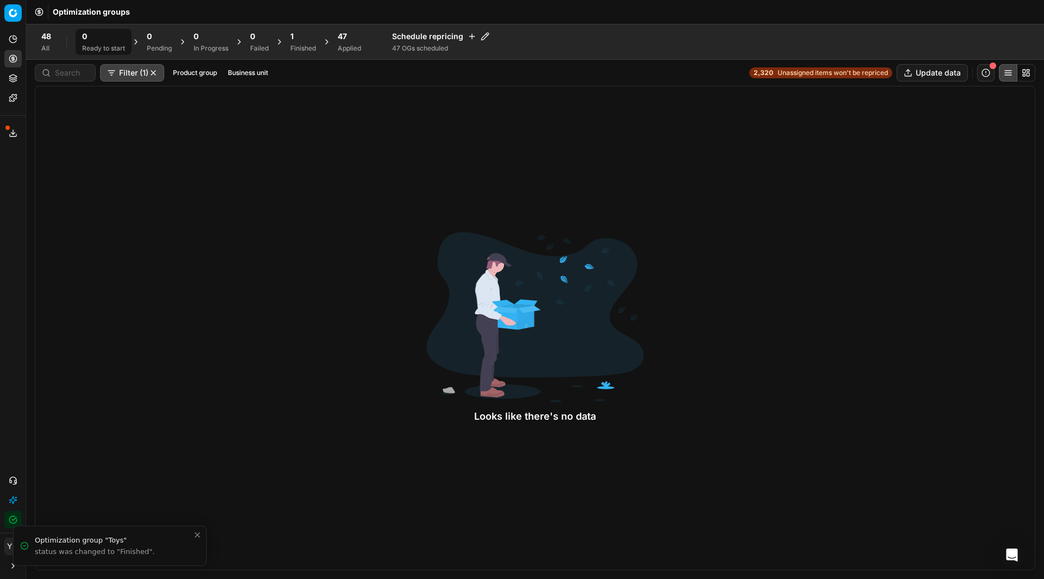
click at [298, 49] on div "Finished" at bounding box center [303, 48] width 26 height 9
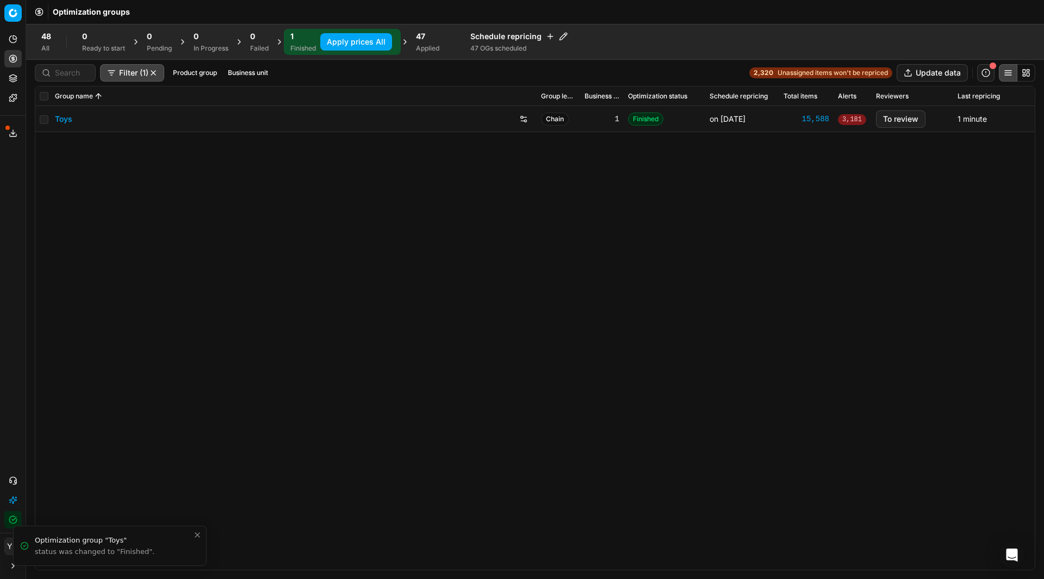
click at [63, 117] on link "Toys" at bounding box center [63, 119] width 17 height 11
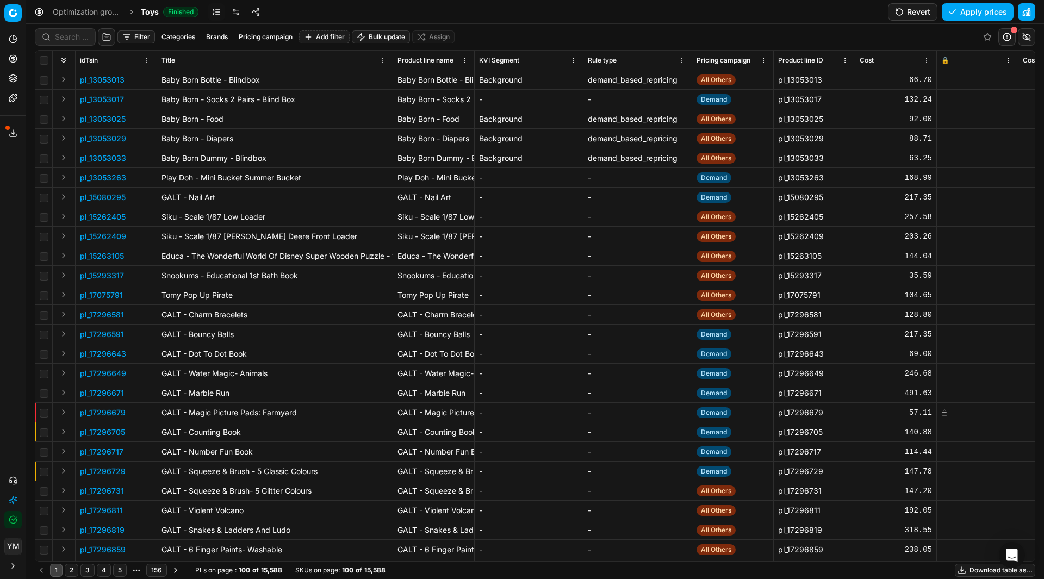
click at [143, 37] on button "Filter" at bounding box center [136, 36] width 38 height 13
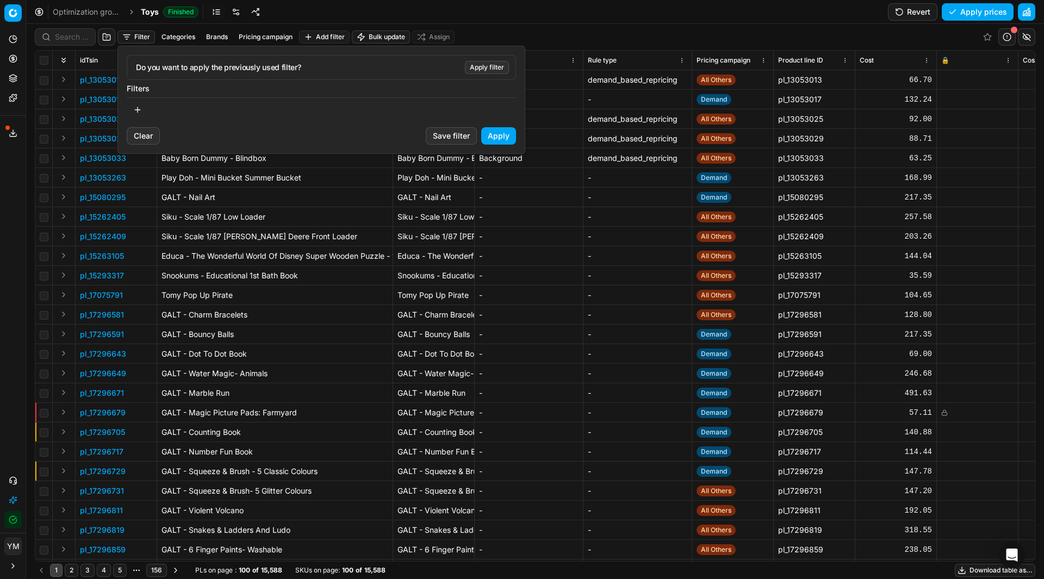
click at [136, 110] on button "button" at bounding box center [138, 109] width 22 height 17
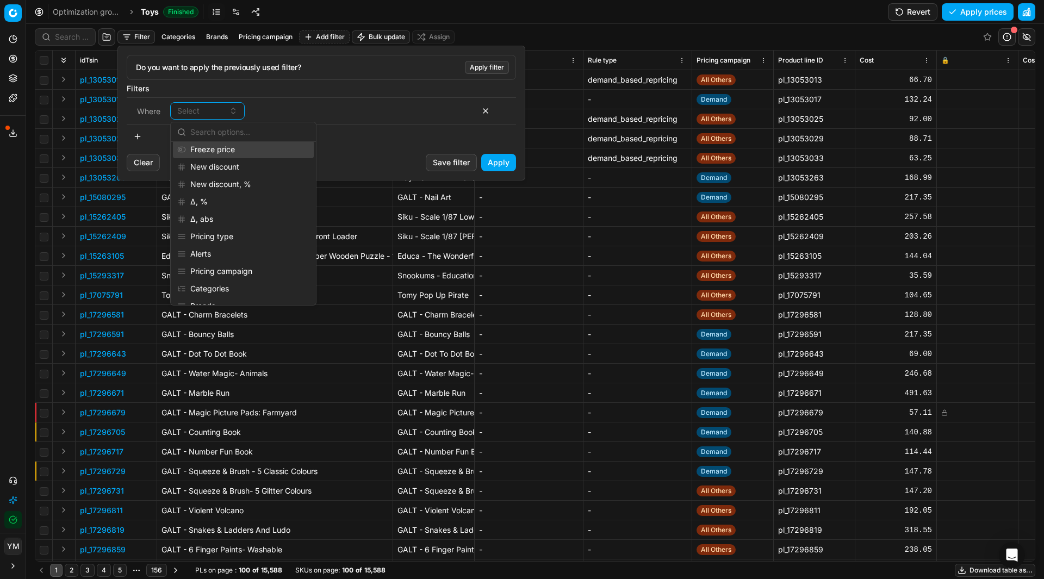
scroll to position [272, 0]
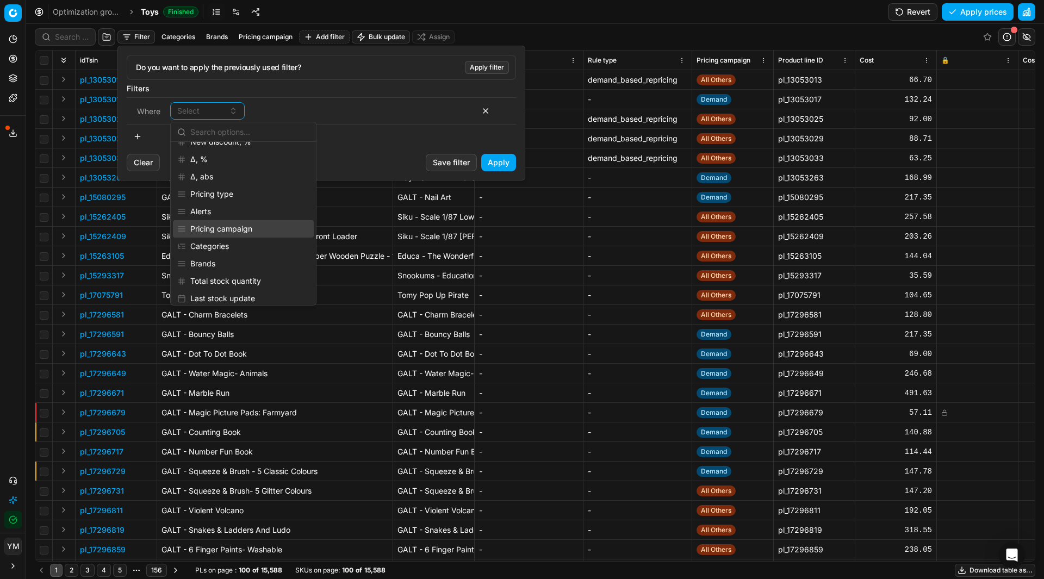
click at [221, 226] on div "Pricing campaign" at bounding box center [243, 228] width 141 height 17
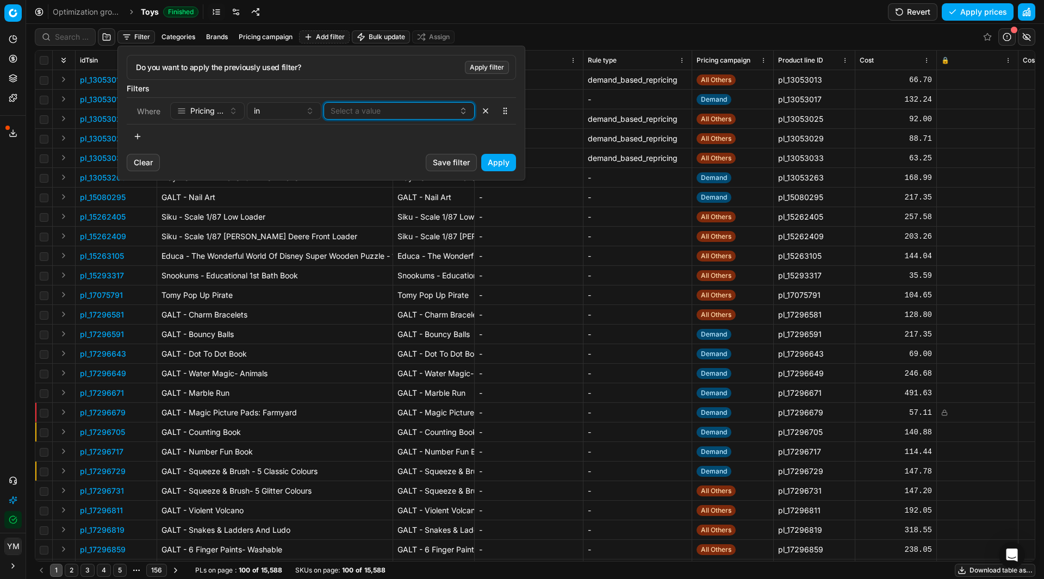
click at [385, 109] on button "Select a value" at bounding box center [398, 110] width 151 height 17
type input "LEGO"
click at [394, 154] on span "LEGO Margin Rules" at bounding box center [364, 152] width 68 height 11
drag, startPoint x: 502, startPoint y: 154, endPoint x: 503, endPoint y: 163, distance: 8.2
click at [502, 154] on button "Apply" at bounding box center [498, 162] width 35 height 17
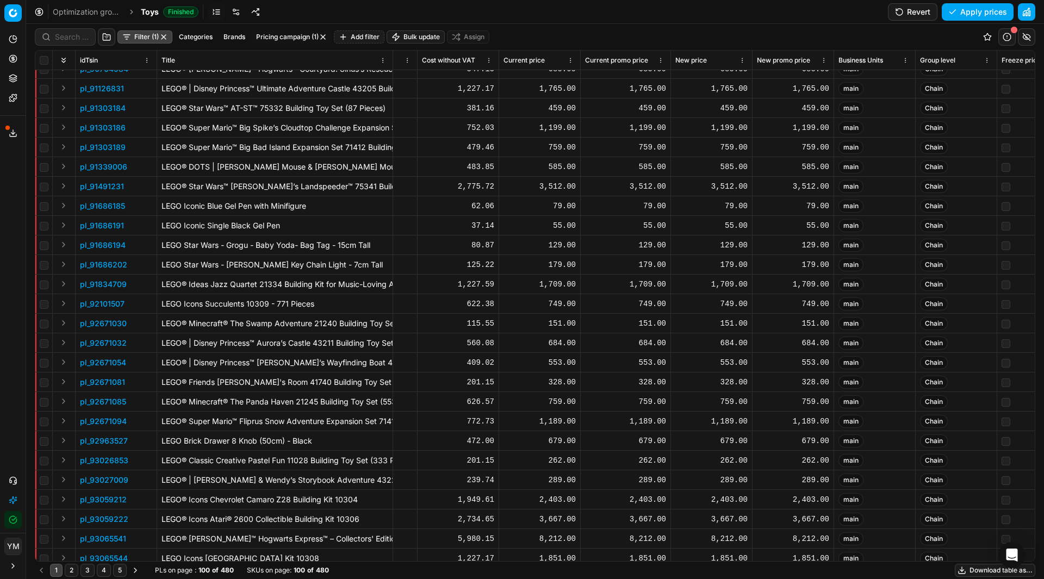
scroll to position [1141, 601]
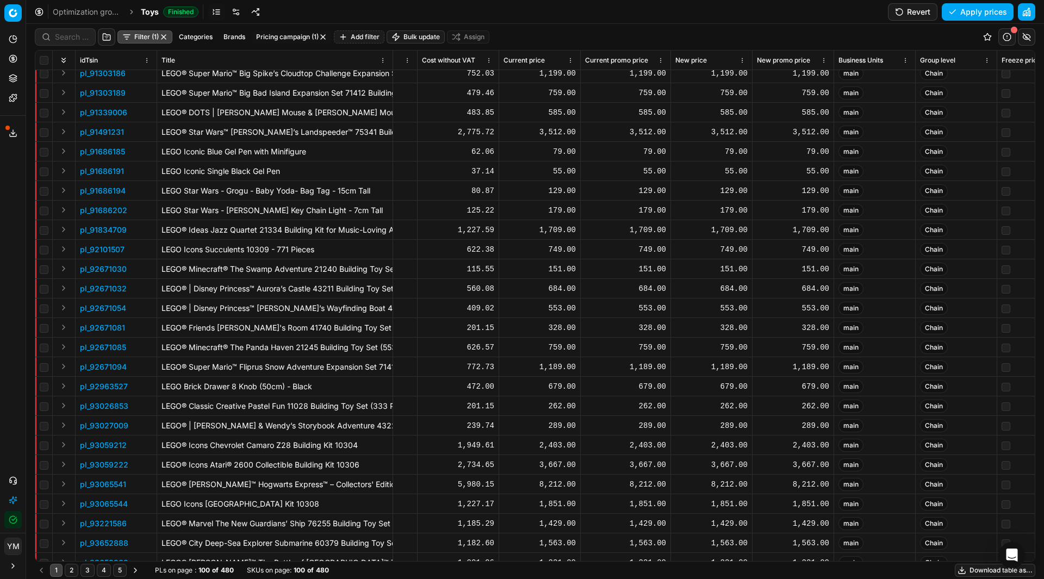
click at [1006, 39] on button "button" at bounding box center [1006, 36] width 17 height 17
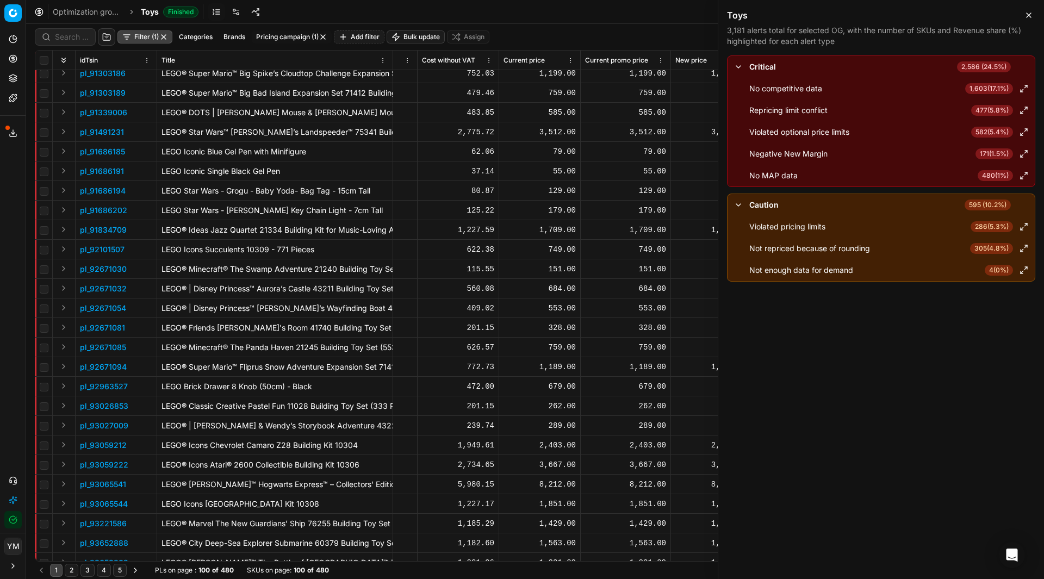
click at [1031, 16] on icon "button" at bounding box center [1028, 15] width 9 height 9
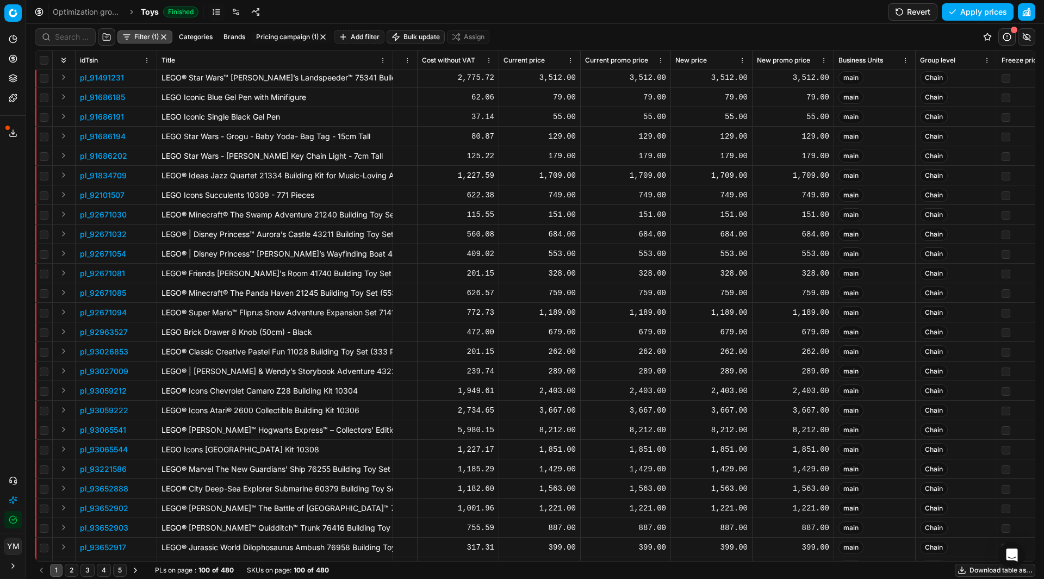
scroll to position [1250, 601]
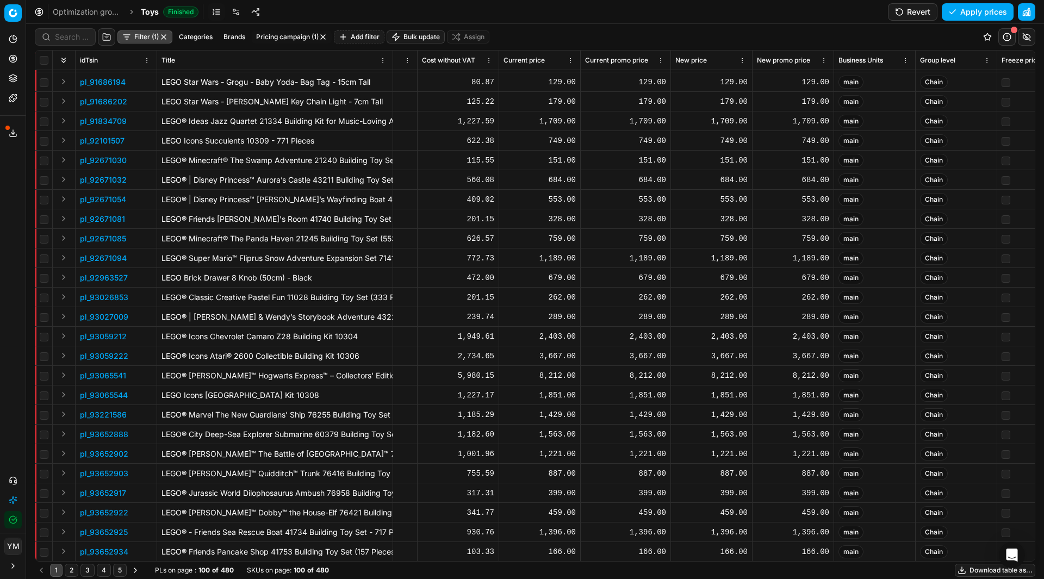
click at [107, 124] on p "pl_91834709" at bounding box center [103, 121] width 47 height 11
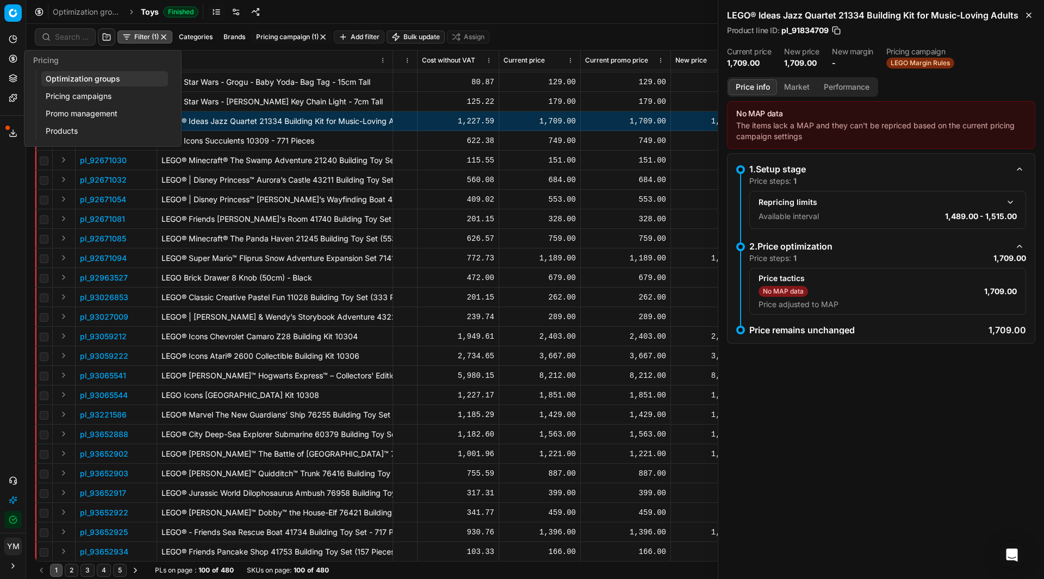
click at [70, 97] on link "Pricing campaigns" at bounding box center [104, 96] width 127 height 15
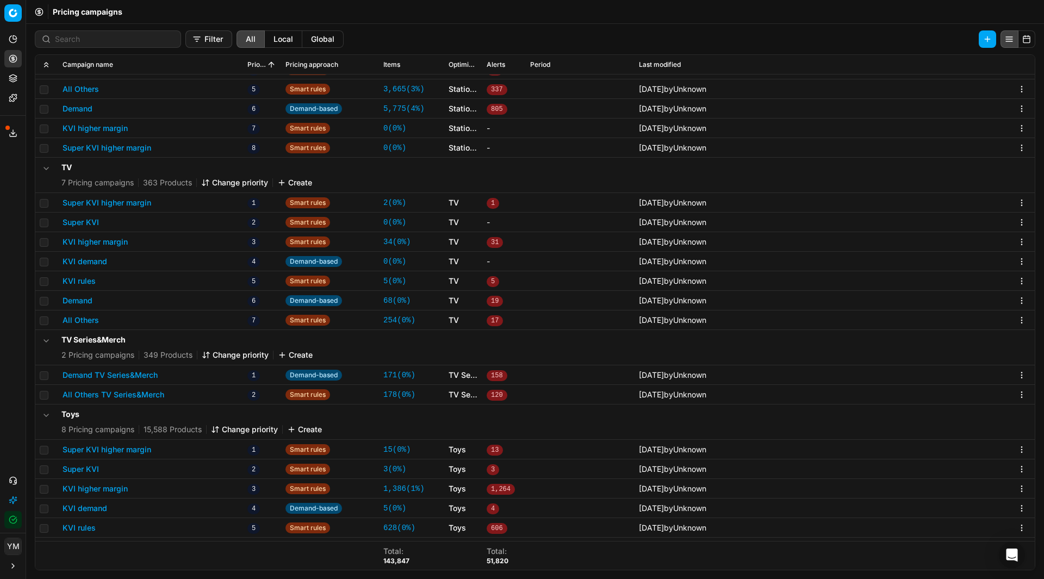
scroll to position [5222, 0]
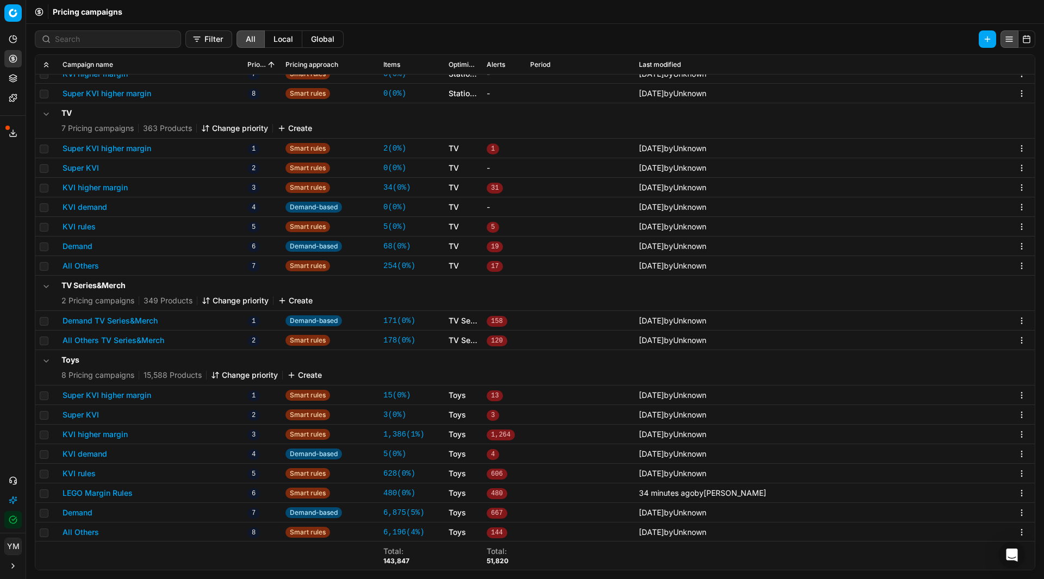
click at [98, 494] on button "LEGO Margin Rules" at bounding box center [98, 493] width 70 height 11
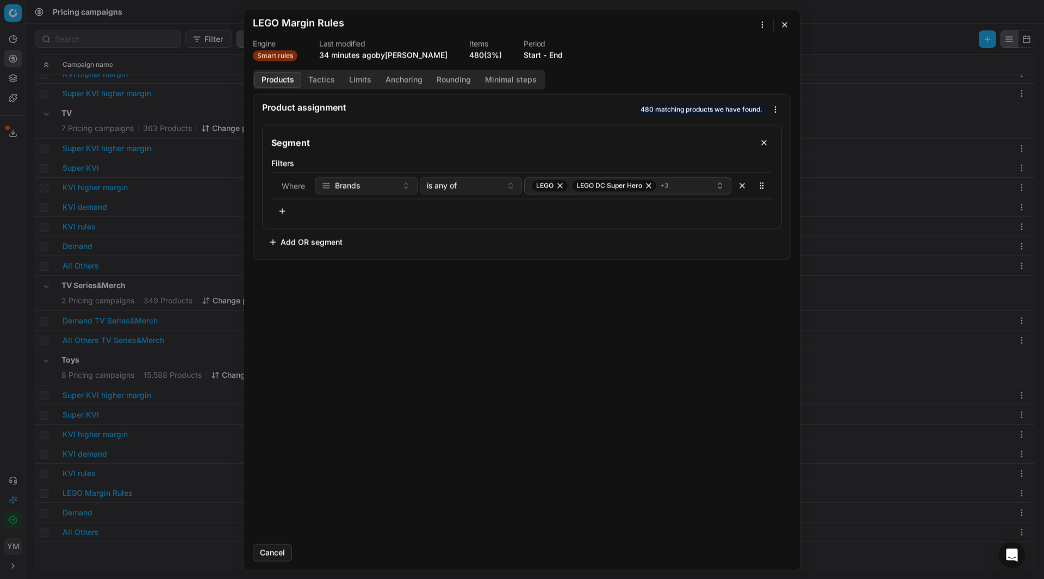
click at [318, 83] on button "Tactics" at bounding box center [321, 80] width 41 height 16
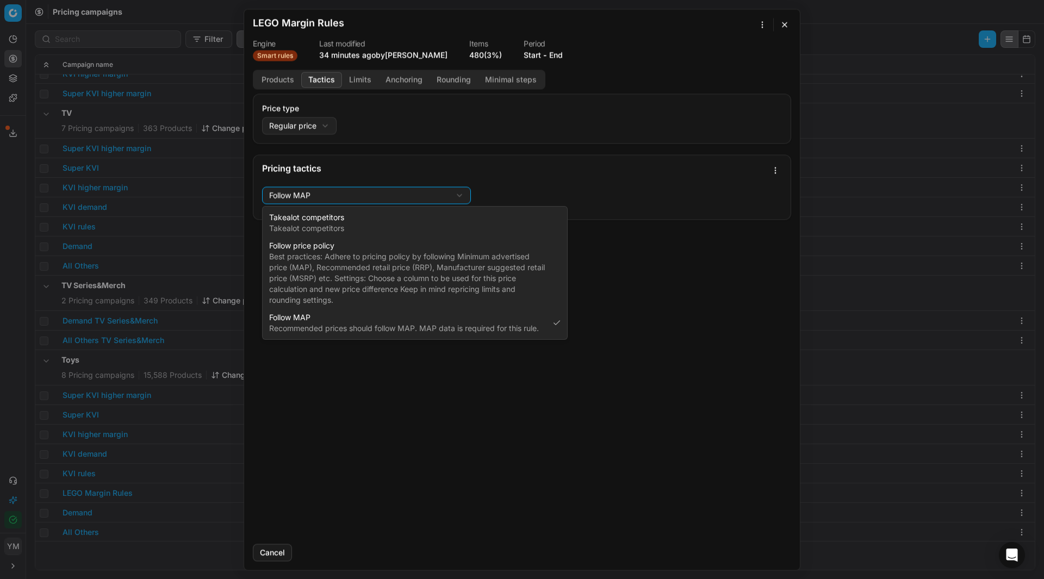
click at [342, 195] on div "We are saving PC settings. Please wait, it should take a few minutes LEGO Margi…" at bounding box center [522, 289] width 1044 height 579
select select "follow_column"
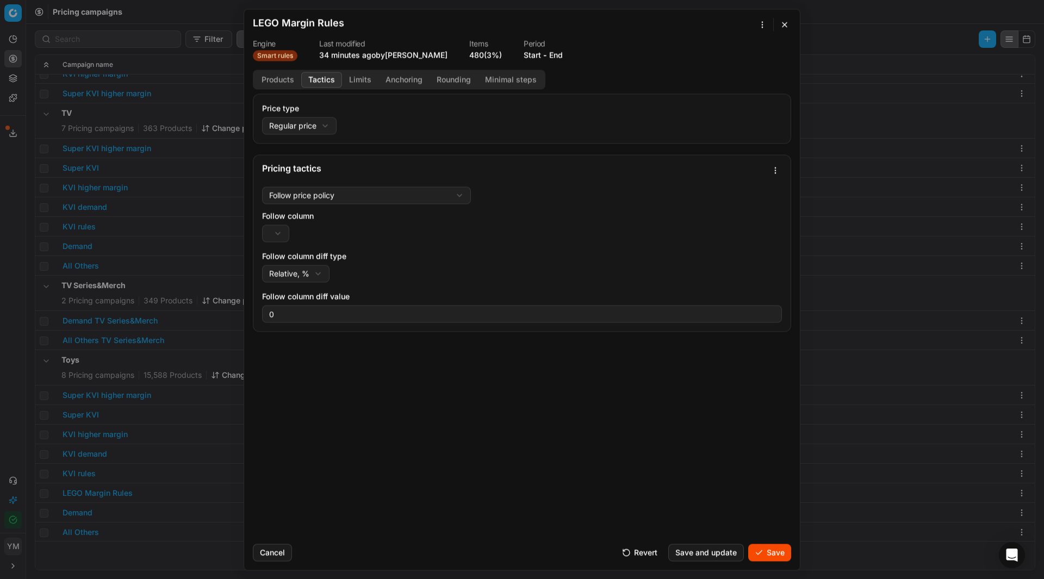
click at [284, 232] on div "We are saving PC settings. Please wait, it should take a few minutes LEGO Margi…" at bounding box center [522, 289] width 1044 height 579
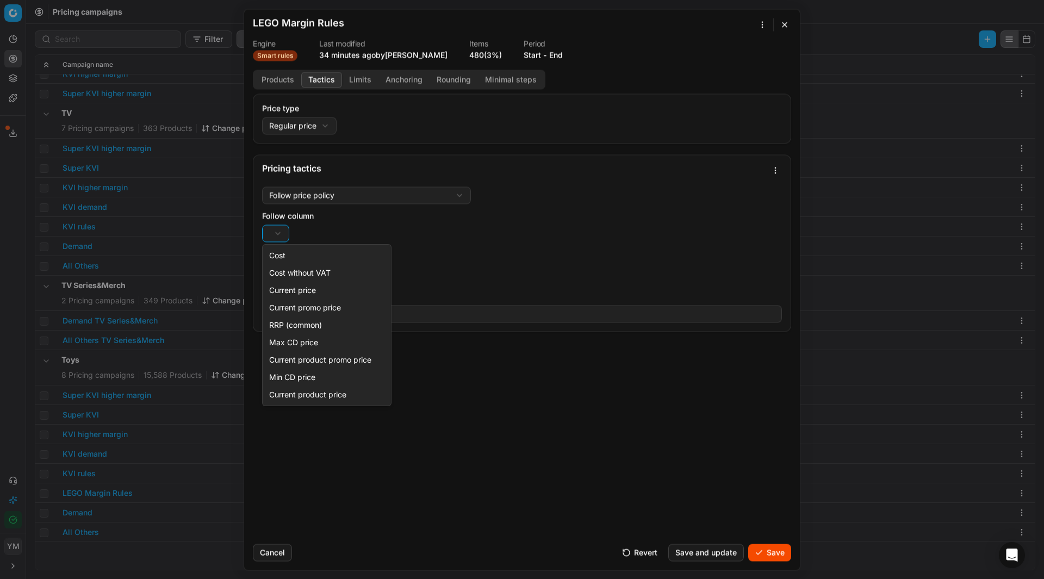
click at [324, 227] on div "We are saving PC settings. Please wait, it should take a few minutes LEGO Margi…" at bounding box center [522, 289] width 1044 height 579
click at [287, 236] on div "We are saving PC settings. Please wait, it should take a few minutes LEGO Margi…" at bounding box center [522, 289] width 1044 height 579
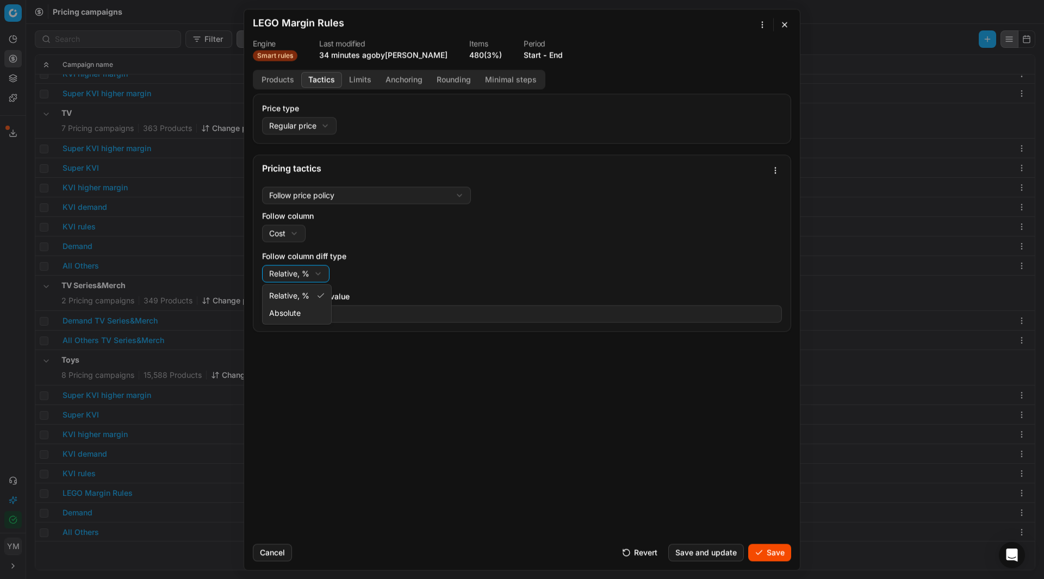
click at [320, 274] on div "We are saving PC settings. Please wait, it should take a few minutes LEGO Margi…" at bounding box center [522, 289] width 1044 height 579
click at [358, 193] on div "We are saving PC settings. Please wait, it should take a few minutes LEGO Margi…" at bounding box center [522, 289] width 1044 height 579
click at [291, 235] on div "We are saving PC settings. Please wait, it should take a few minutes LEGO Margi…" at bounding box center [522, 289] width 1044 height 579
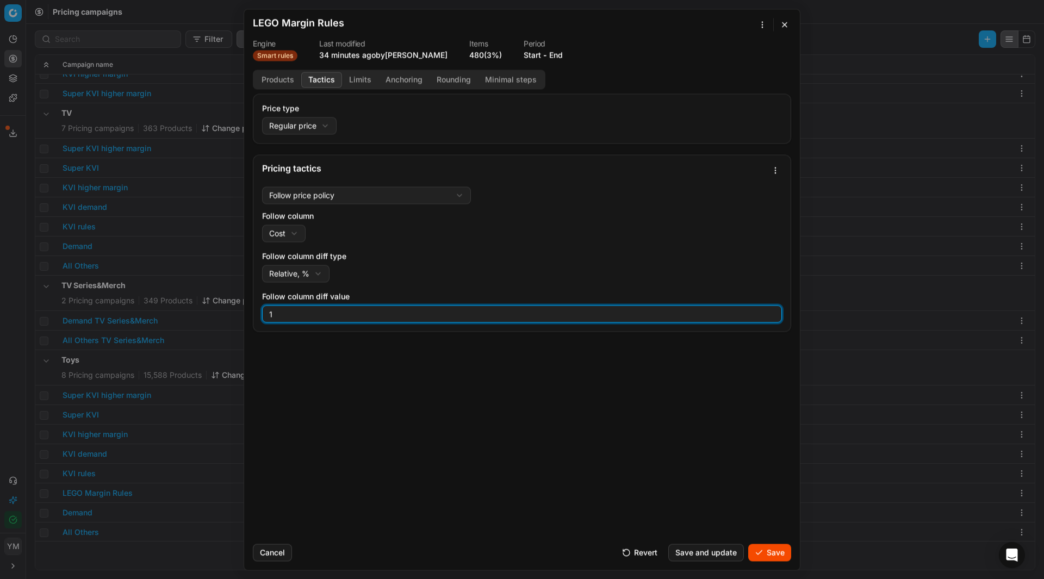
click at [771, 310] on input "1" at bounding box center [522, 313] width 510 height 16
click at [771, 310] on input "2" at bounding box center [522, 313] width 510 height 16
click at [771, 310] on input "3" at bounding box center [522, 313] width 510 height 16
click at [771, 311] on input "4" at bounding box center [522, 313] width 510 height 16
click at [771, 311] on input "5" at bounding box center [522, 313] width 510 height 16
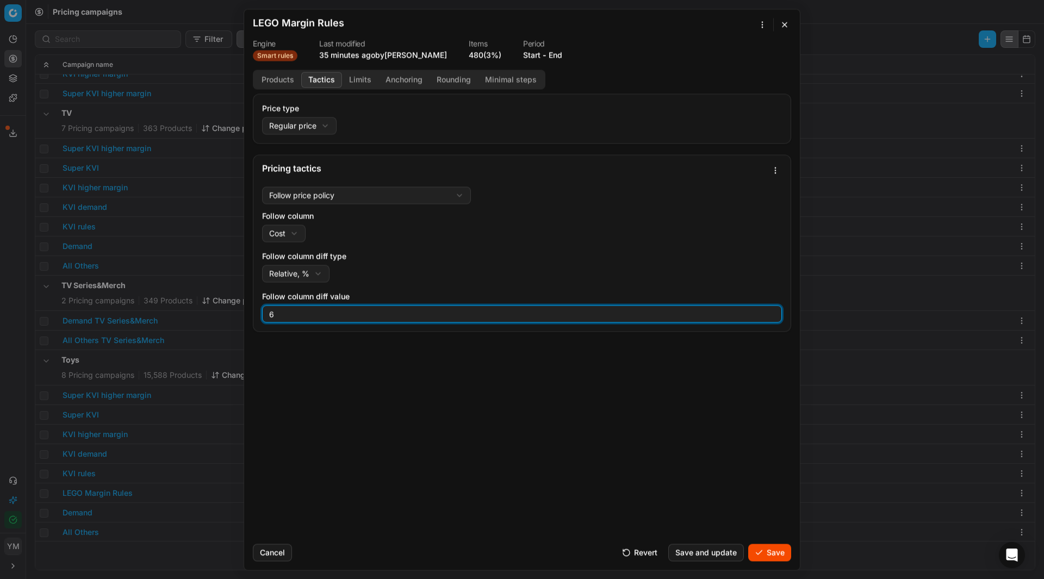
type input "6"
click at [771, 311] on input "6" at bounding box center [522, 313] width 510 height 16
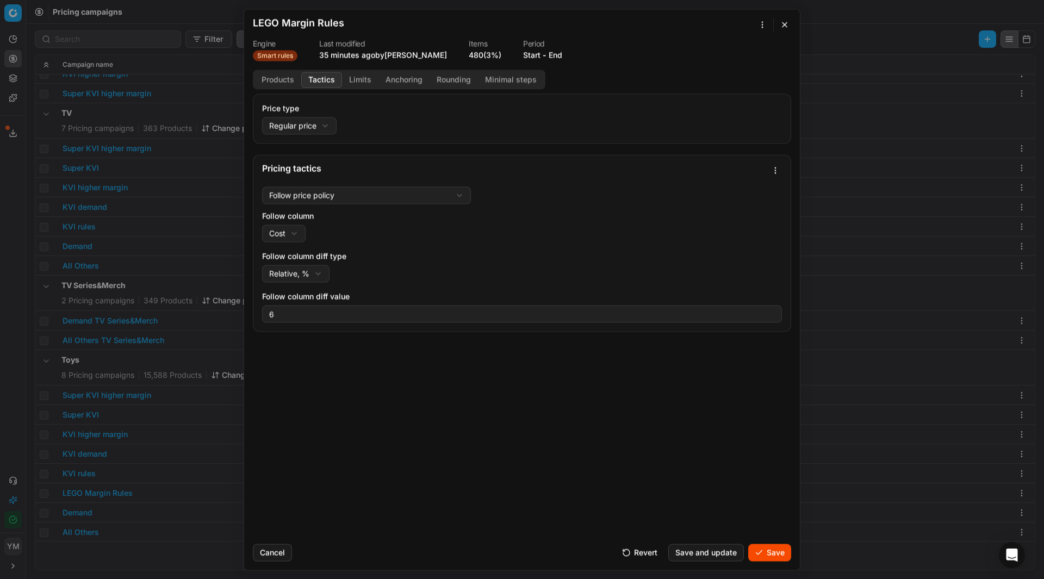
click at [719, 548] on button "Save and update" at bounding box center [706, 552] width 76 height 17
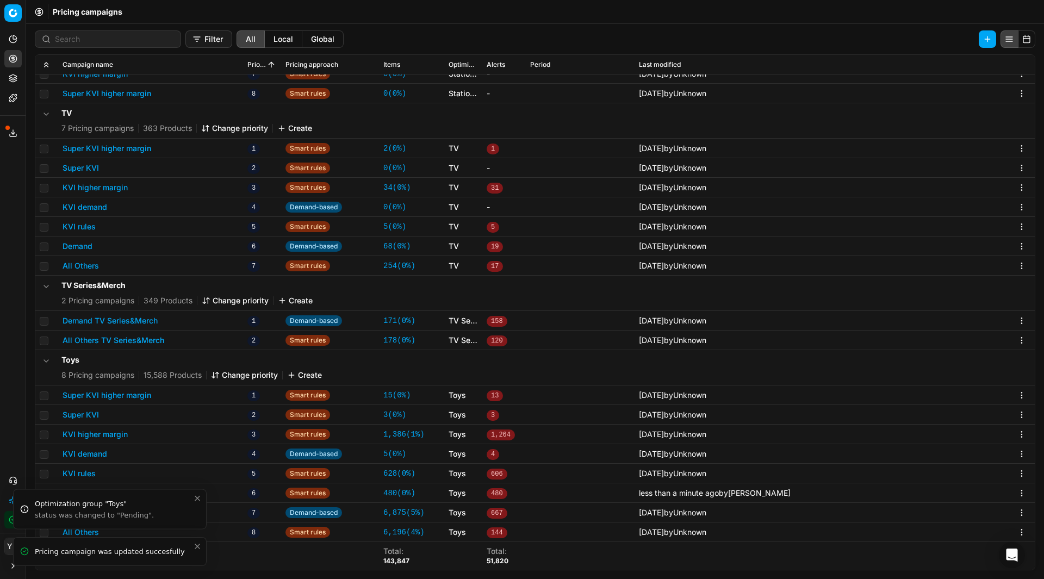
click at [198, 546] on icon "Close toast" at bounding box center [197, 546] width 9 height 9
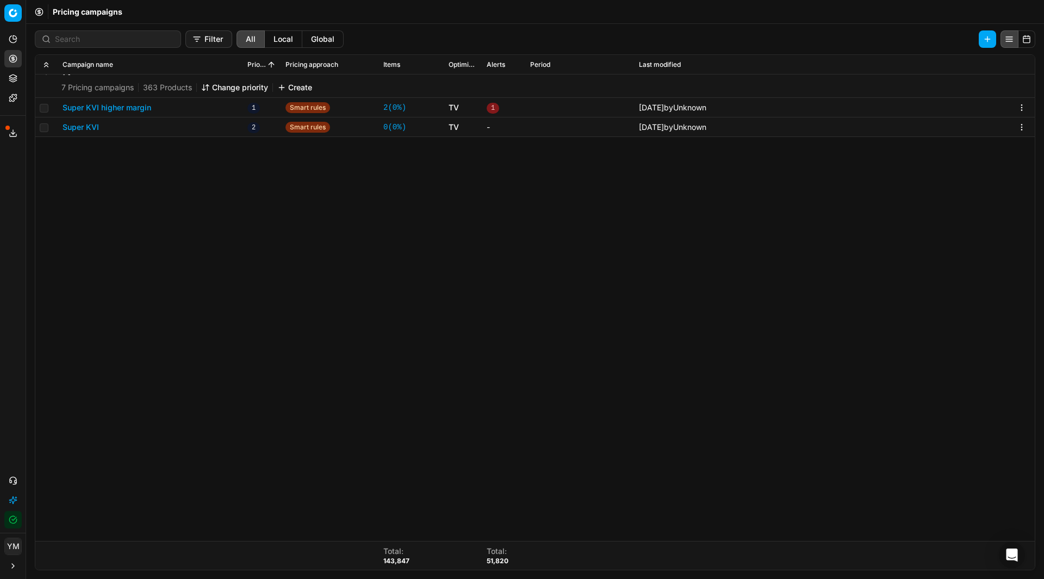
scroll to position [4243, 0]
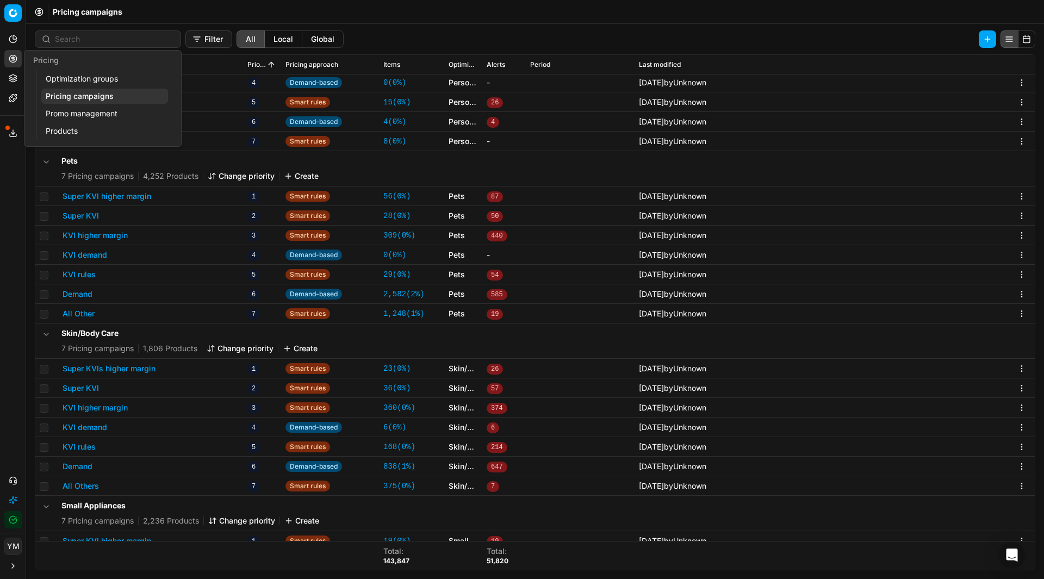
click at [51, 78] on link "Optimization groups" at bounding box center [104, 78] width 127 height 15
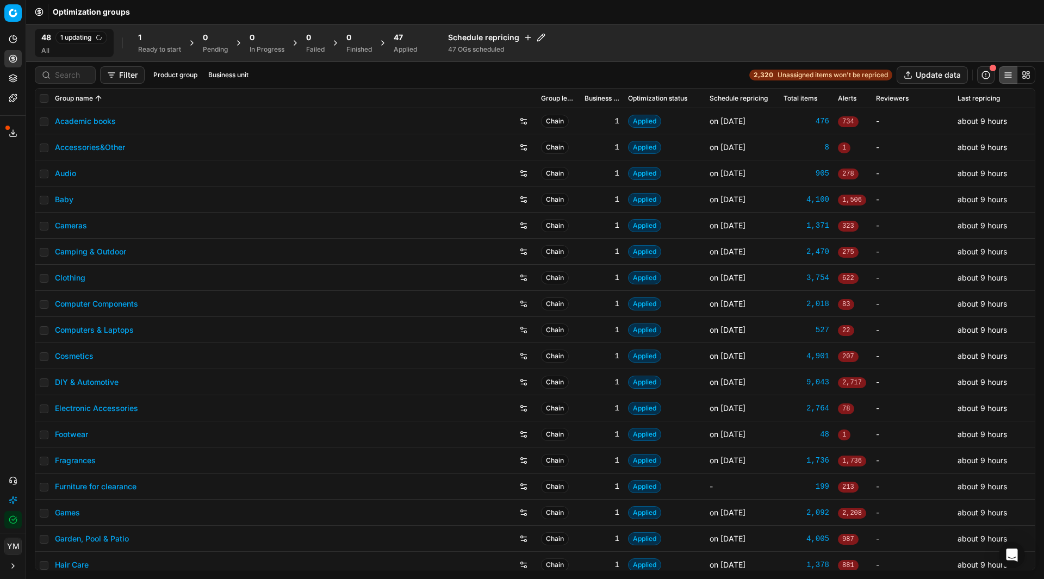
click at [149, 48] on div "Ready to start" at bounding box center [159, 49] width 43 height 9
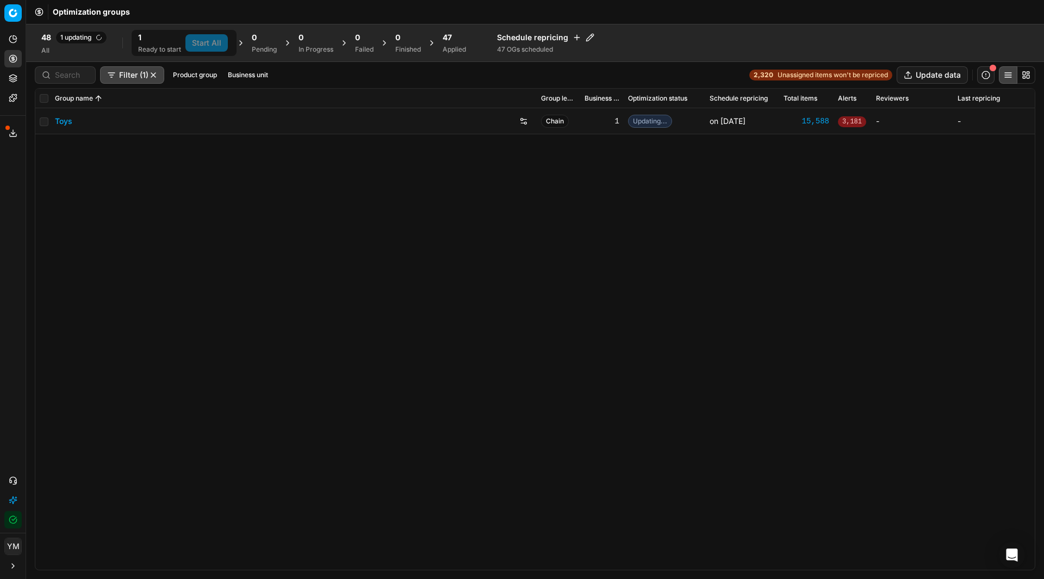
click at [65, 124] on link "Toys" at bounding box center [63, 121] width 17 height 11
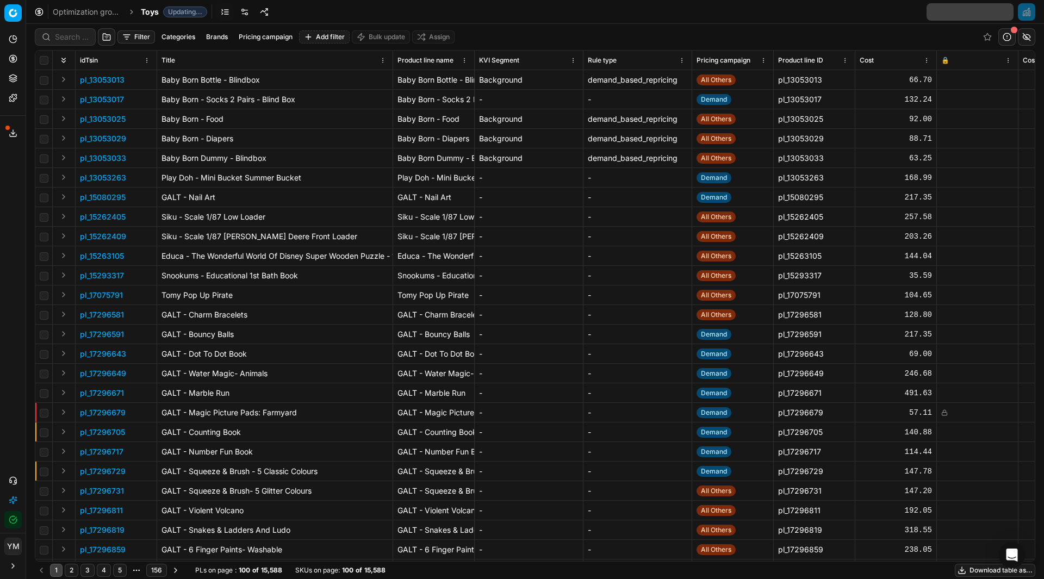
click at [111, 15] on link "Optimization groups" at bounding box center [88, 12] width 70 height 11
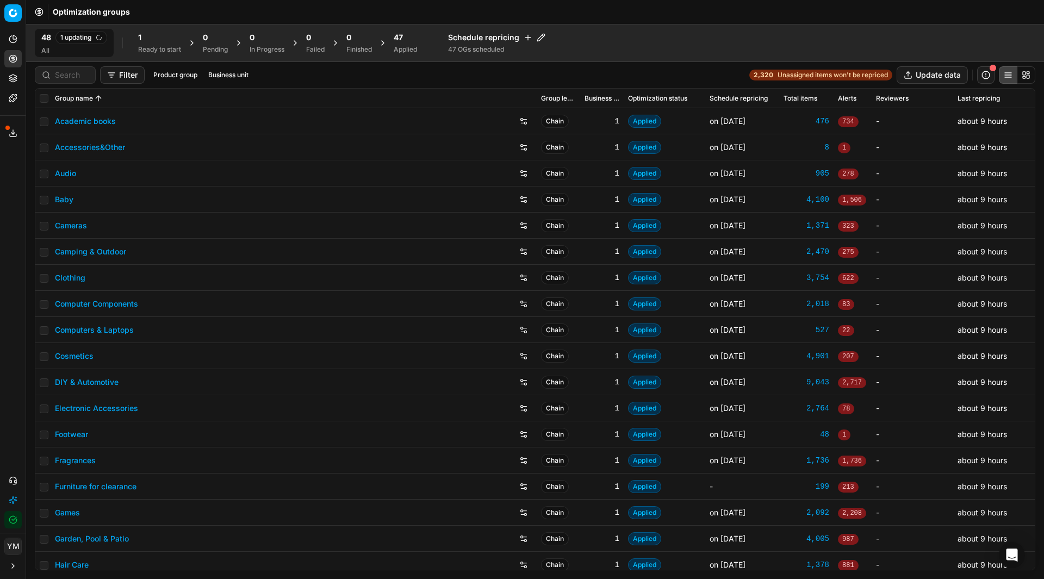
click at [144, 41] on div "1" at bounding box center [159, 37] width 43 height 11
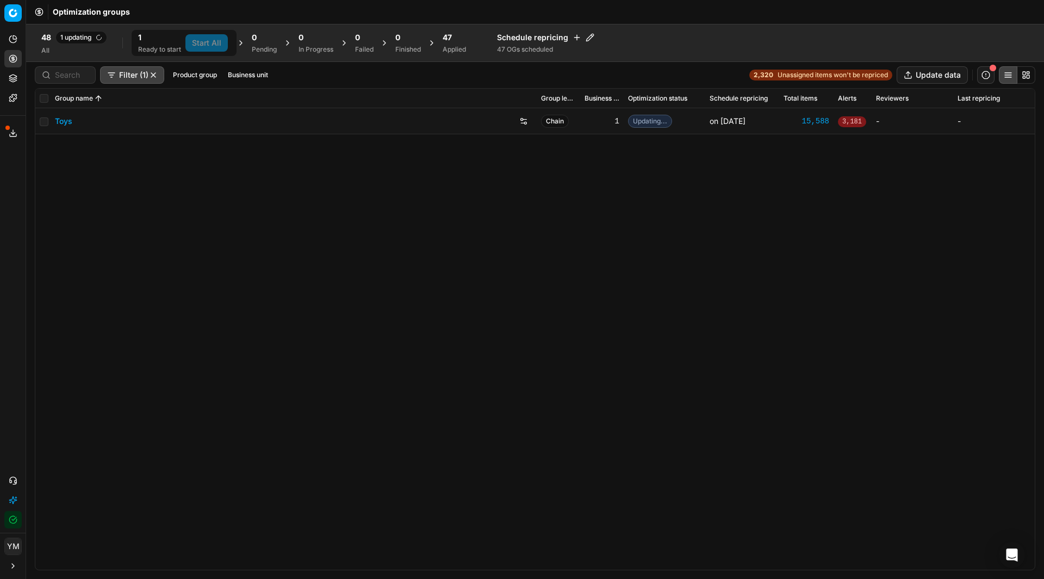
click at [39, 125] on td at bounding box center [42, 121] width 15 height 26
click at [137, 223] on div "Toys Chain 1 Updating... on Sep 22 15,588 3,181 - -" at bounding box center [534, 338] width 999 height 461
click at [135, 198] on div "Toys Chain 1 Updating... on Sep 22 15,588 3,181 - -" at bounding box center [534, 338] width 999 height 461
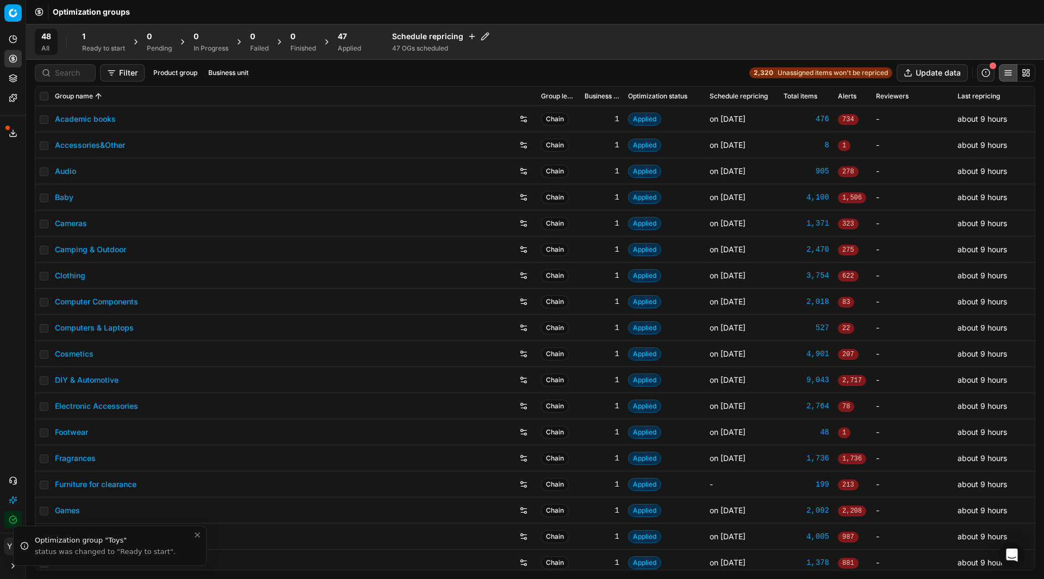
click at [85, 39] on span "1" at bounding box center [83, 36] width 3 height 11
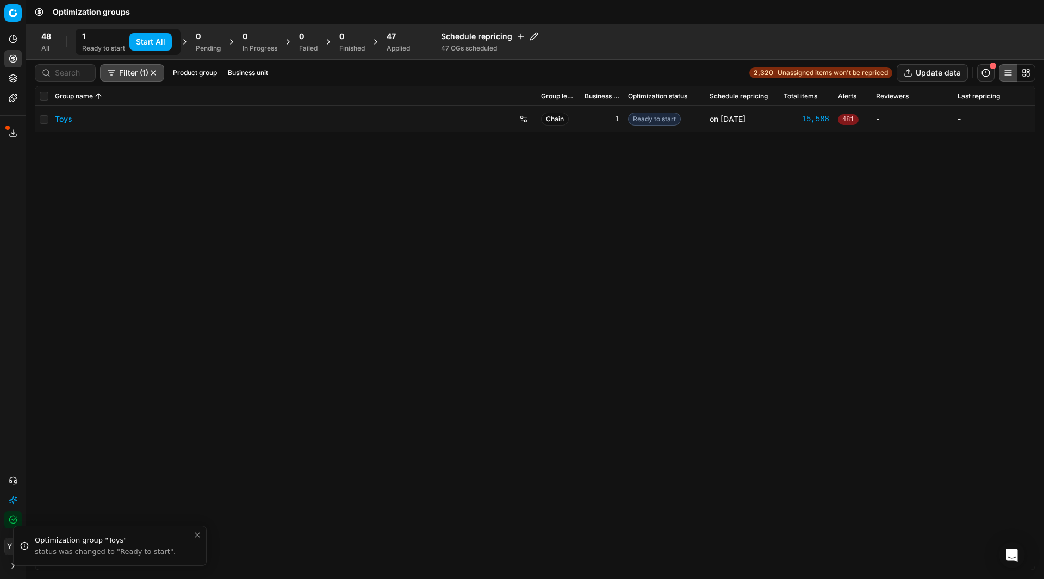
click at [134, 40] on button "Start All" at bounding box center [150, 41] width 42 height 17
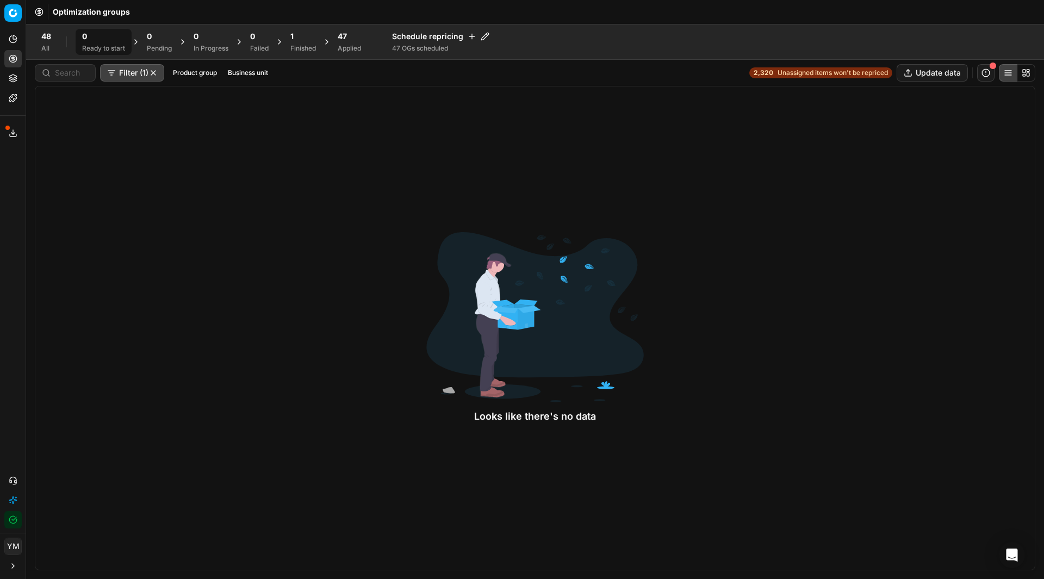
click at [288, 40] on div "1 Finished" at bounding box center [303, 42] width 39 height 26
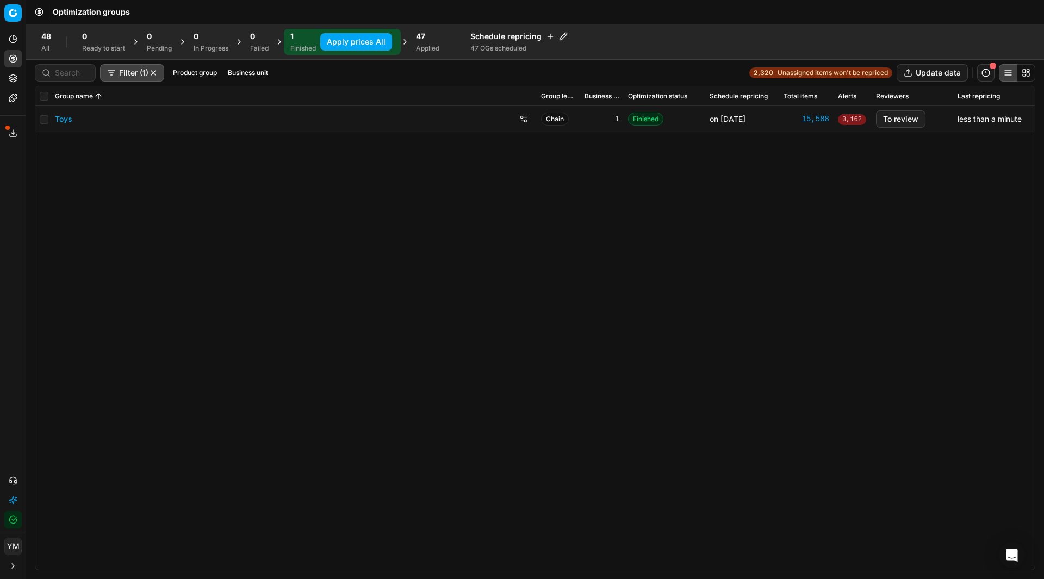
click at [67, 120] on link "Toys" at bounding box center [63, 119] width 17 height 11
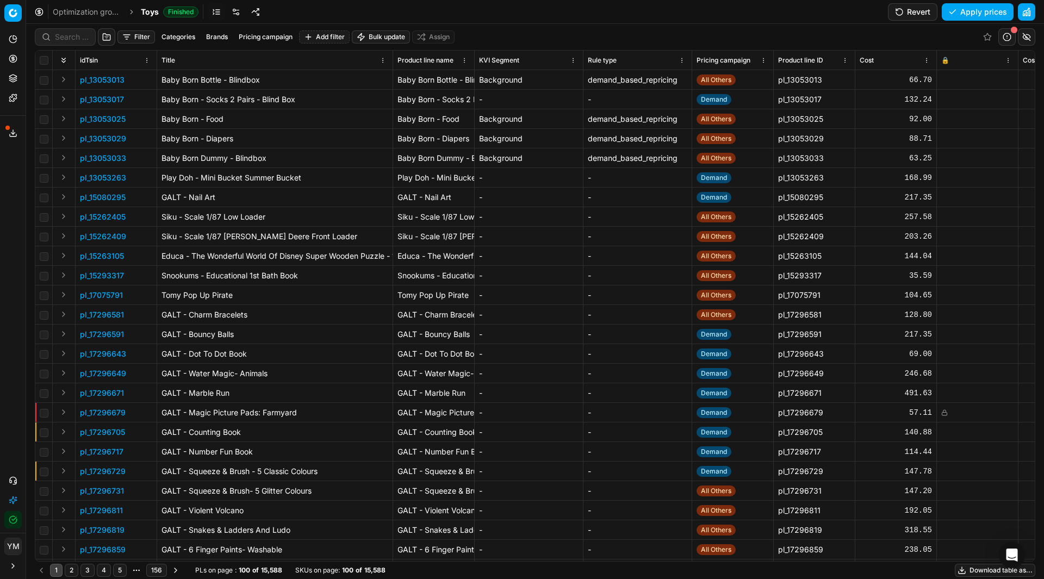
click at [140, 36] on button "Filter" at bounding box center [136, 36] width 38 height 13
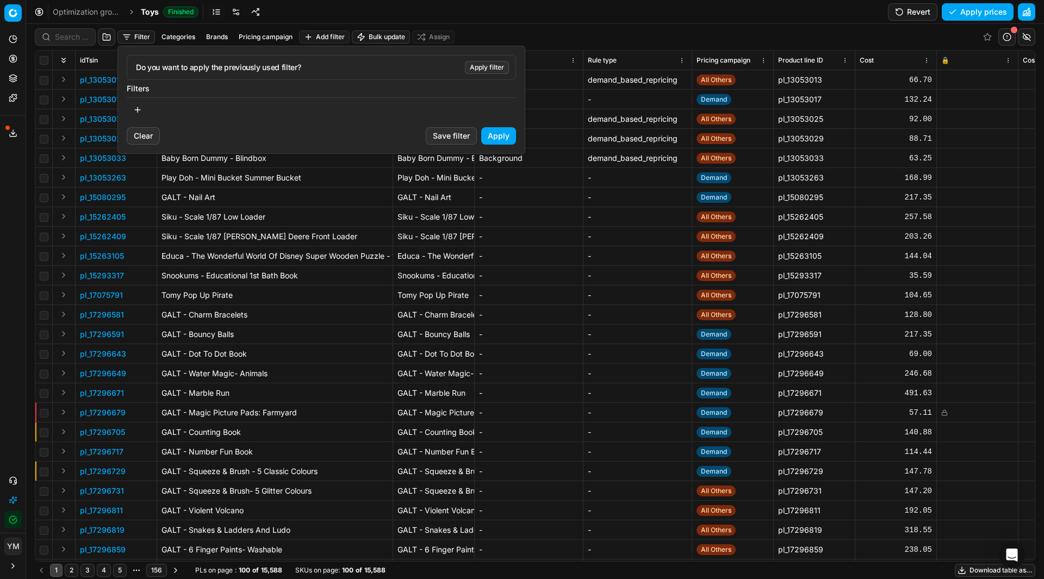
click at [139, 113] on button "button" at bounding box center [138, 109] width 22 height 17
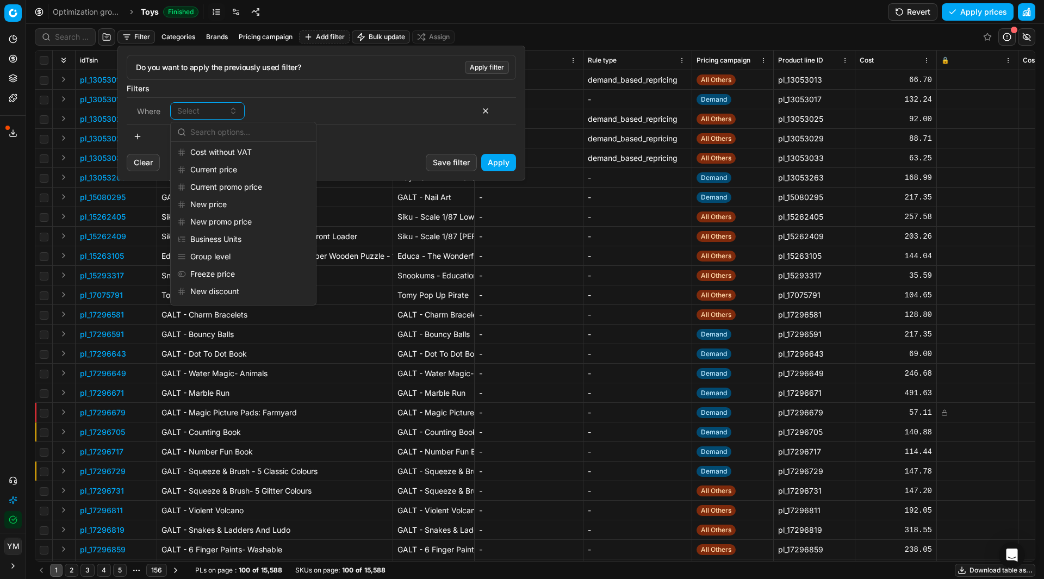
scroll to position [272, 0]
click at [221, 228] on div "Pricing campaign" at bounding box center [243, 228] width 141 height 17
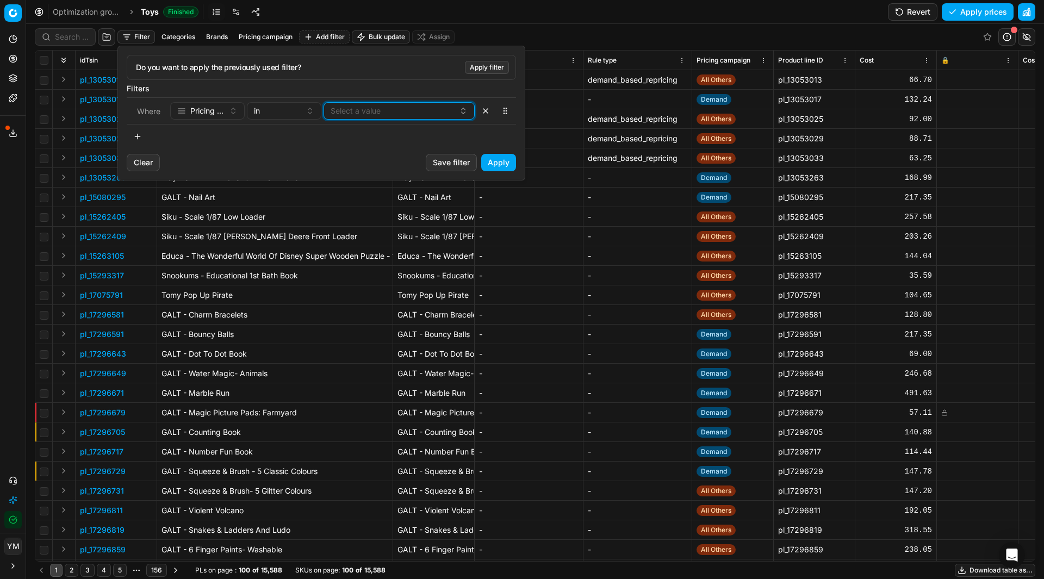
click at [350, 111] on button "Select a value" at bounding box center [398, 110] width 151 height 17
type input "lego"
click at [376, 157] on span "LEGO Margin Rules" at bounding box center [364, 152] width 68 height 11
click at [490, 164] on button "Apply" at bounding box center [498, 162] width 35 height 17
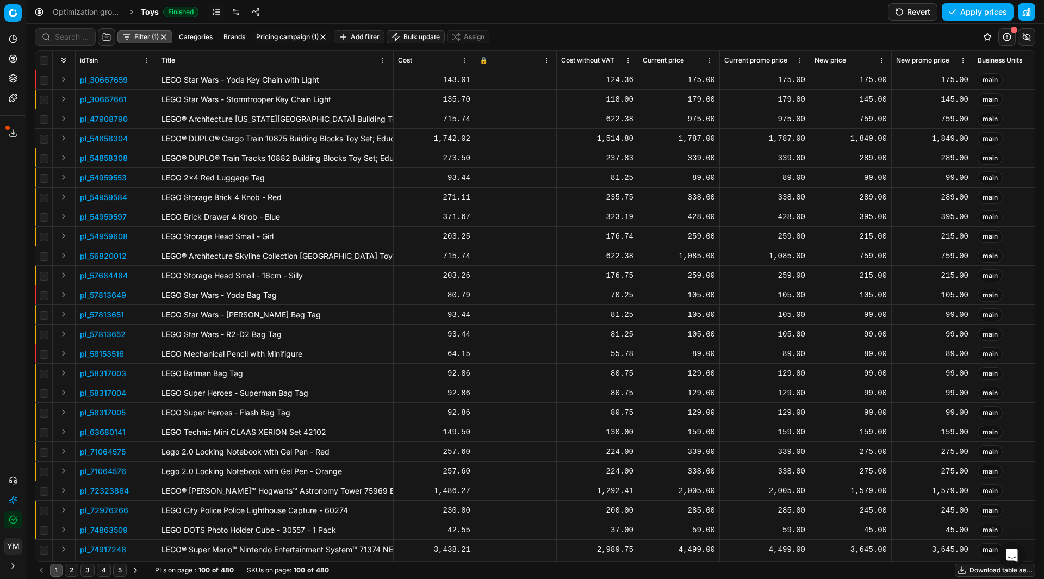
scroll to position [0, 465]
click at [106, 11] on link "Optimization groups" at bounding box center [88, 12] width 70 height 11
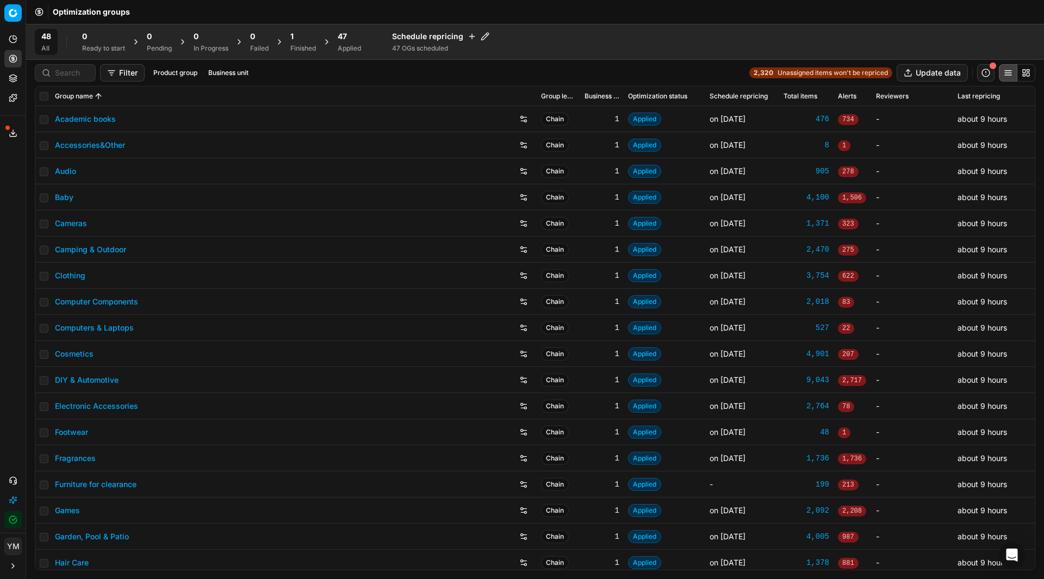
click at [298, 48] on div "Finished" at bounding box center [303, 48] width 26 height 9
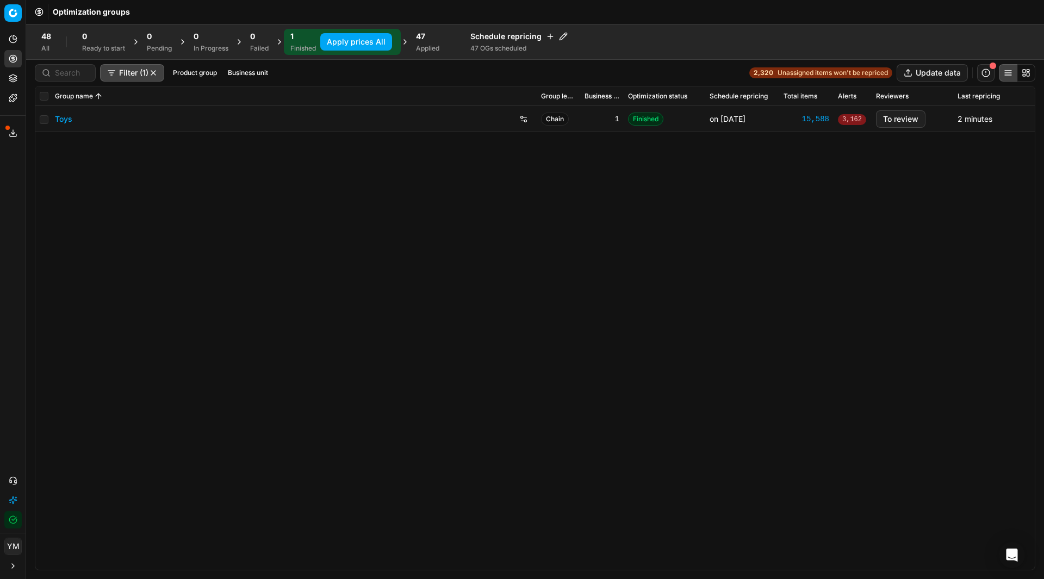
click at [357, 42] on button "Apply prices All" at bounding box center [356, 41] width 72 height 17
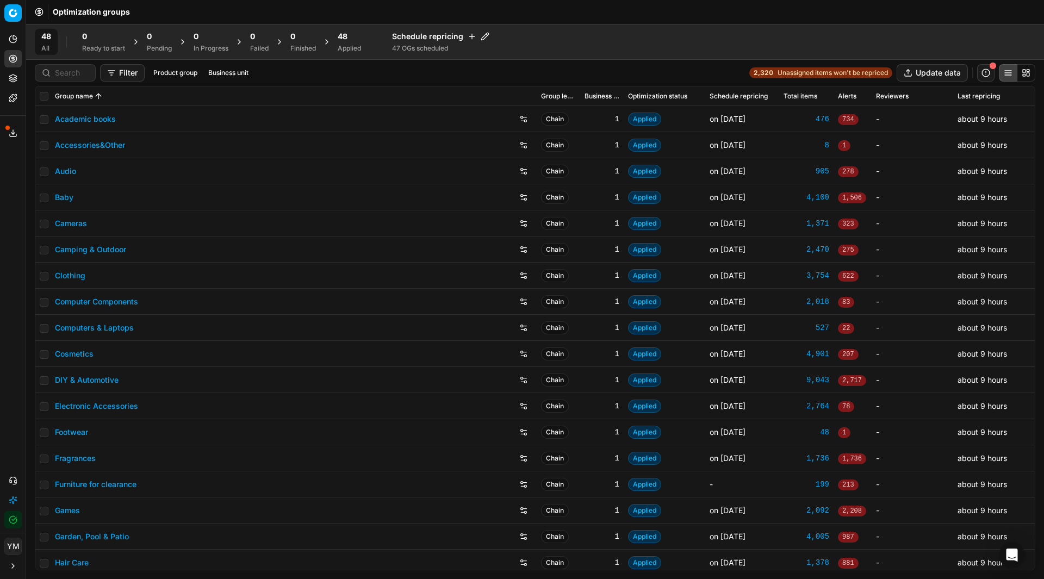
click at [348, 45] on div "Applied" at bounding box center [349, 48] width 23 height 9
